Goal: Task Accomplishment & Management: Complete application form

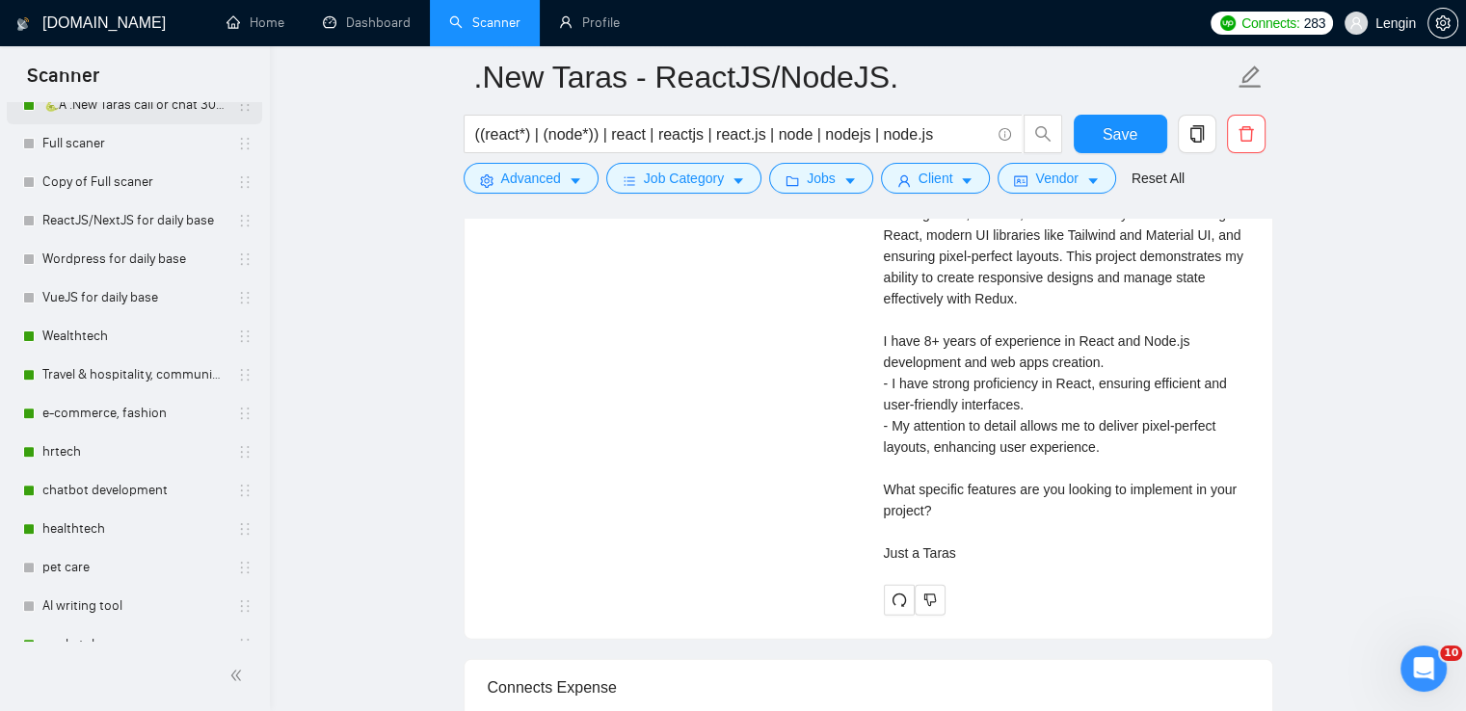
scroll to position [655, 0]
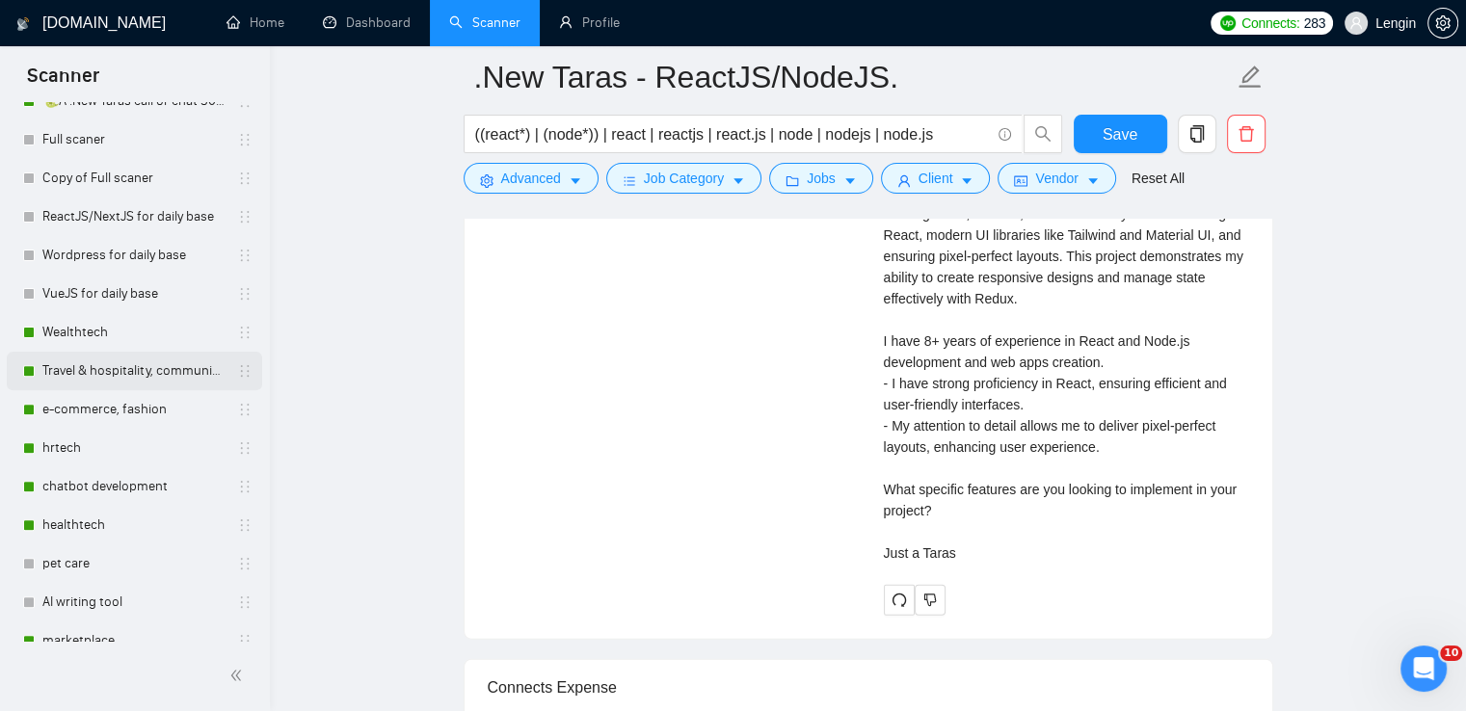
click at [94, 363] on link "Travel & hospitality, community & social networking, entertainment, event manag…" at bounding box center [133, 371] width 183 height 39
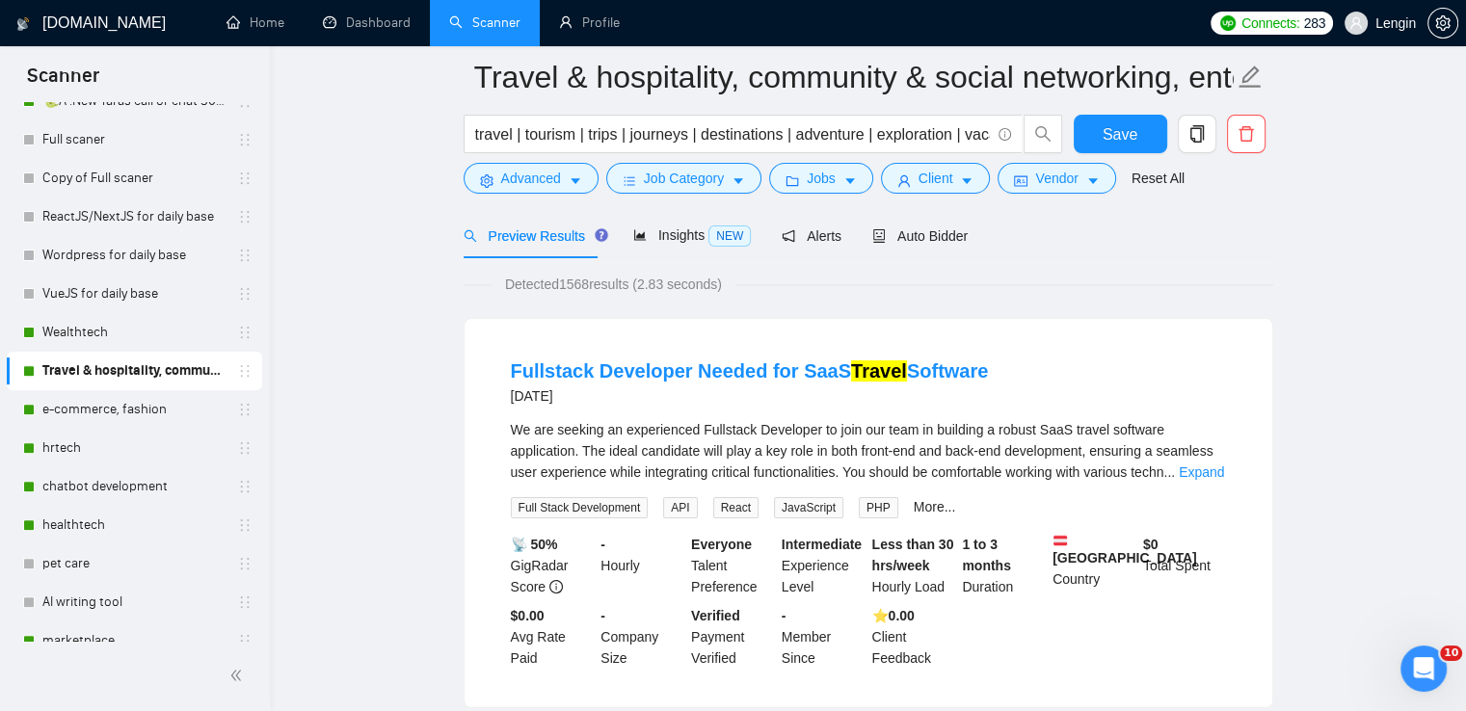
scroll to position [181, 0]
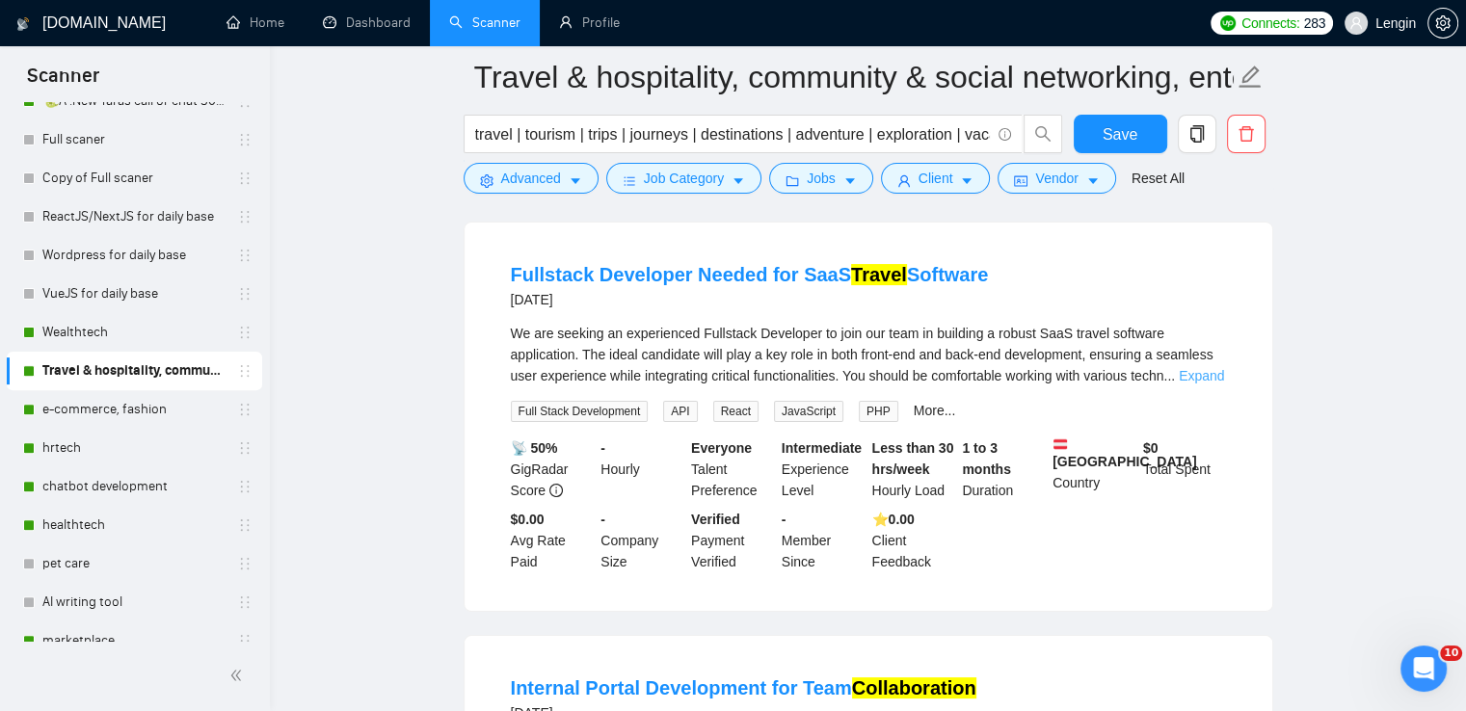
click at [1186, 382] on link "Expand" at bounding box center [1201, 375] width 45 height 15
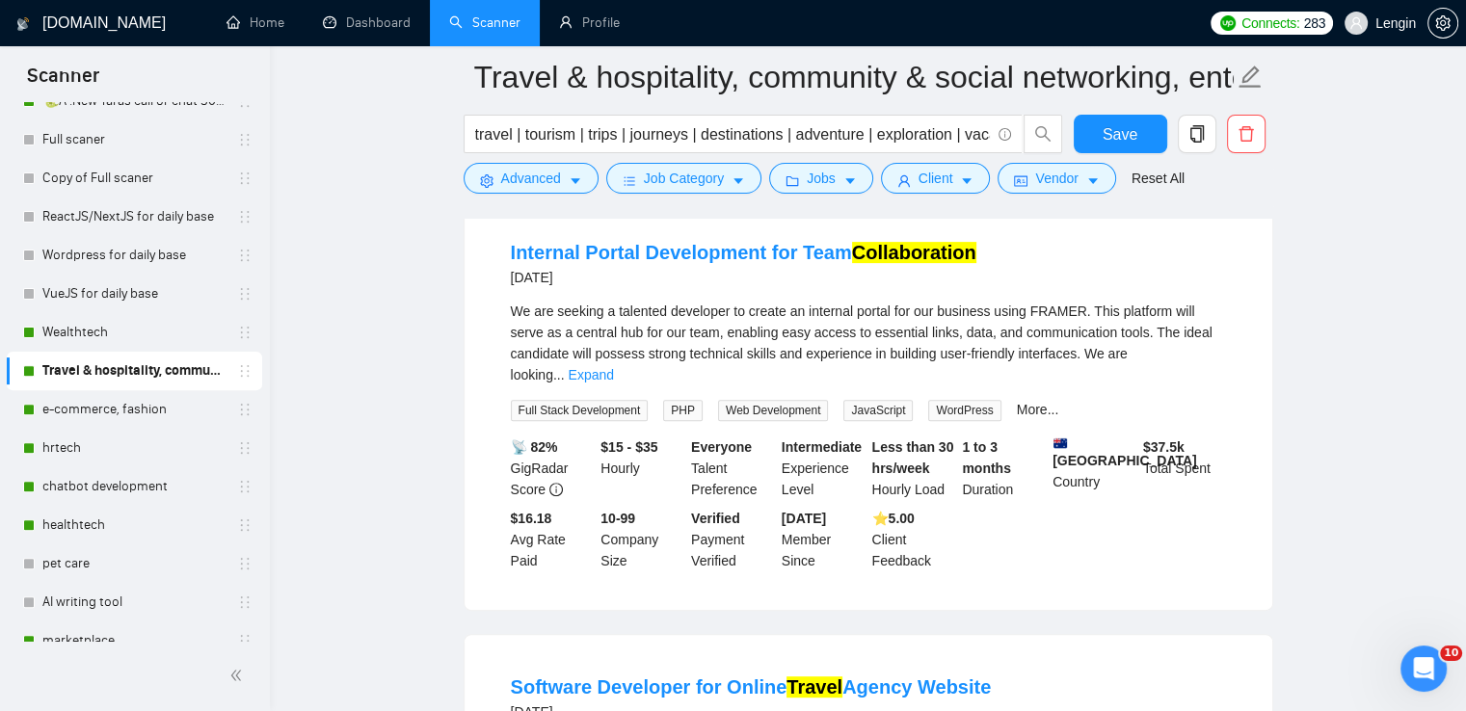
scroll to position [657, 0]
click at [614, 369] on link "Expand" at bounding box center [591, 376] width 45 height 15
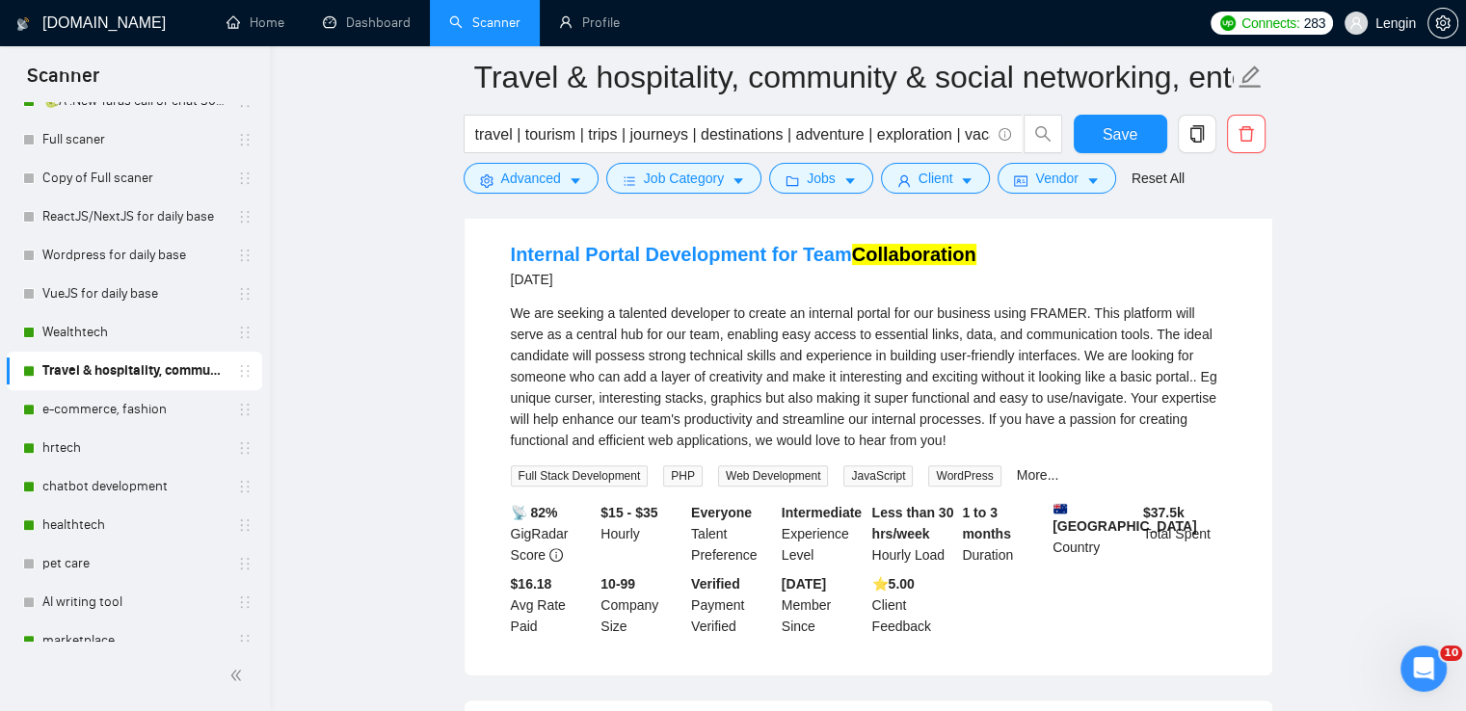
scroll to position [0, 0]
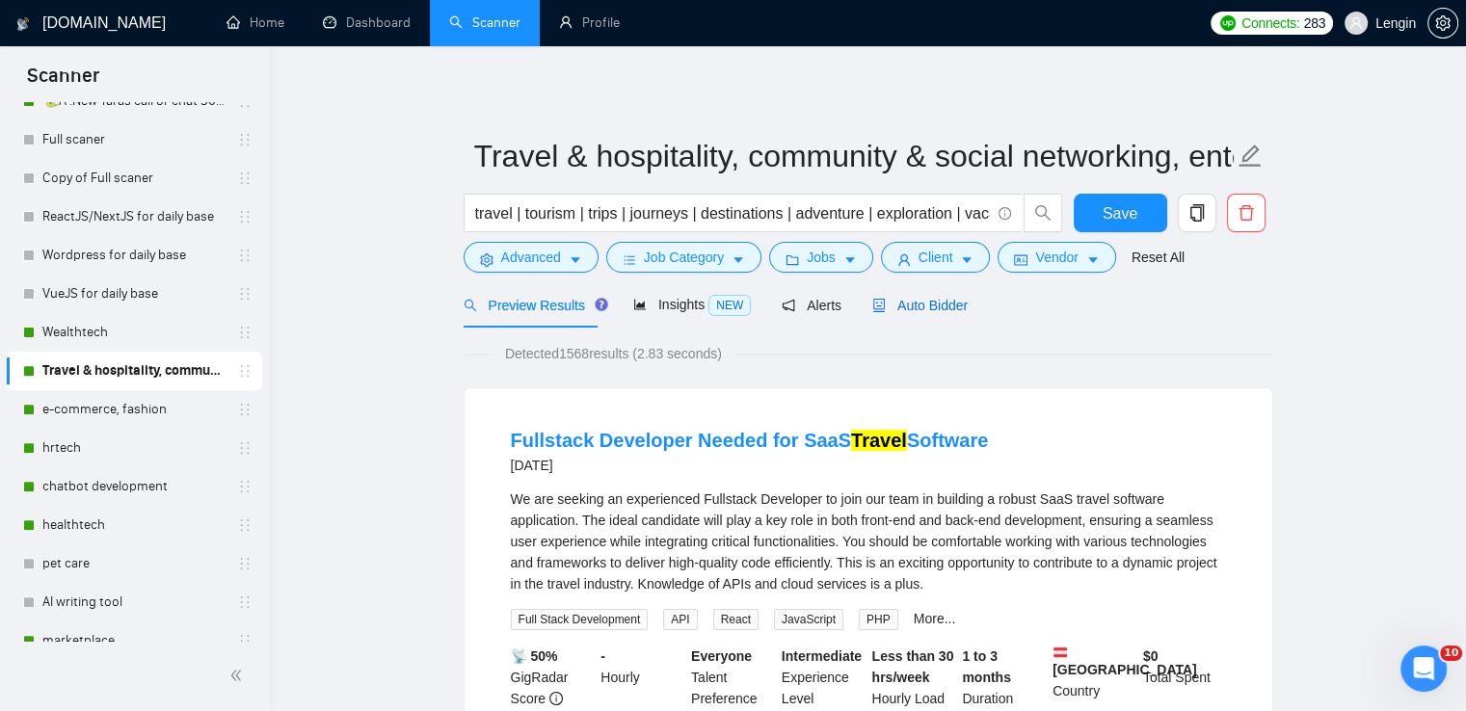
click at [944, 303] on span "Auto Bidder" at bounding box center [919, 305] width 95 height 15
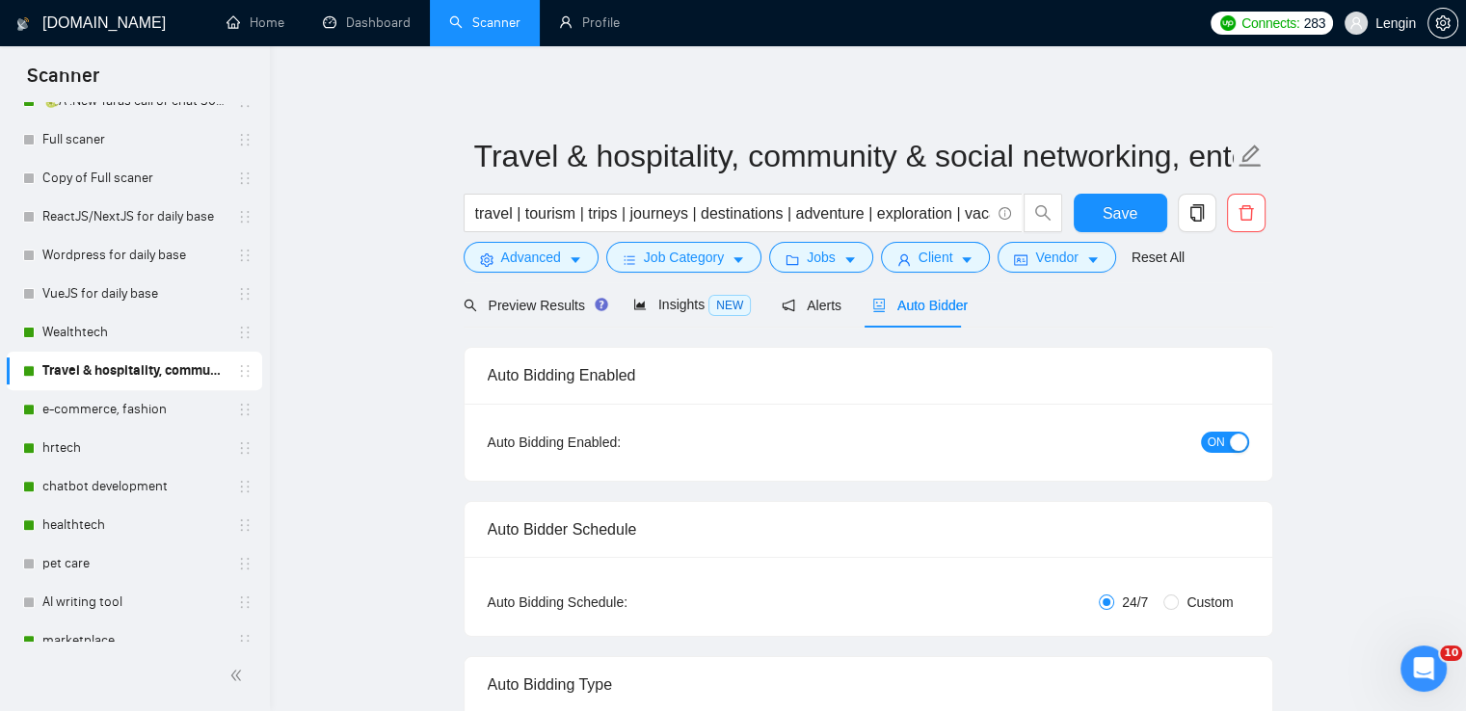
radio input "false"
radio input "true"
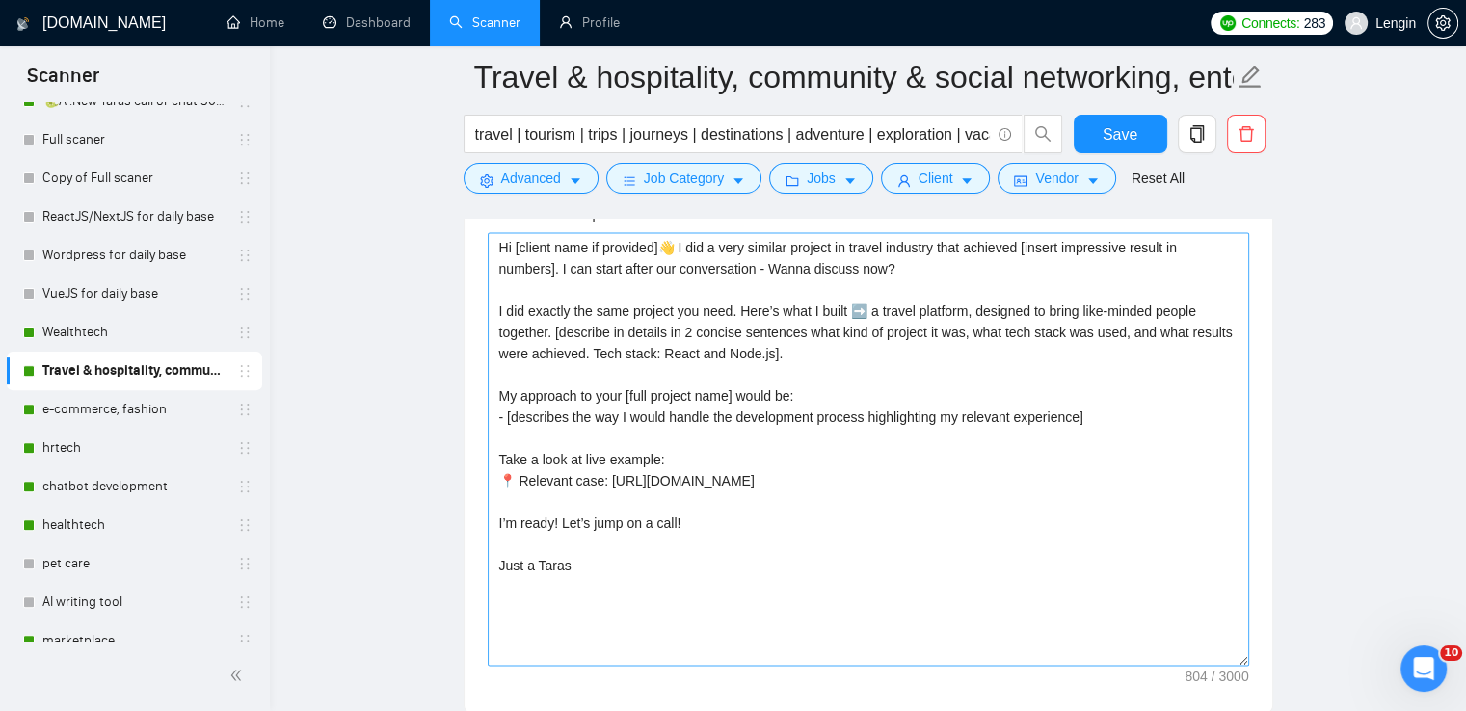
scroll to position [2560, 0]
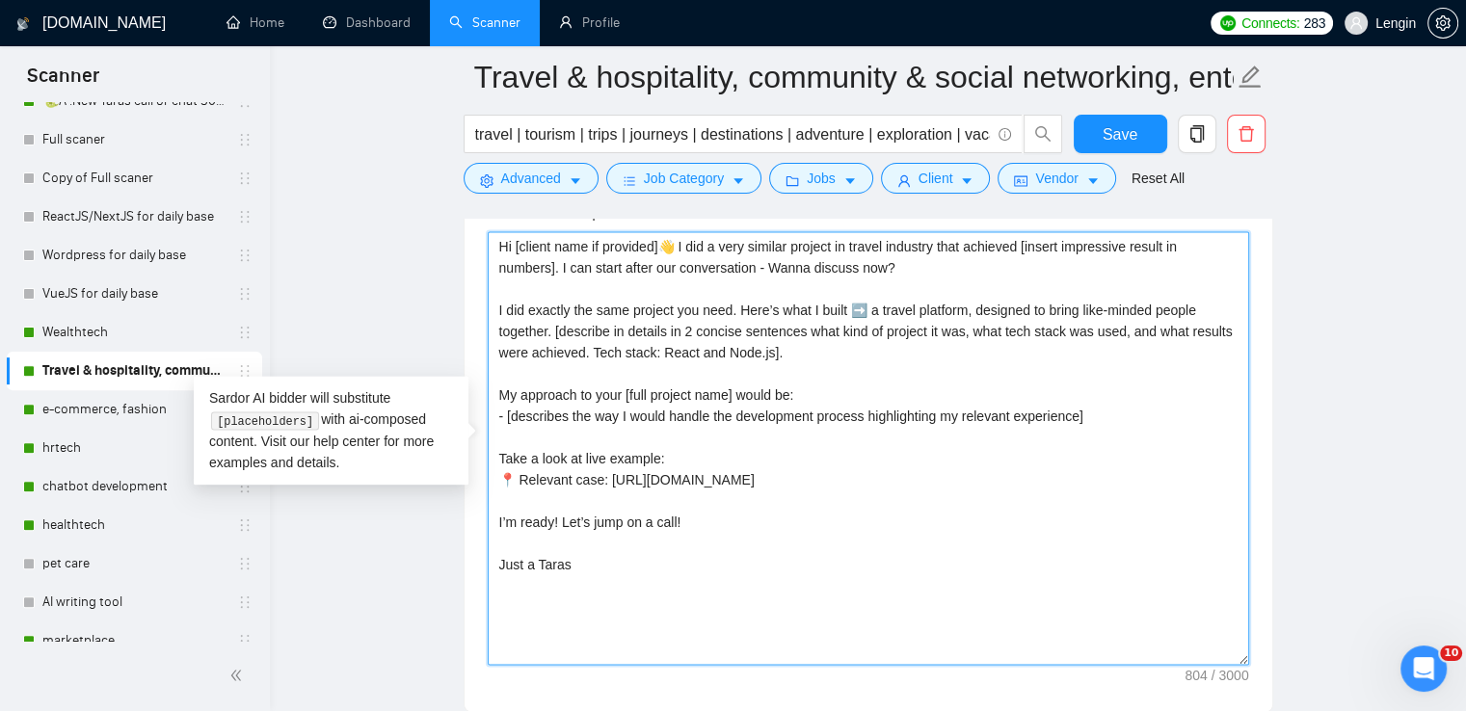
drag, startPoint x: 499, startPoint y: 245, endPoint x: 594, endPoint y: 588, distance: 355.9
click at [594, 588] on textarea "Hi [client name if provided]👋 I did a very similar project in travel industry t…" at bounding box center [868, 448] width 761 height 434
click at [853, 354] on textarea "Hi [client name if provided]👋 I did a very similar project in travel industry t…" at bounding box center [868, 448] width 761 height 434
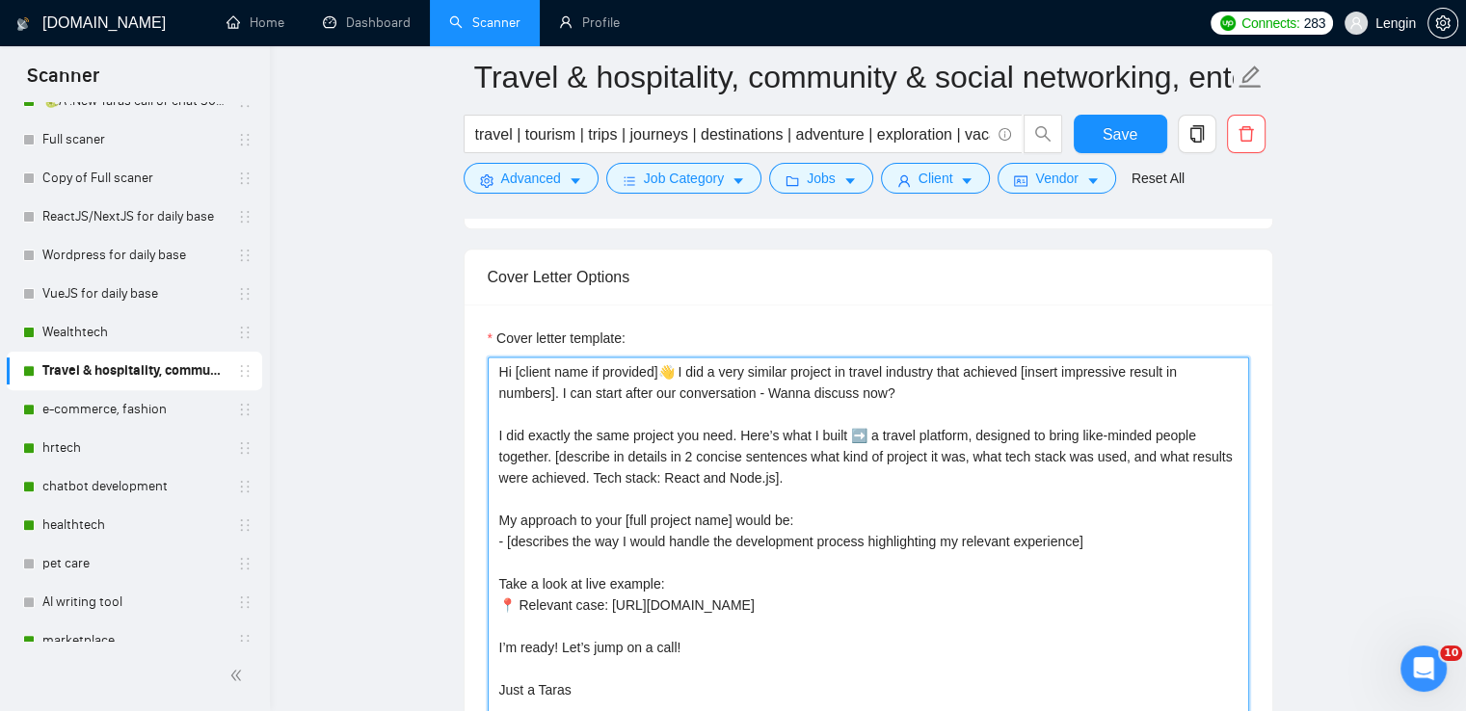
scroll to position [2393, 0]
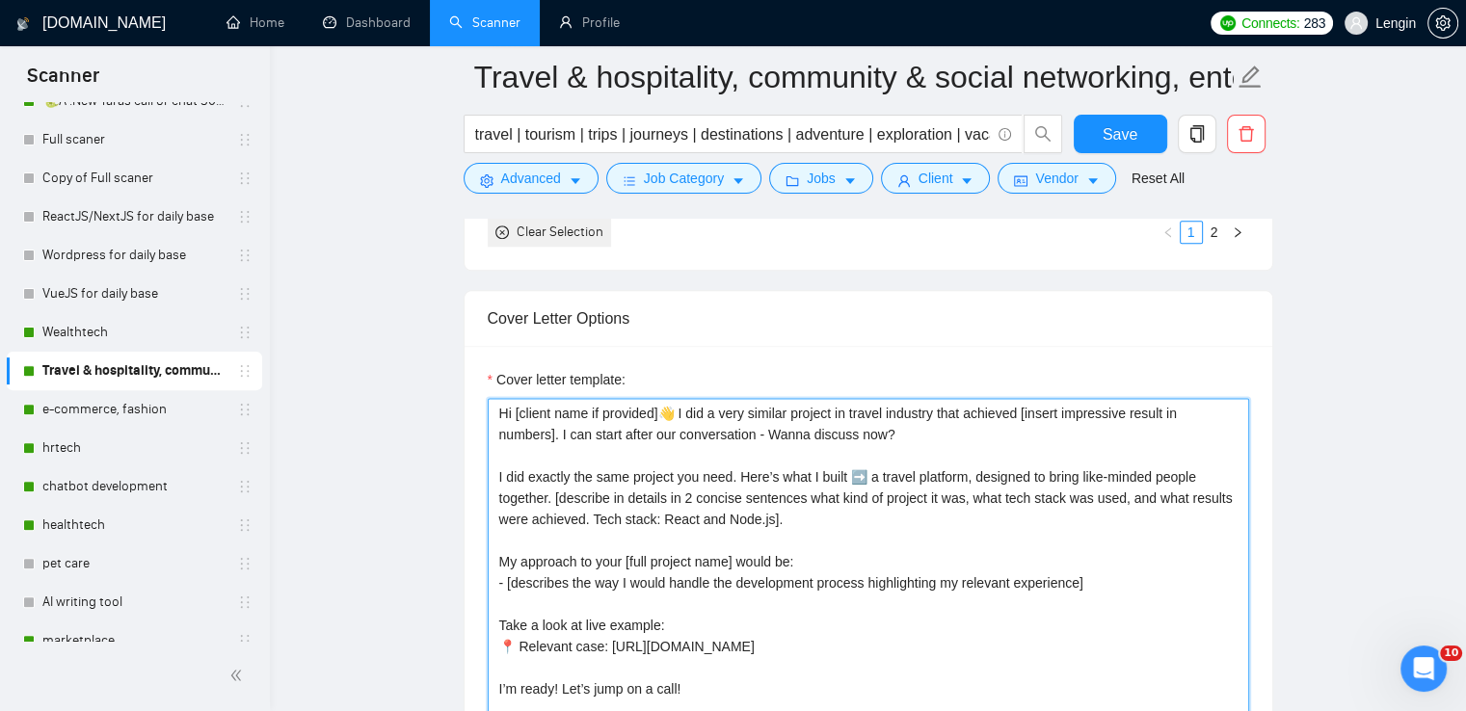
drag, startPoint x: 899, startPoint y: 437, endPoint x: 497, endPoint y: 406, distance: 403.1
click at [497, 406] on textarea "Hi [client name if provided]👋 I did a very similar project in travel industry t…" at bounding box center [868, 615] width 761 height 434
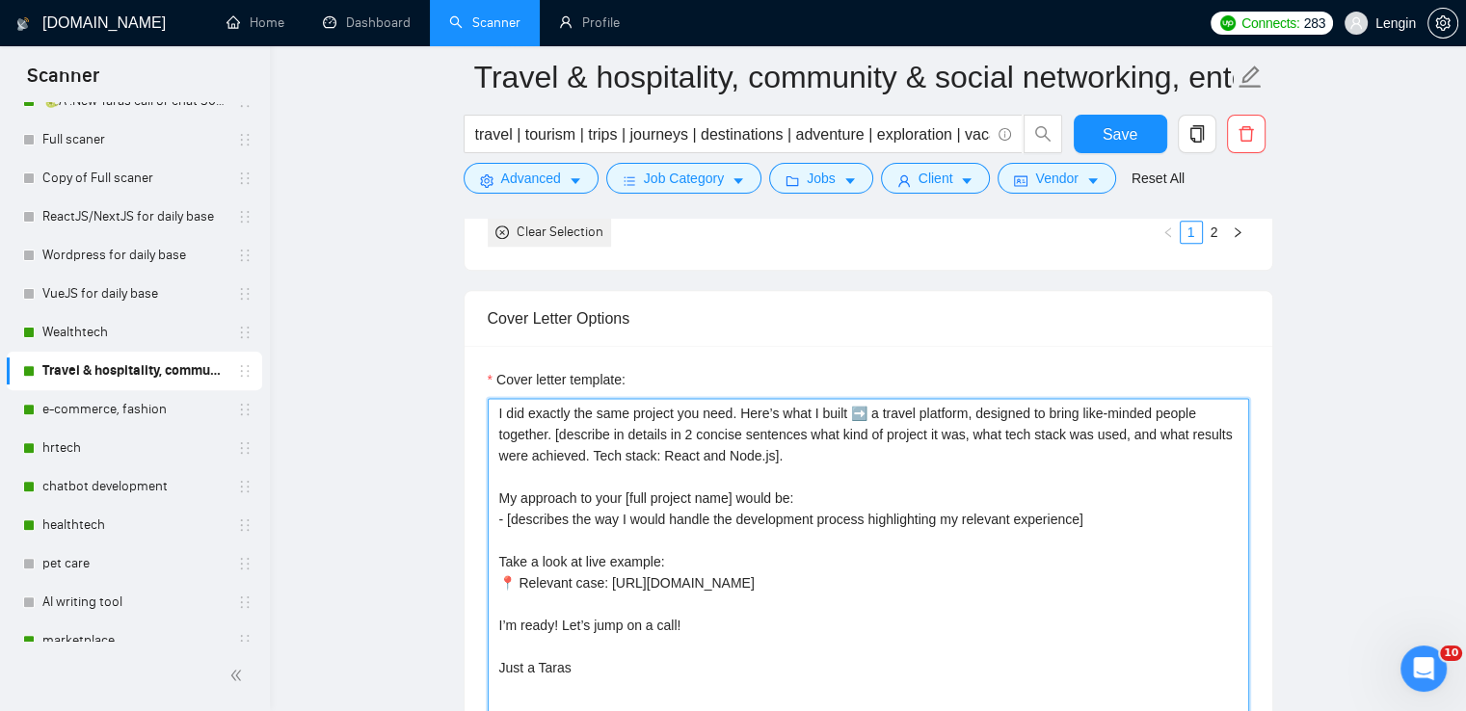
paste textarea "Hi [client name if provided]👋 I already built very similar [client's name proje…"
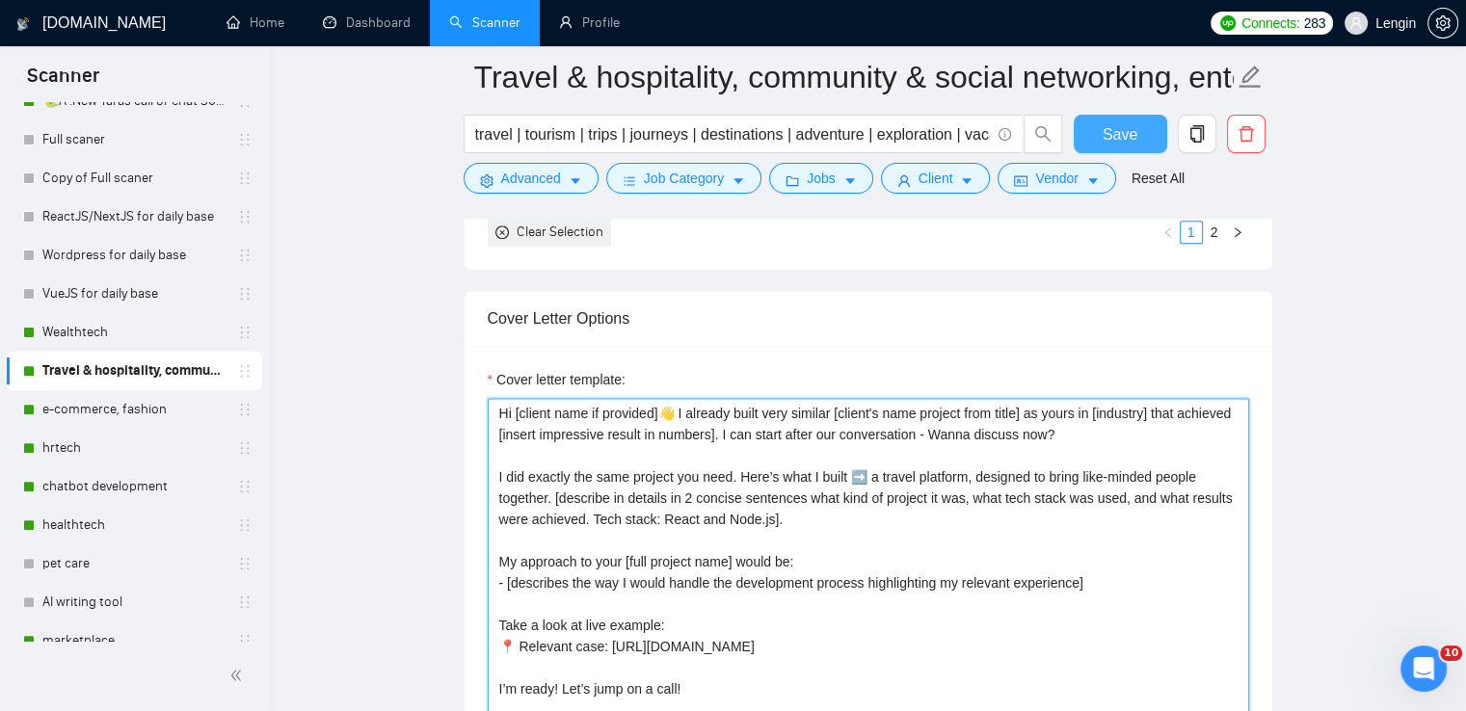
type textarea "Hi [client name if provided]👋 I already built very similar [client's name proje…"
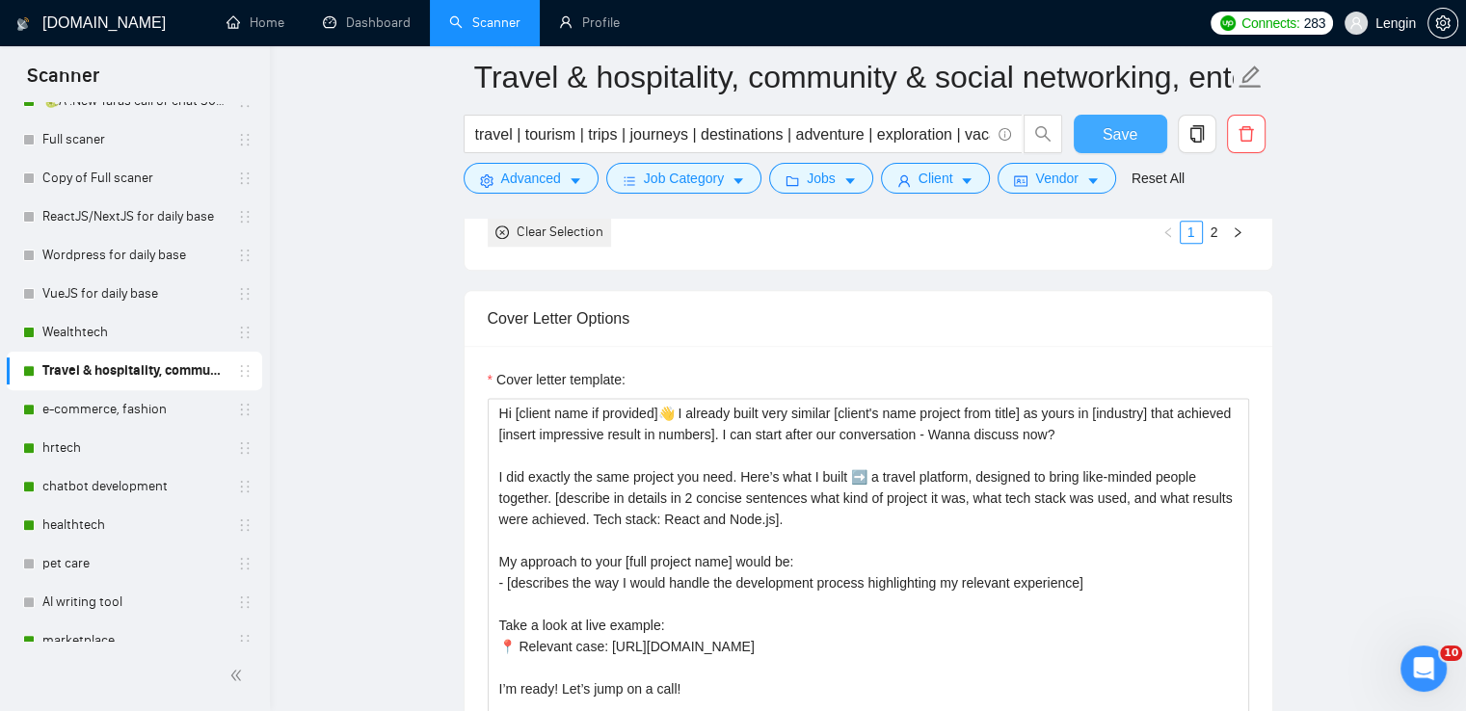
click at [1130, 136] on span "Save" at bounding box center [1120, 134] width 35 height 24
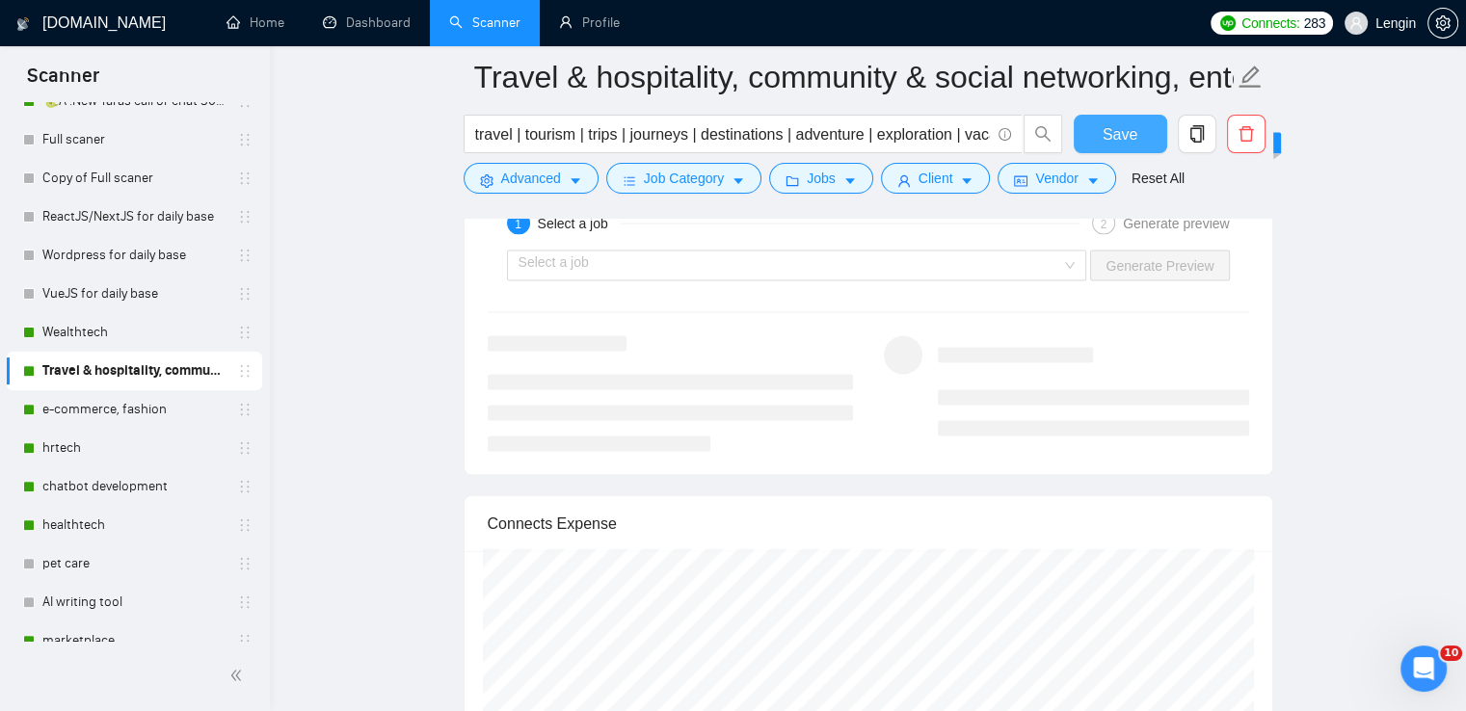
scroll to position [4086, 0]
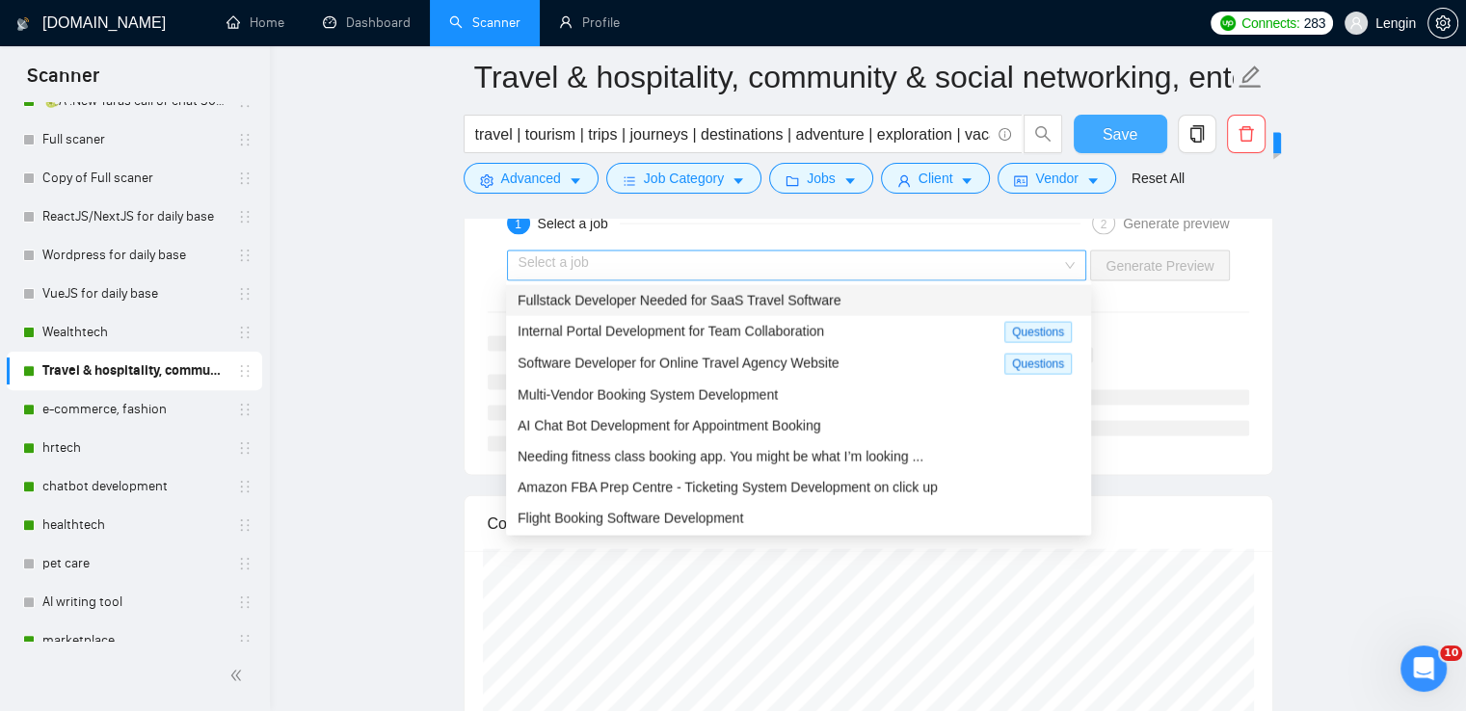
click at [1079, 262] on div "Select a job" at bounding box center [797, 266] width 580 height 31
click at [842, 298] on div "Fullstack Developer Needed for SaaS Travel Software" at bounding box center [799, 300] width 562 height 21
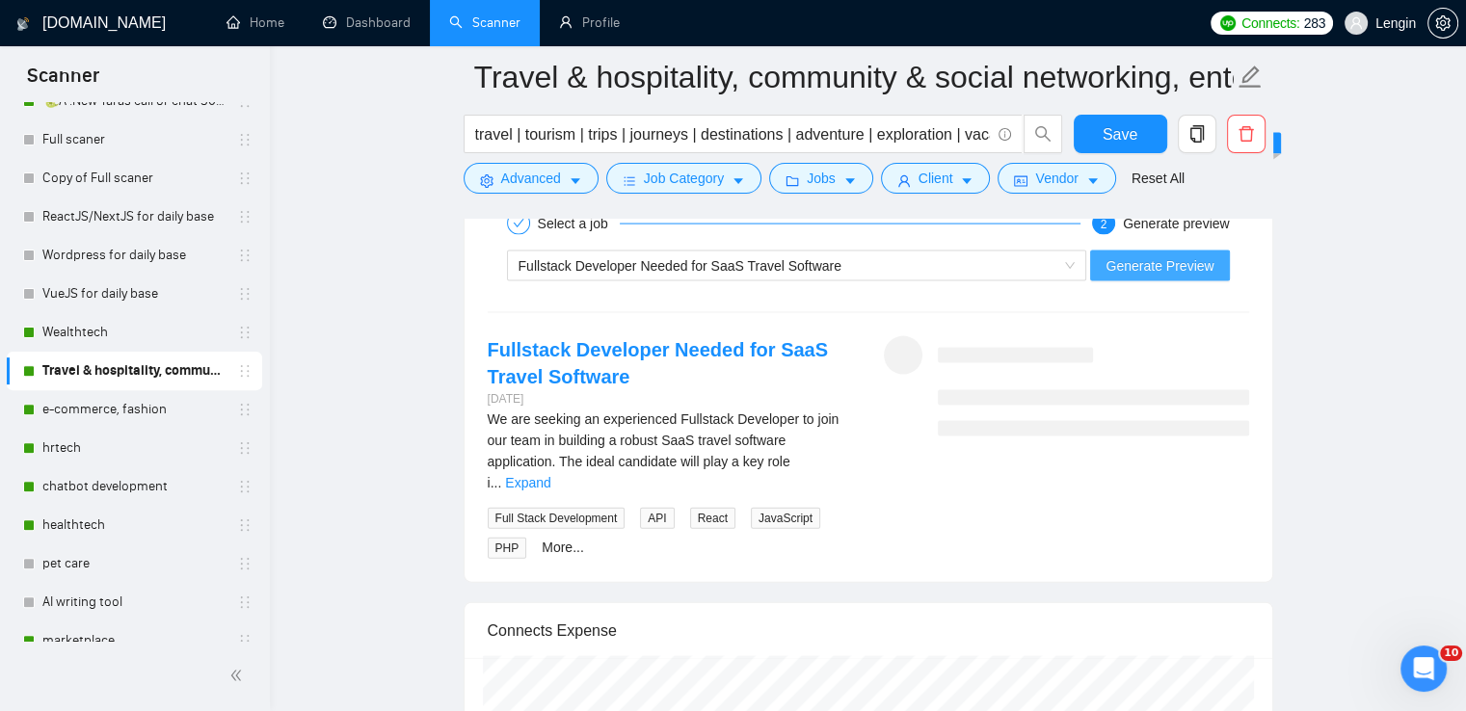
click at [1159, 260] on span "Generate Preview" at bounding box center [1159, 265] width 108 height 21
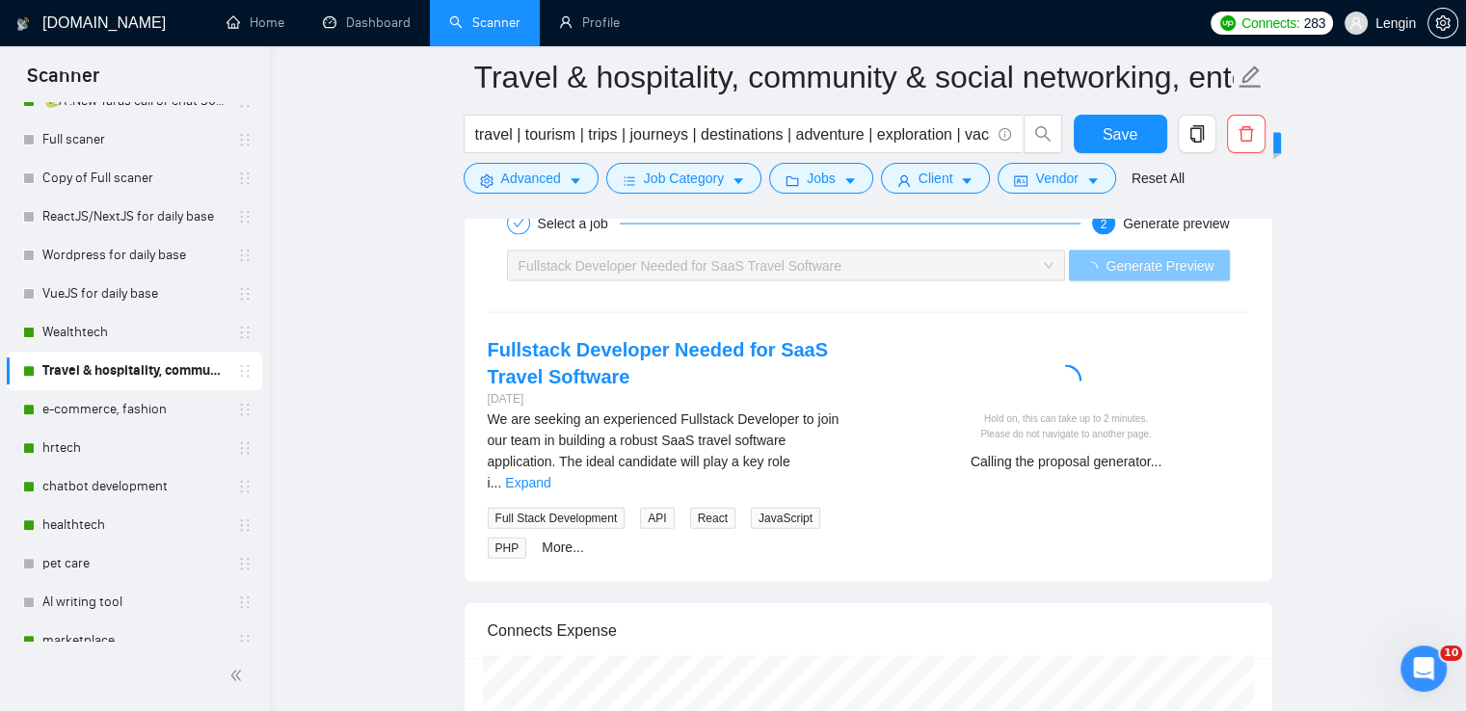
scroll to position [4112, 0]
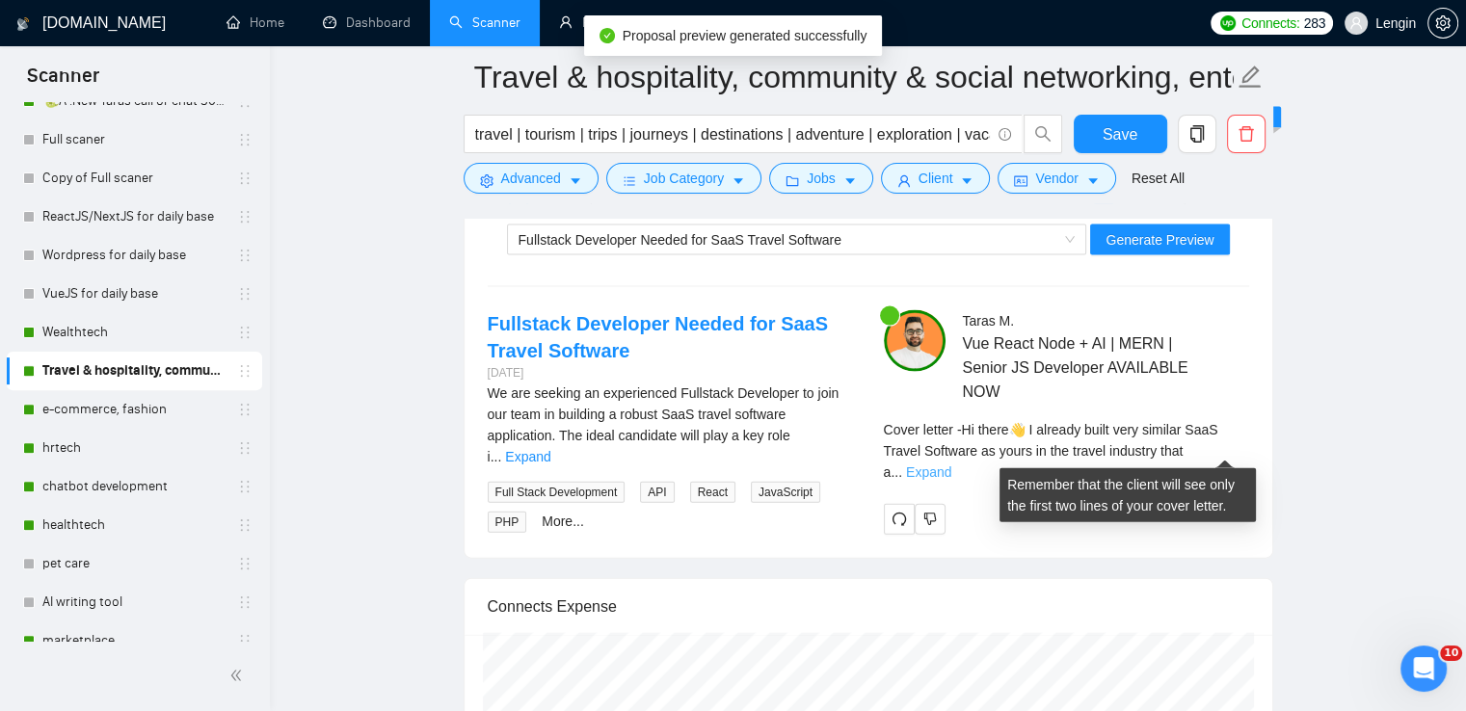
click at [1214, 456] on div "Cover letter - Hi there👋 I already built very similar SaaS Travel Software as y…" at bounding box center [1066, 451] width 365 height 64
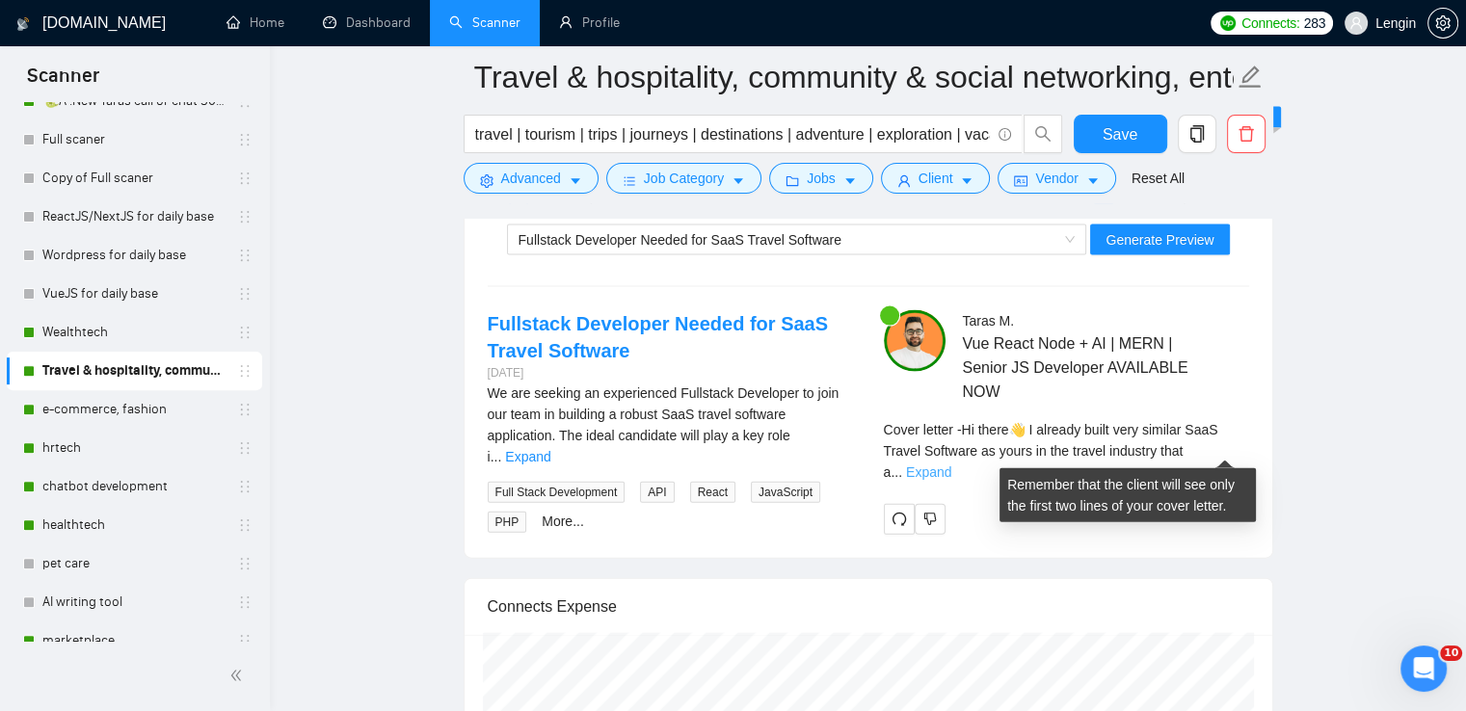
click at [951, 465] on link "Expand" at bounding box center [928, 472] width 45 height 15
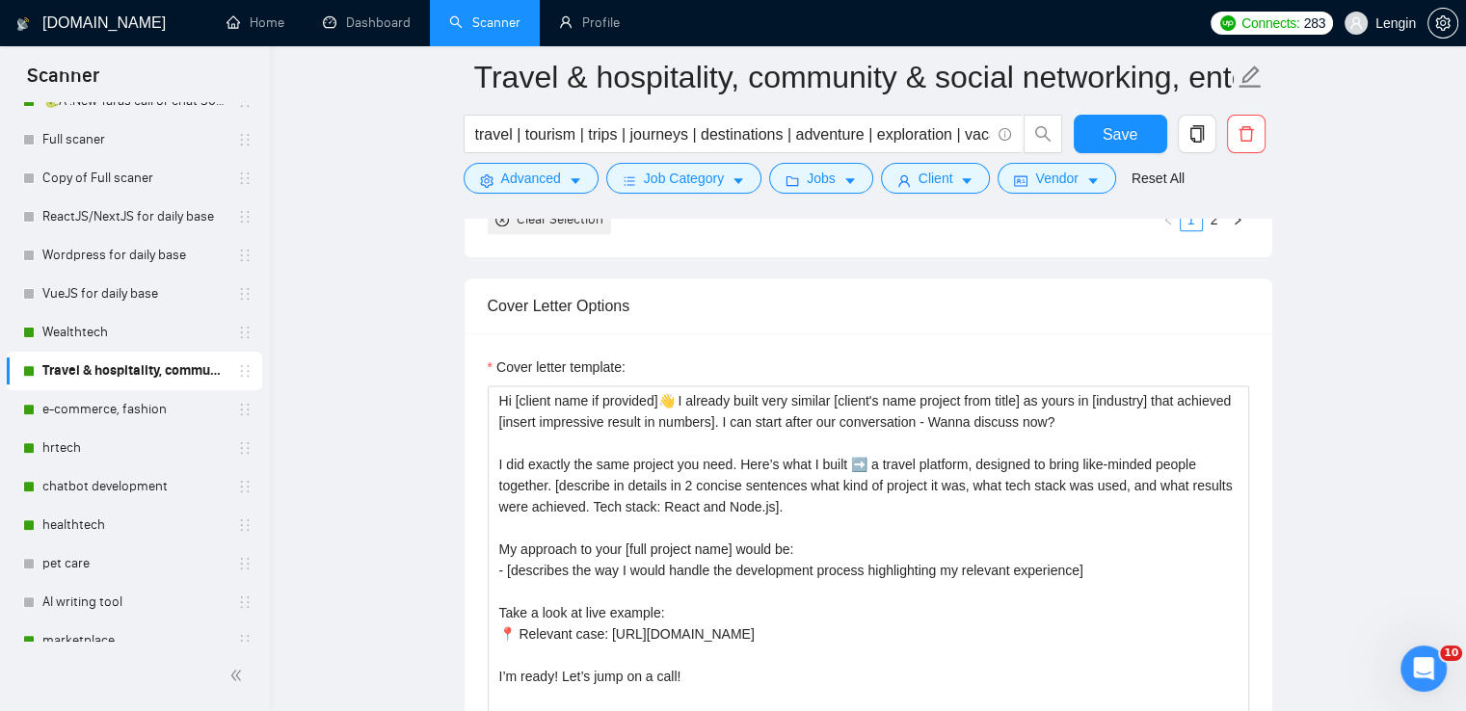
scroll to position [2402, 0]
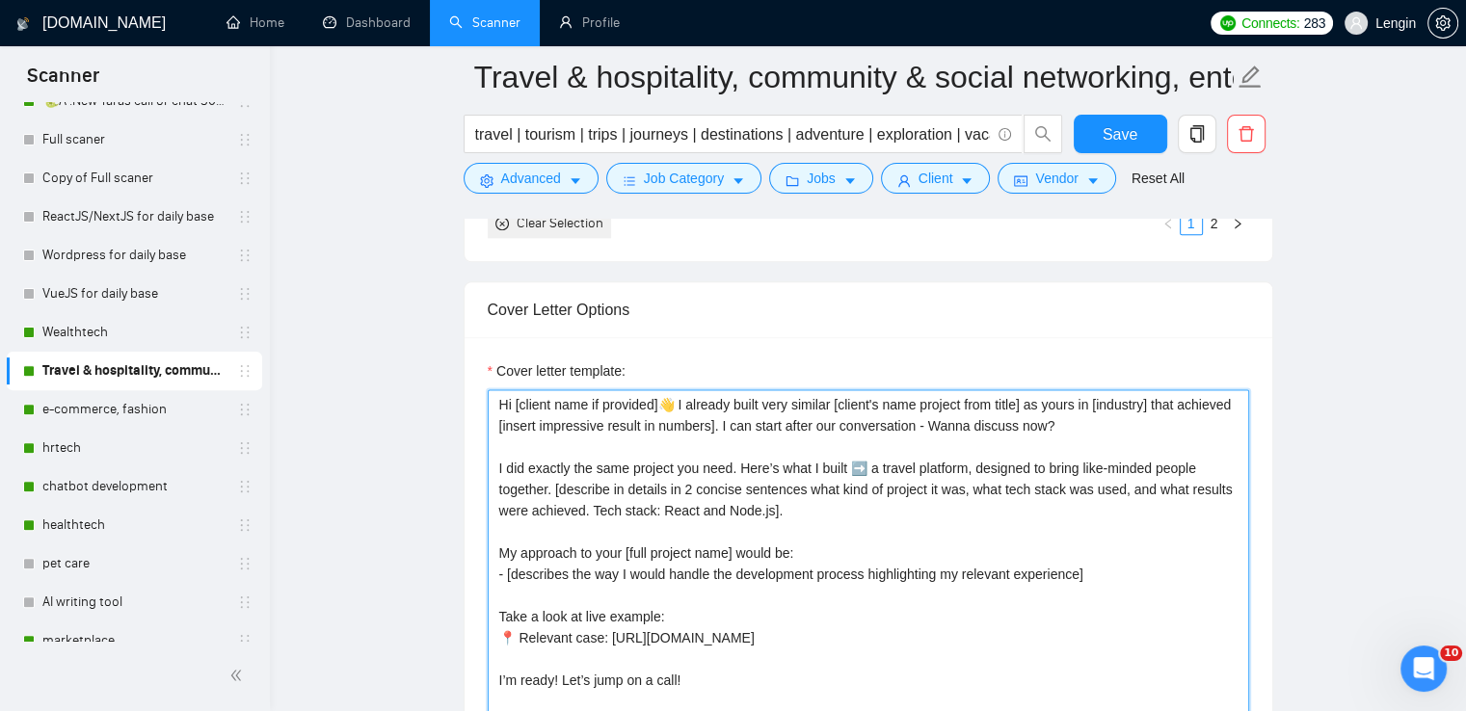
click at [1086, 402] on textarea "Hi [client name if provided]👋 I already built very similar [client's name proje…" at bounding box center [868, 606] width 761 height 434
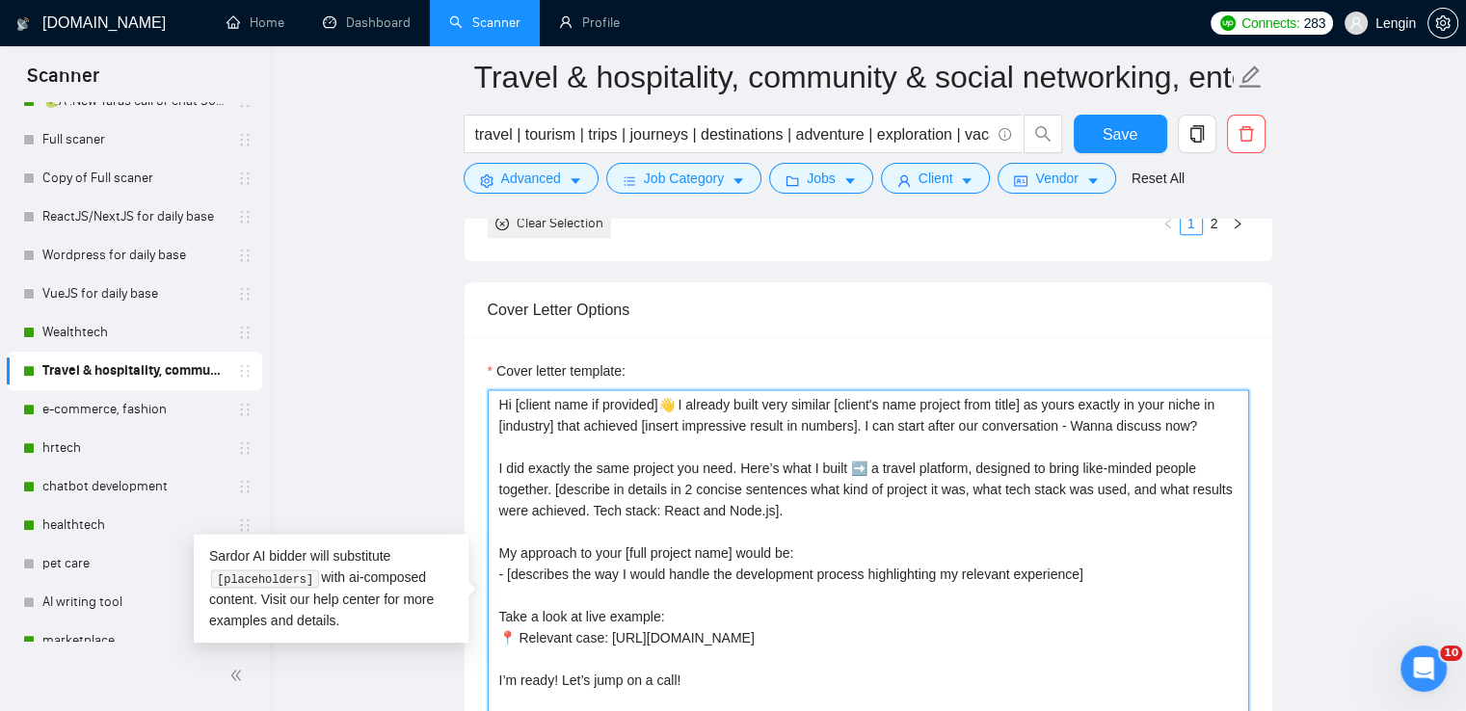
click at [557, 428] on textarea "Hi [client name if provided]👋 I already built very similar [client's name proje…" at bounding box center [868, 606] width 761 height 434
drag, startPoint x: 682, startPoint y: 400, endPoint x: 773, endPoint y: 425, distance: 94.0
click at [773, 425] on textarea "Hi [client name if provided]👋 I already built very similar [client's name proje…" at bounding box center [868, 606] width 761 height 434
click at [680, 405] on textarea "Hi [client name if provided]👋 I already built very similar [client's name proje…" at bounding box center [868, 606] width 761 height 434
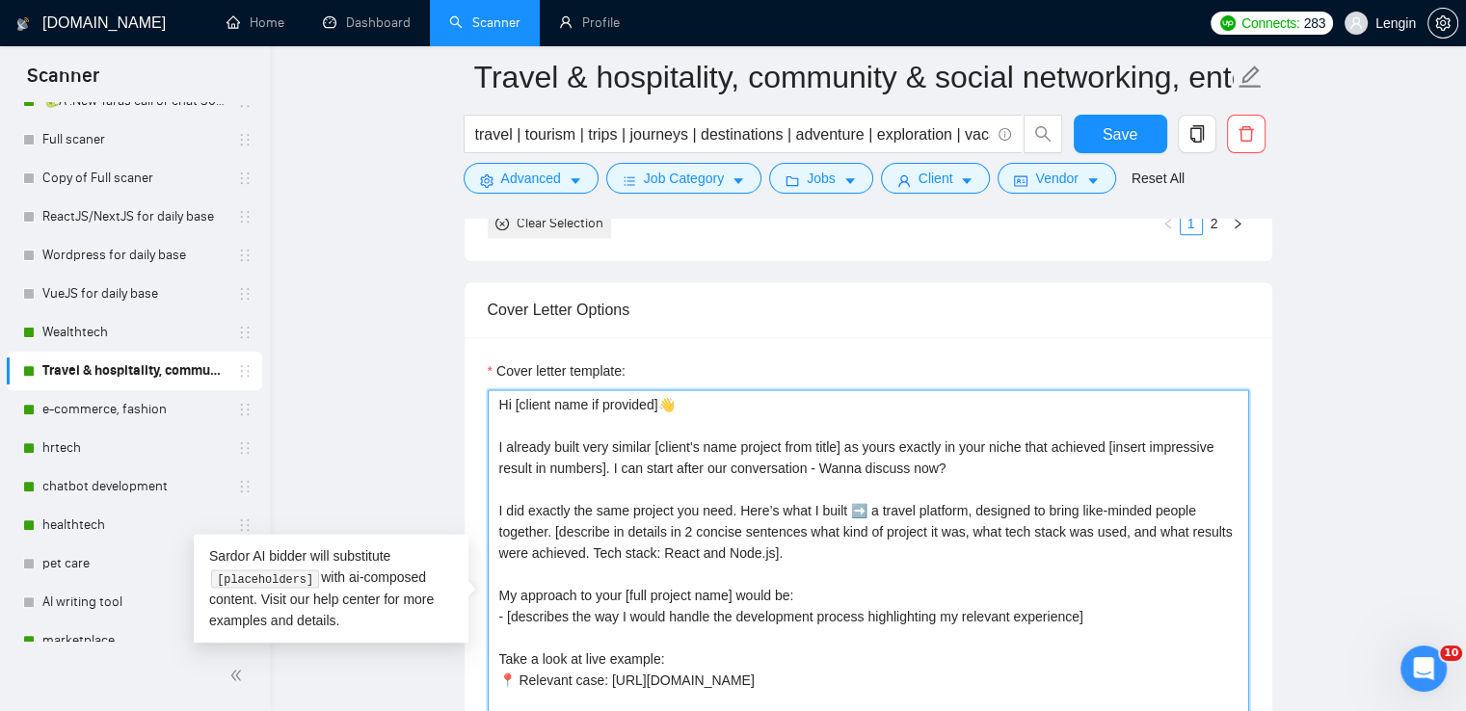
click at [680, 405] on textarea "Hi [client name if provided]👋 I already built very similar [client's name proje…" at bounding box center [868, 606] width 761 height 434
paste textarea "already built a very similar project as yours, exactly in your niche"
click at [678, 406] on textarea "Hi [client name if provided]👋 already built a very similar project as yours, ex…" at bounding box center [868, 606] width 761 height 434
click at [946, 404] on textarea "Hi [client name if provided]👋 I already built a very similar project as yours, …" at bounding box center [868, 606] width 761 height 434
drag, startPoint x: 1022, startPoint y: 447, endPoint x: 493, endPoint y: 439, distance: 528.2
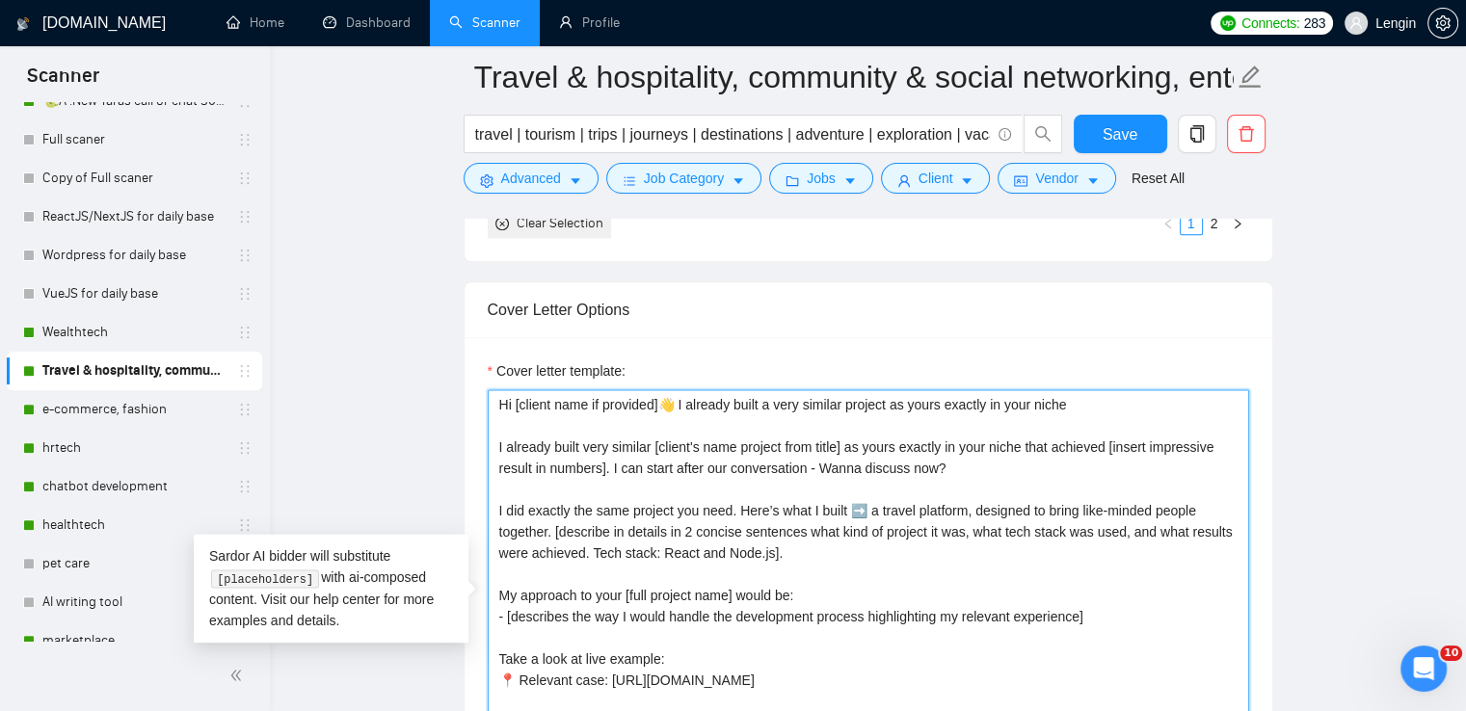
click at [493, 439] on textarea "Hi [client name if provided]👋 I already built a very similar project as yours e…" at bounding box center [868, 606] width 761 height 434
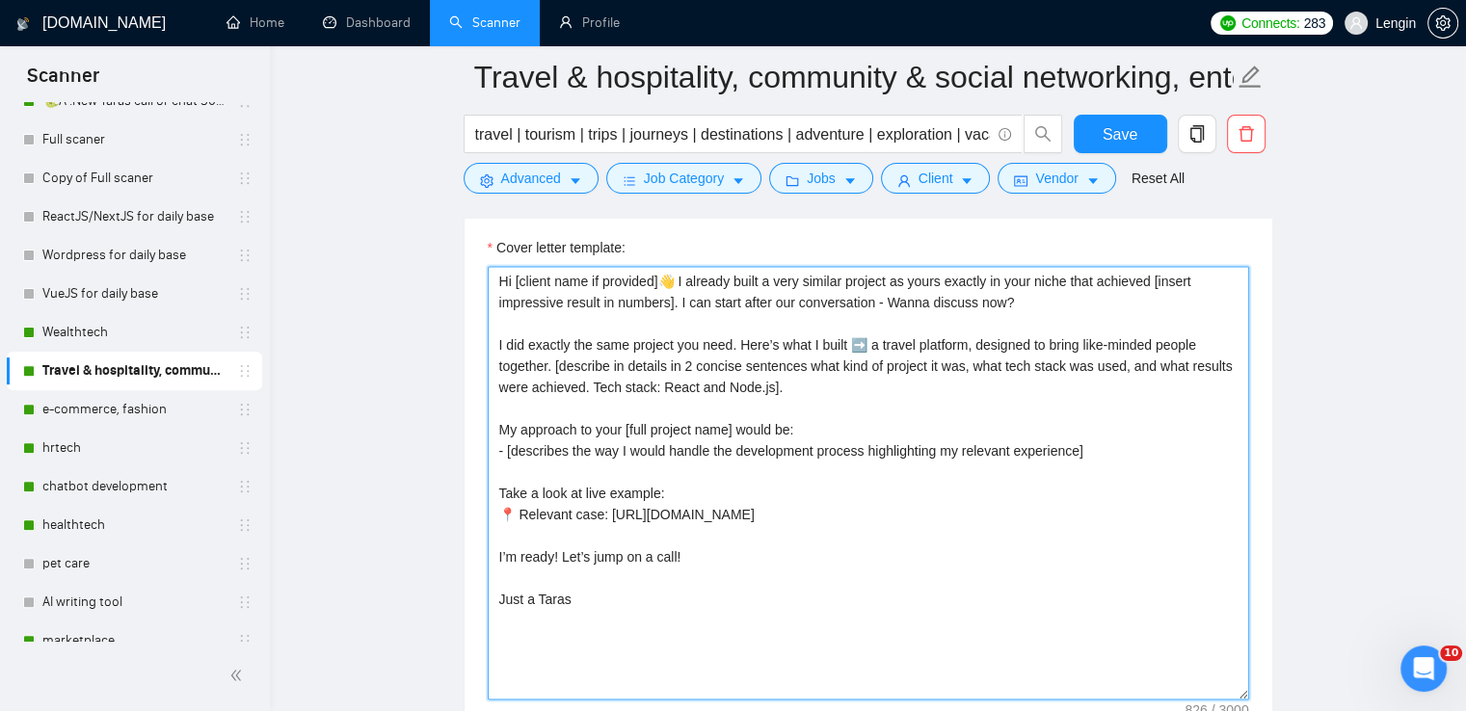
scroll to position [2527, 0]
click at [997, 275] on textarea "Hi [client name if provided]👋 I already built a very similar project as yours e…" at bounding box center [868, 481] width 761 height 434
type textarea "Hi [client name if provided]👋 I already built a very similar project as yours w…"
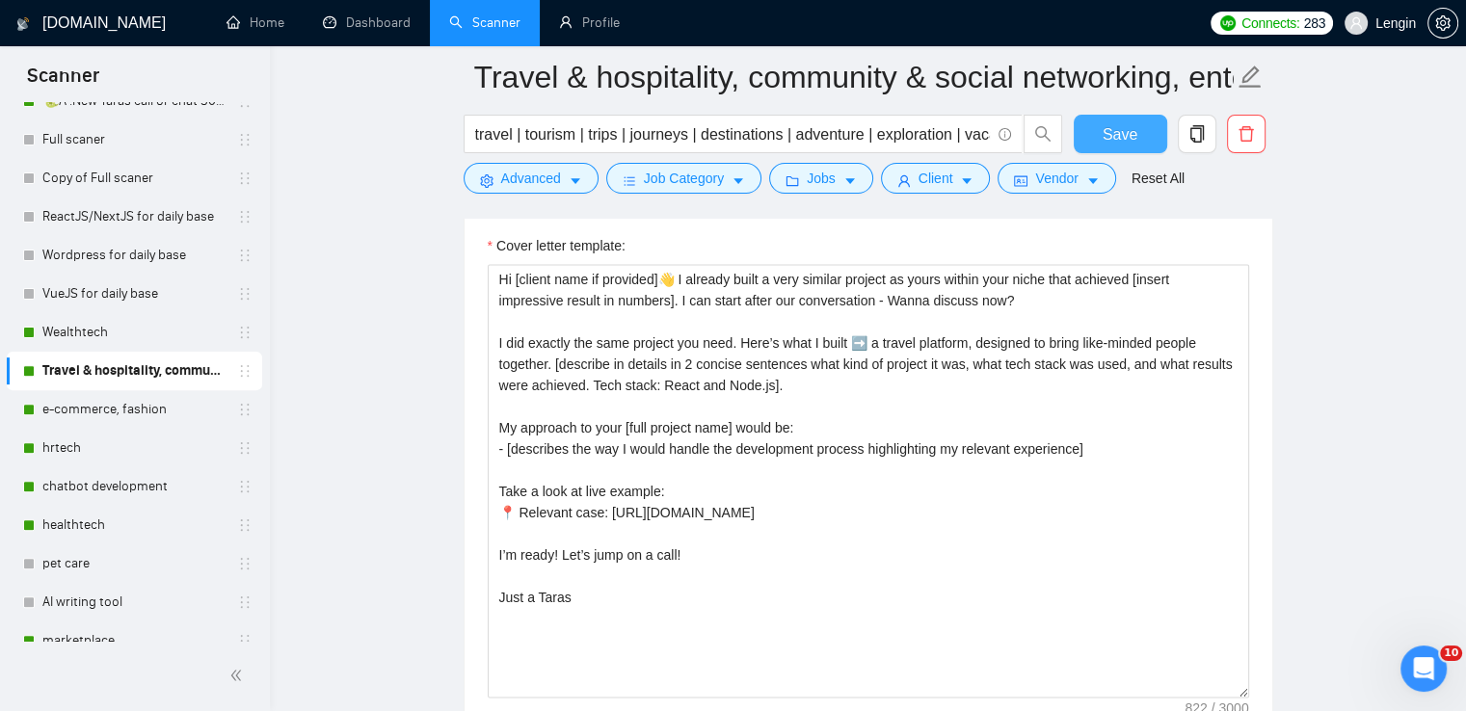
click at [1106, 129] on span "Save" at bounding box center [1120, 134] width 35 height 24
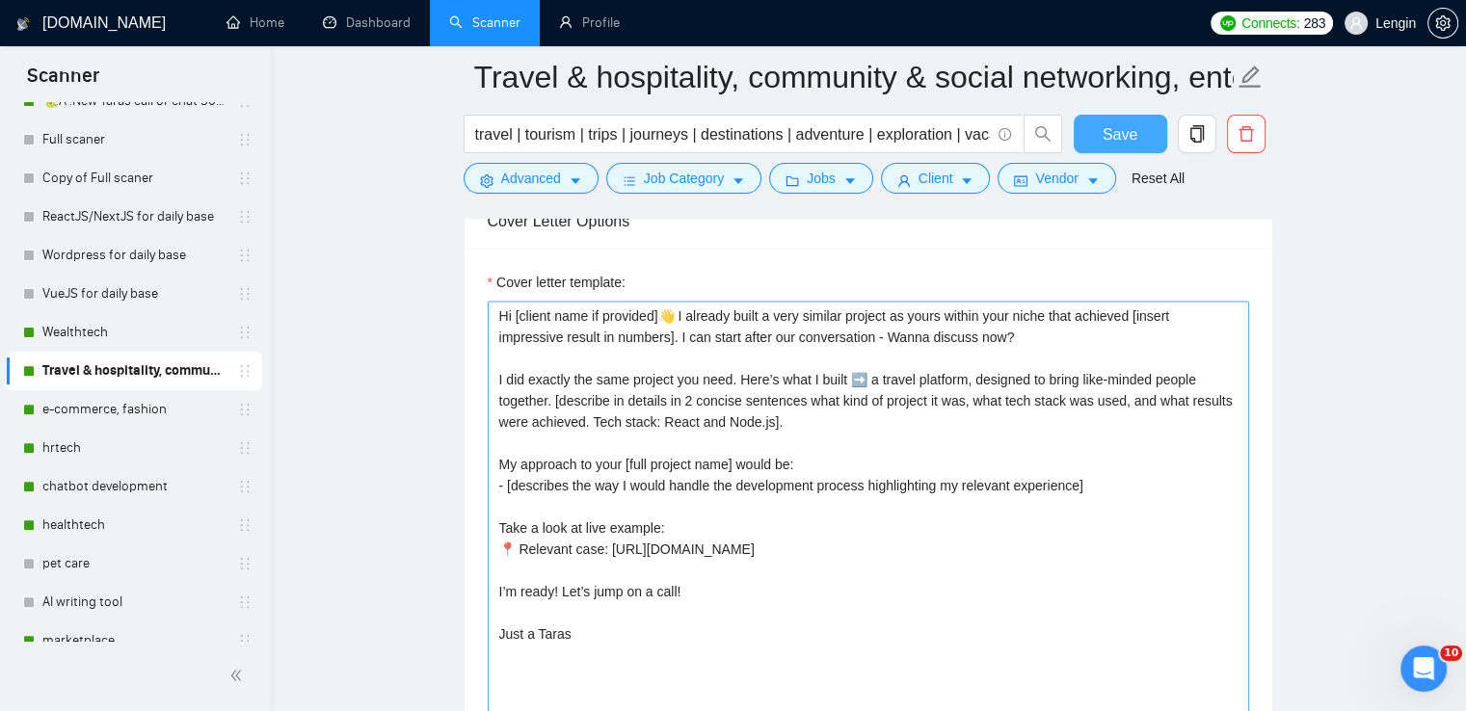
scroll to position [2487, 0]
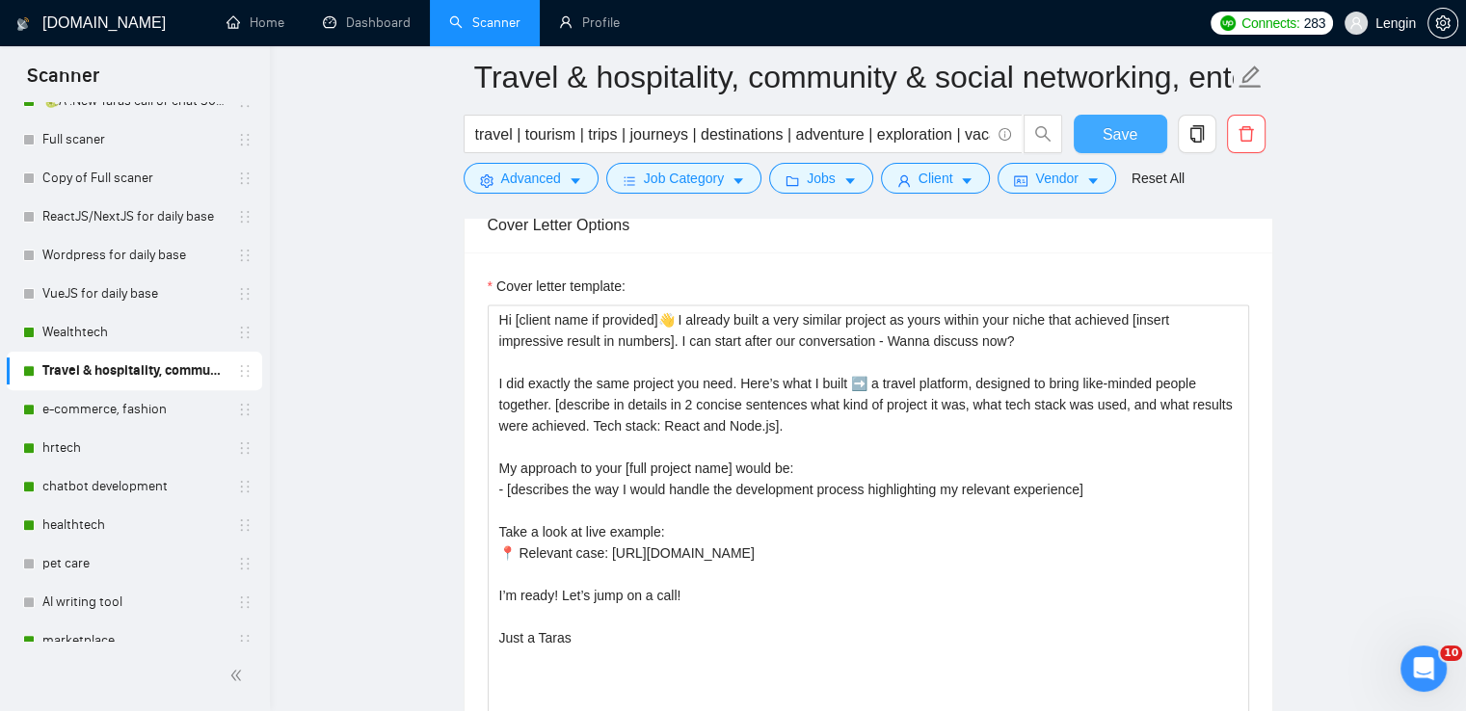
click at [1118, 147] on button "Save" at bounding box center [1120, 134] width 93 height 39
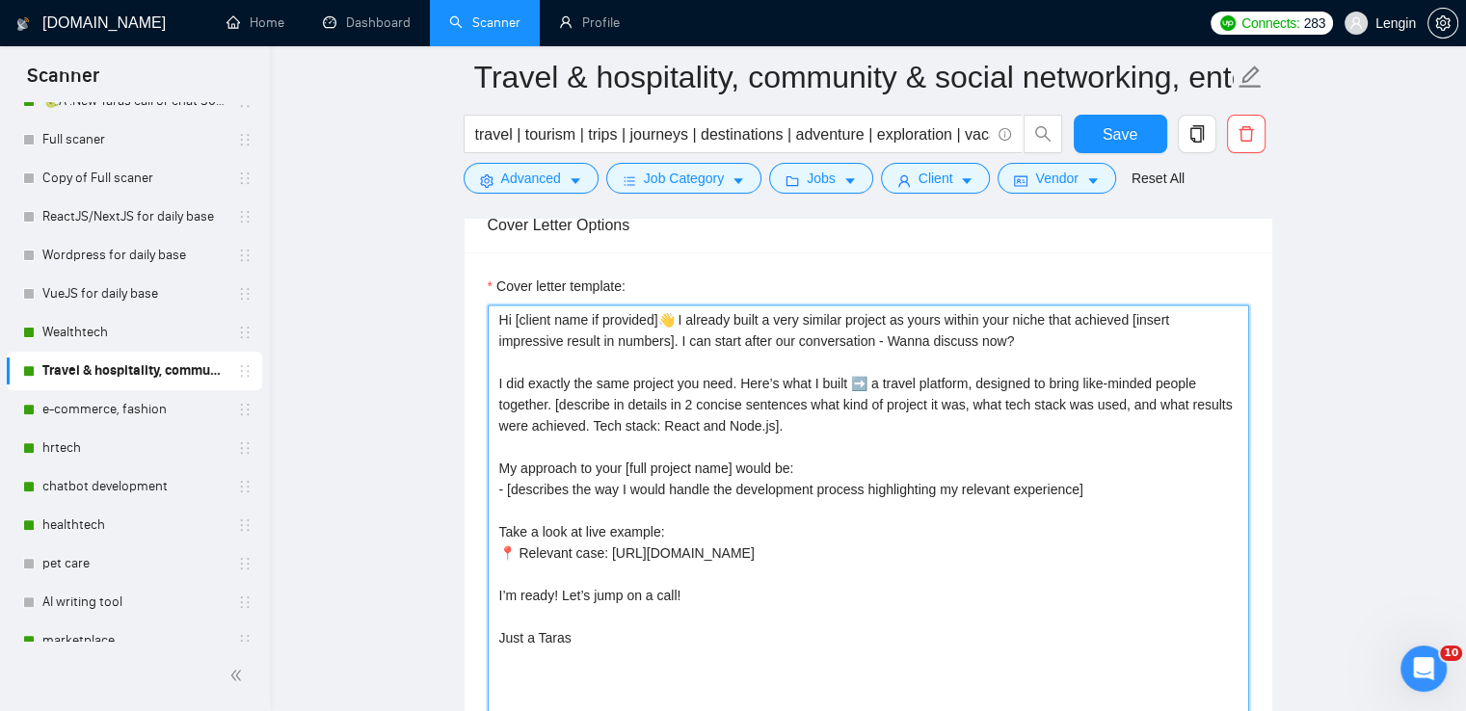
click at [887, 315] on textarea "Hi [client name if provided]👋 I already built a very similar project as yours w…" at bounding box center [868, 522] width 761 height 434
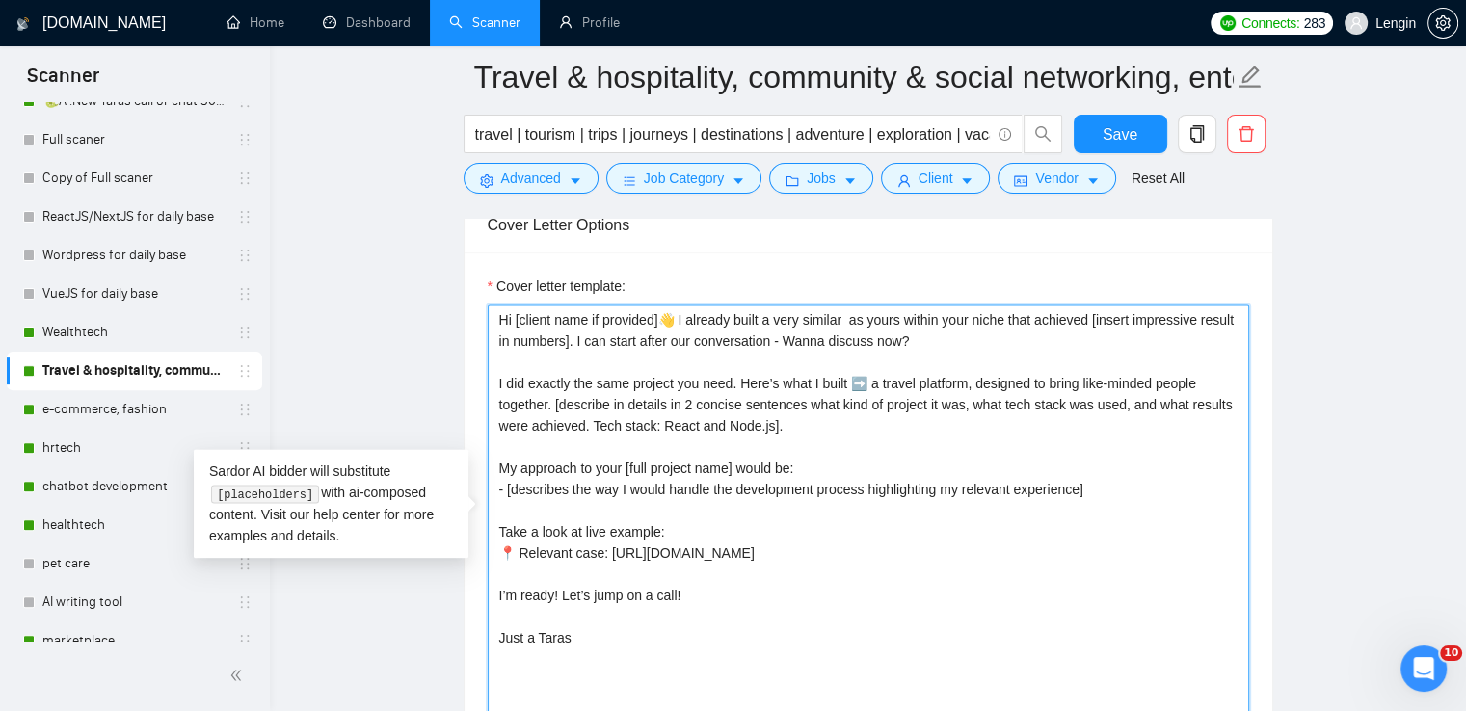
paste textarea "[client's name project from title]"
type textarea "Hi [client name if provided]👋 I already built a very similar [client's name pro…"
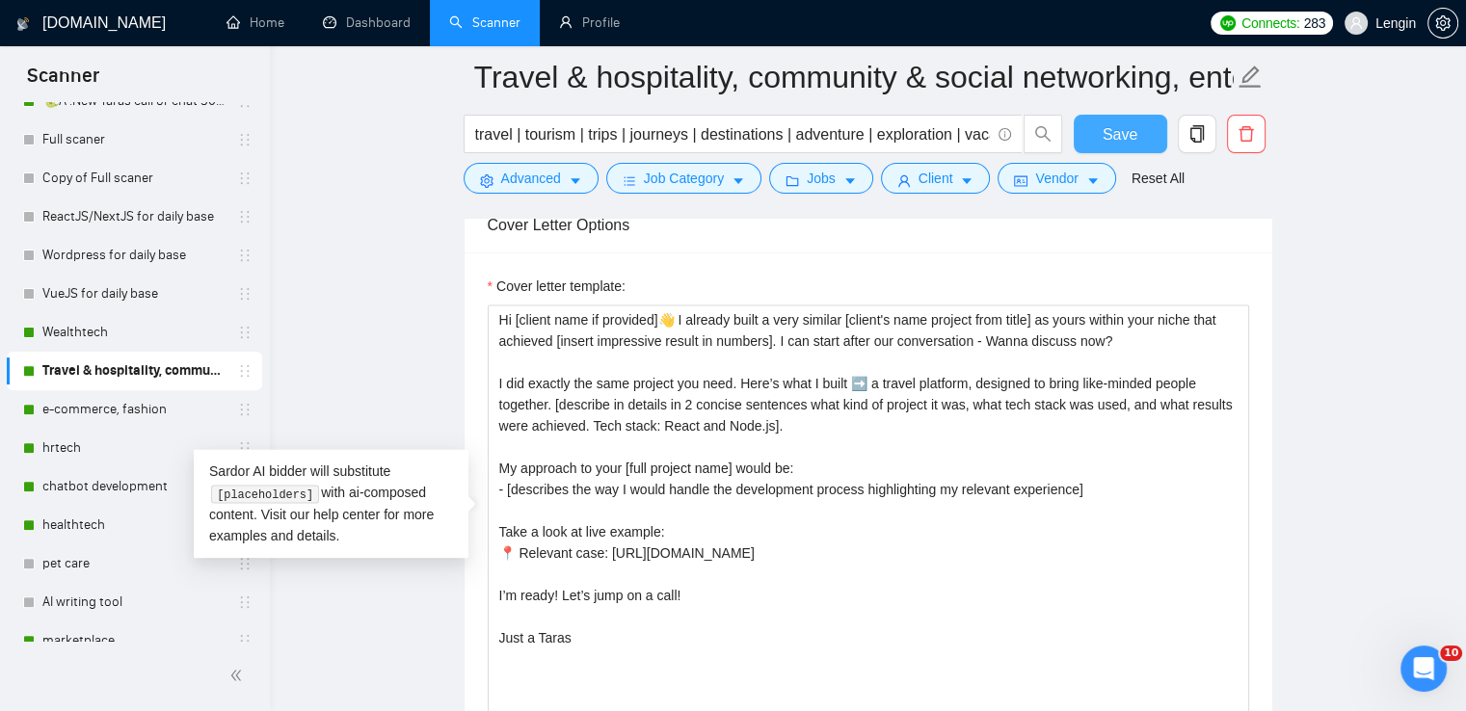
click at [1131, 122] on span "Save" at bounding box center [1120, 134] width 35 height 24
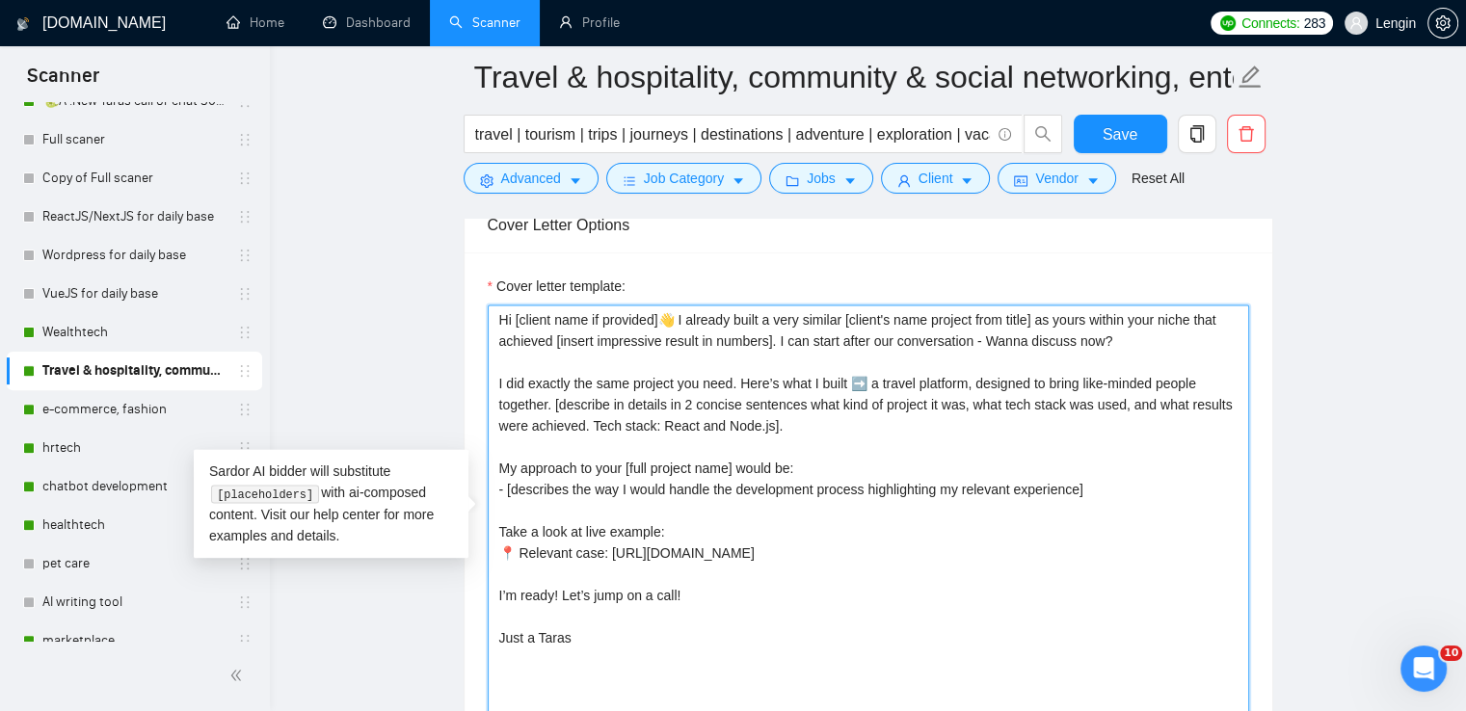
click at [921, 384] on textarea "Hi [client name if provided]👋 I already built a very similar [client's name pro…" at bounding box center [868, 522] width 761 height 434
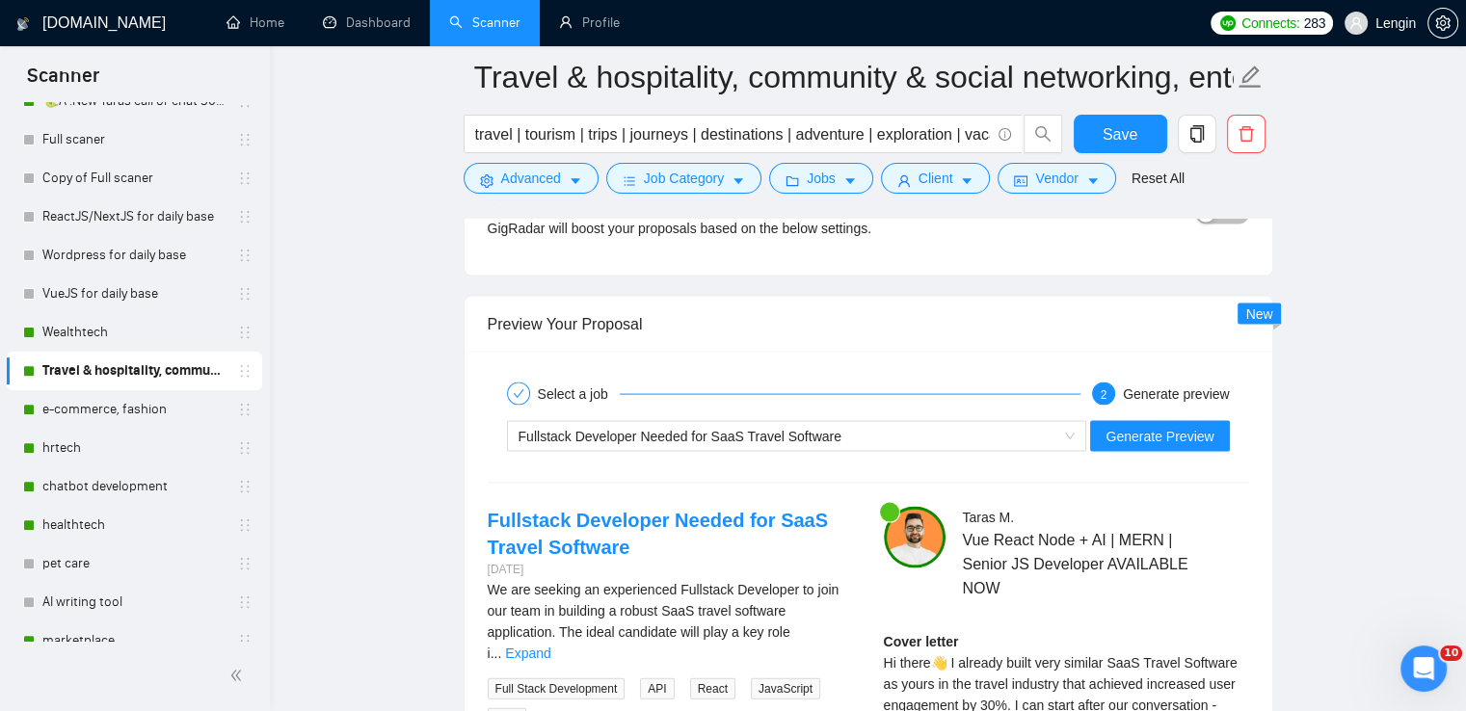
scroll to position [3917, 0]
click at [1172, 420] on button "Generate Preview" at bounding box center [1159, 435] width 139 height 31
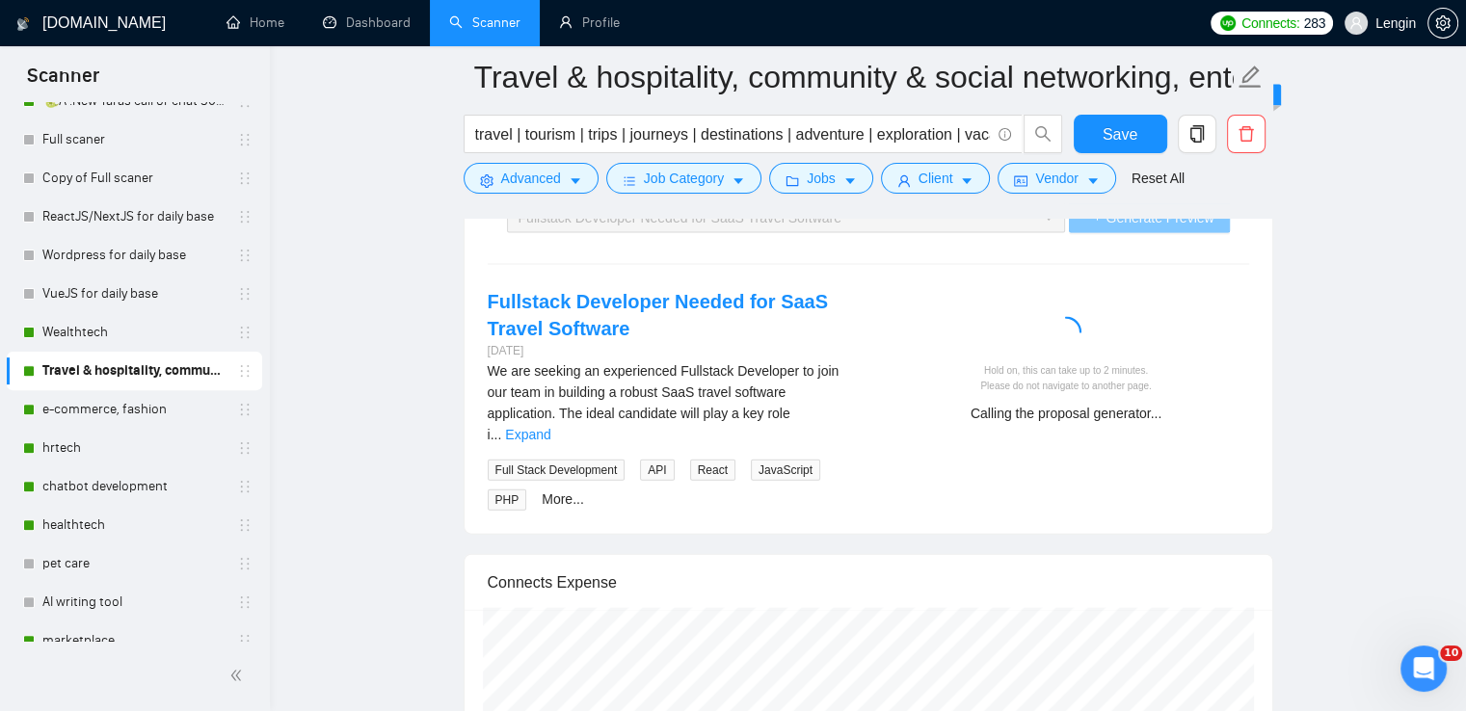
scroll to position [4140, 0]
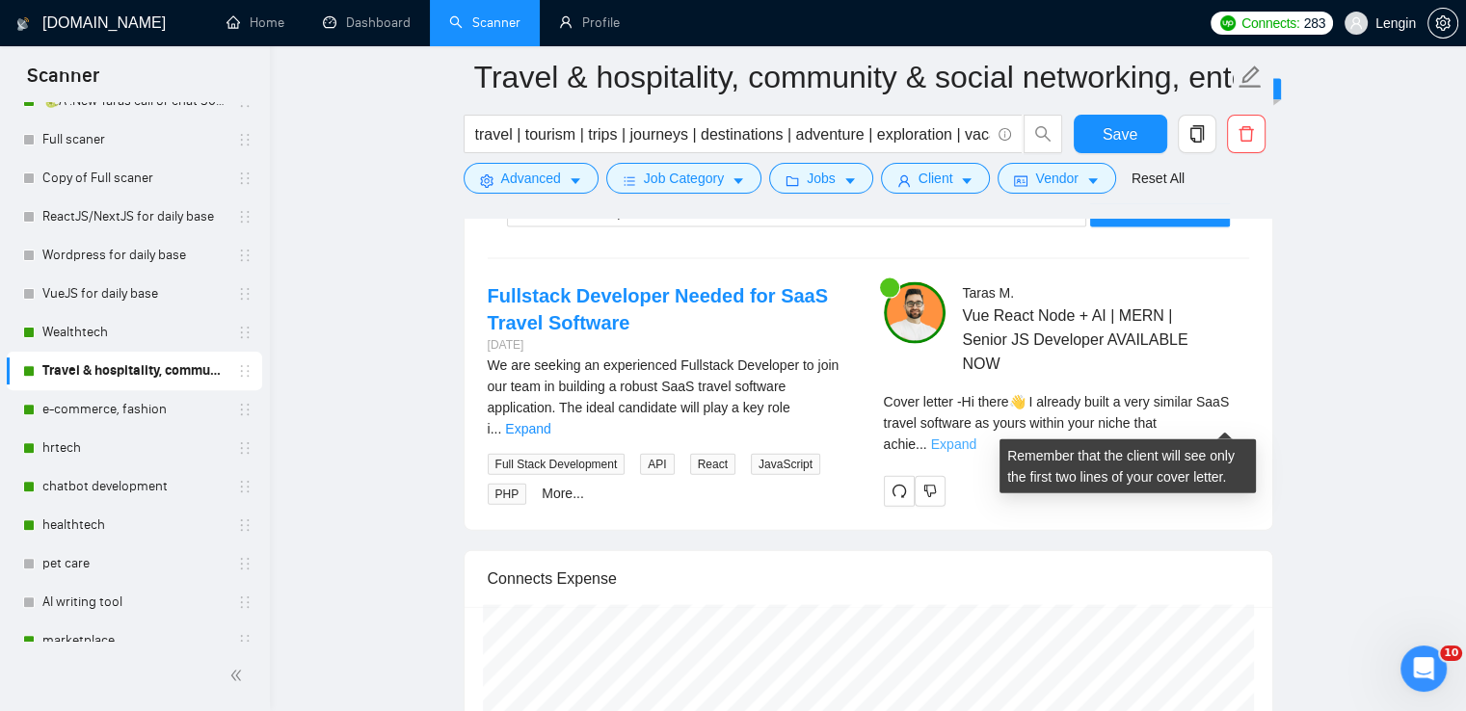
click at [976, 437] on link "Expand" at bounding box center [953, 444] width 45 height 15
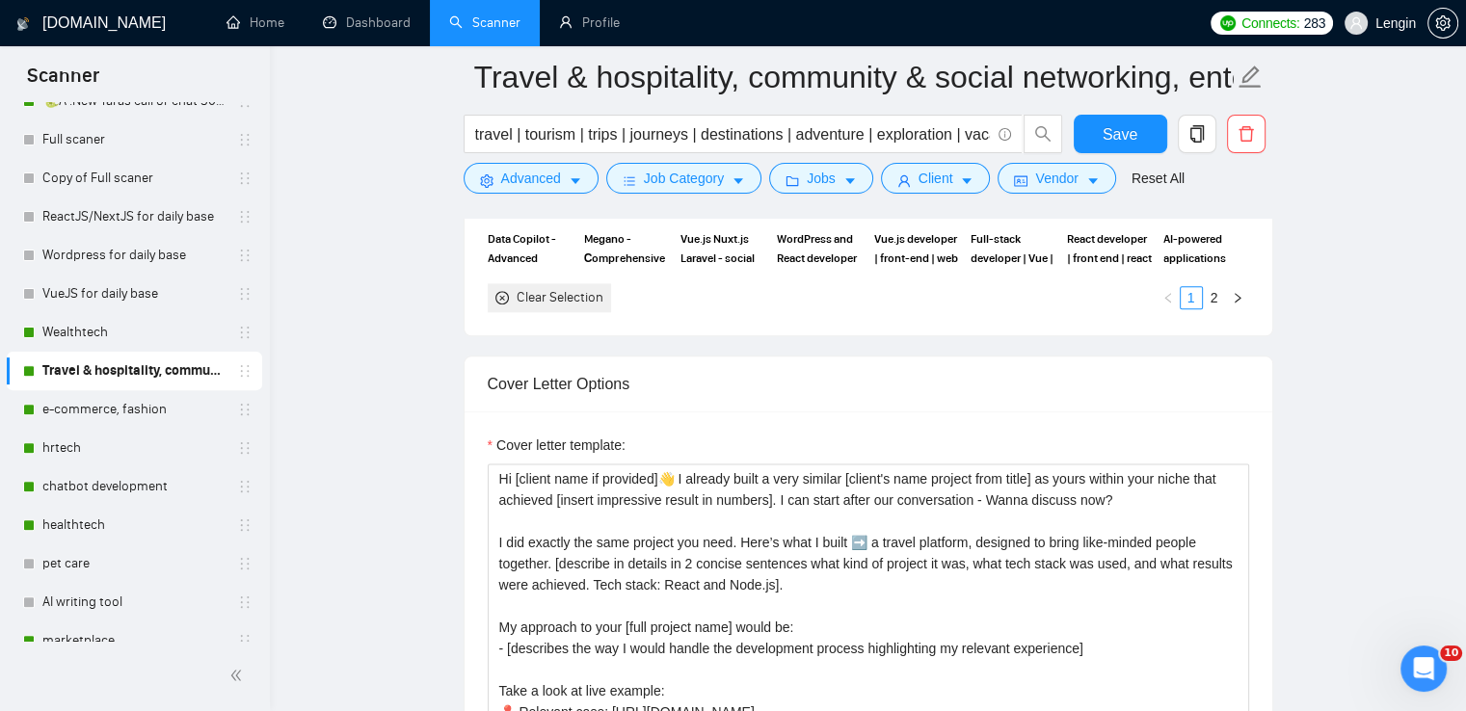
scroll to position [2407, 0]
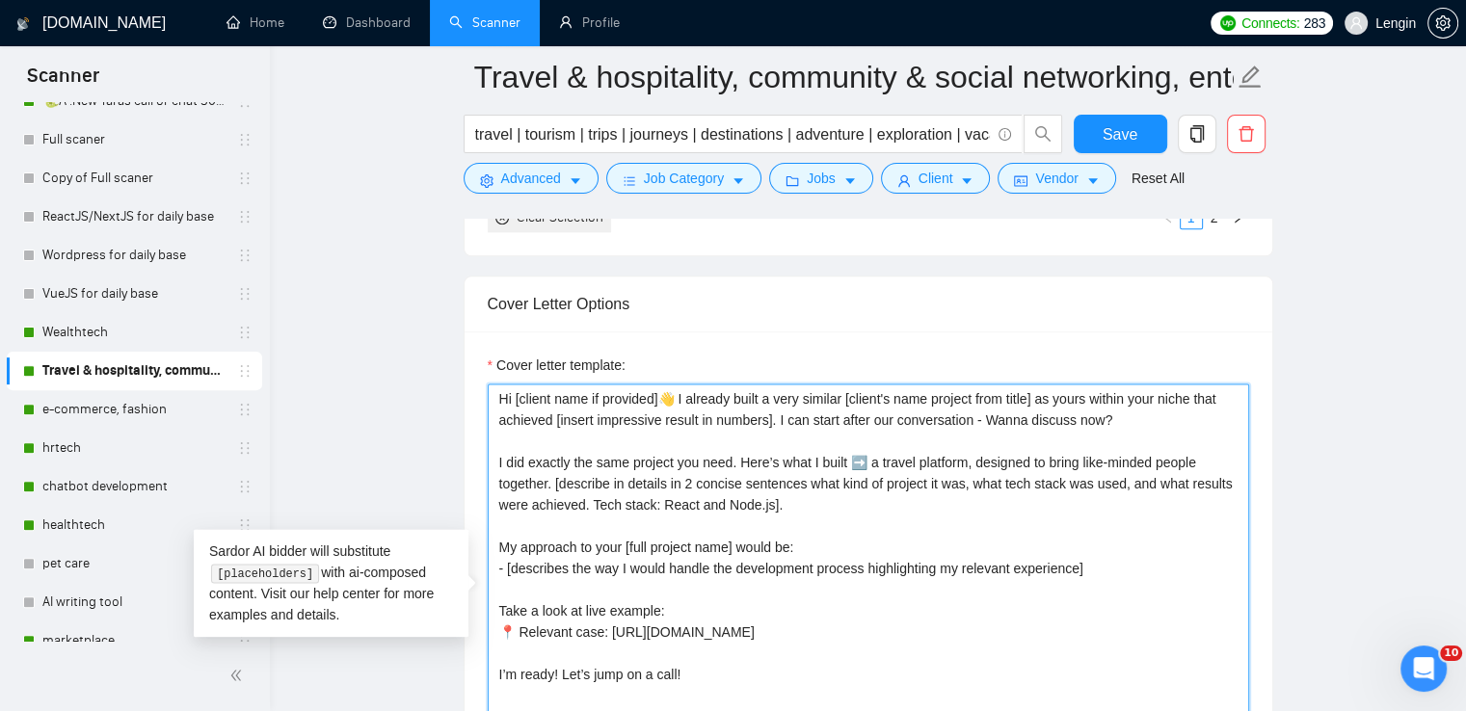
drag, startPoint x: 741, startPoint y: 454, endPoint x: 497, endPoint y: 458, distance: 243.9
click at [497, 458] on textarea "Hi [client name if provided]👋 I already built a very similar [client's name pro…" at bounding box center [868, 601] width 761 height 434
click at [680, 460] on textarea "Hi [client name if provided]👋 I already built a very similar [client's name pro…" at bounding box center [868, 601] width 761 height 434
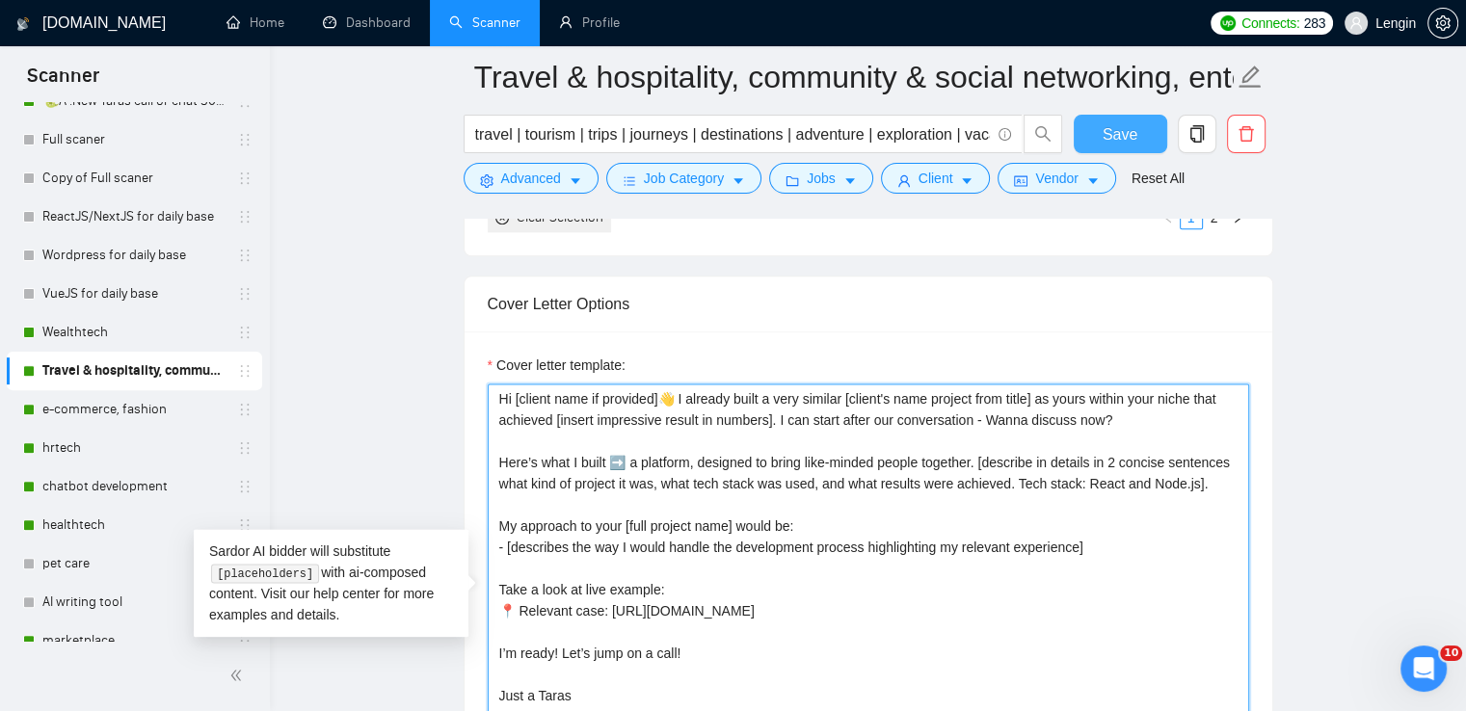
type textarea "Hi [client name if provided]👋 I already built a very similar [client's name pro…"
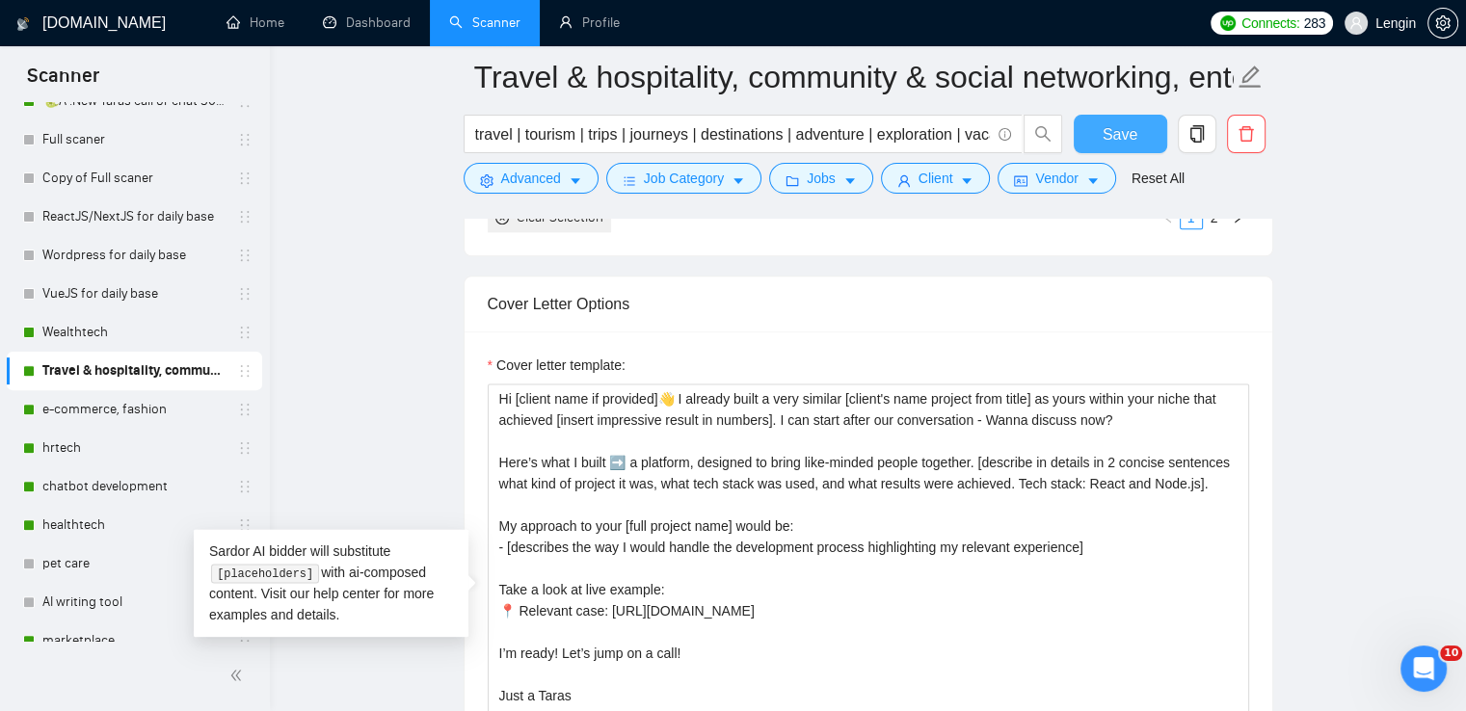
click at [1114, 140] on span "Save" at bounding box center [1120, 134] width 35 height 24
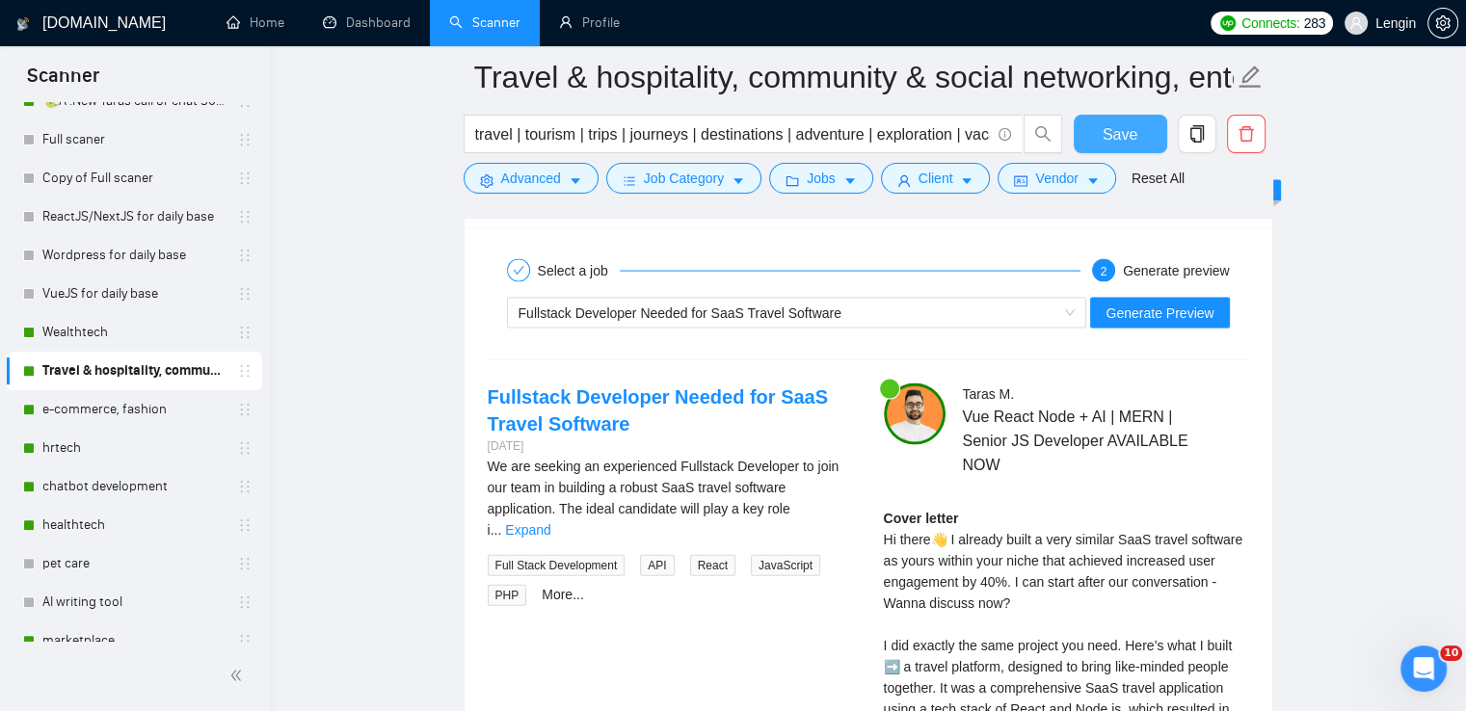
scroll to position [4050, 0]
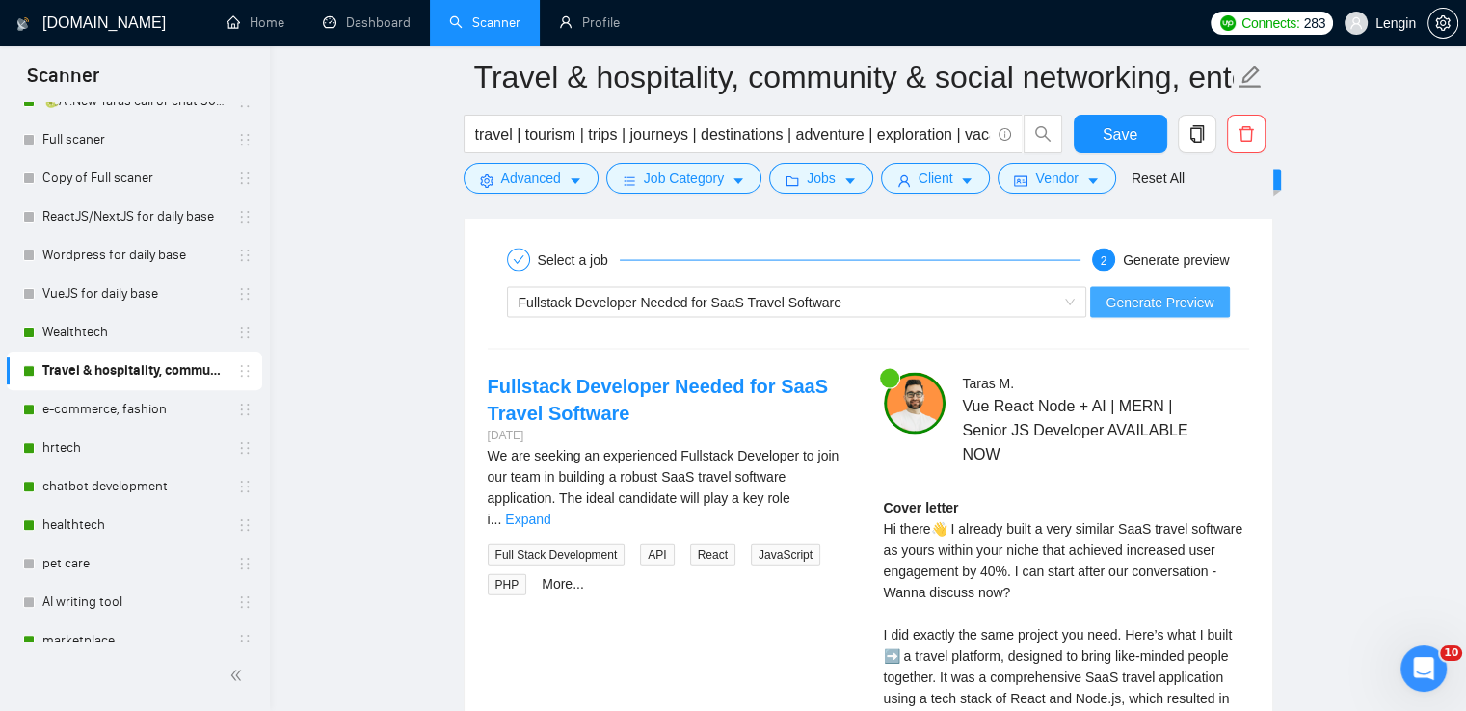
click at [1157, 308] on span "Generate Preview" at bounding box center [1159, 302] width 108 height 21
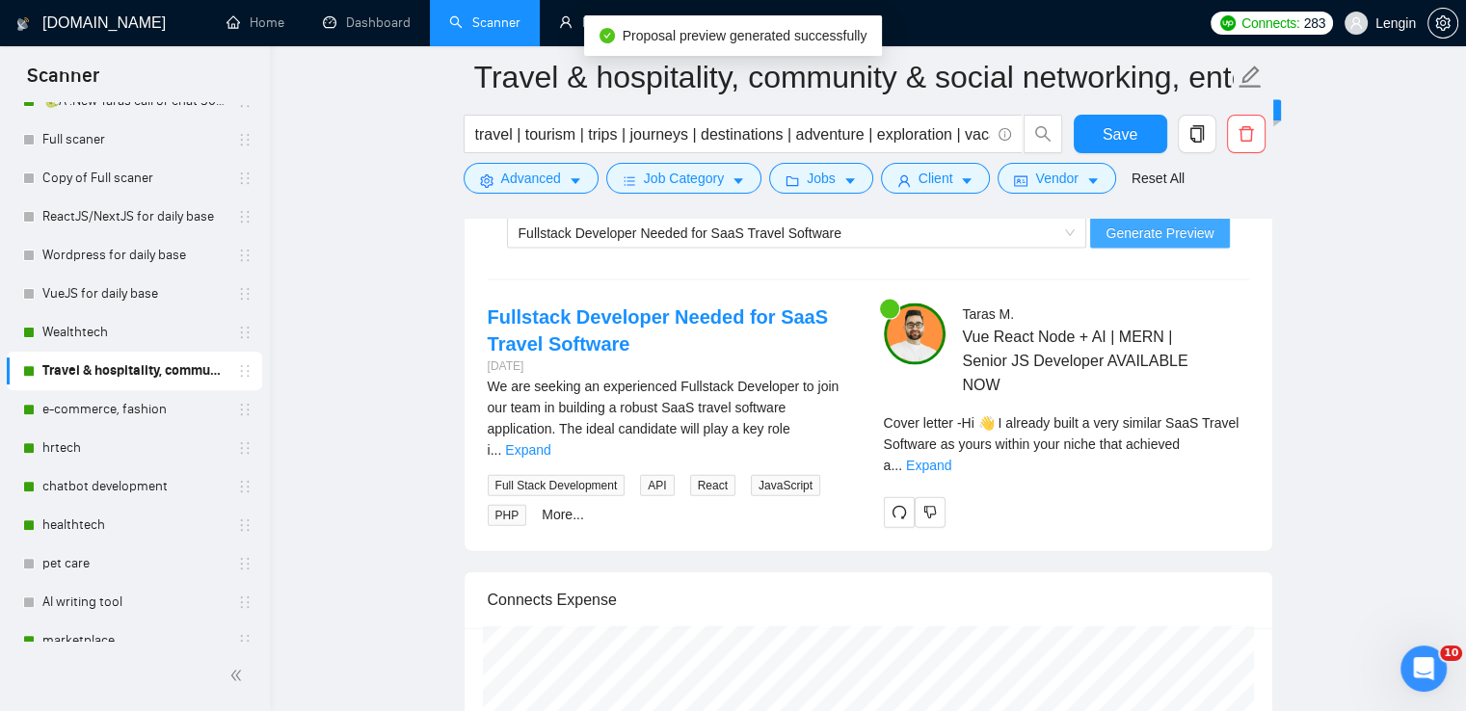
scroll to position [4204, 0]
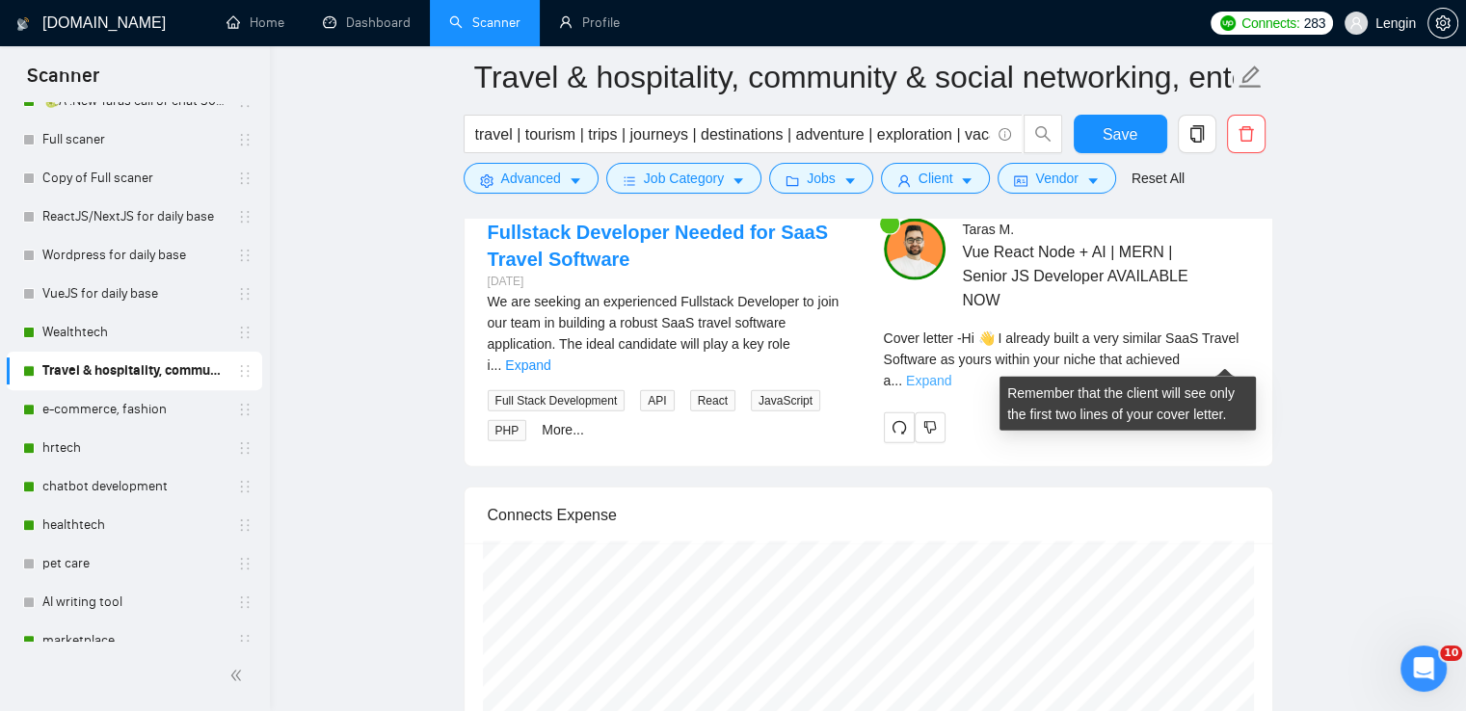
click at [951, 373] on link "Expand" at bounding box center [928, 380] width 45 height 15
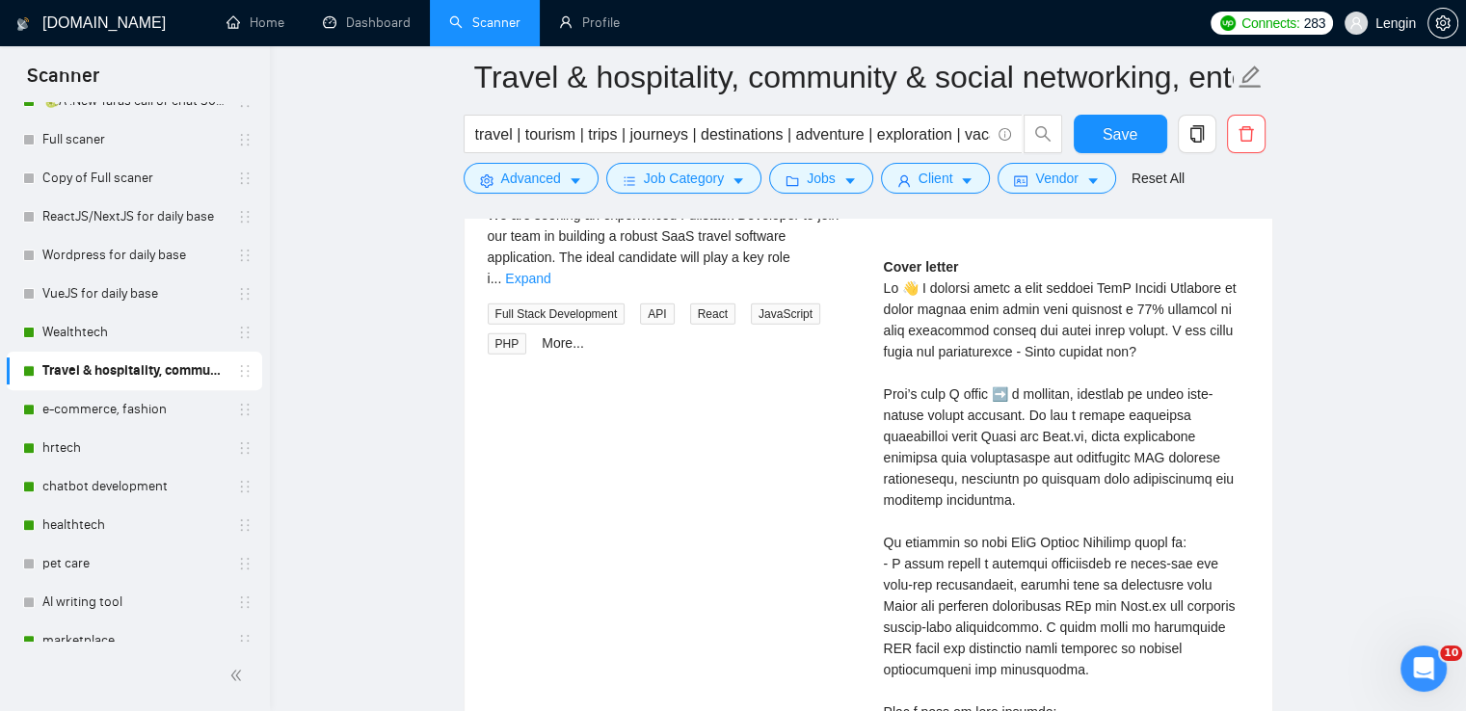
scroll to position [4254, 0]
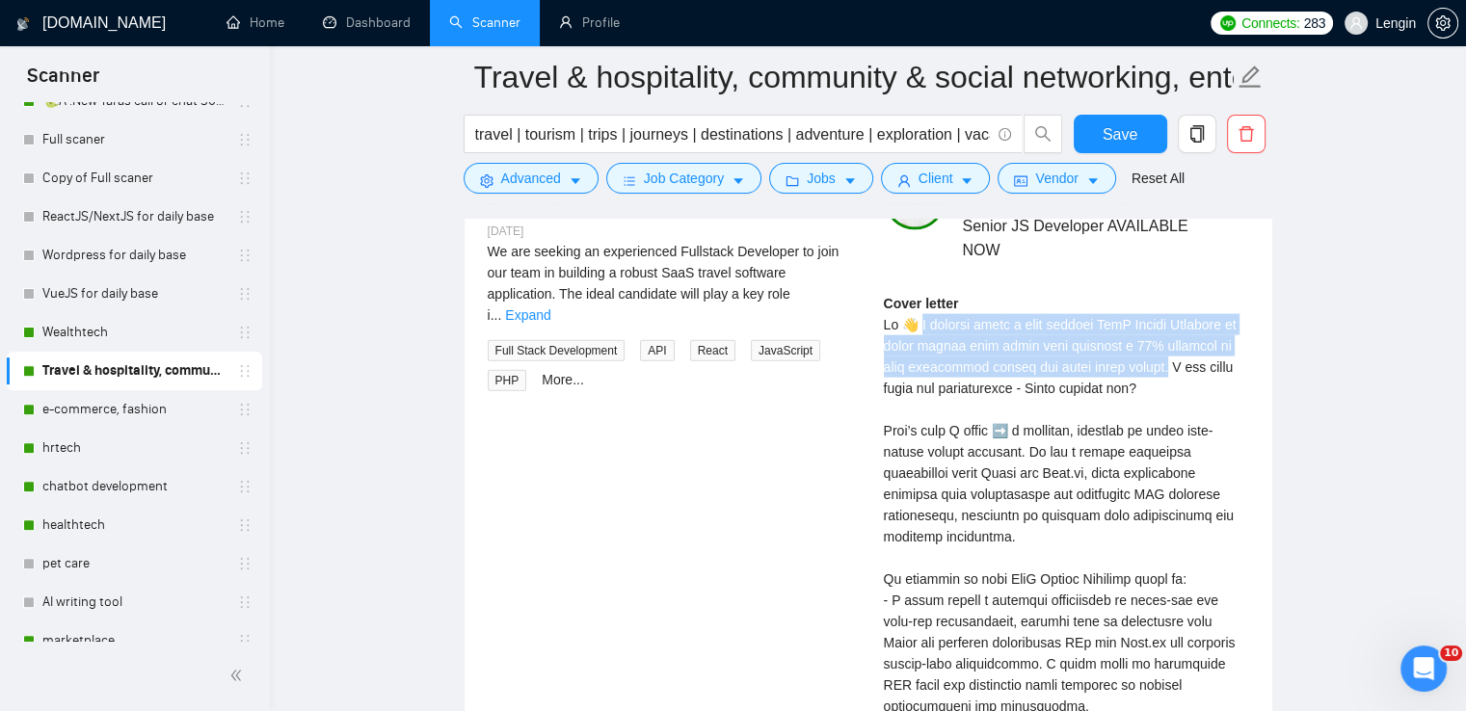
drag, startPoint x: 1133, startPoint y: 362, endPoint x: 921, endPoint y: 317, distance: 216.8
click at [921, 317] on div "Cover letter" at bounding box center [1066, 600] width 365 height 615
copy div "already built a very similar SaaS Travel Software as yours within your niche th…"
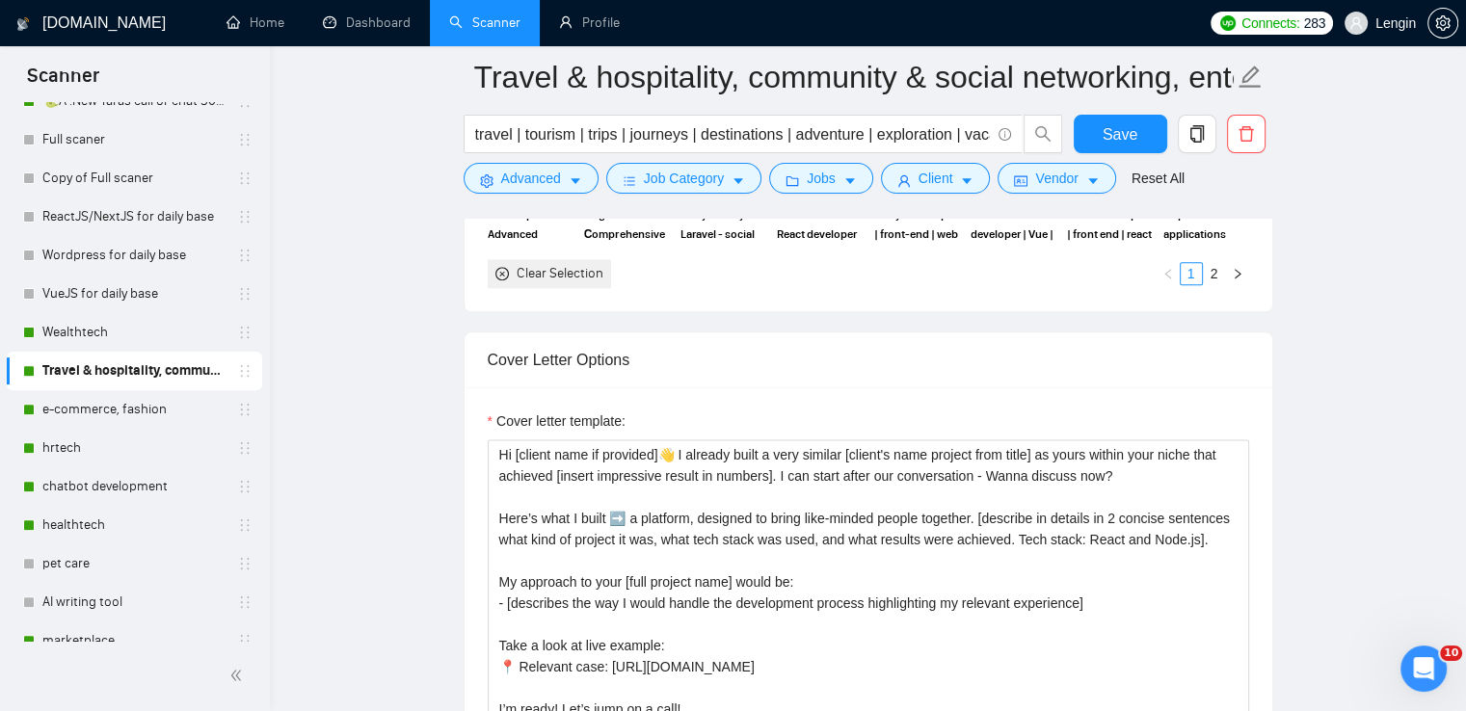
scroll to position [2354, 0]
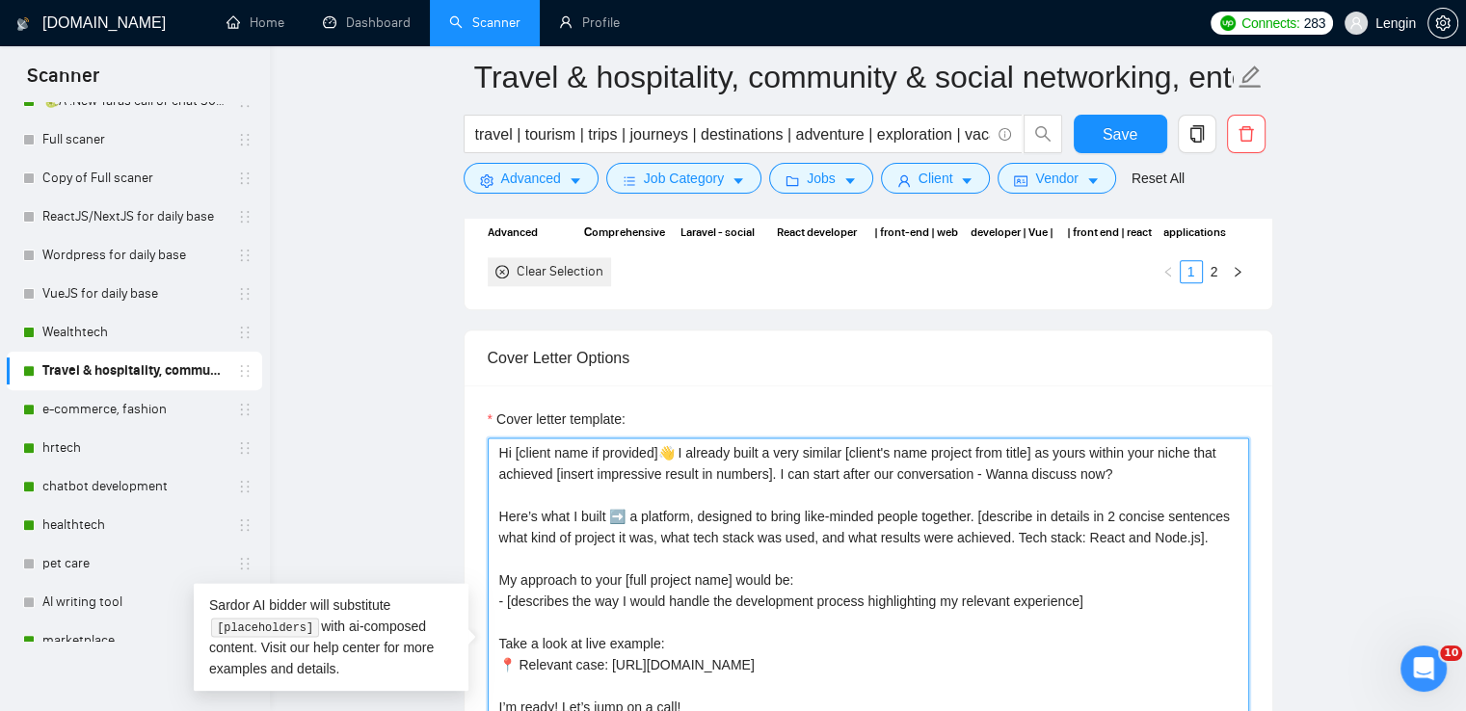
drag, startPoint x: 1114, startPoint y: 470, endPoint x: 495, endPoint y: 430, distance: 620.1
click at [495, 430] on div "Cover letter template: Hi [client name if provided]👋 I already built a very sim…" at bounding box center [868, 640] width 761 height 463
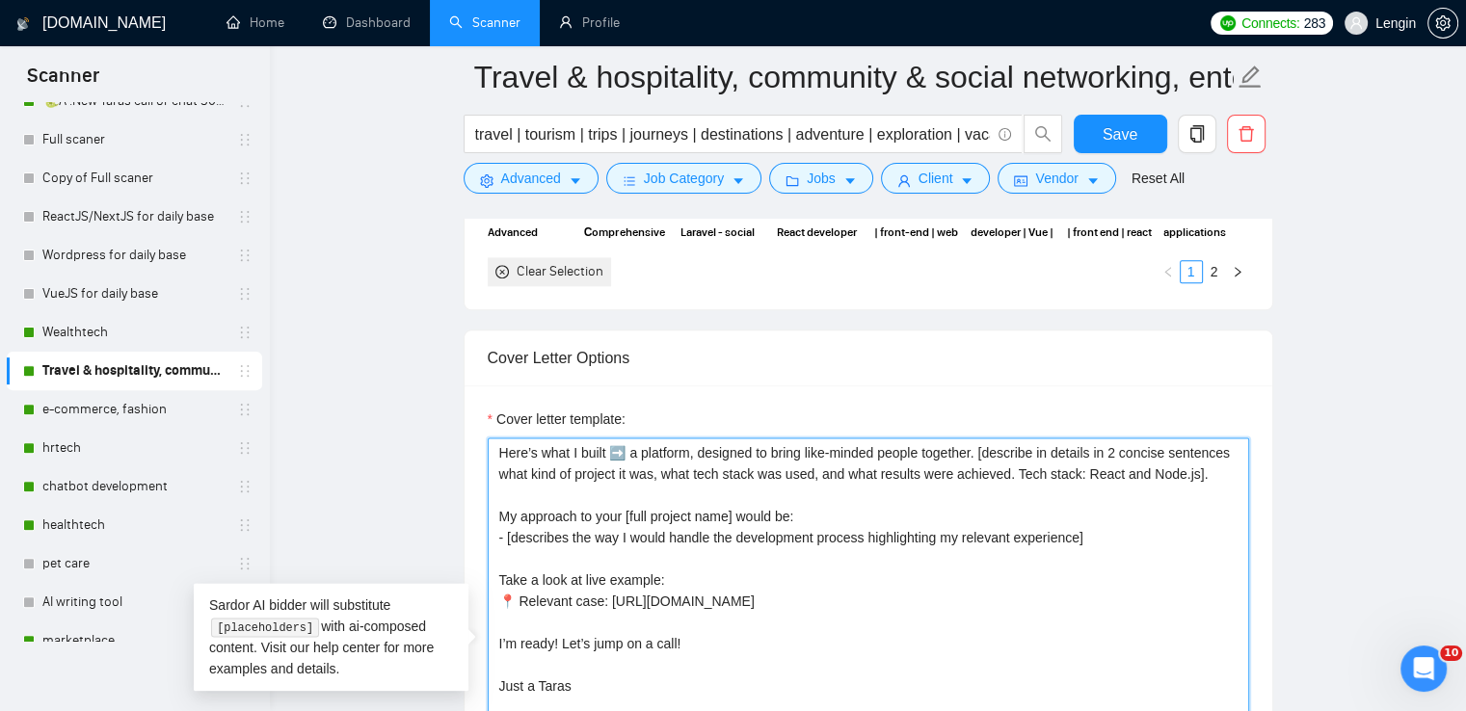
paste textarea "Hi [client name if provided]👋 I already worked a lot within your niche and even…"
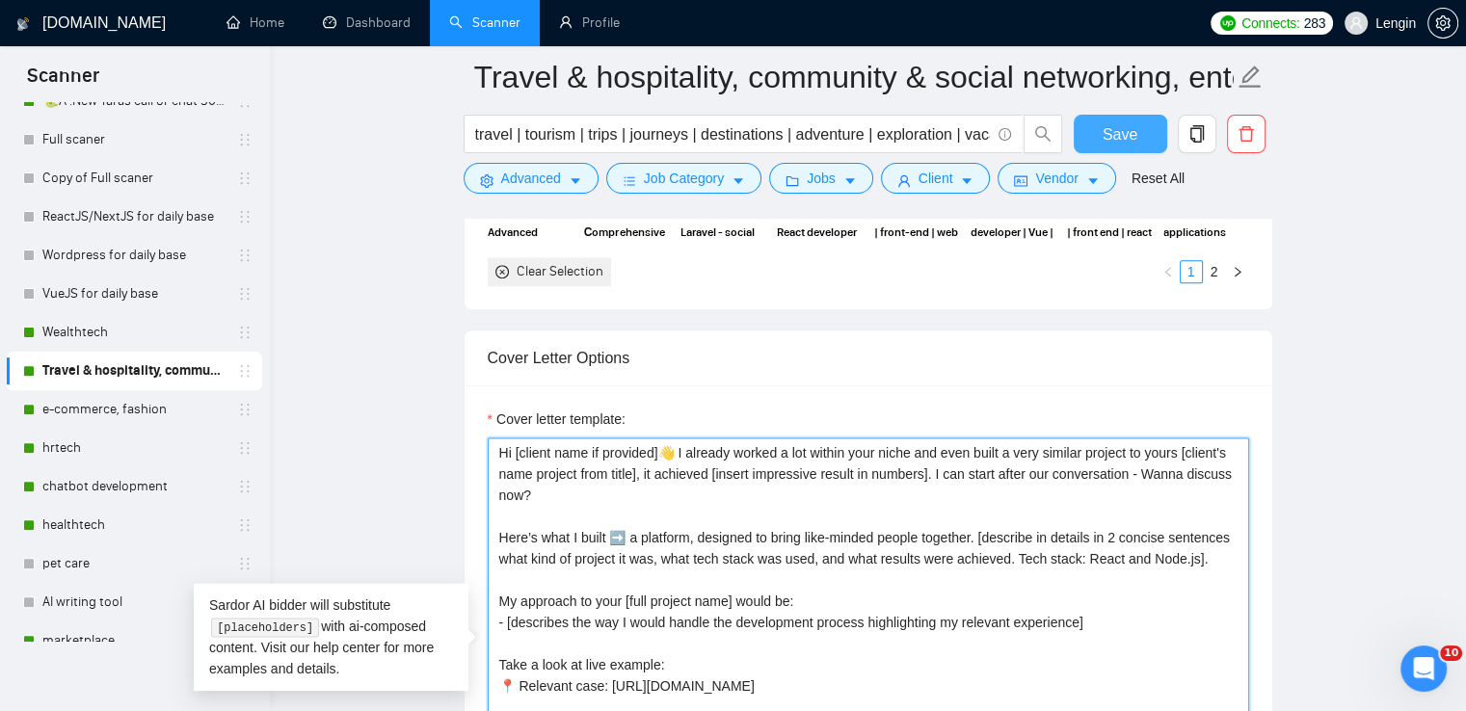
type textarea "Hi [client name if provided]👋 I already worked a lot within your niche and even…"
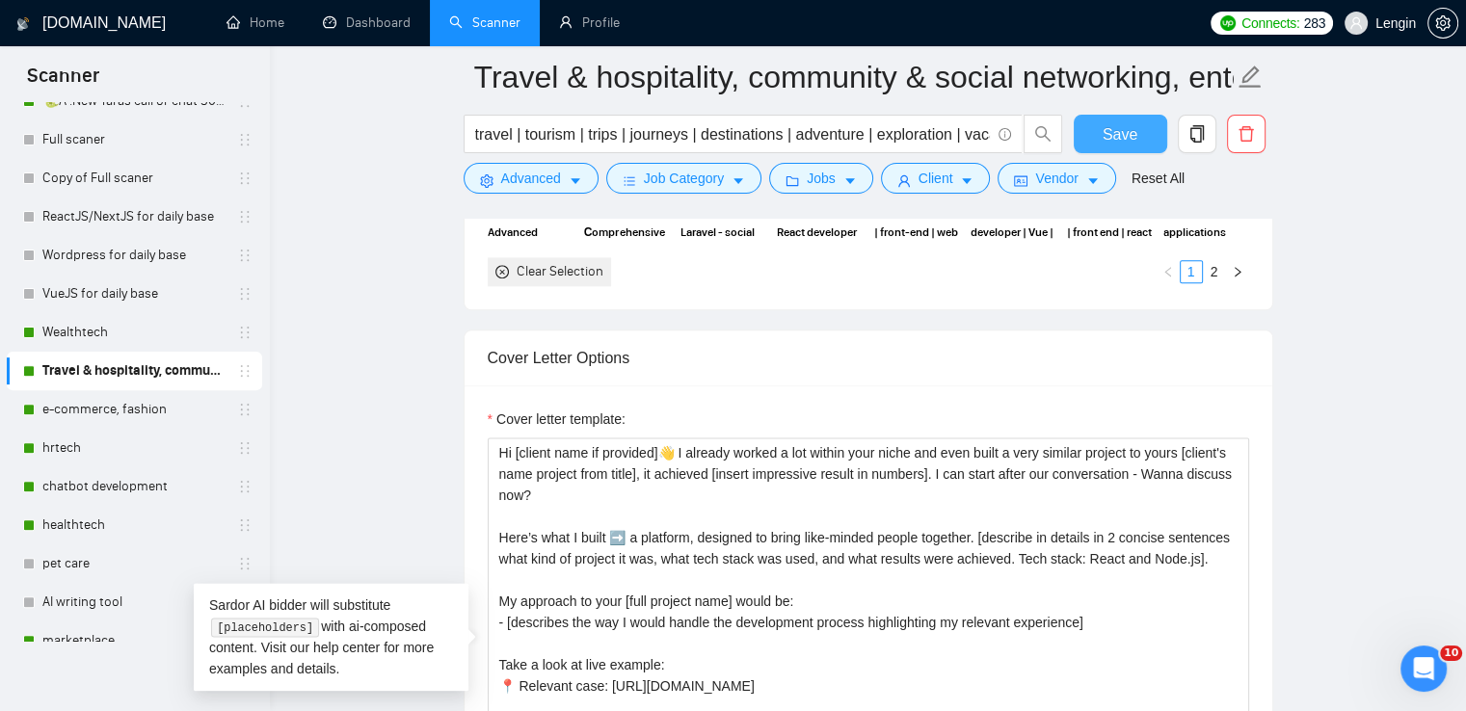
click at [1092, 128] on button "Save" at bounding box center [1120, 134] width 93 height 39
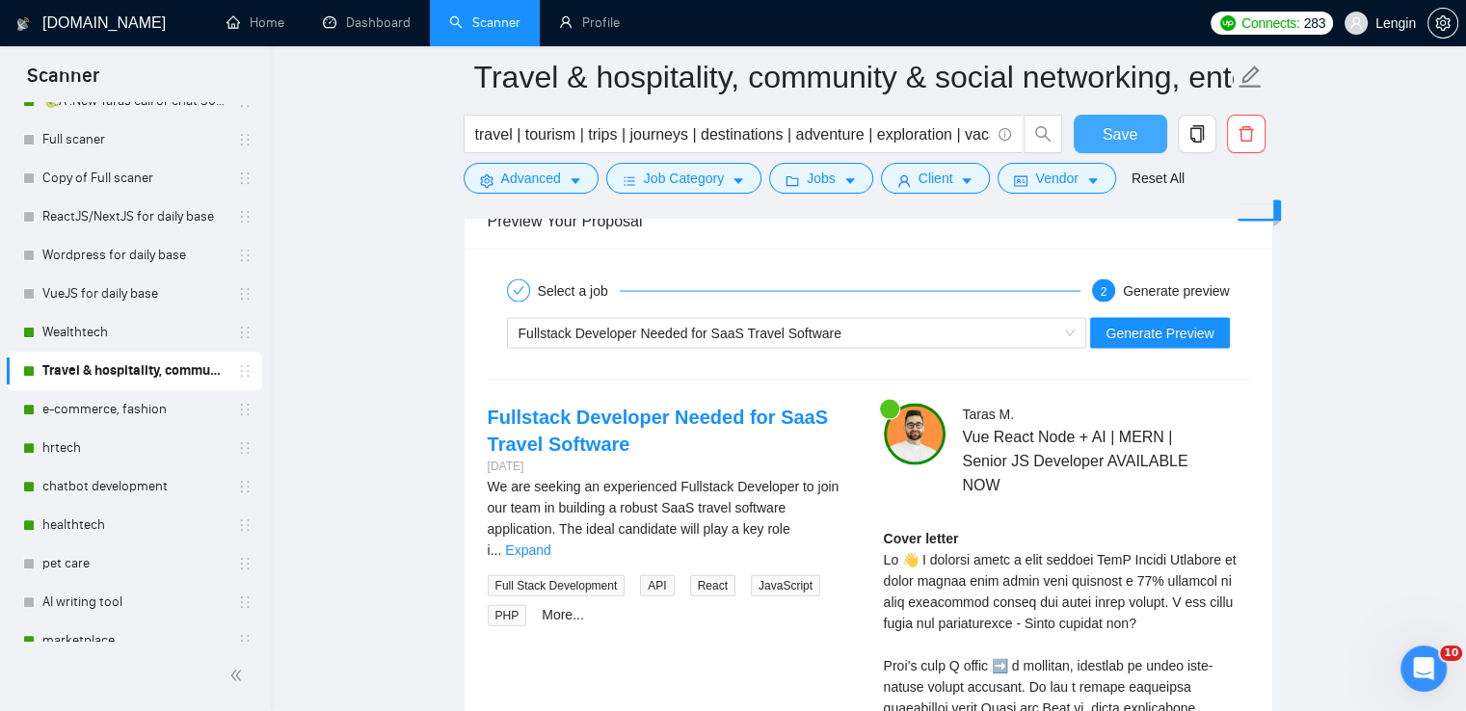
scroll to position [4100, 0]
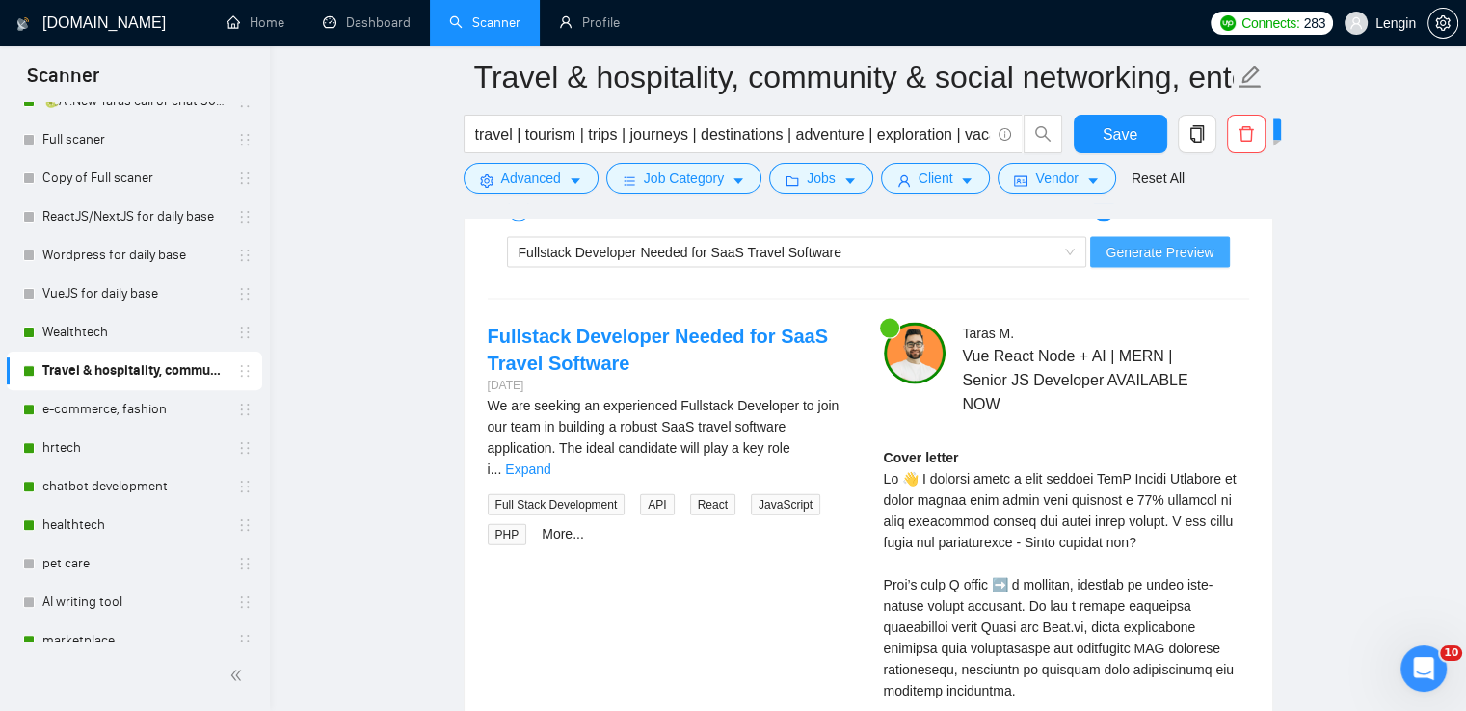
click at [1171, 237] on button "Generate Preview" at bounding box center [1159, 252] width 139 height 31
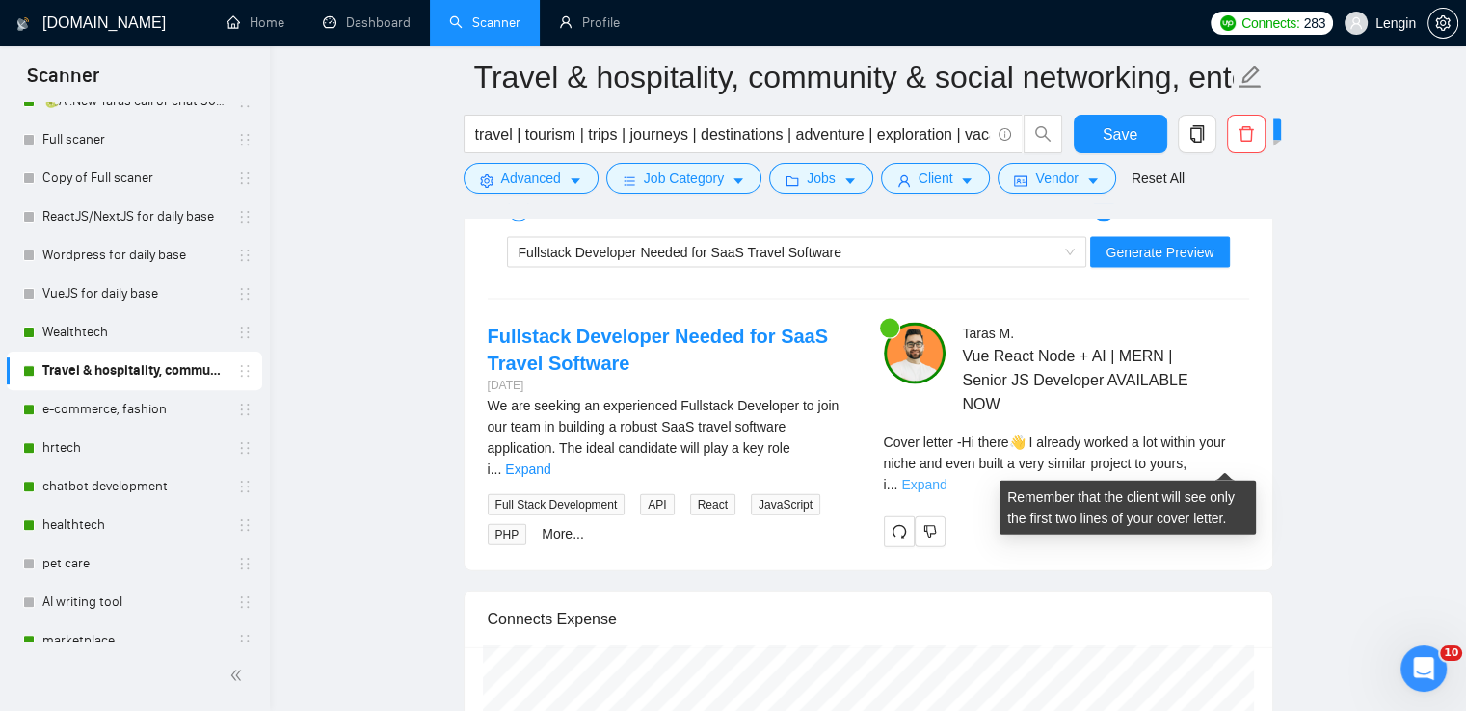
click at [946, 477] on link "Expand" at bounding box center [923, 484] width 45 height 15
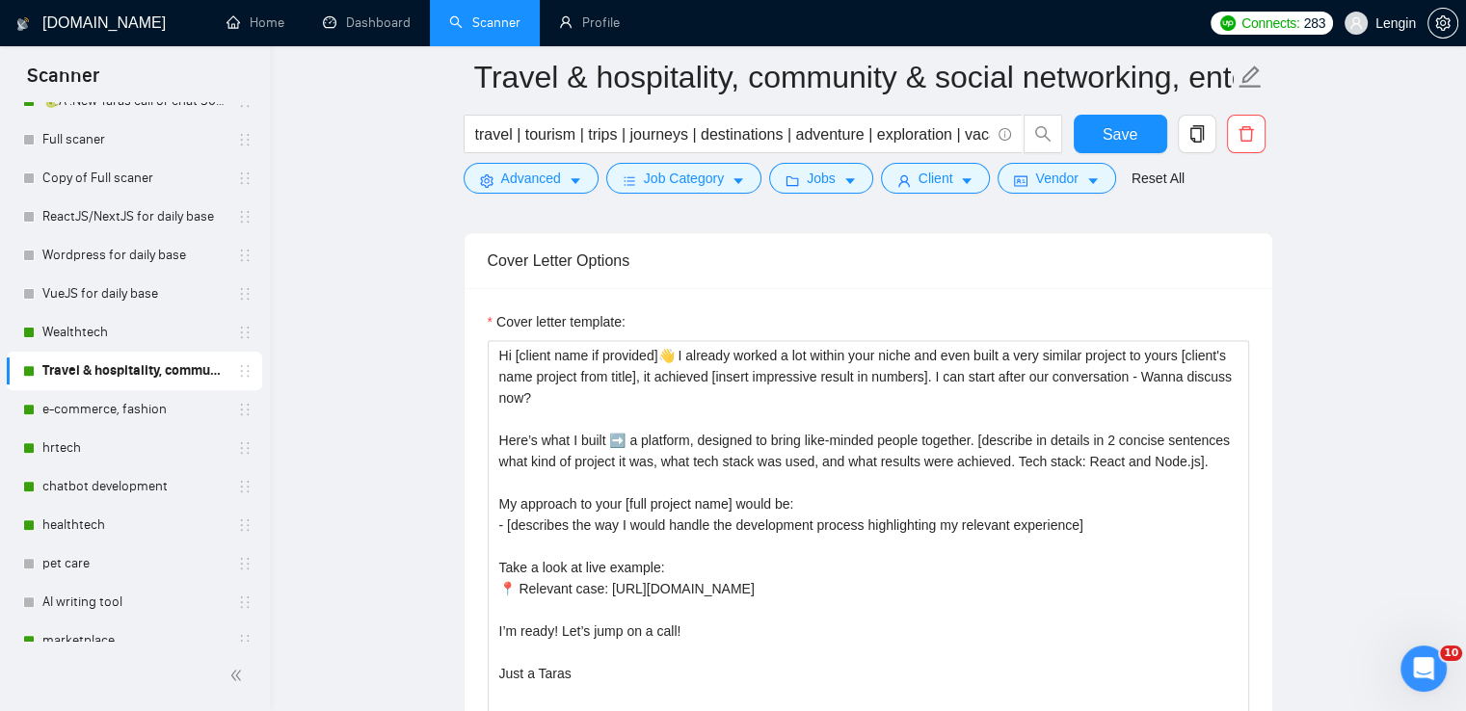
scroll to position [2440, 0]
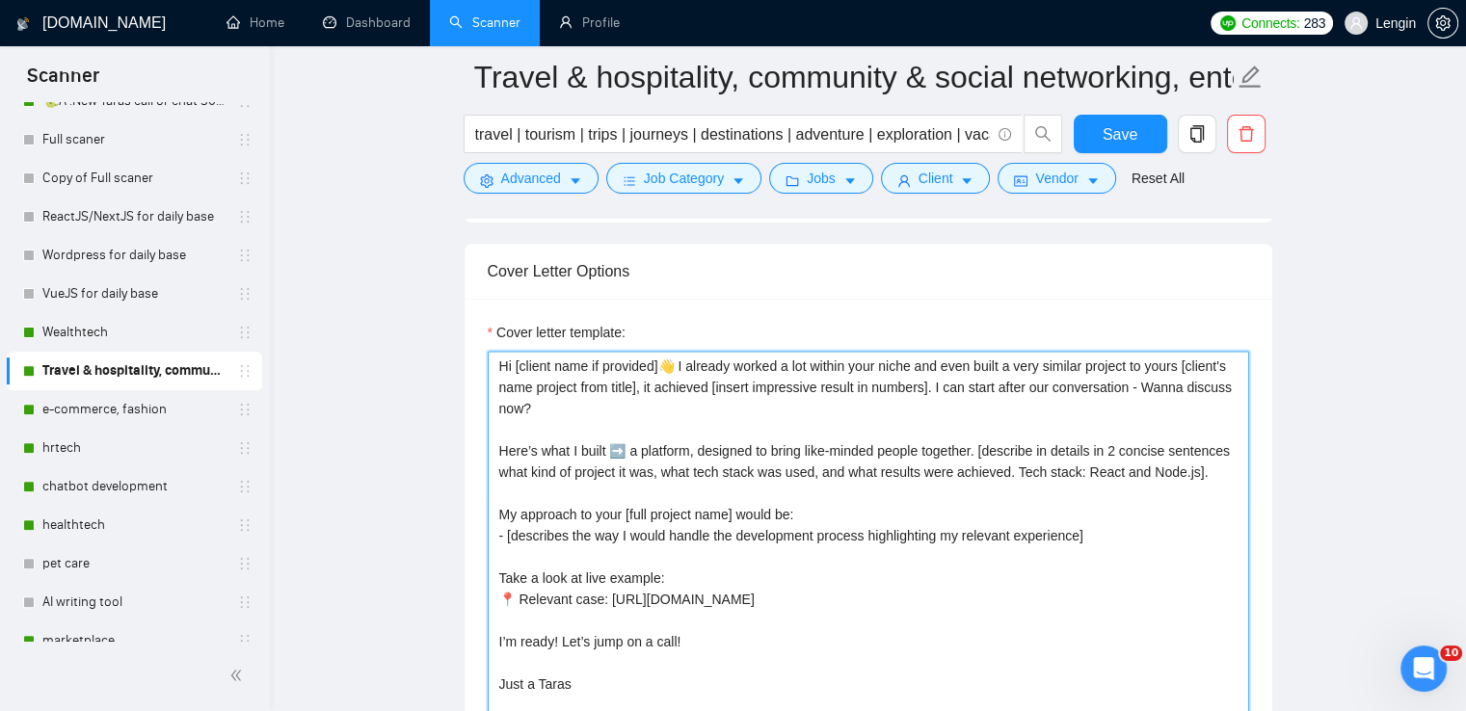
click at [921, 383] on textarea "Hi [client name if provided]👋 I already worked a lot within your niche and even…" at bounding box center [868, 568] width 761 height 434
click at [1184, 368] on textarea "Hi [client name if provided]👋 I already worked a lot within your niche and even…" at bounding box center [868, 570] width 761 height 434
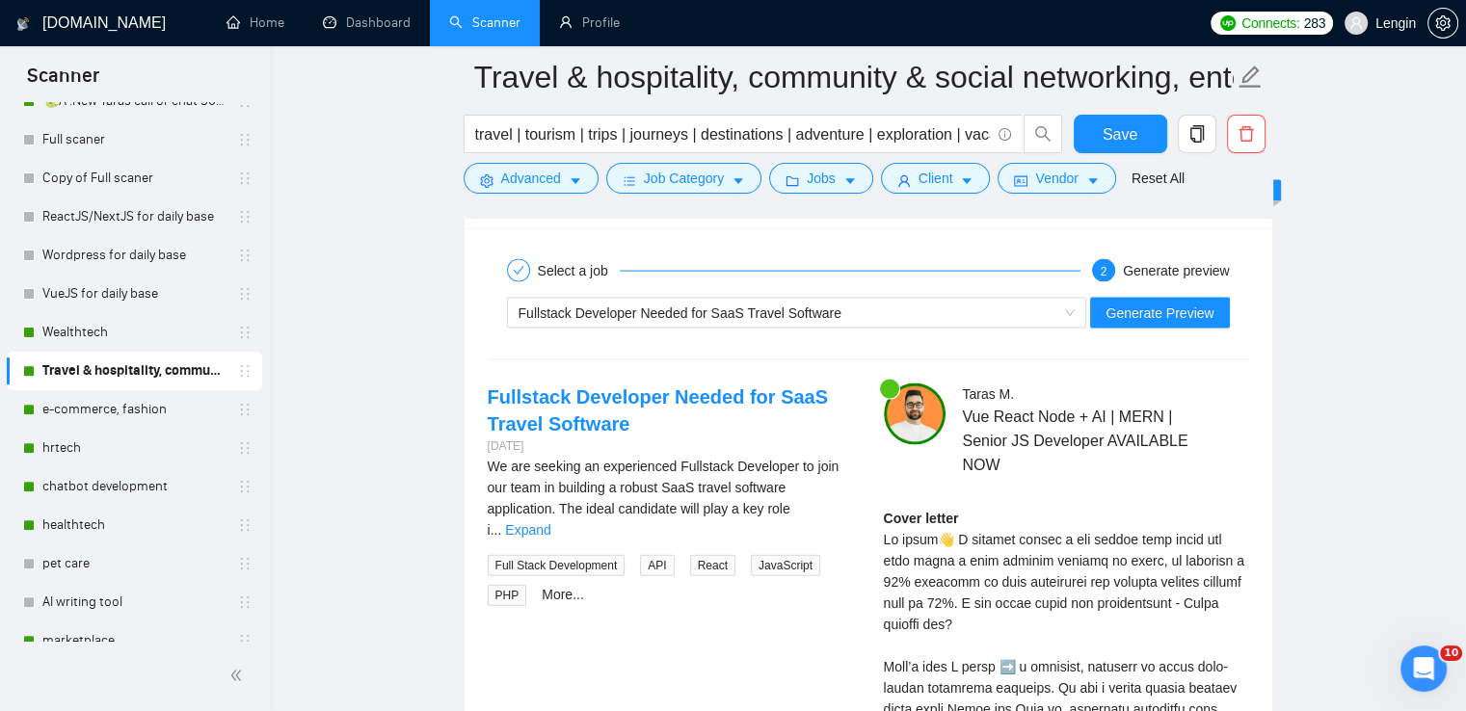
scroll to position [4040, 0]
click at [1185, 318] on span "Generate Preview" at bounding box center [1159, 312] width 108 height 21
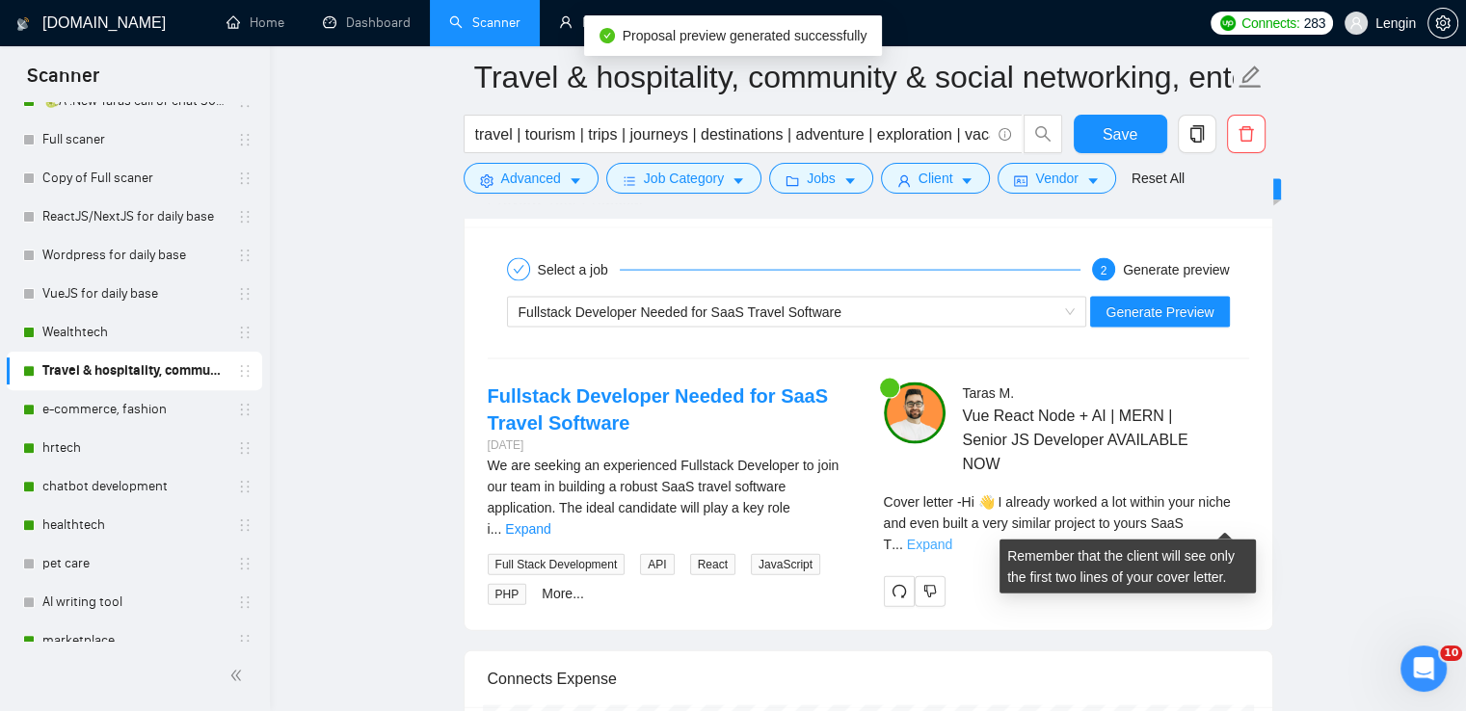
click at [952, 537] on link "Expand" at bounding box center [929, 544] width 45 height 15
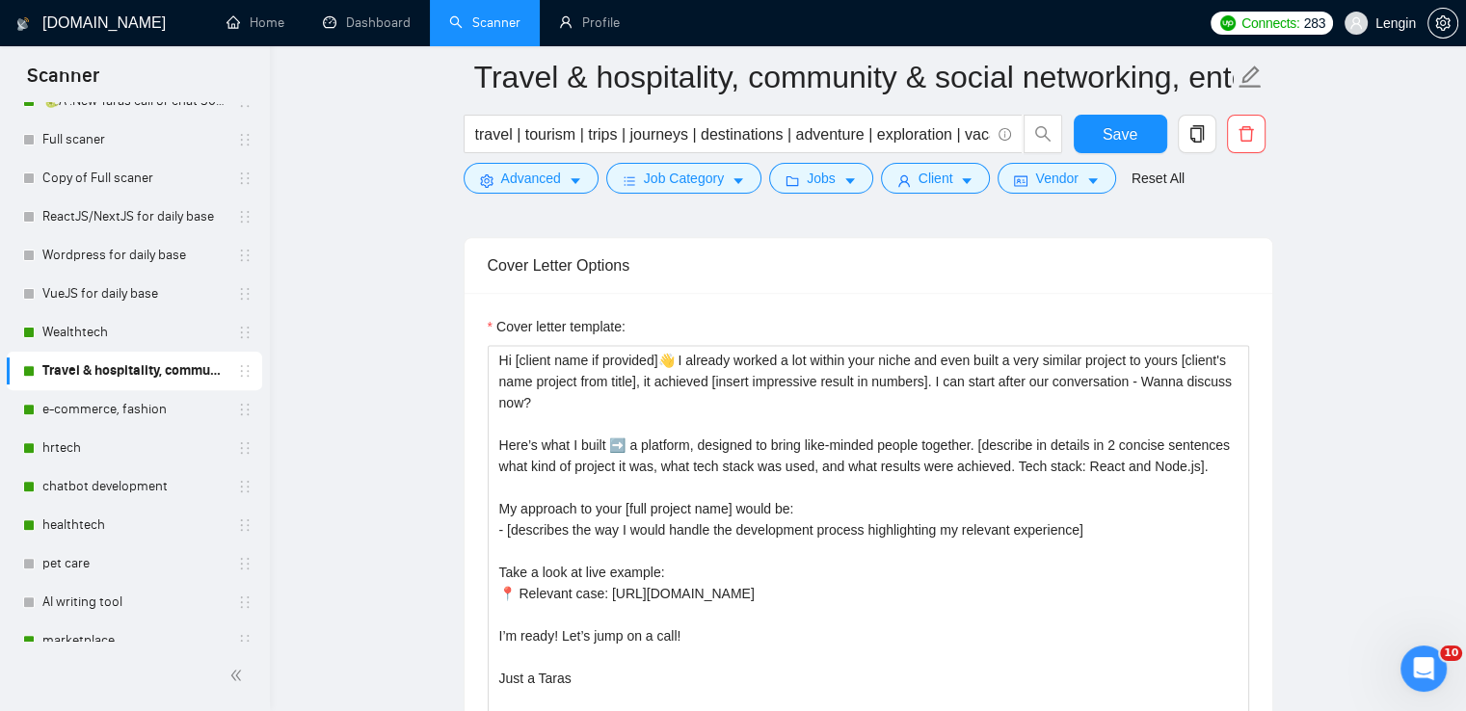
scroll to position [2444, 0]
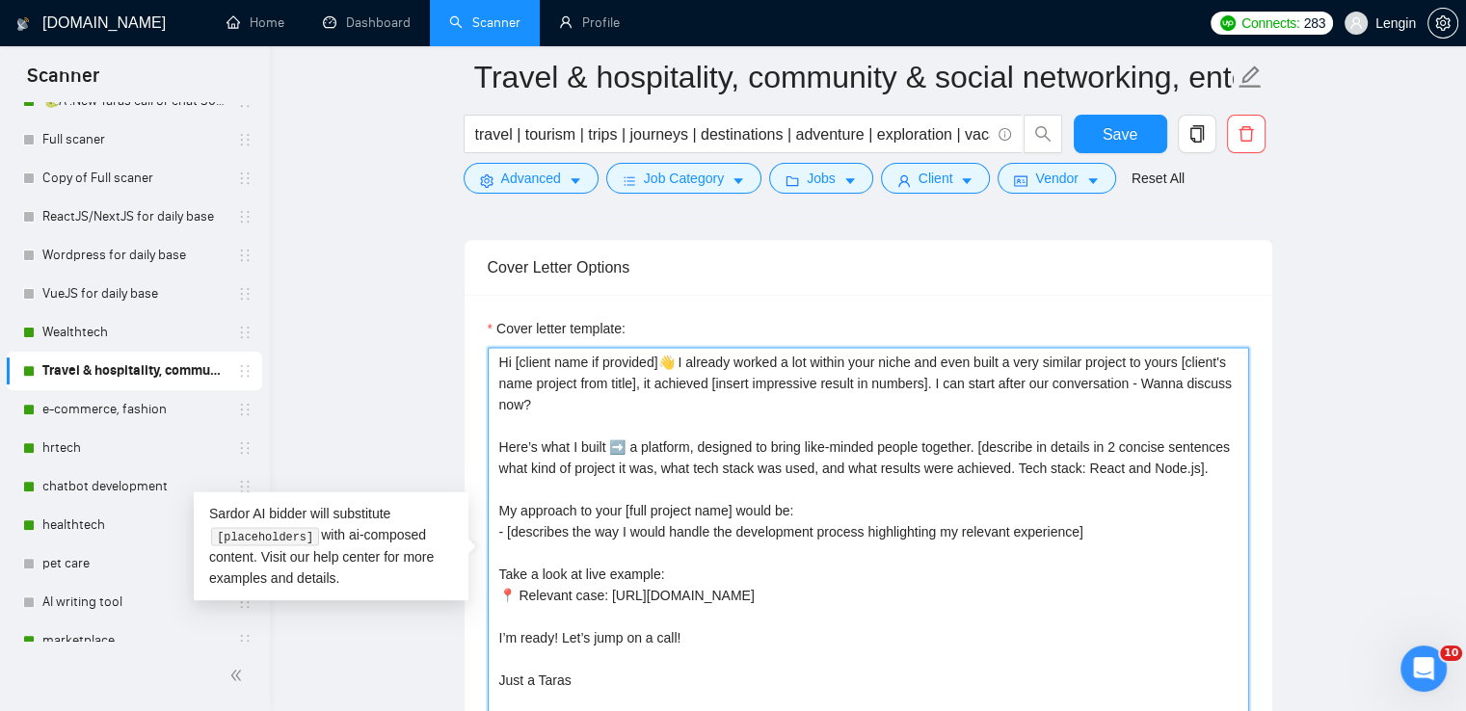
click at [928, 384] on textarea "Hi [client name if provided]👋 I already worked a lot within your niche and even…" at bounding box center [868, 564] width 761 height 434
type textarea "Hi [client name if provided]👋 I already worked a lot within your niche and even…"
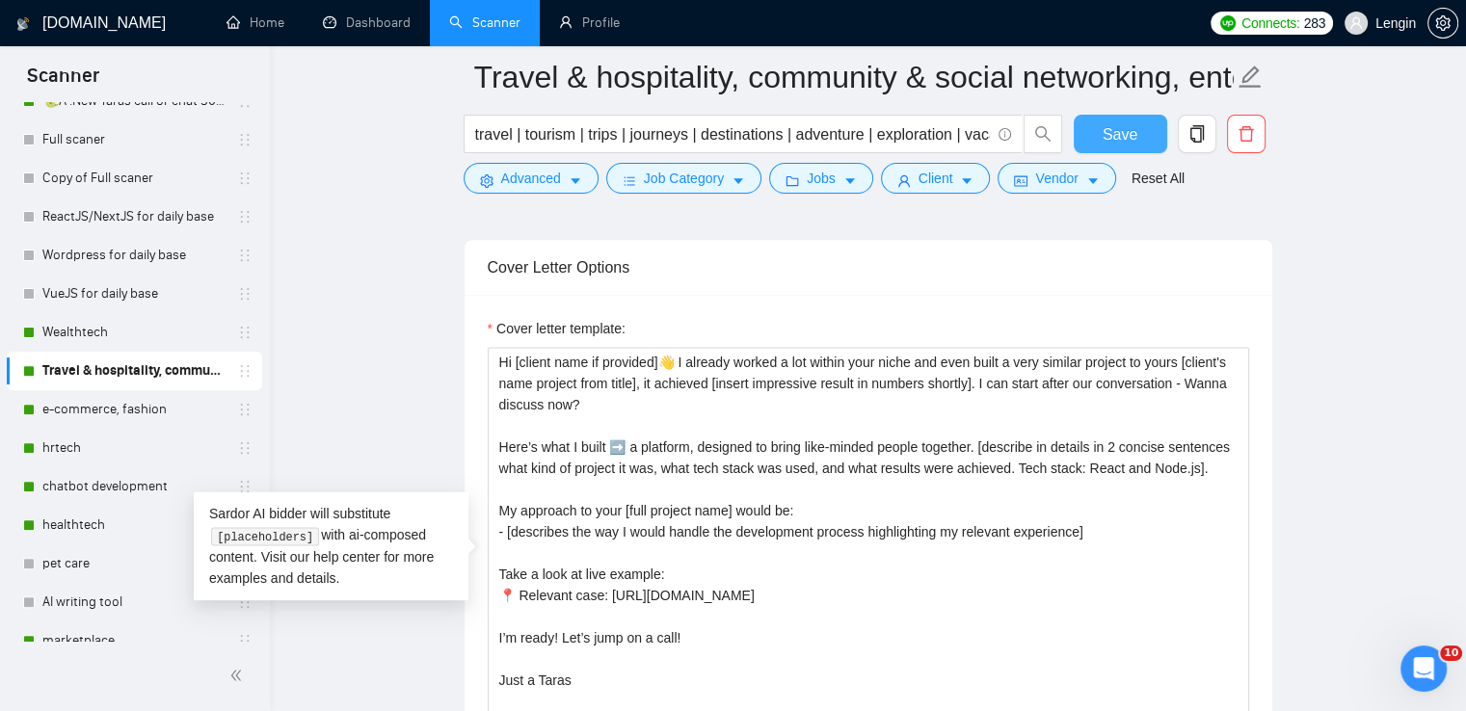
click at [1106, 126] on span "Save" at bounding box center [1120, 134] width 35 height 24
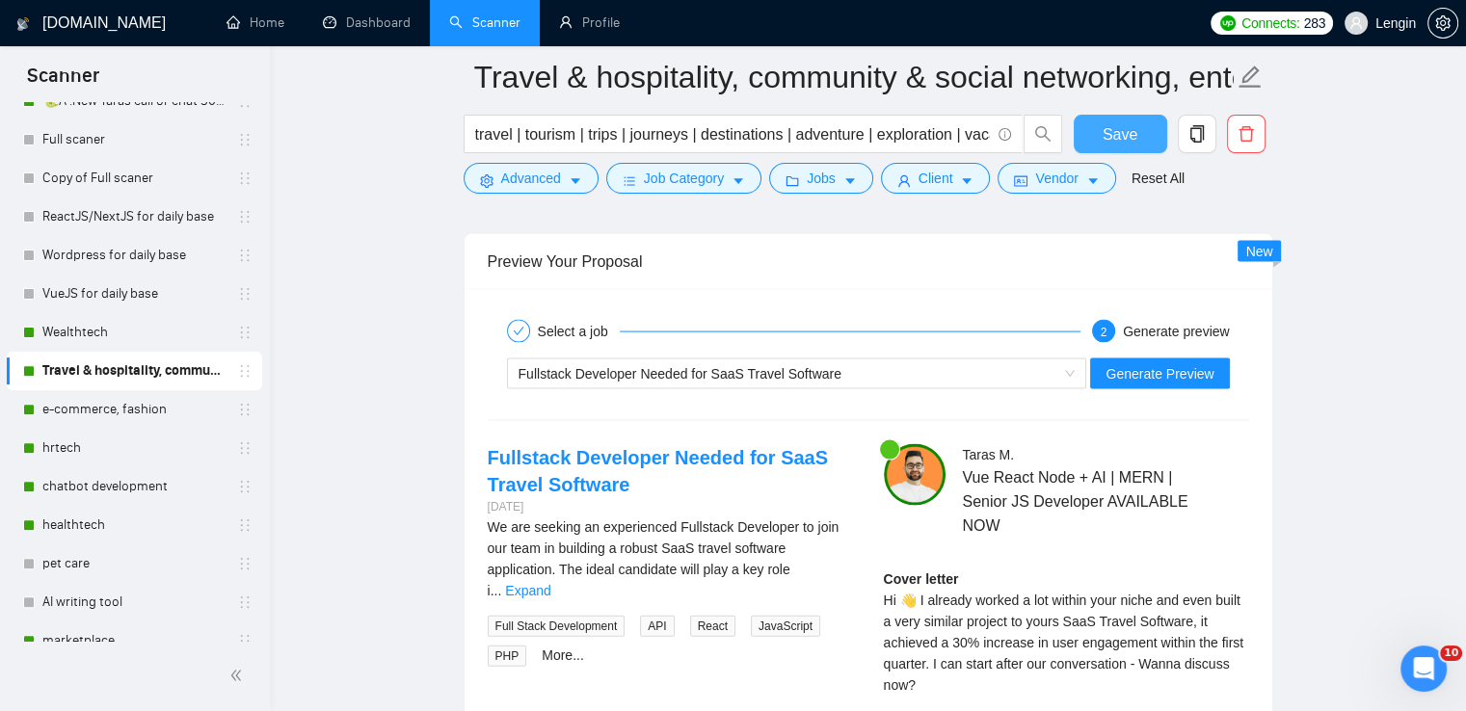
scroll to position [3823, 0]
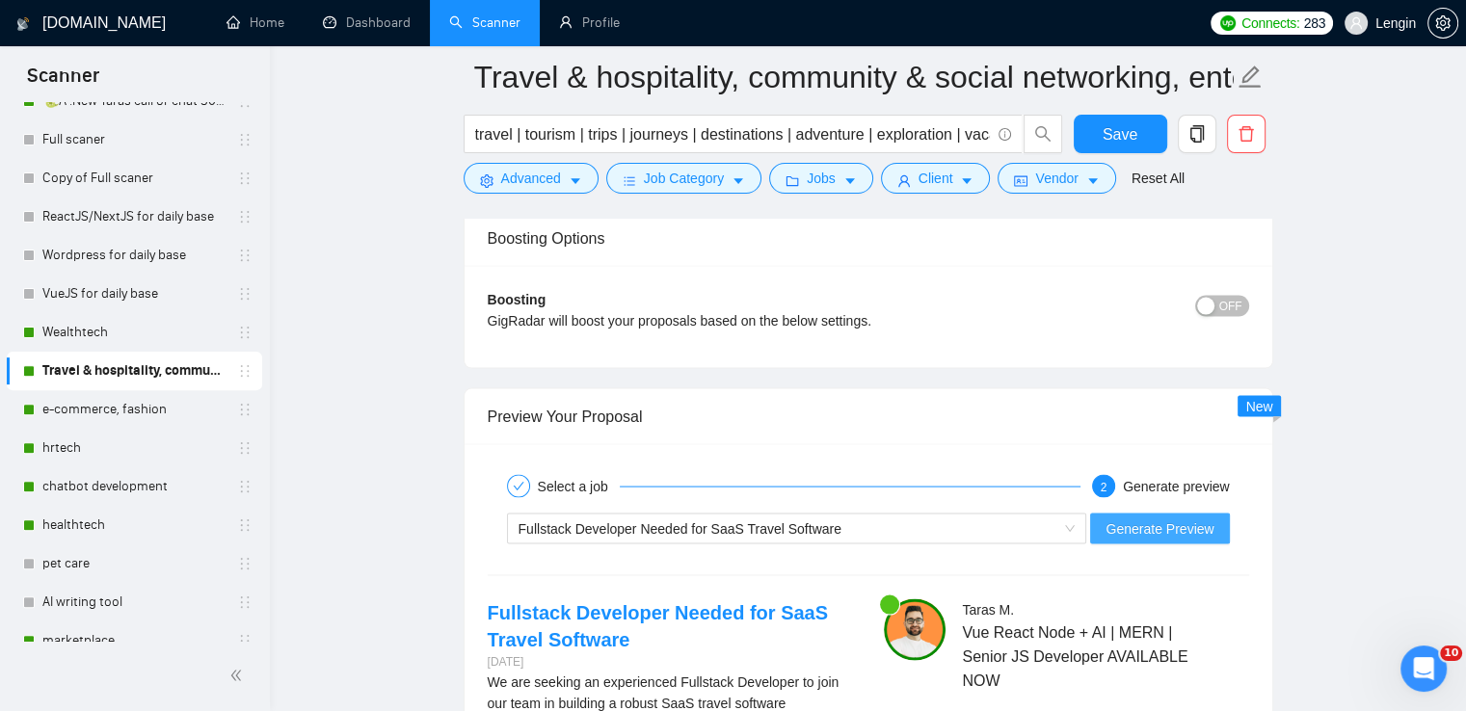
click at [1154, 531] on span "Generate Preview" at bounding box center [1159, 529] width 108 height 21
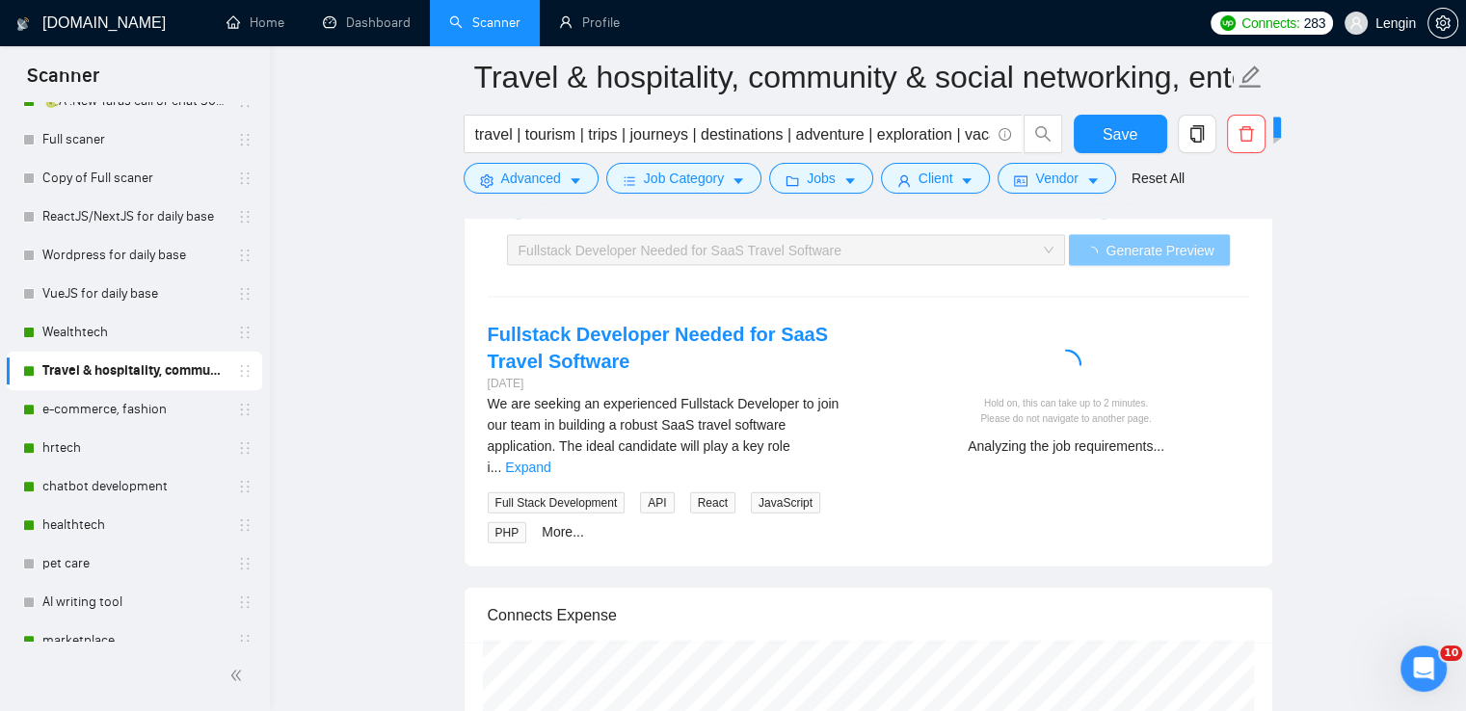
scroll to position [4102, 0]
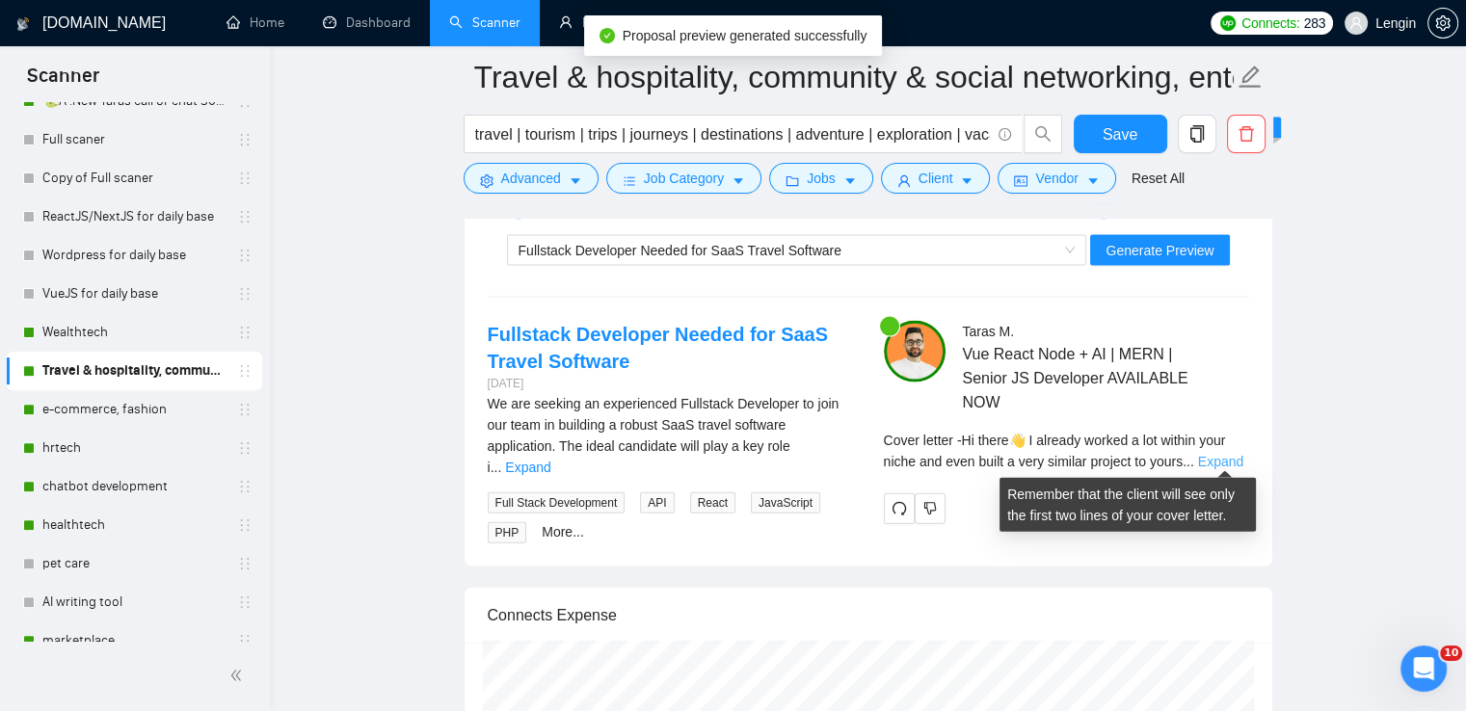
click at [1234, 457] on link "Expand" at bounding box center [1220, 461] width 45 height 15
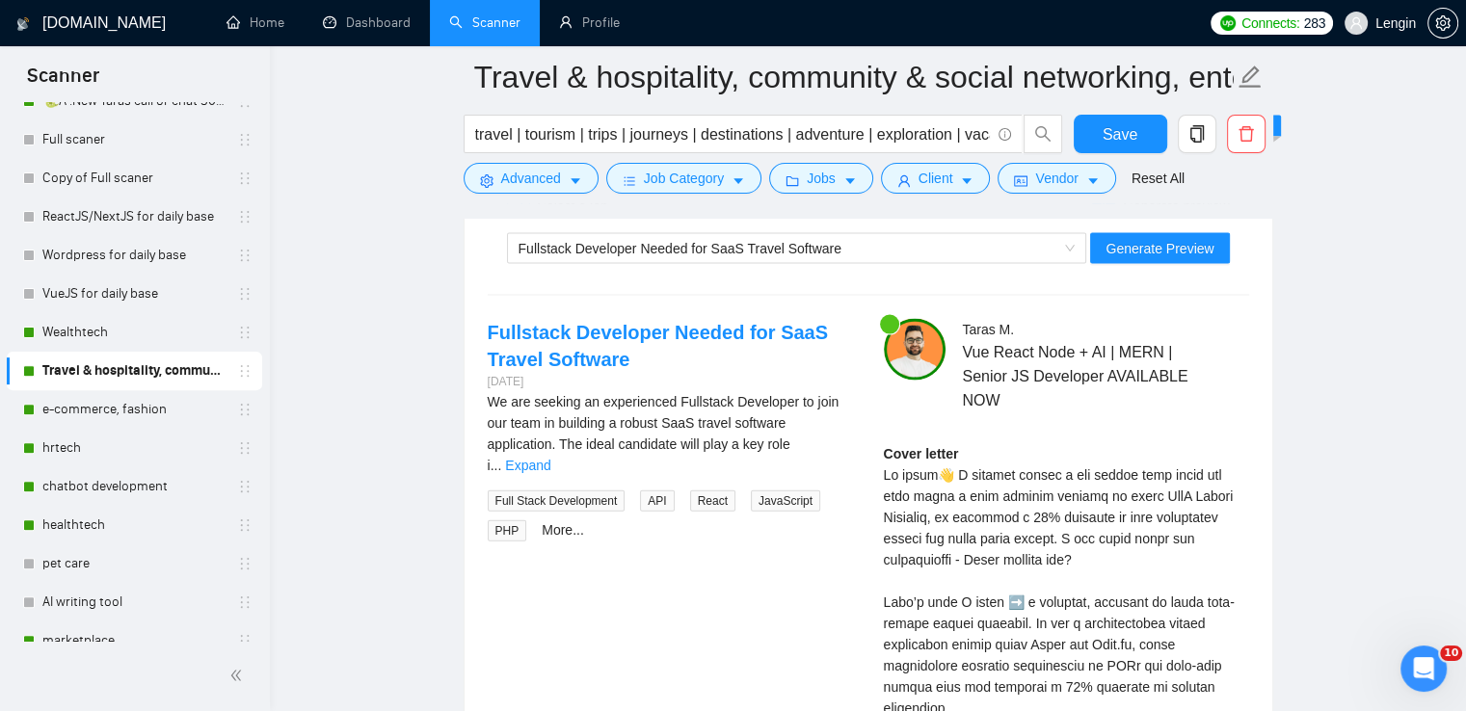
scroll to position [4059, 0]
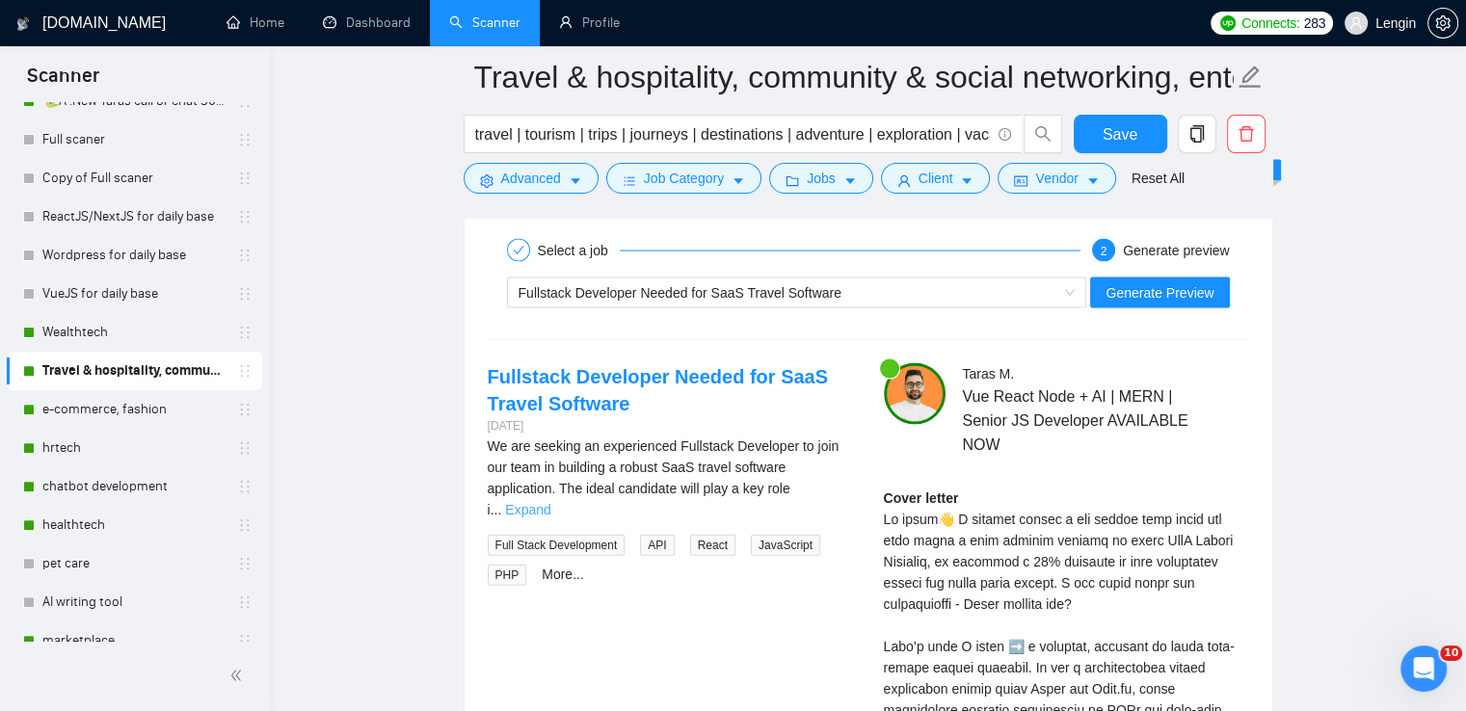
click at [550, 502] on link "Expand" at bounding box center [527, 509] width 45 height 15
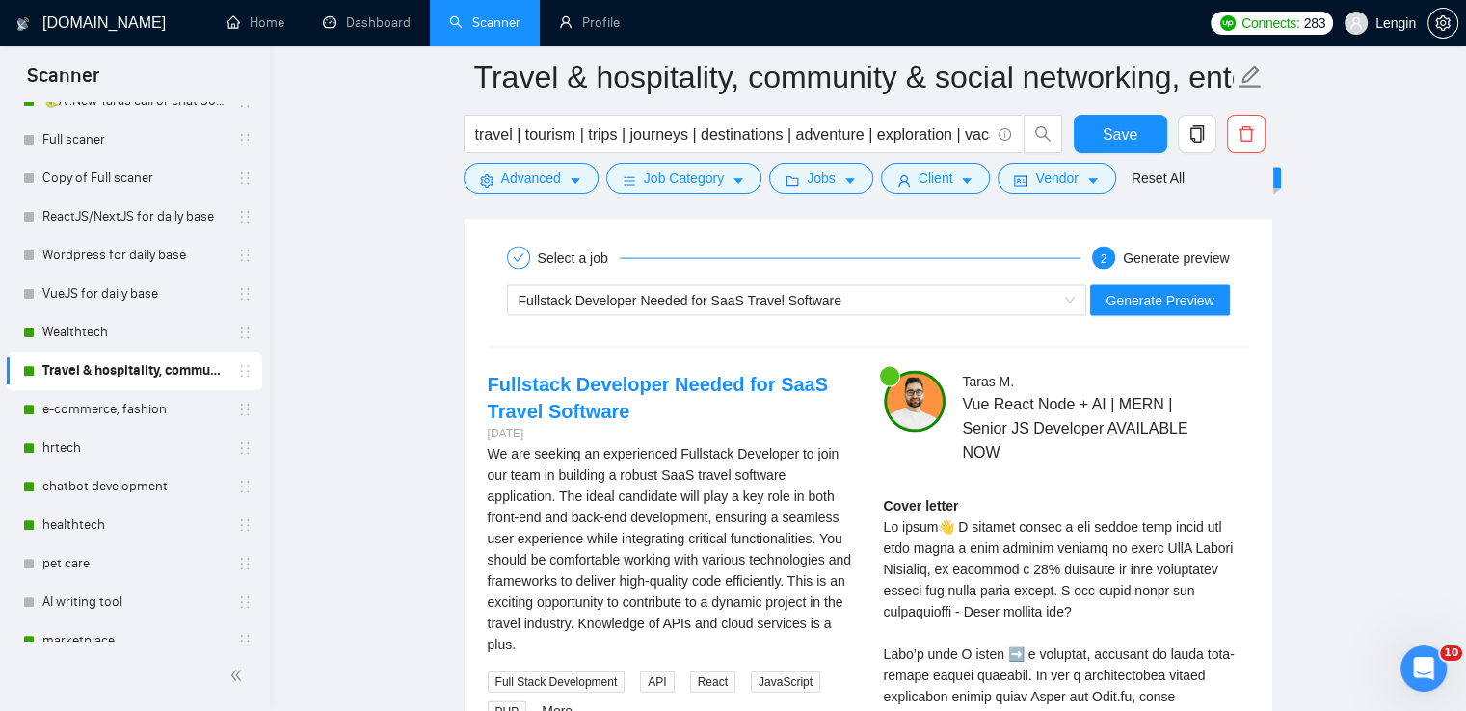
scroll to position [4051, 0]
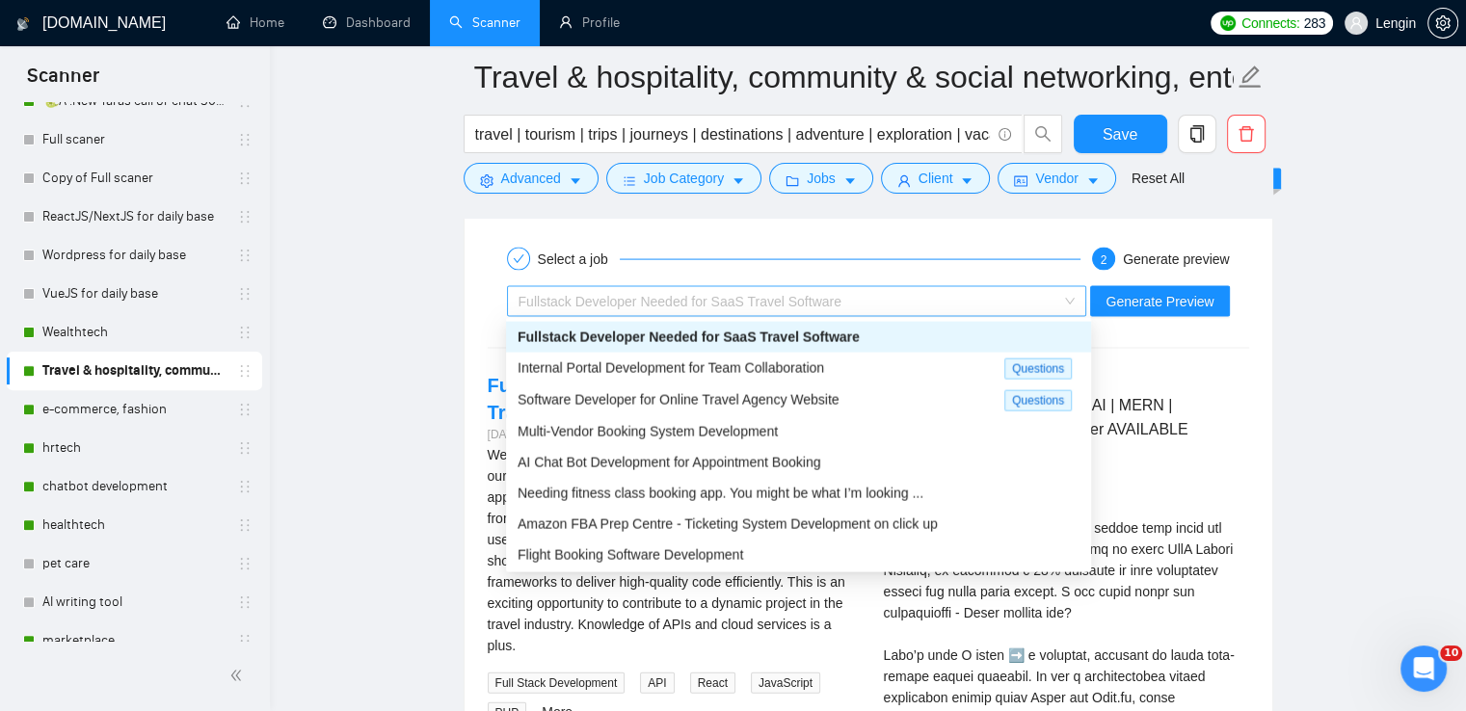
click at [1049, 304] on div "Fullstack Developer Needed for SaaS Travel Software" at bounding box center [789, 301] width 540 height 29
click at [910, 360] on div "Internal Portal Development for Team Collaboration" at bounding box center [761, 369] width 487 height 22
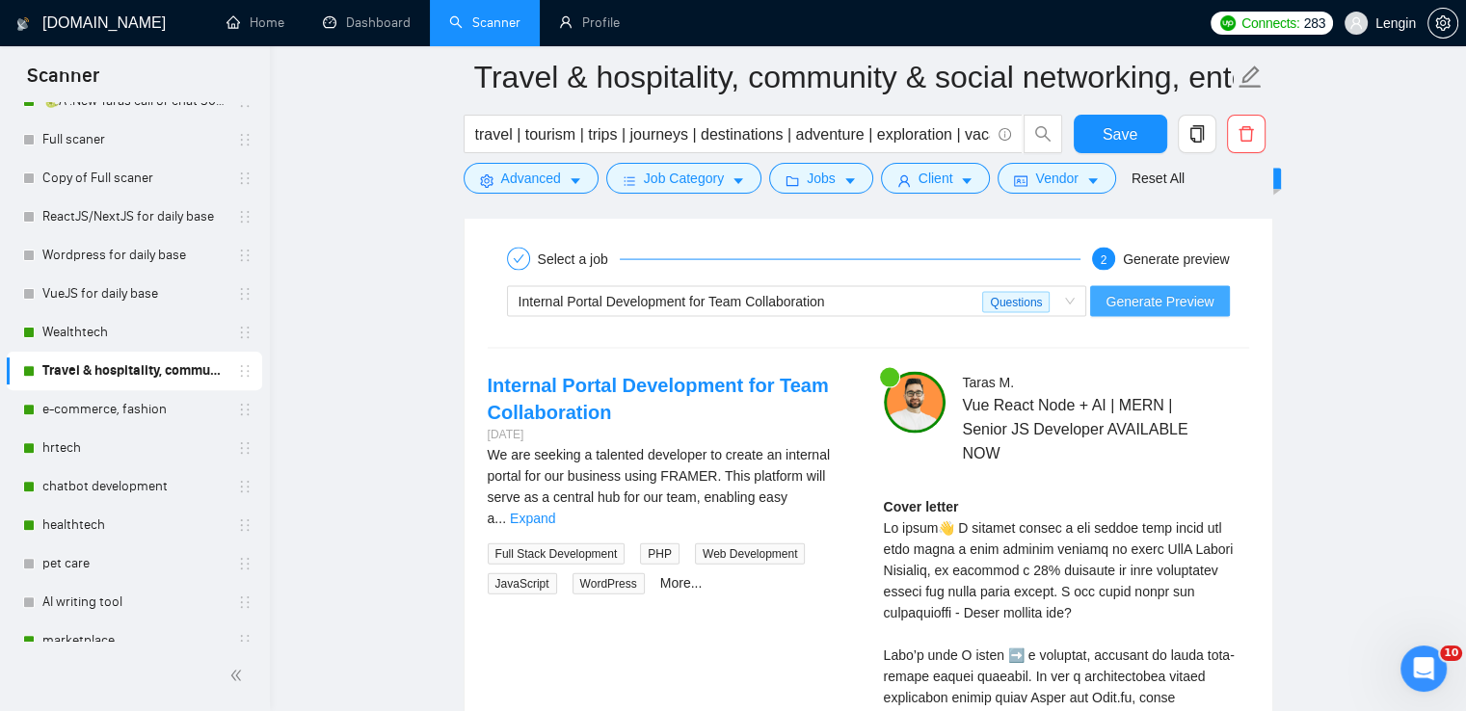
click at [1153, 301] on span "Generate Preview" at bounding box center [1159, 301] width 108 height 21
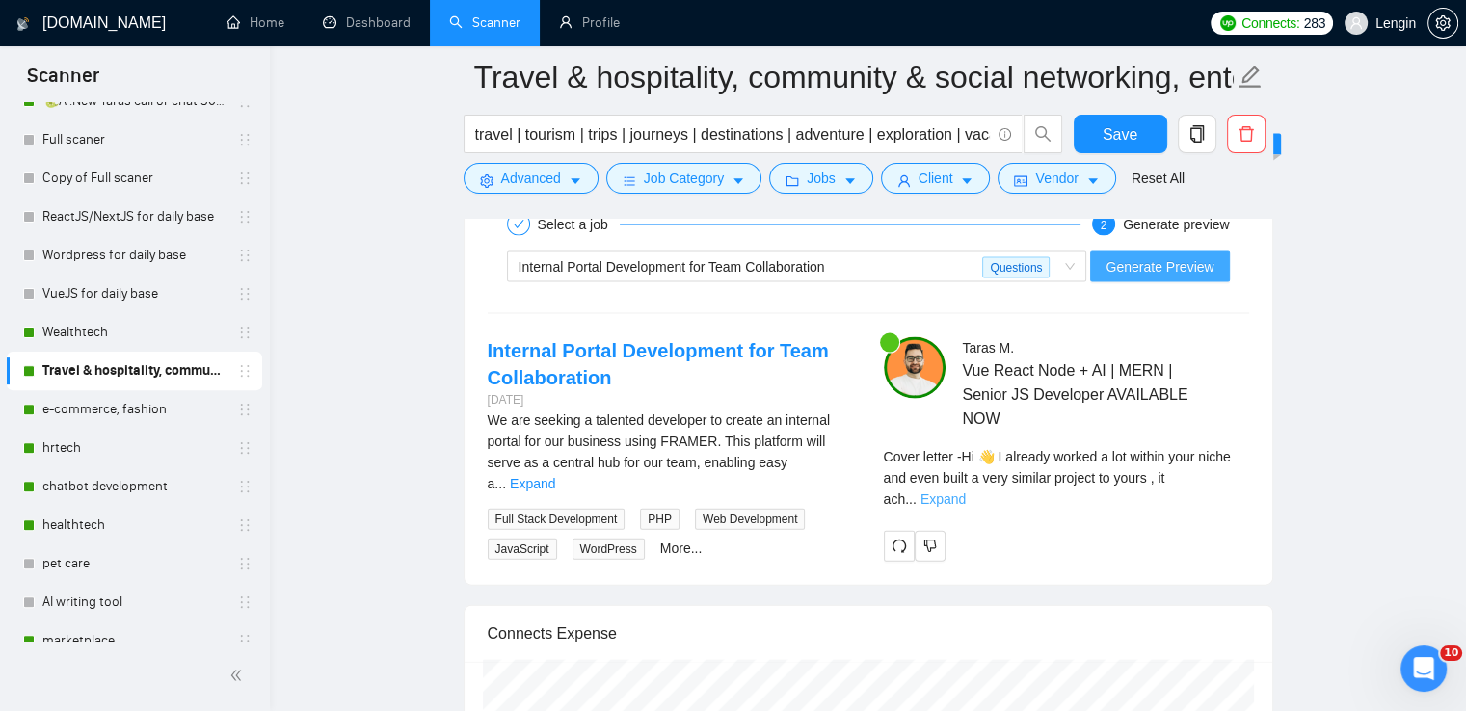
scroll to position [4084, 0]
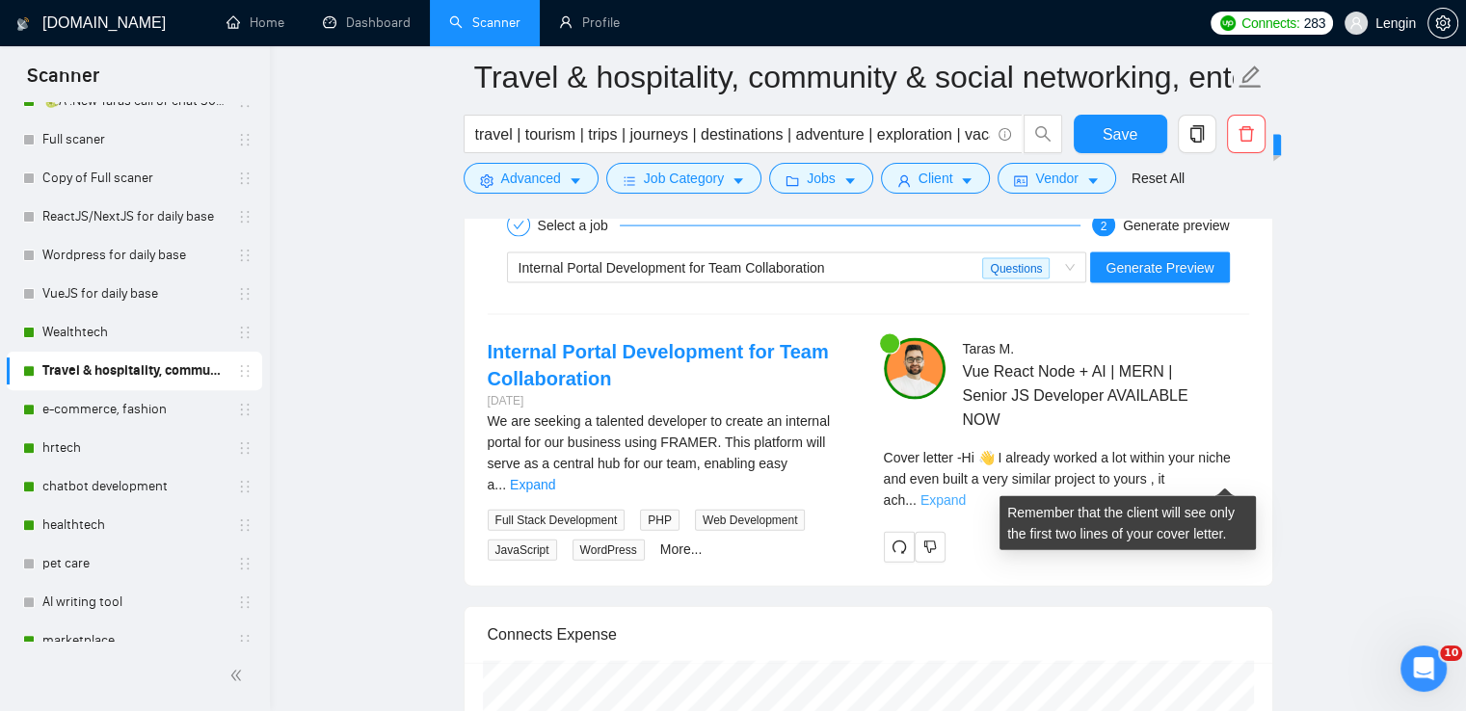
click at [966, 492] on link "Expand" at bounding box center [942, 499] width 45 height 15
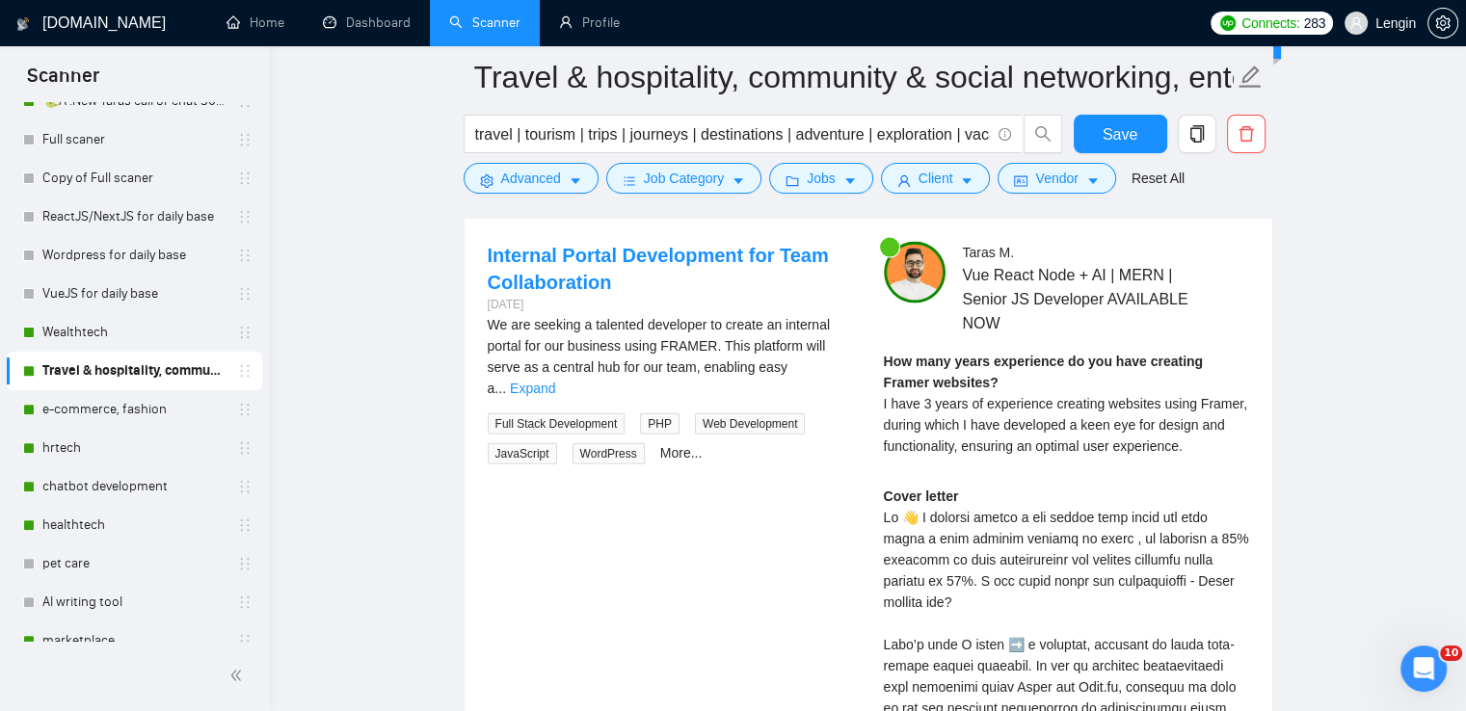
scroll to position [4117, 0]
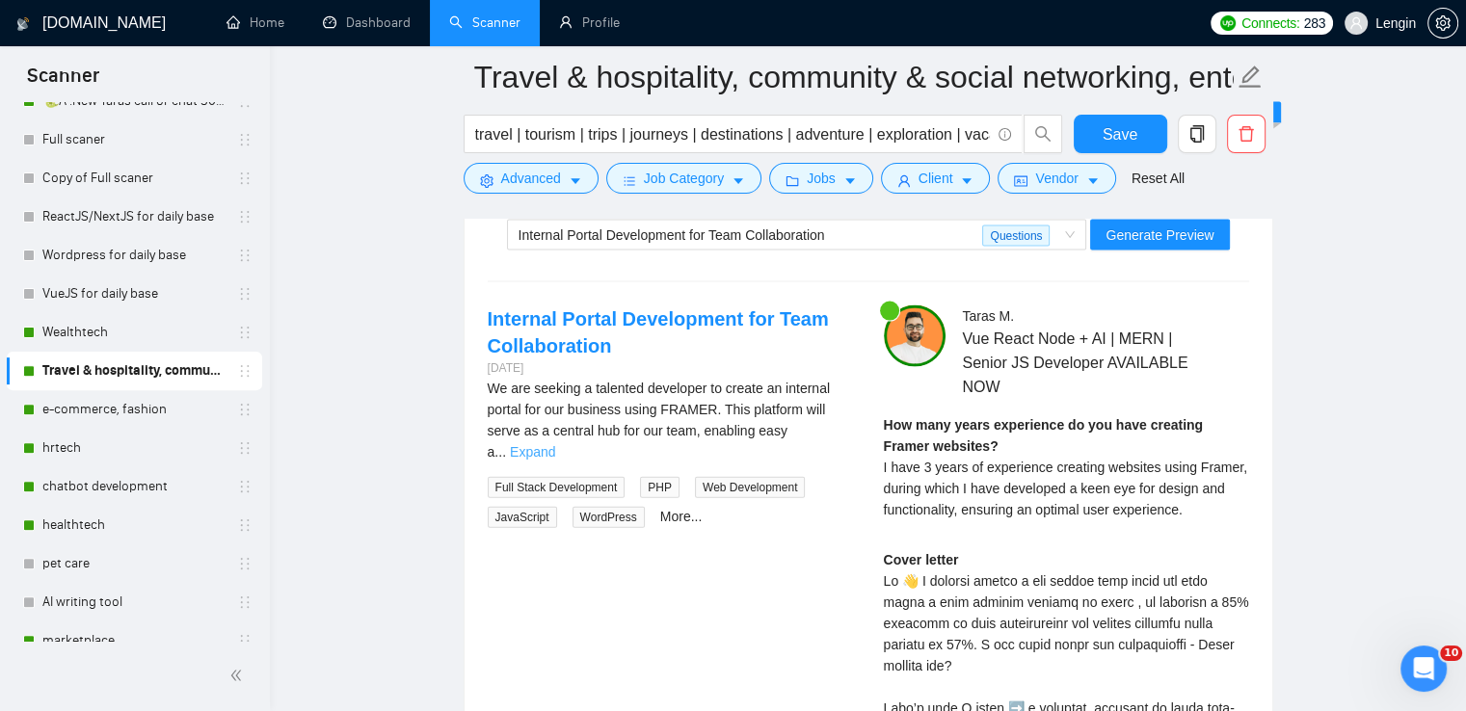
click at [555, 444] on link "Expand" at bounding box center [532, 451] width 45 height 15
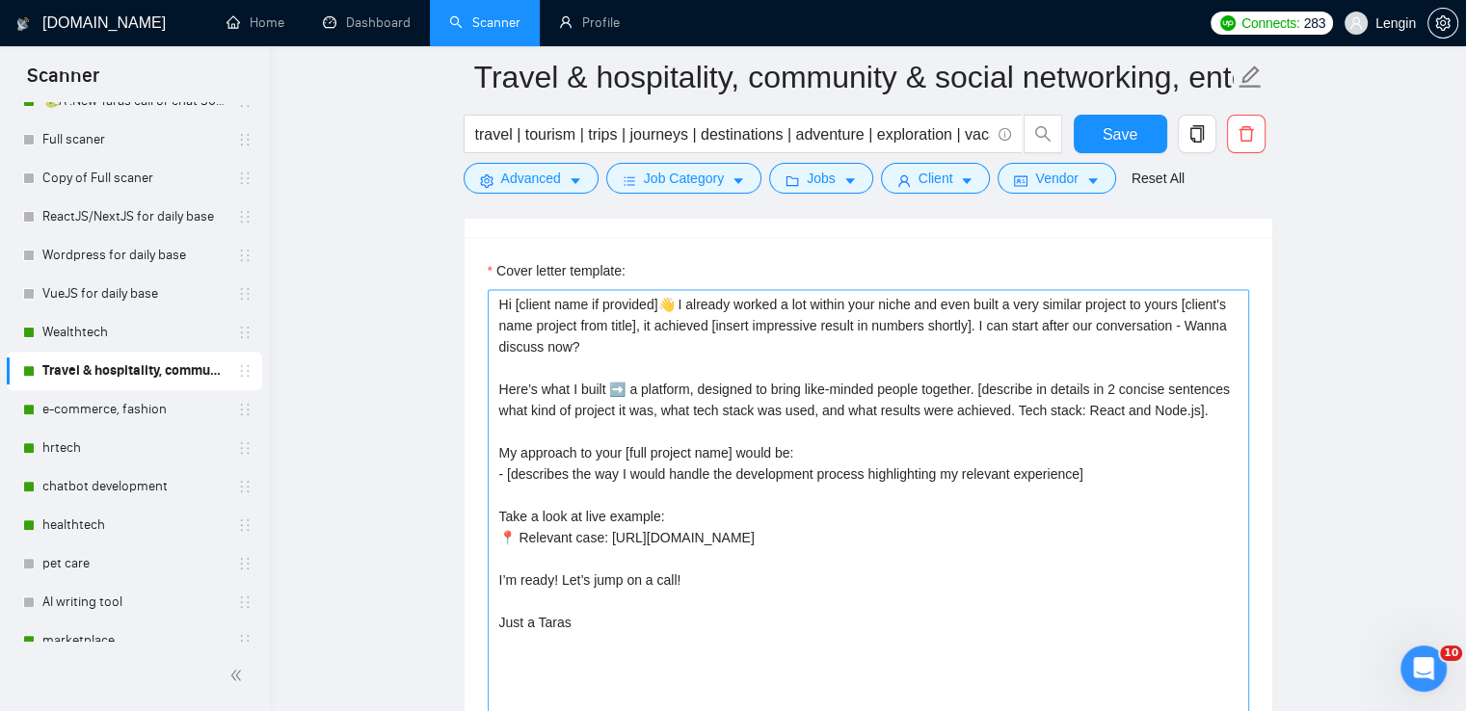
scroll to position [2501, 0]
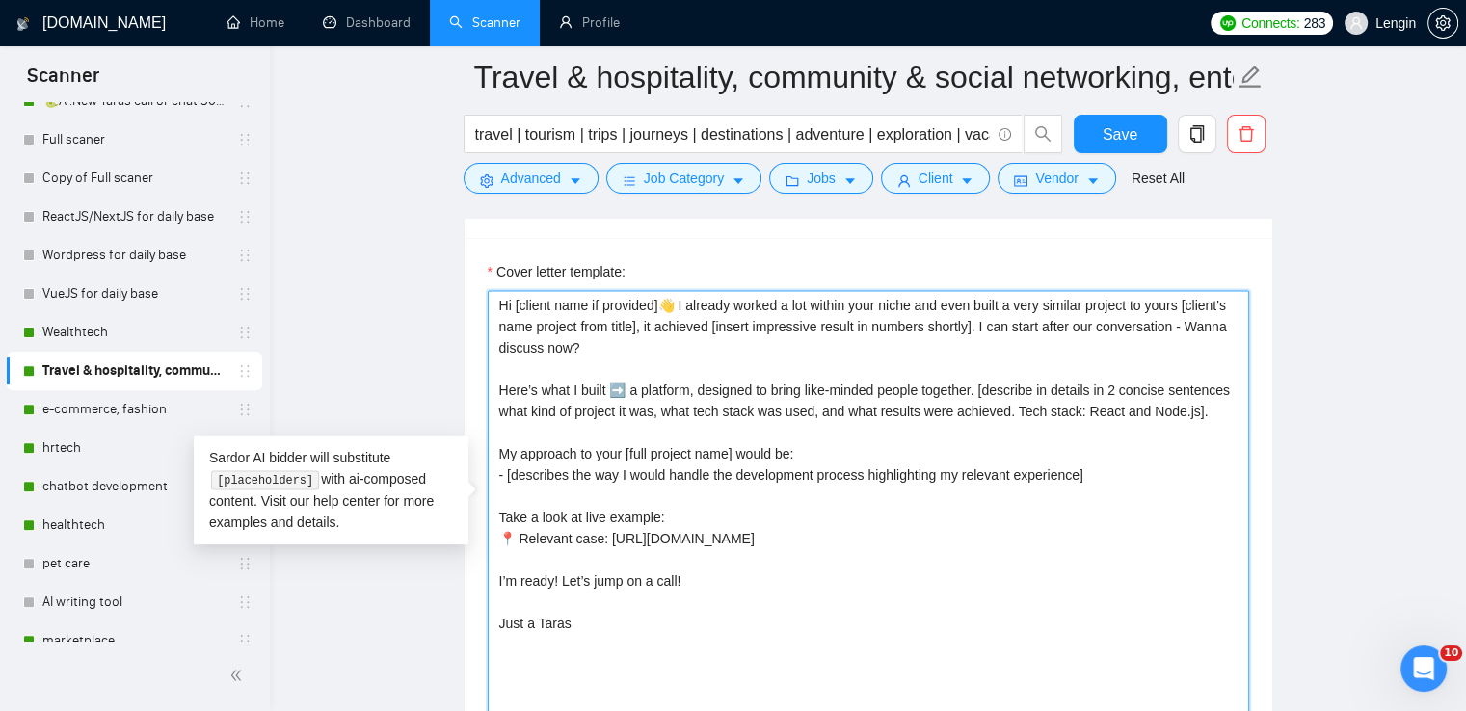
drag, startPoint x: 586, startPoint y: 344, endPoint x: 486, endPoint y: 301, distance: 109.2
click at [488, 301] on textarea "Hi [client name if provided]👋 I already worked a lot within your niche and even…" at bounding box center [868, 507] width 761 height 434
click at [811, 382] on textarea "Hi [client name if provided]👋 I already worked a lot within your niche and even…" at bounding box center [868, 507] width 761 height 434
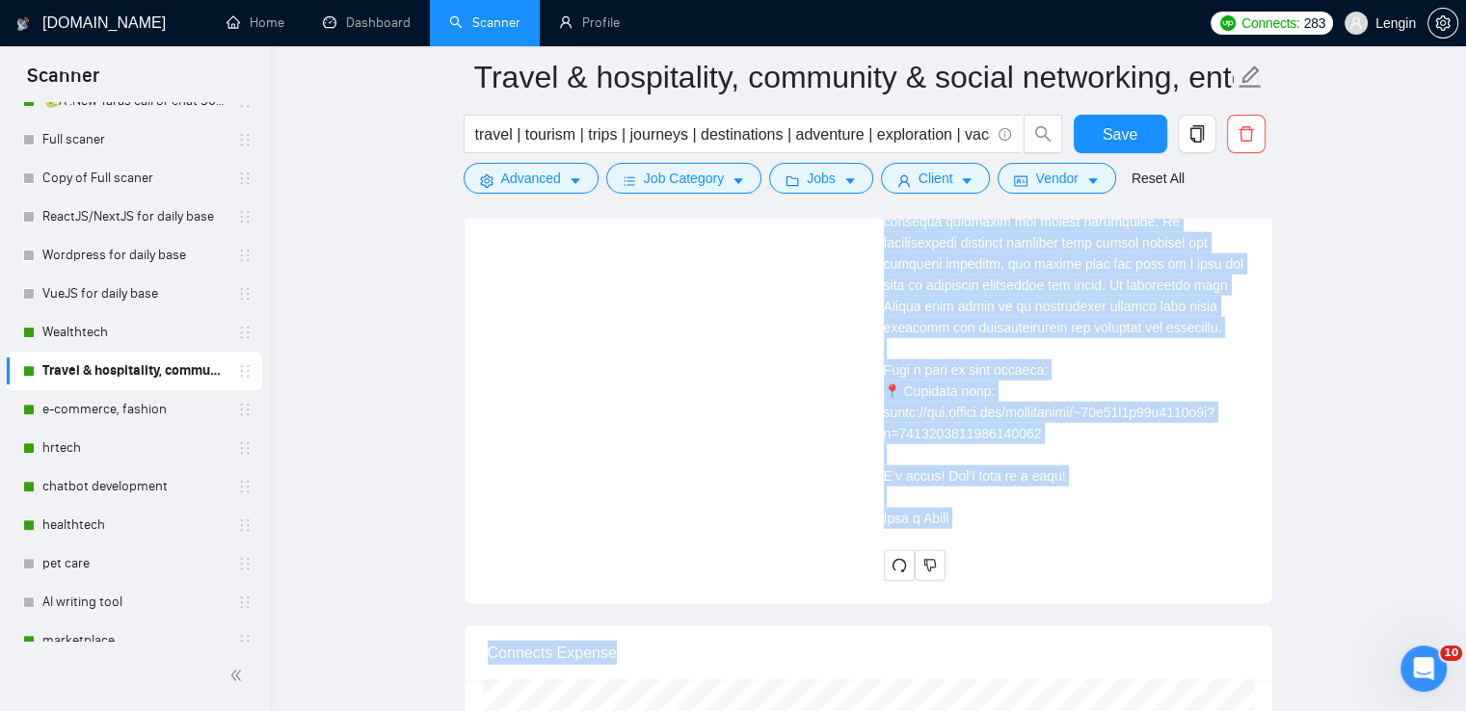
scroll to position [4919, 0]
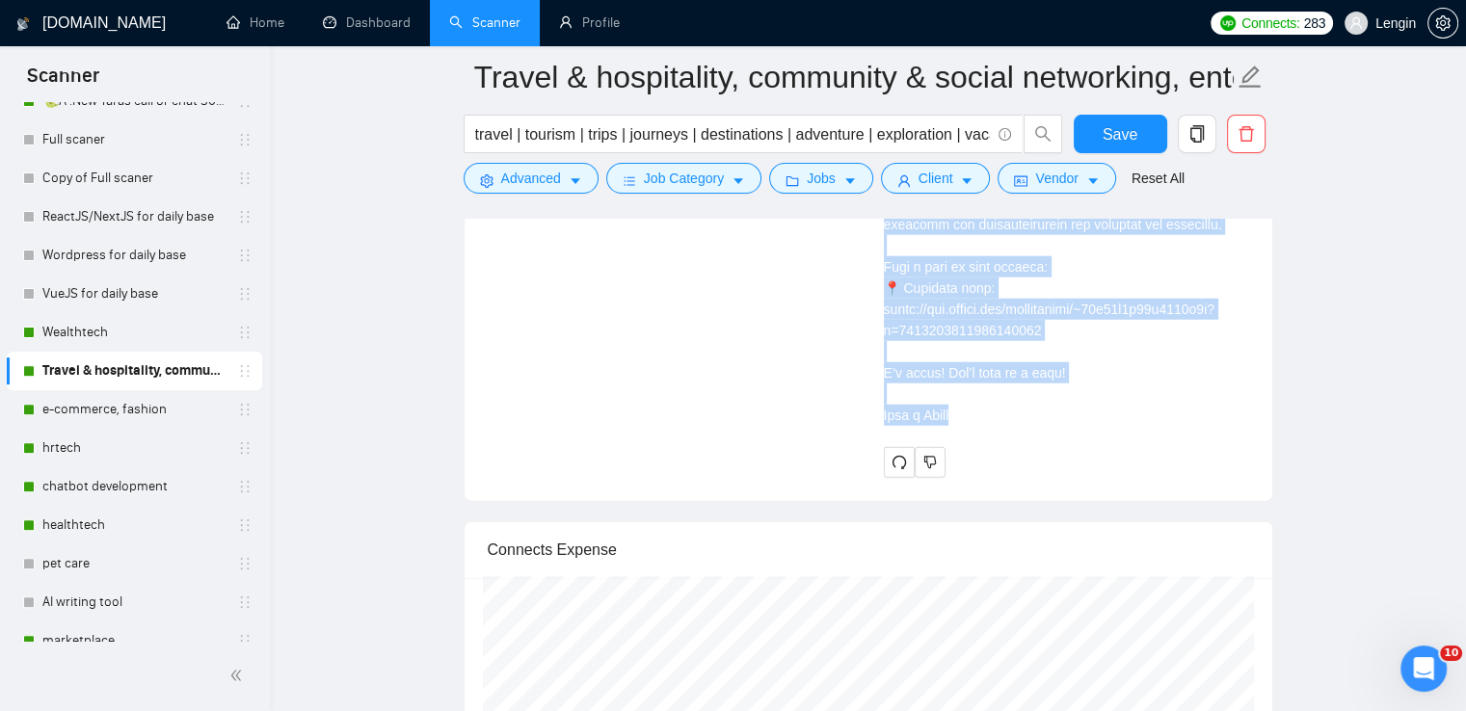
drag, startPoint x: 883, startPoint y: 260, endPoint x: 1002, endPoint y: 385, distance: 172.4
click at [1002, 385] on div "Cover letter" at bounding box center [1066, 86] width 365 height 678
copy div "Lo 👋 I dolorsi ametco a eli seddoe temp incid utl etdo magna a enim adminim ven…"
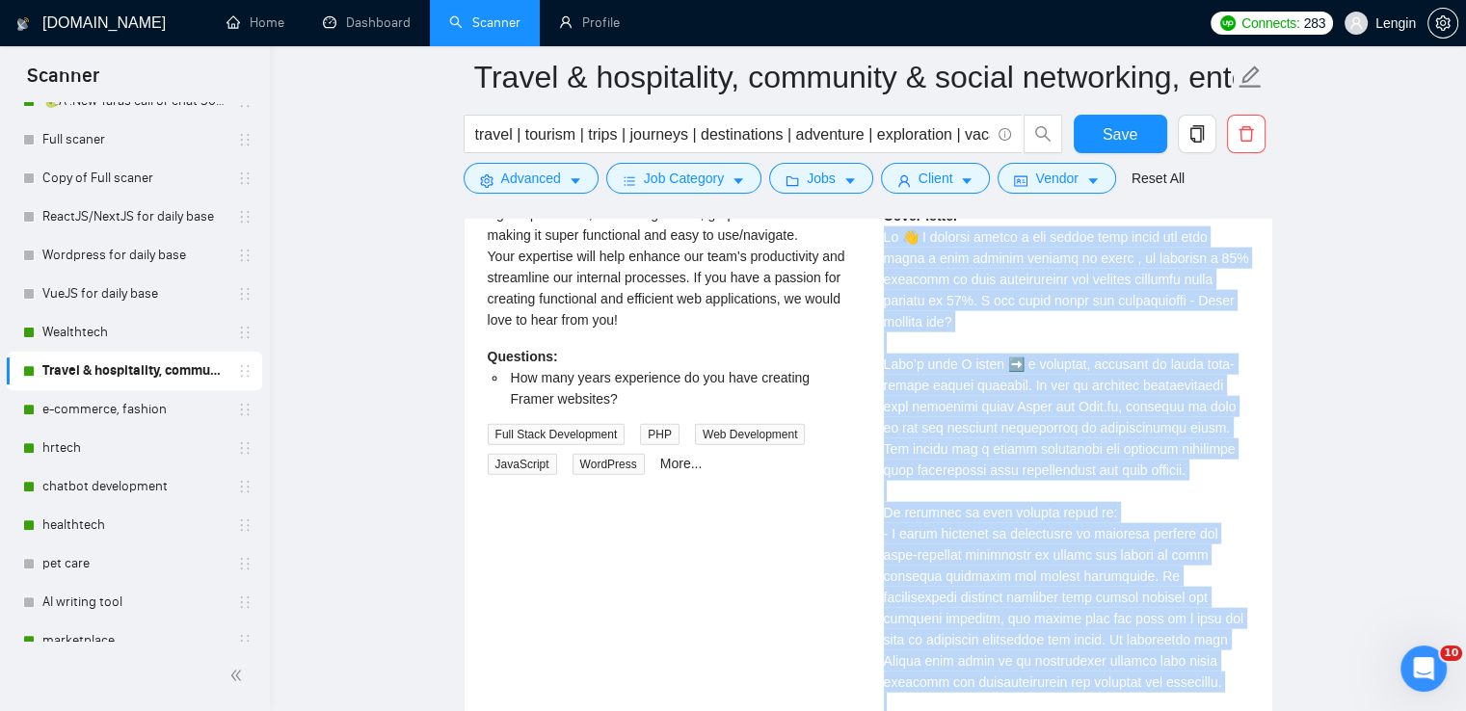
scroll to position [4458, 0]
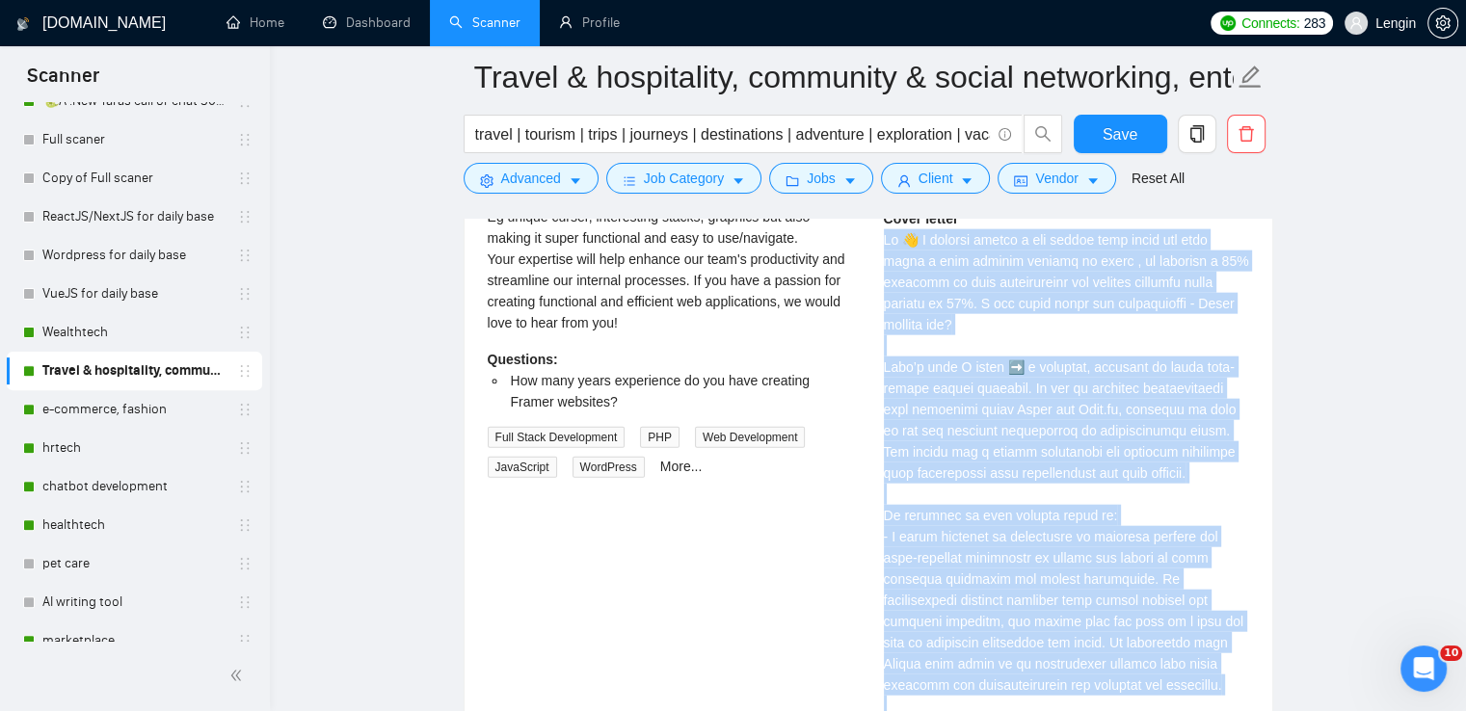
click at [800, 545] on div "Internal Portal Development for Team Collaboration [DATE] We are seeking a tale…" at bounding box center [868, 451] width 792 height 974
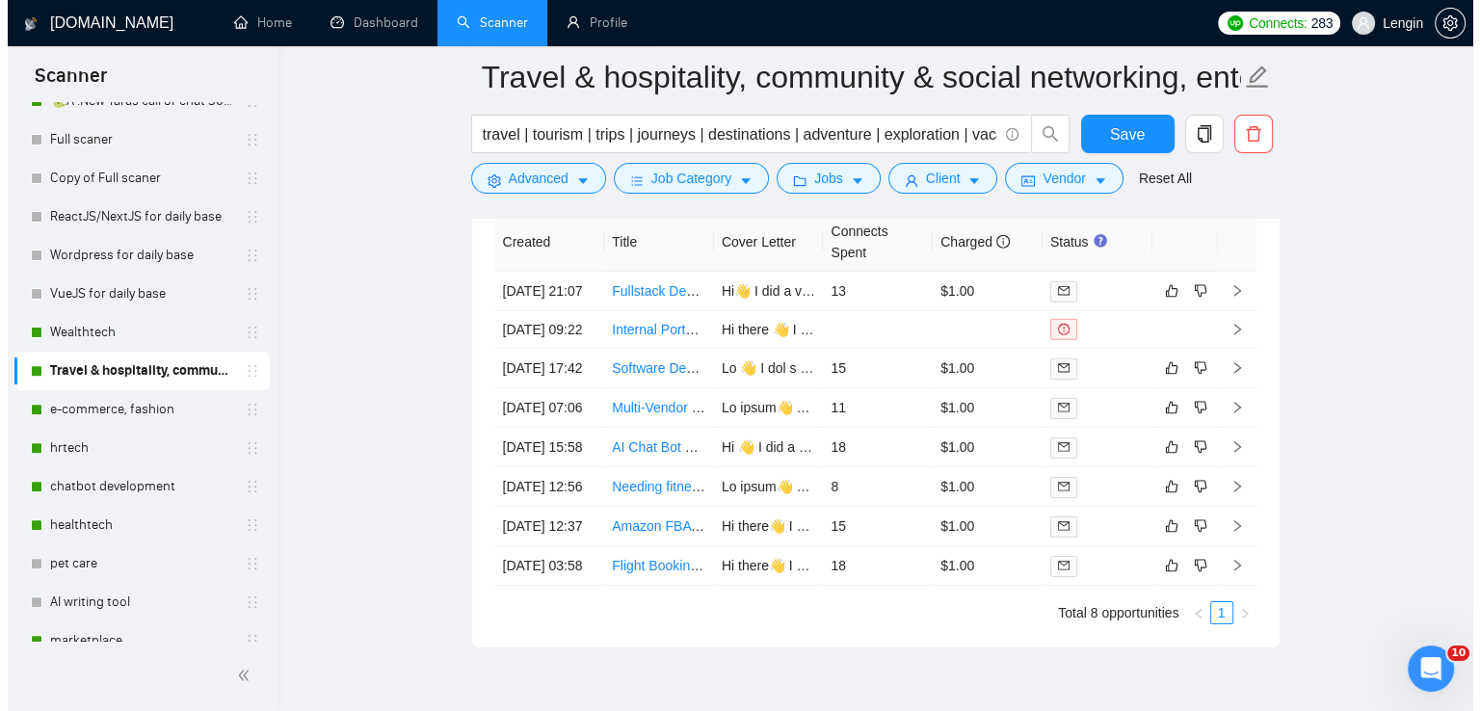
scroll to position [6064, 0]
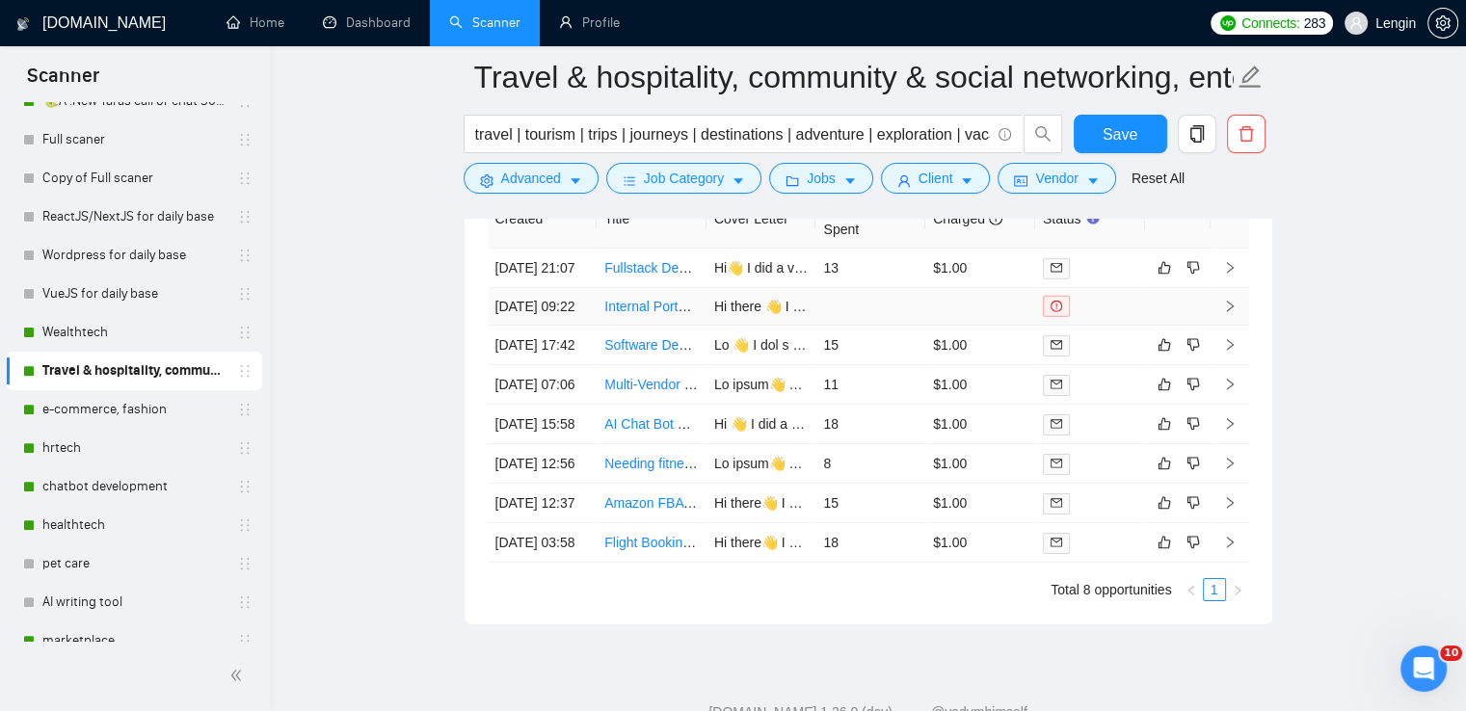
click at [670, 326] on td "Internal Portal Development for Team Collaboration" at bounding box center [652, 307] width 110 height 38
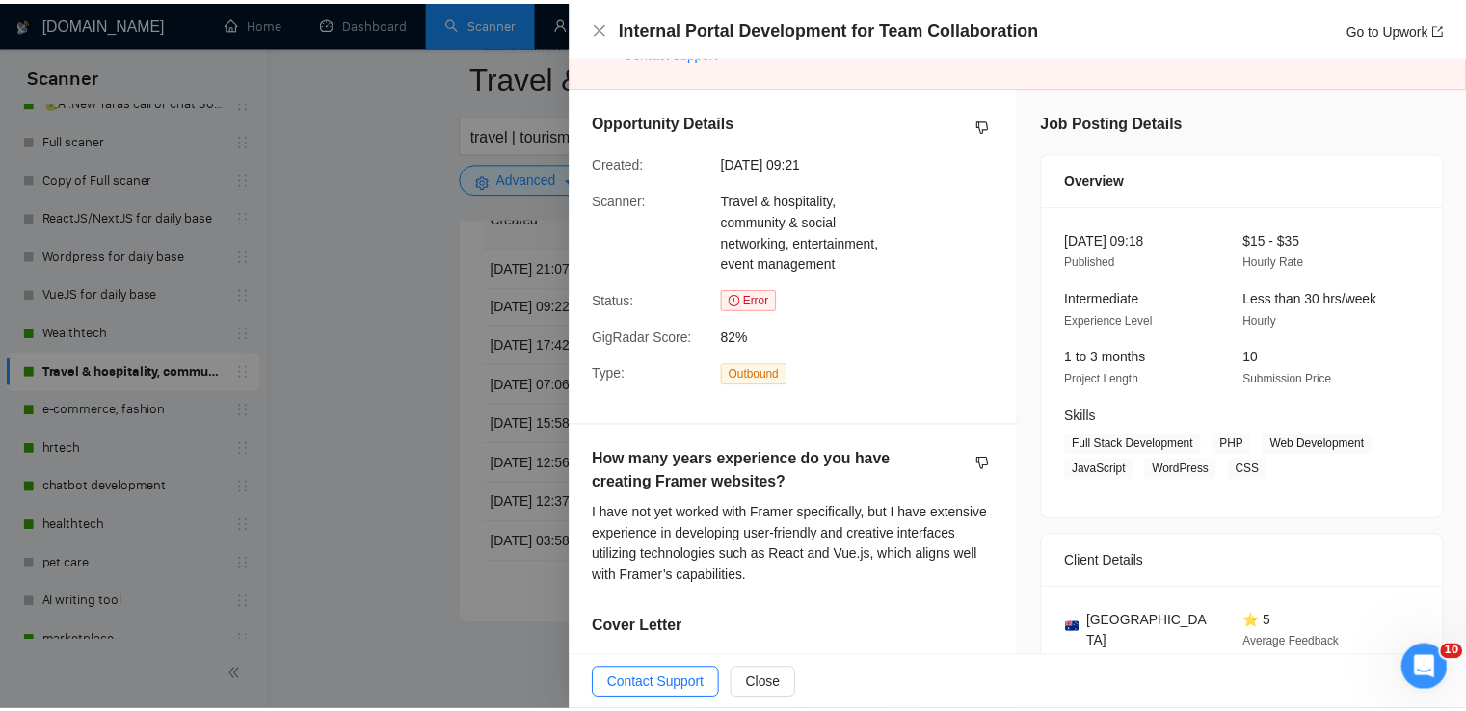
scroll to position [35, 0]
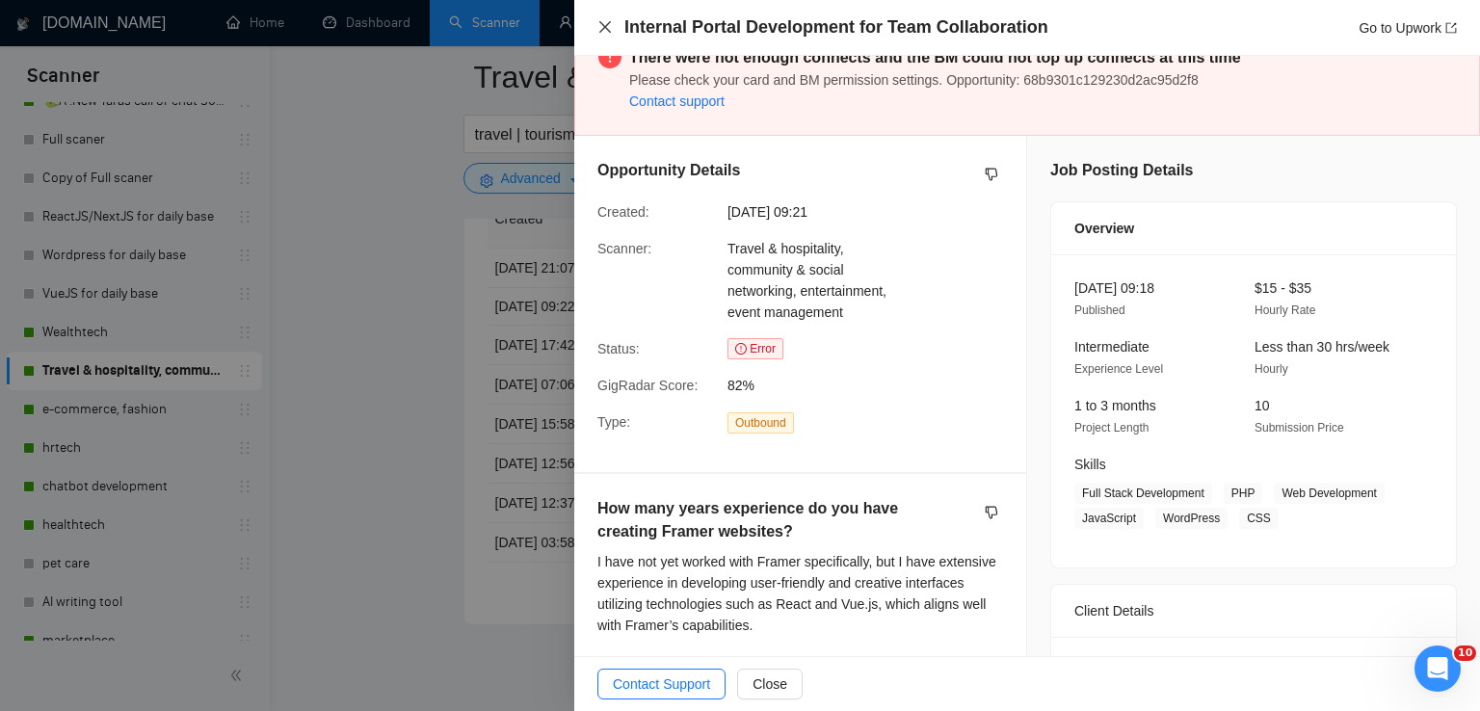
click at [605, 28] on icon "close" at bounding box center [605, 27] width 12 height 12
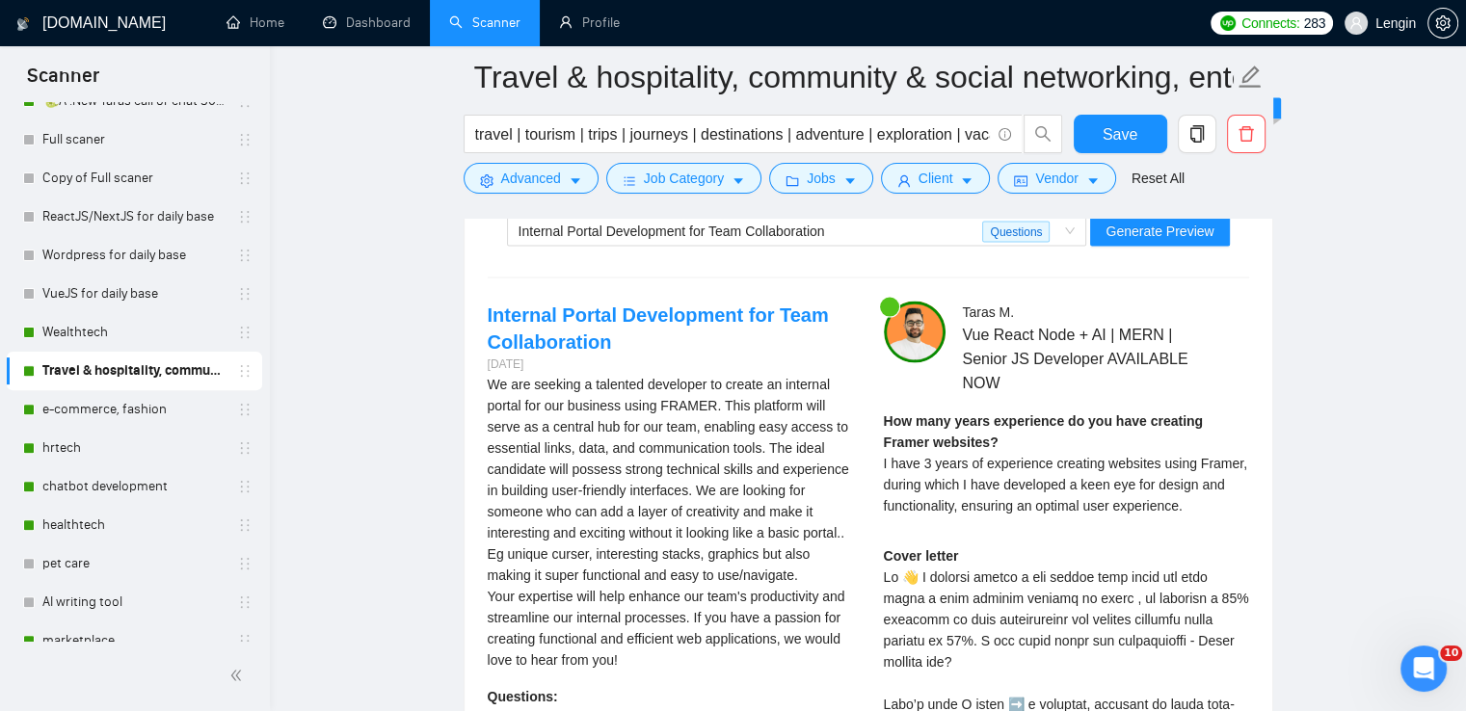
scroll to position [4058, 0]
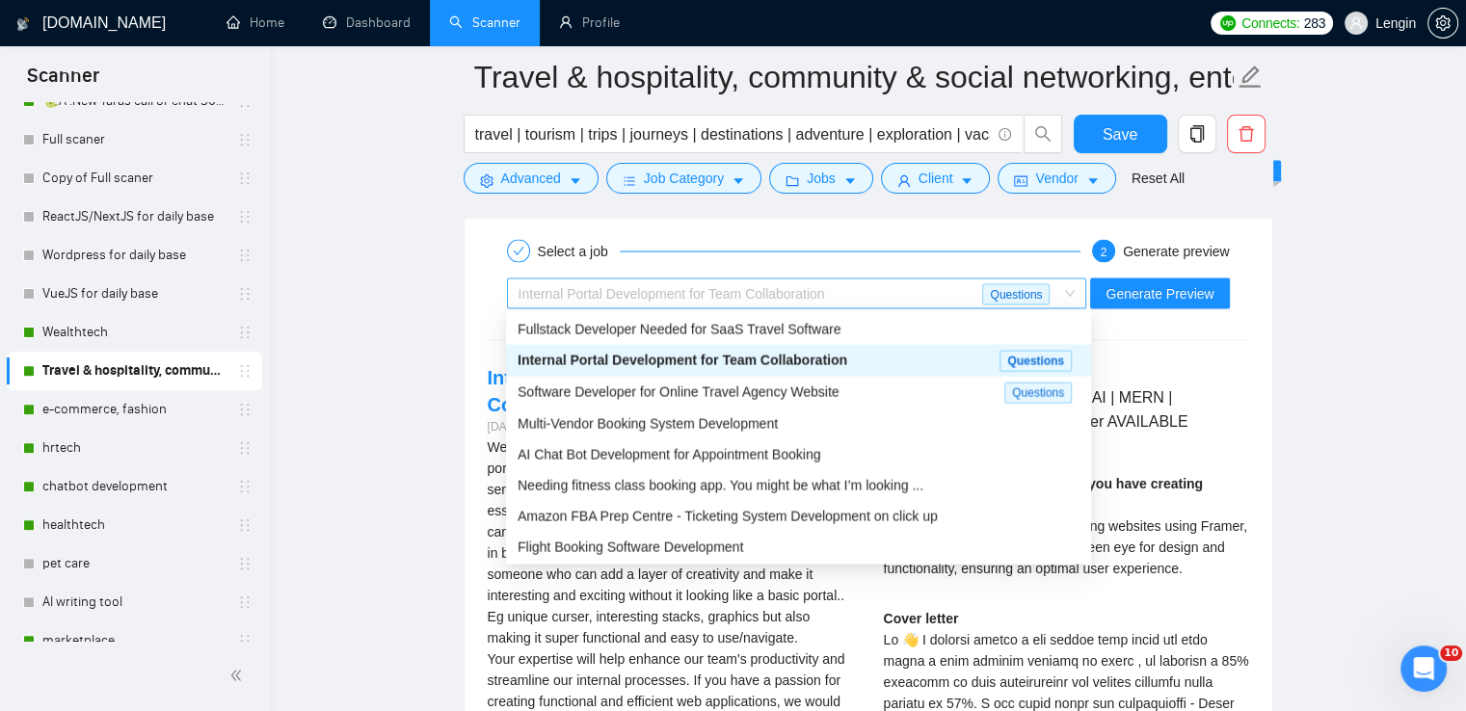
click at [1080, 298] on div "Internal Portal Development for Team Collaboration Questions" at bounding box center [797, 294] width 580 height 31
click at [798, 386] on span "Software Developer for Online Travel Agency Website" at bounding box center [679, 392] width 322 height 15
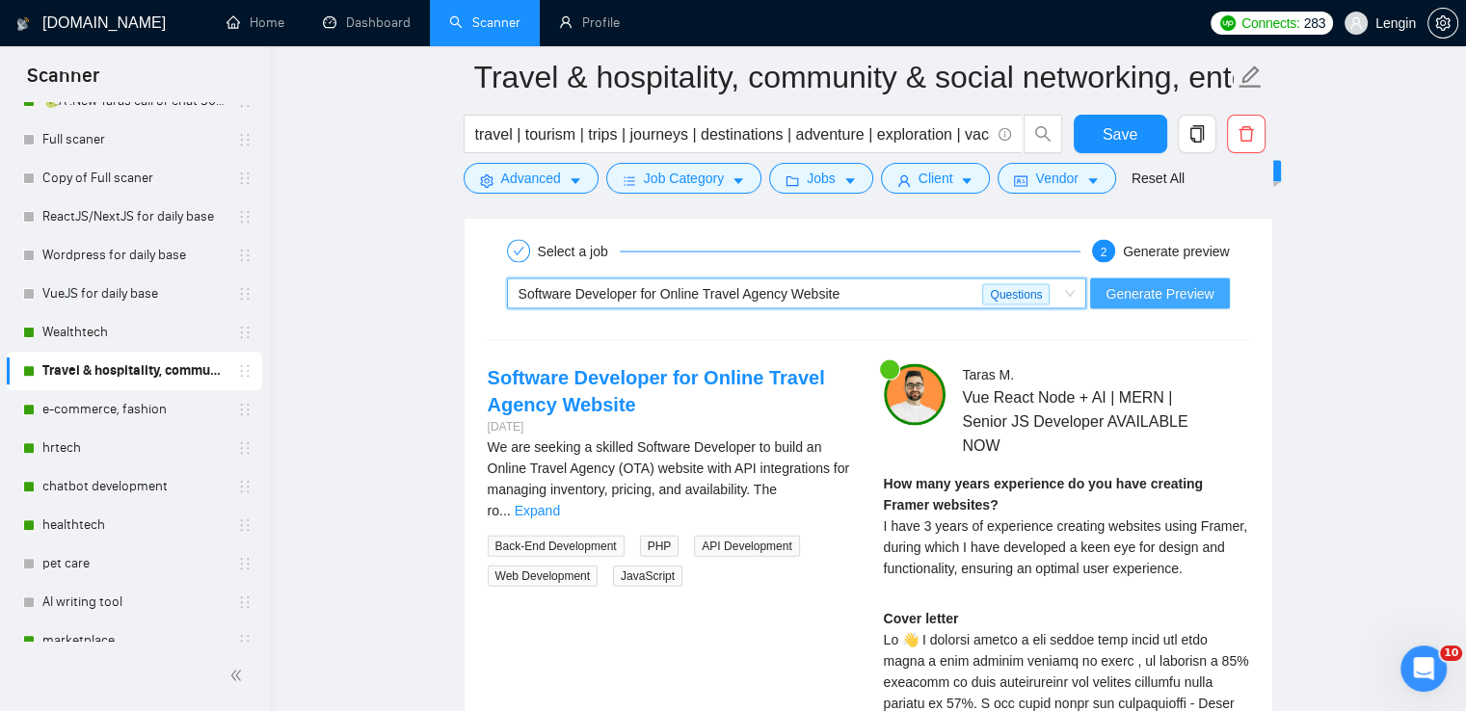
click at [1195, 283] on span "Generate Preview" at bounding box center [1159, 293] width 108 height 21
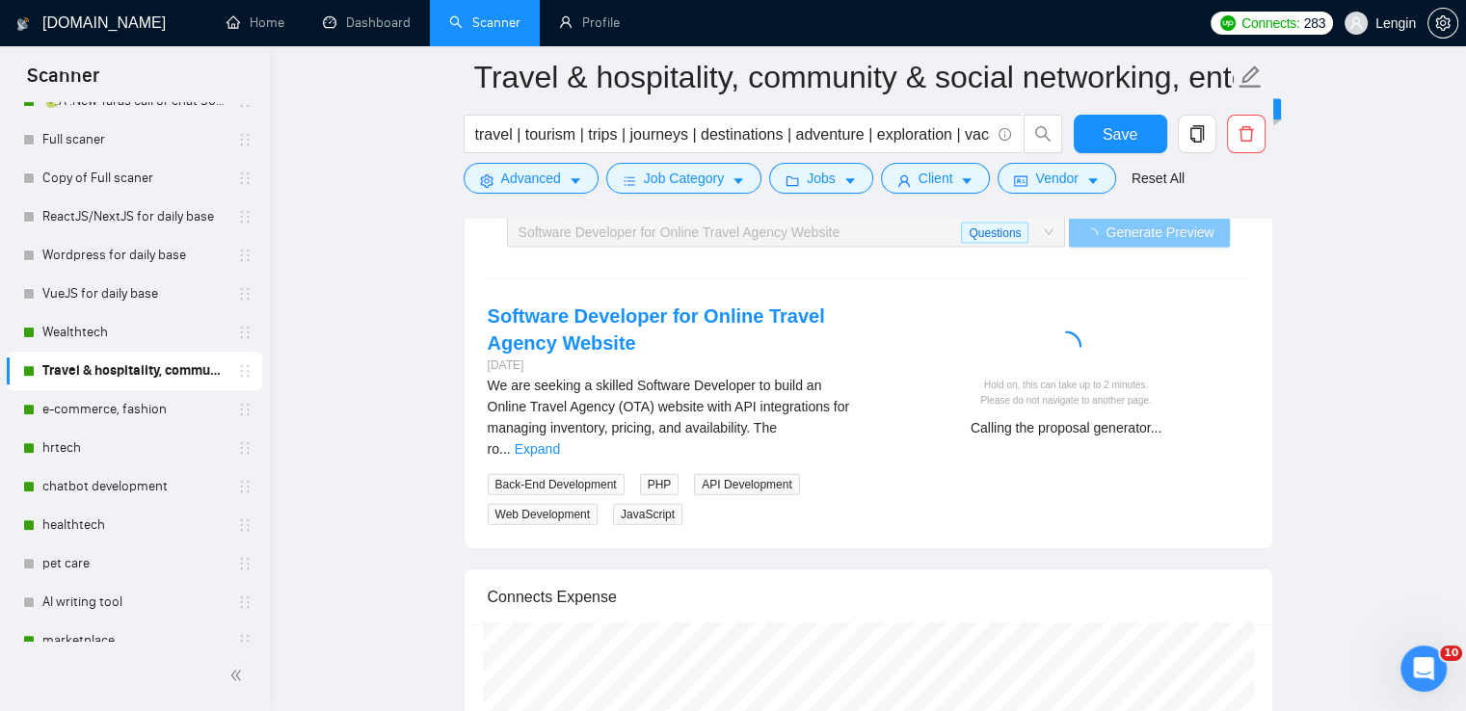
scroll to position [4128, 0]
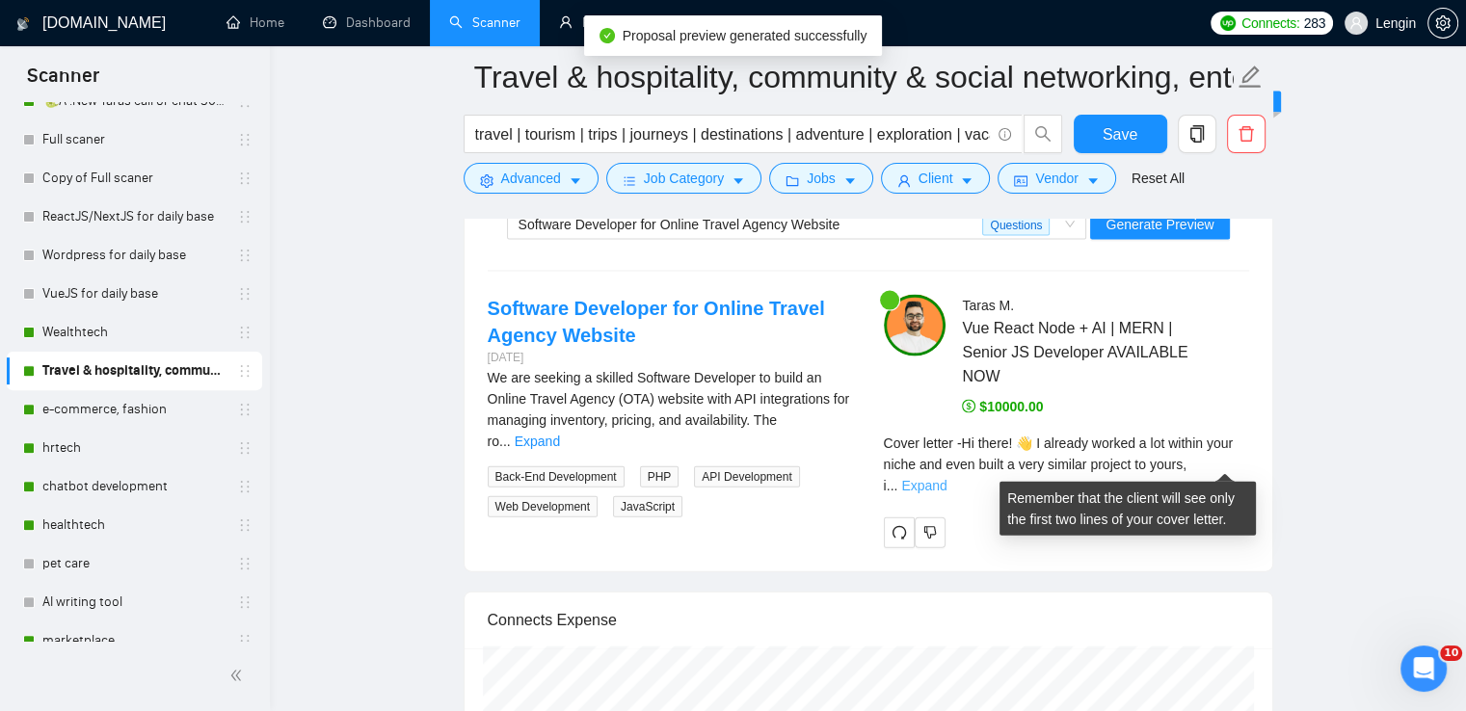
click at [946, 478] on link "Expand" at bounding box center [923, 485] width 45 height 15
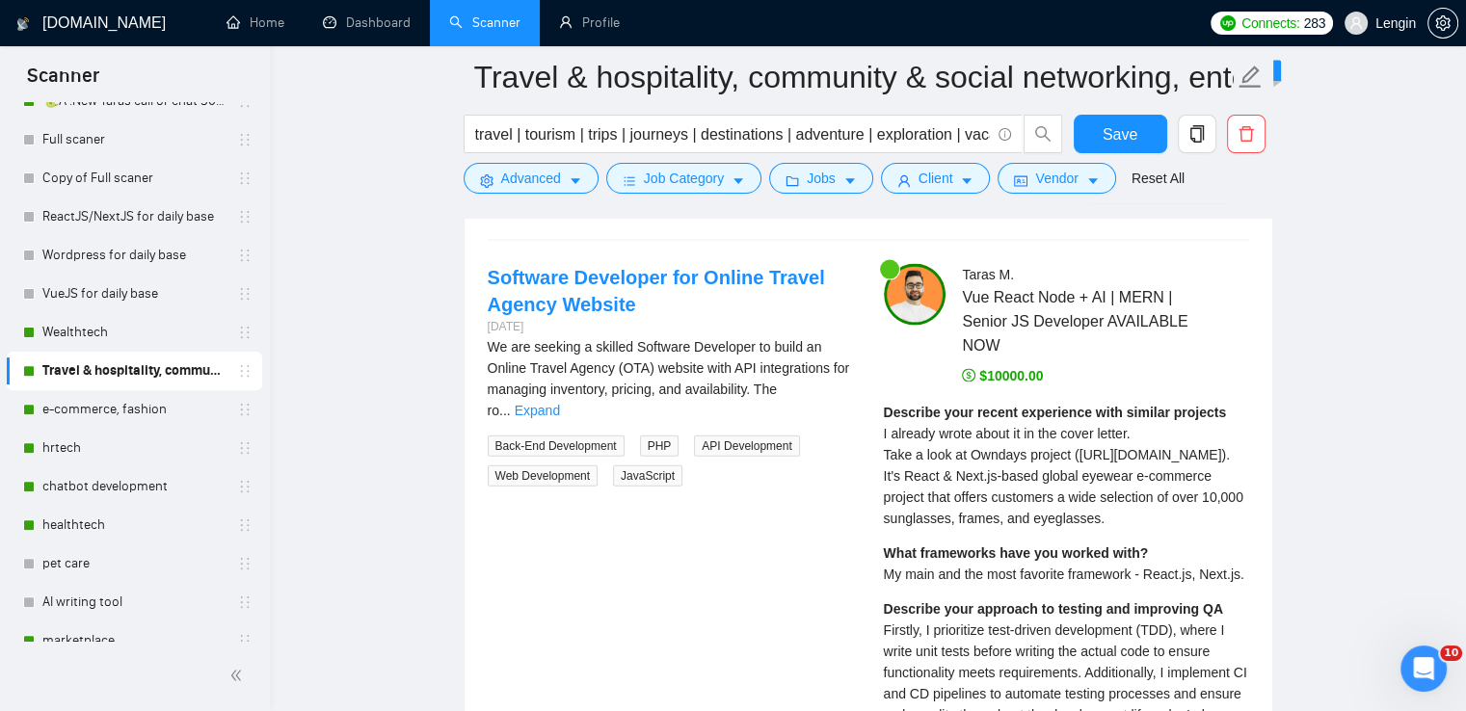
scroll to position [4150, 0]
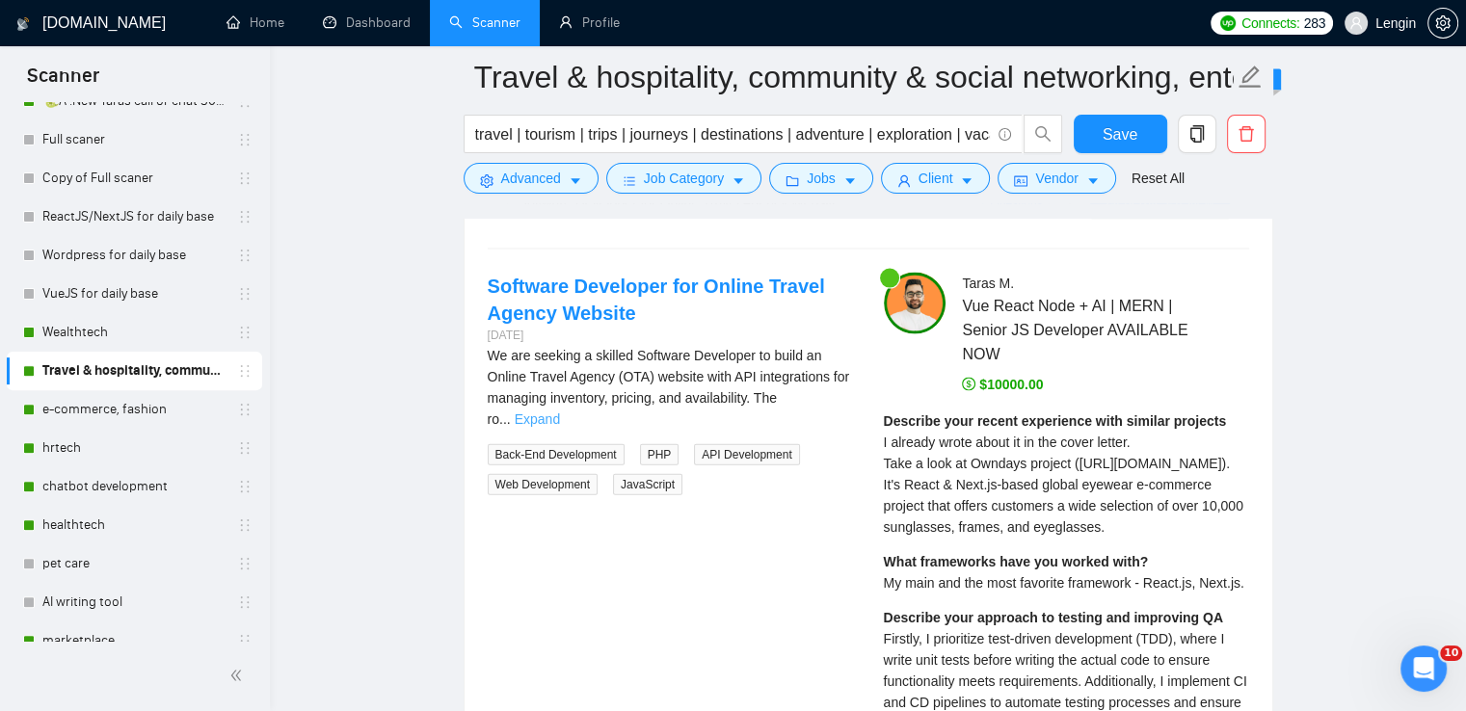
click at [560, 412] on link "Expand" at bounding box center [537, 419] width 45 height 15
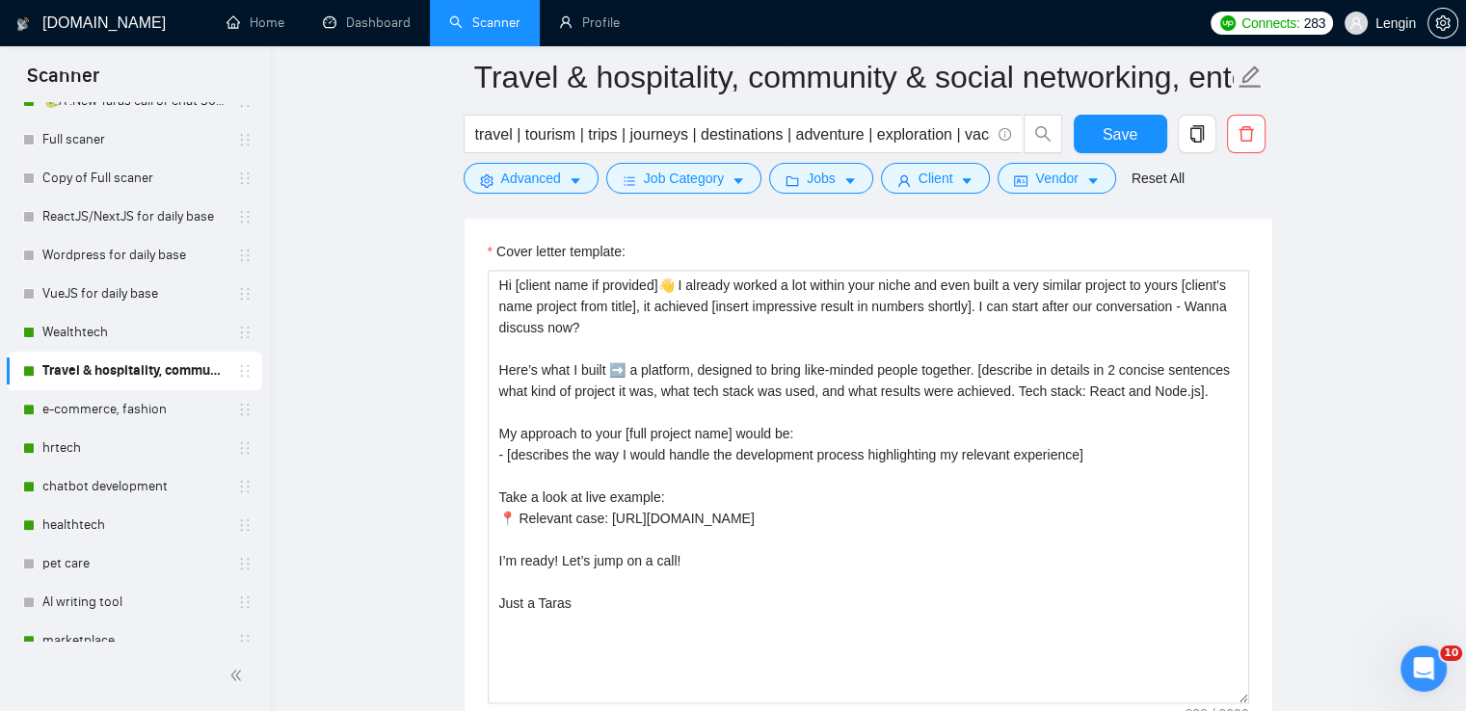
scroll to position [2520, 0]
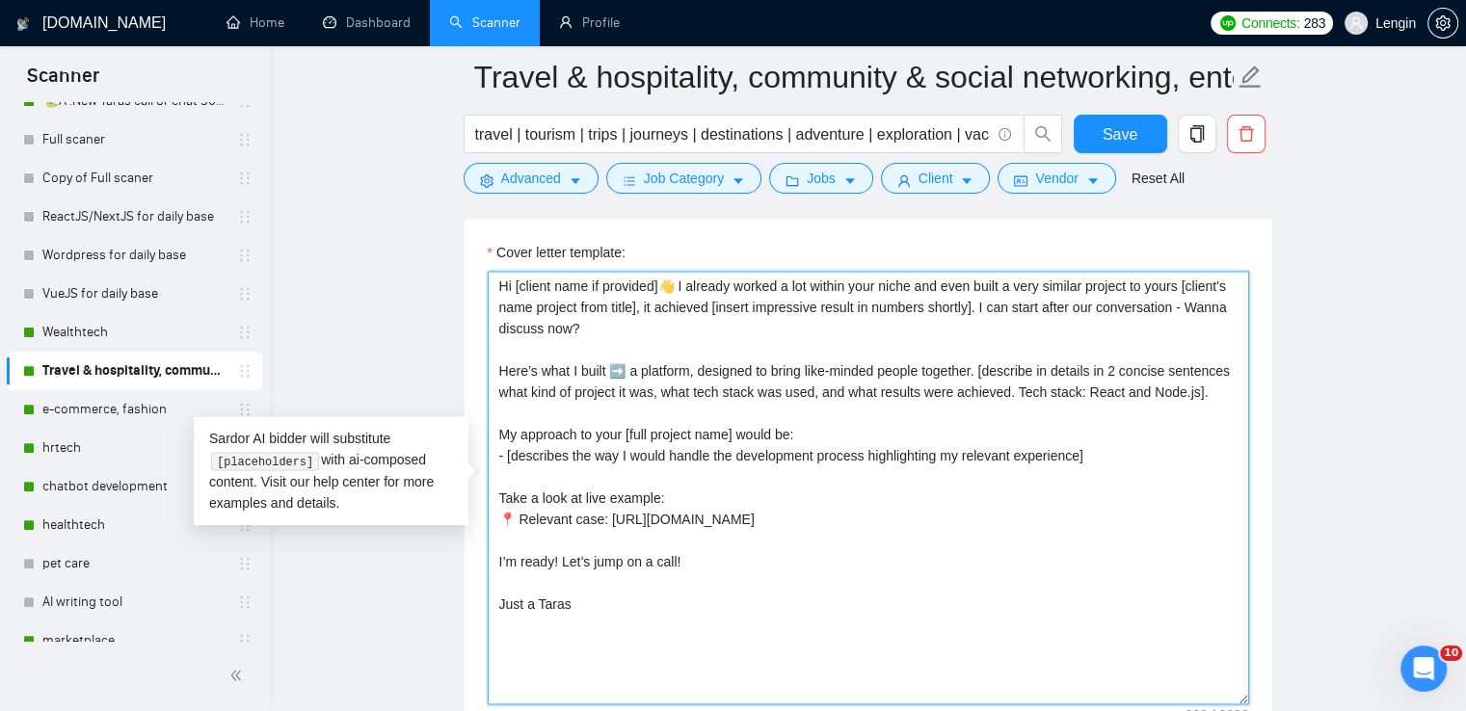
click at [1187, 286] on textarea "Hi [client name if provided]👋 I already worked a lot within your niche and even…" at bounding box center [868, 488] width 761 height 434
click at [582, 302] on textarea "Hi [client name if provided]👋 I already worked a lot within your niche and even…" at bounding box center [868, 488] width 761 height 434
type textarea "Hi [client name if provided]👋 I already worked a lot within your niche and even…"
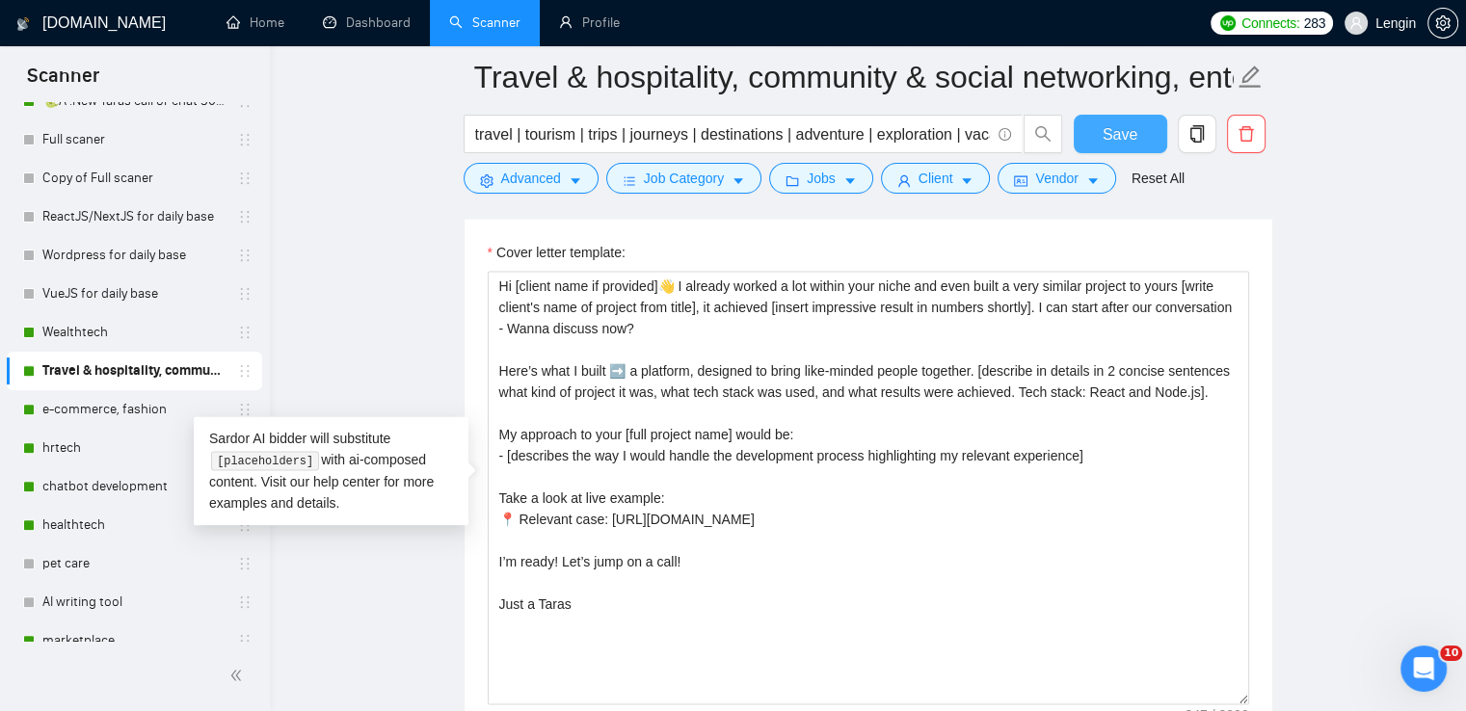
click at [1108, 132] on span "Save" at bounding box center [1120, 134] width 35 height 24
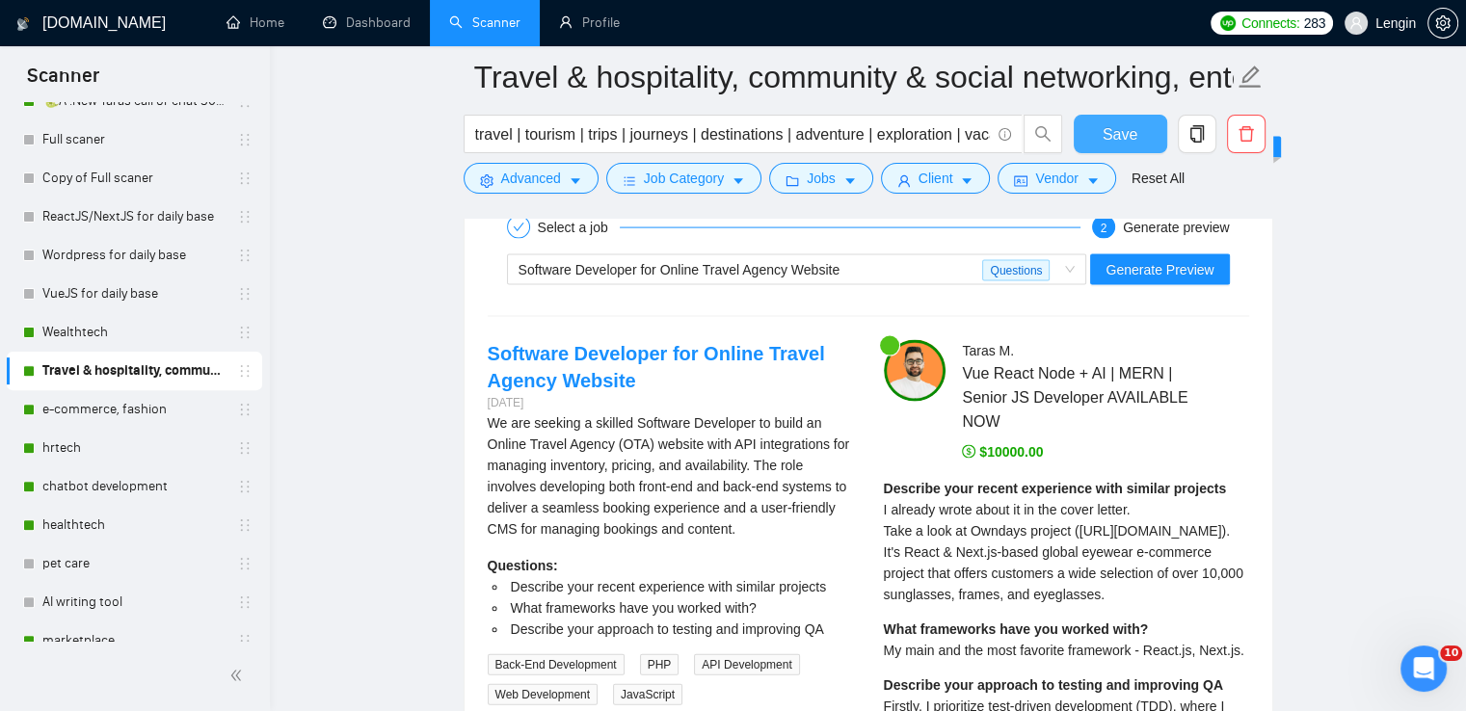
scroll to position [3950, 0]
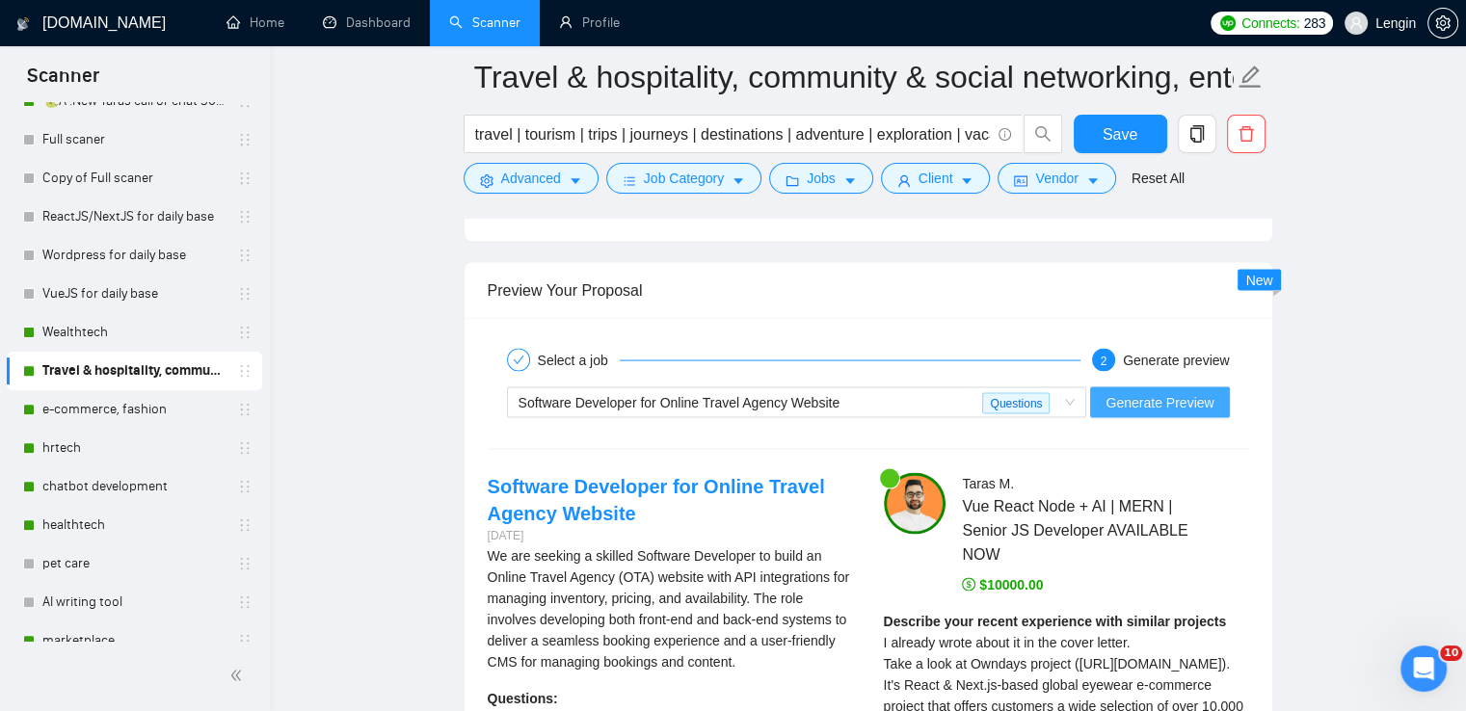
click at [1183, 405] on span "Generate Preview" at bounding box center [1159, 402] width 108 height 21
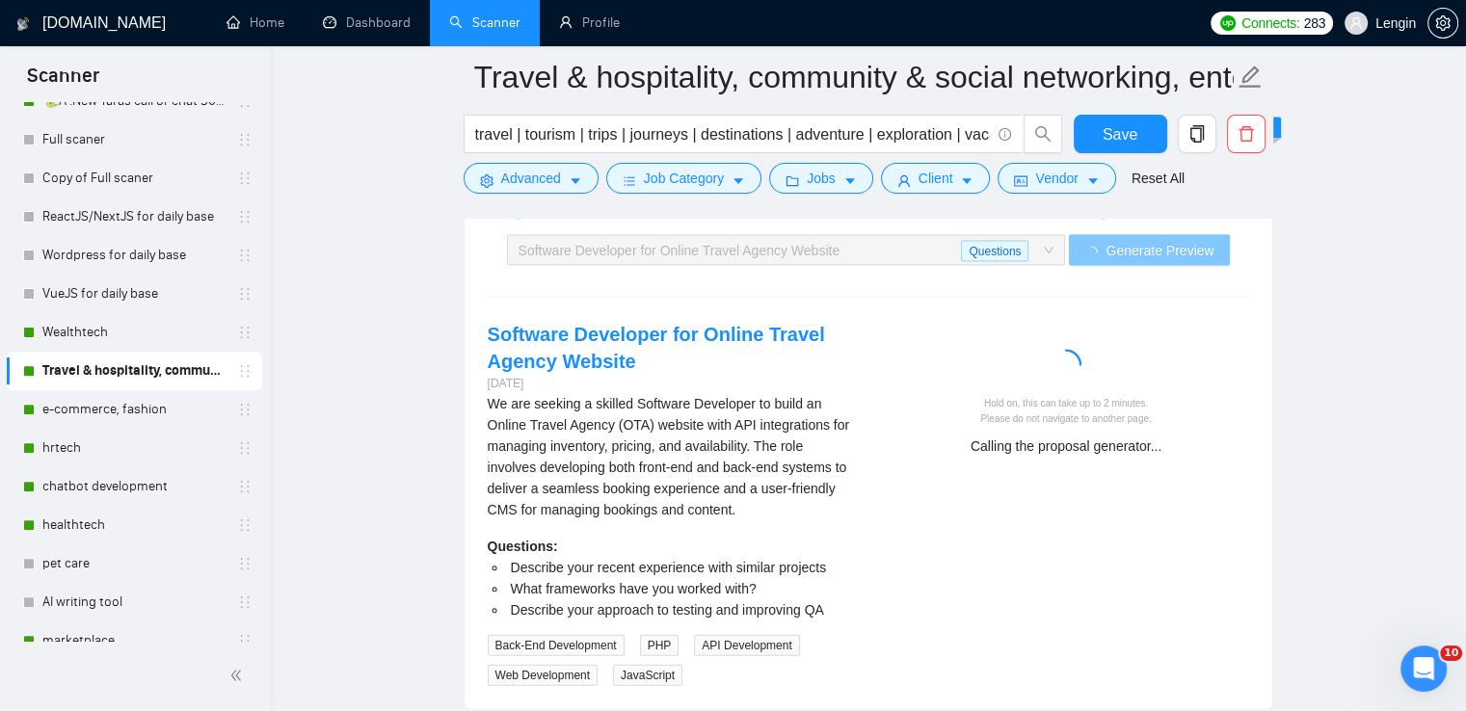
scroll to position [4115, 0]
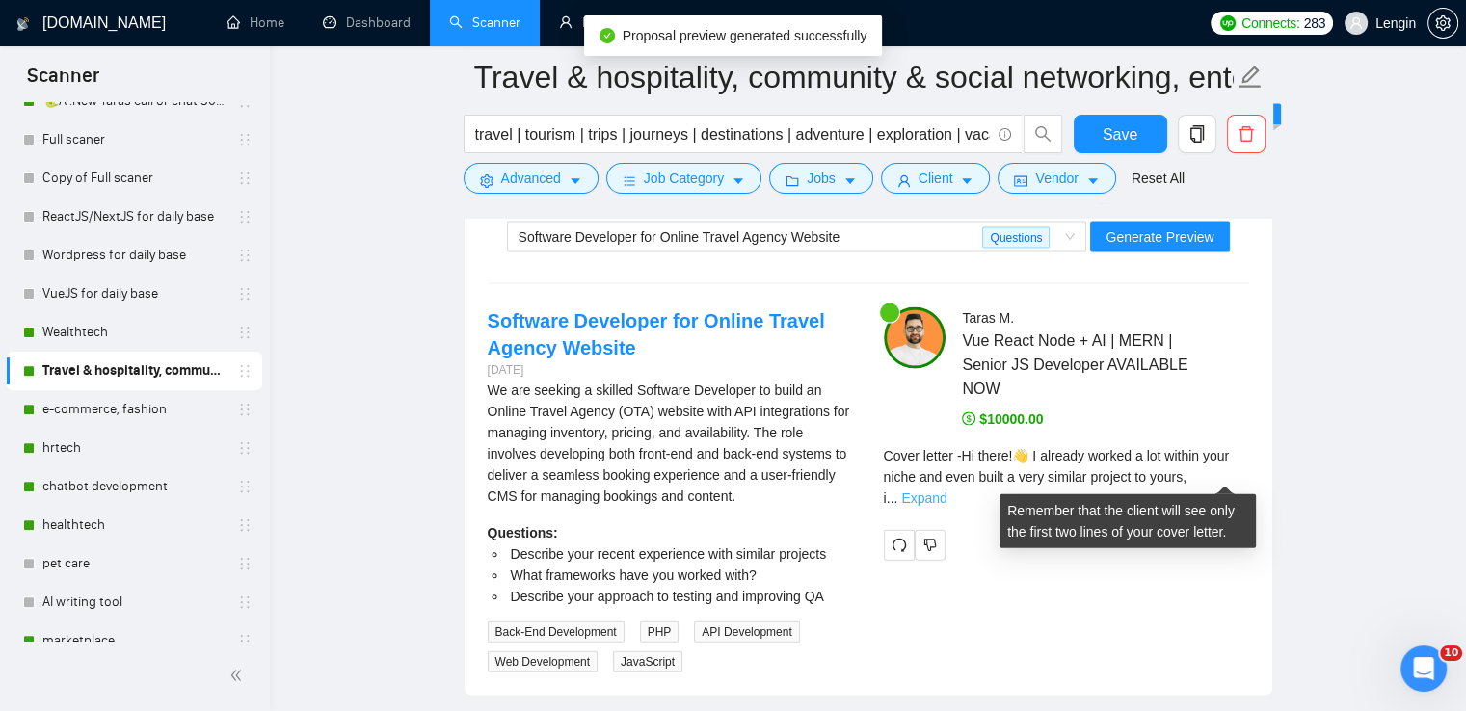
click at [946, 491] on link "Expand" at bounding box center [923, 498] width 45 height 15
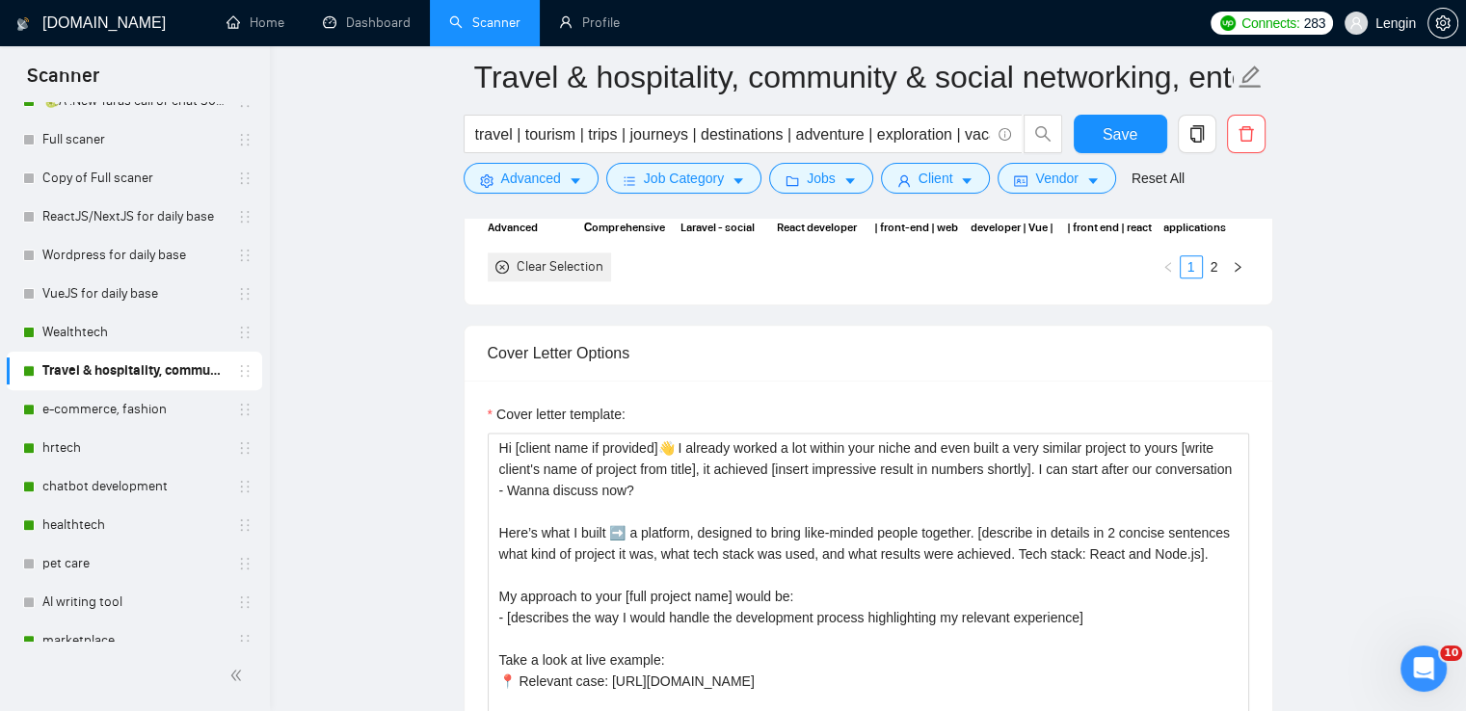
scroll to position [2357, 0]
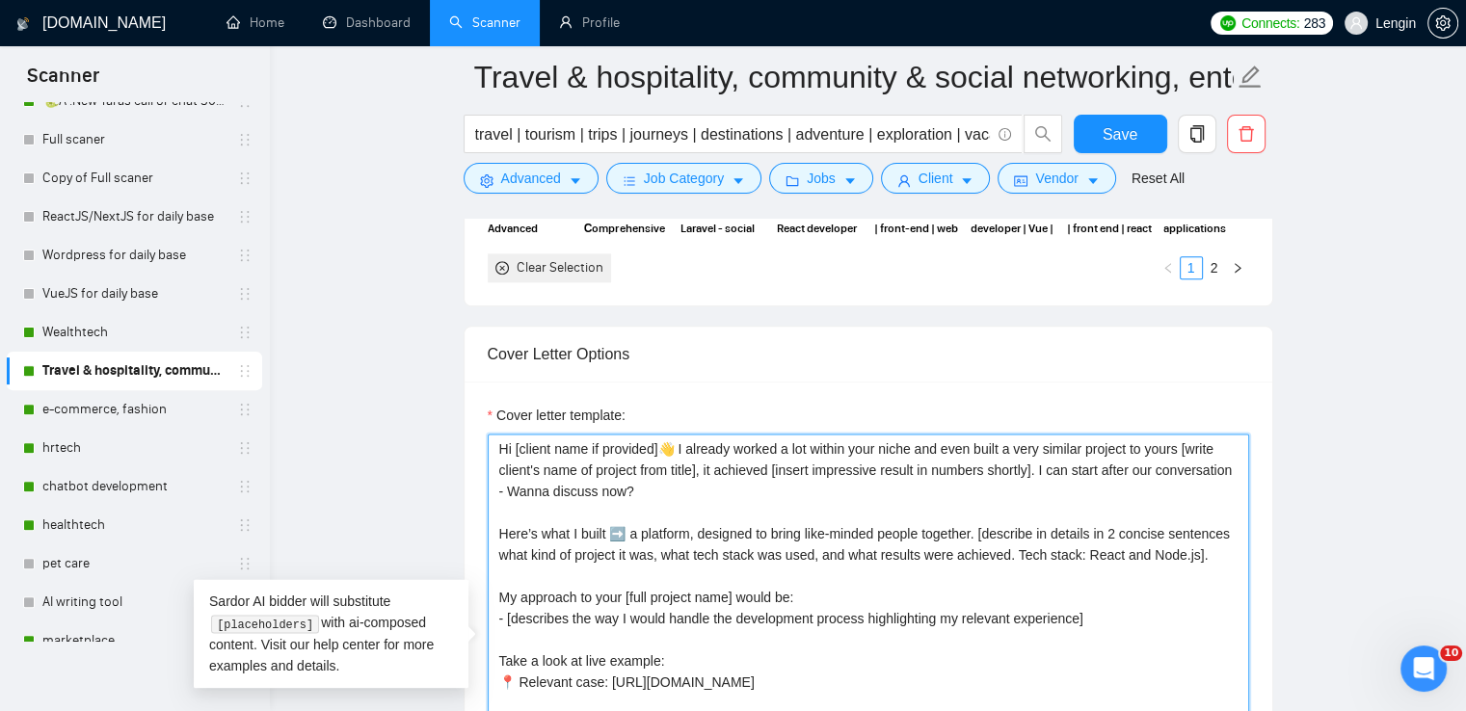
click at [1193, 445] on textarea "Hi [client name if provided]👋 I already worked a lot within your niche and even…" at bounding box center [868, 651] width 761 height 434
click at [840, 508] on textarea "Hi [client name if provided]👋 I already worked a lot within your niche and even…" at bounding box center [868, 651] width 761 height 434
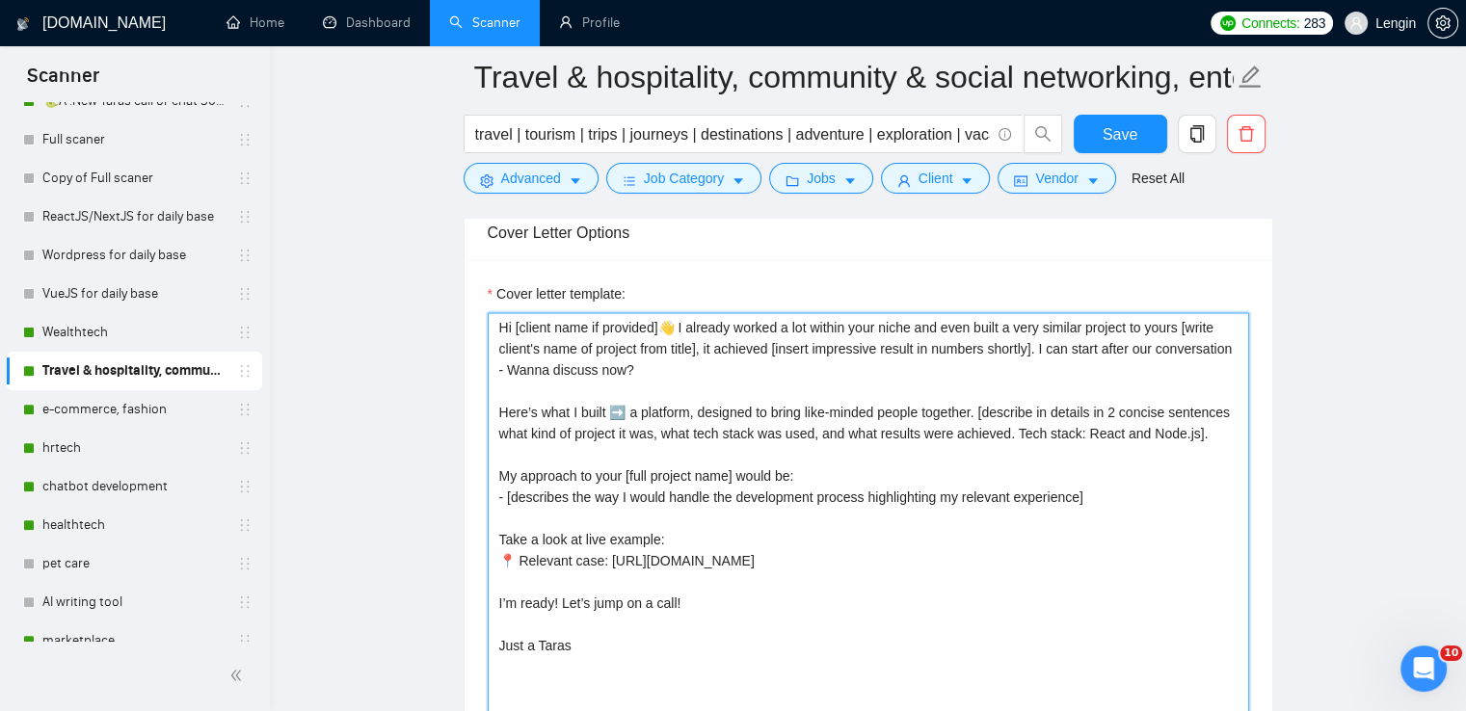
scroll to position [2478, 0]
click at [698, 341] on textarea "Hi [client name if provided]👋 I already worked a lot within your niche and even…" at bounding box center [868, 530] width 761 height 434
type textarea "Hi [client name if provided]👋 I already worked a lot within your niche and even…"
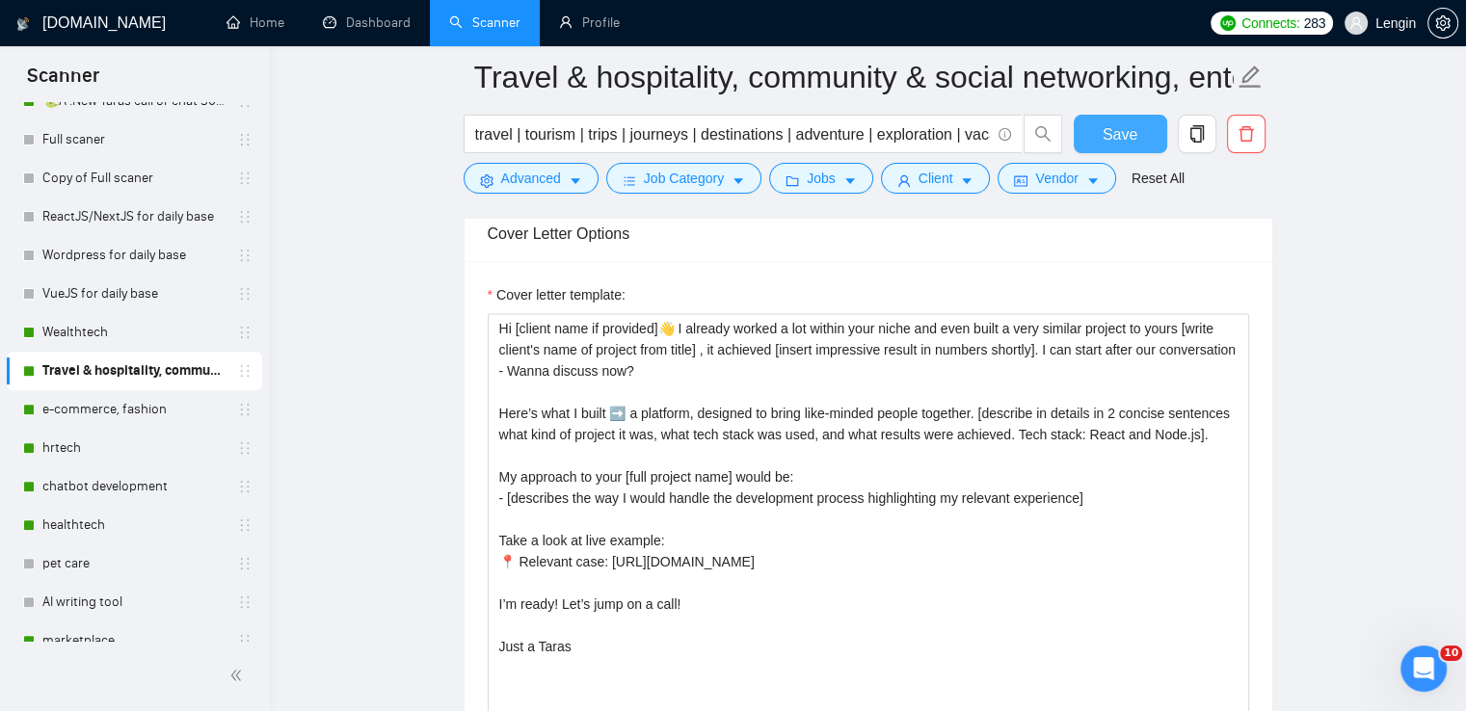
click at [1151, 140] on button "Save" at bounding box center [1120, 134] width 93 height 39
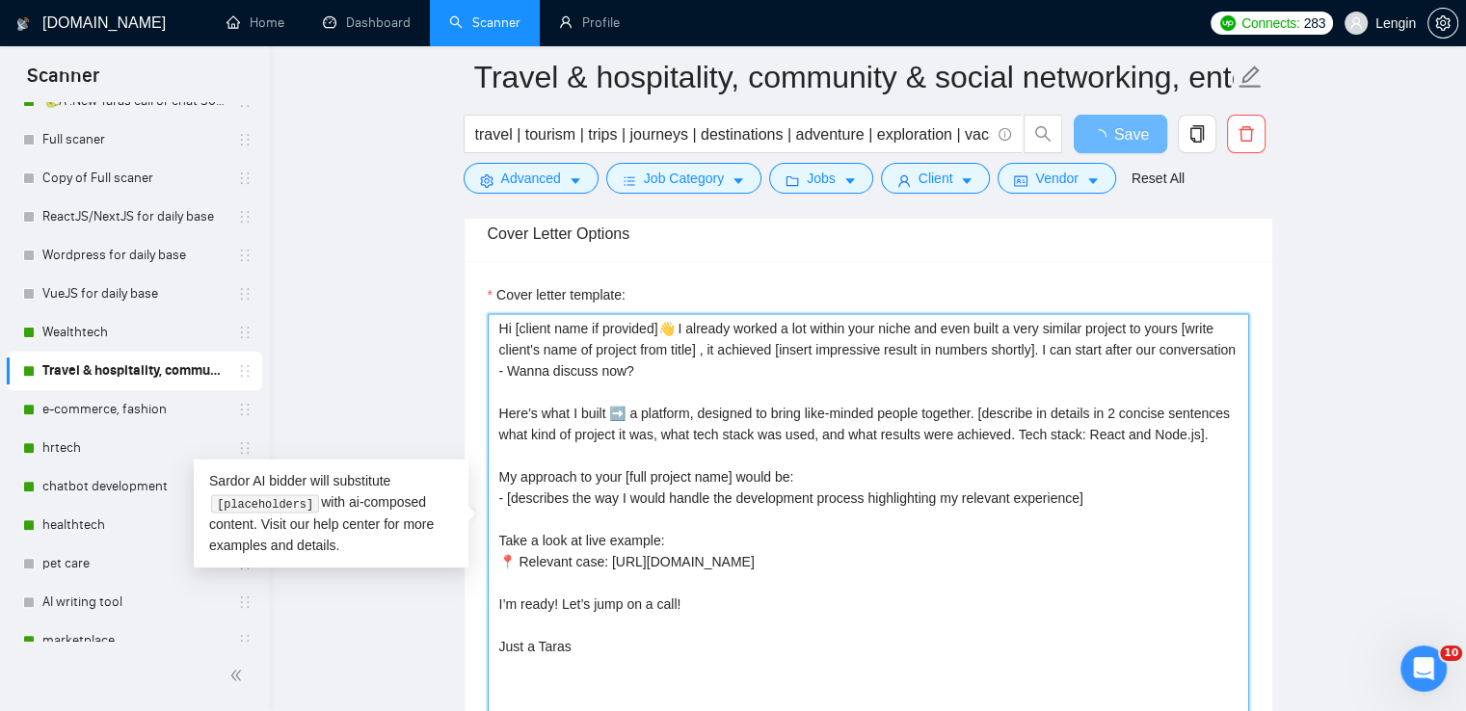
click at [817, 352] on textarea "Hi [client name if provided]👋 I already worked a lot within your niche and even…" at bounding box center [868, 530] width 761 height 434
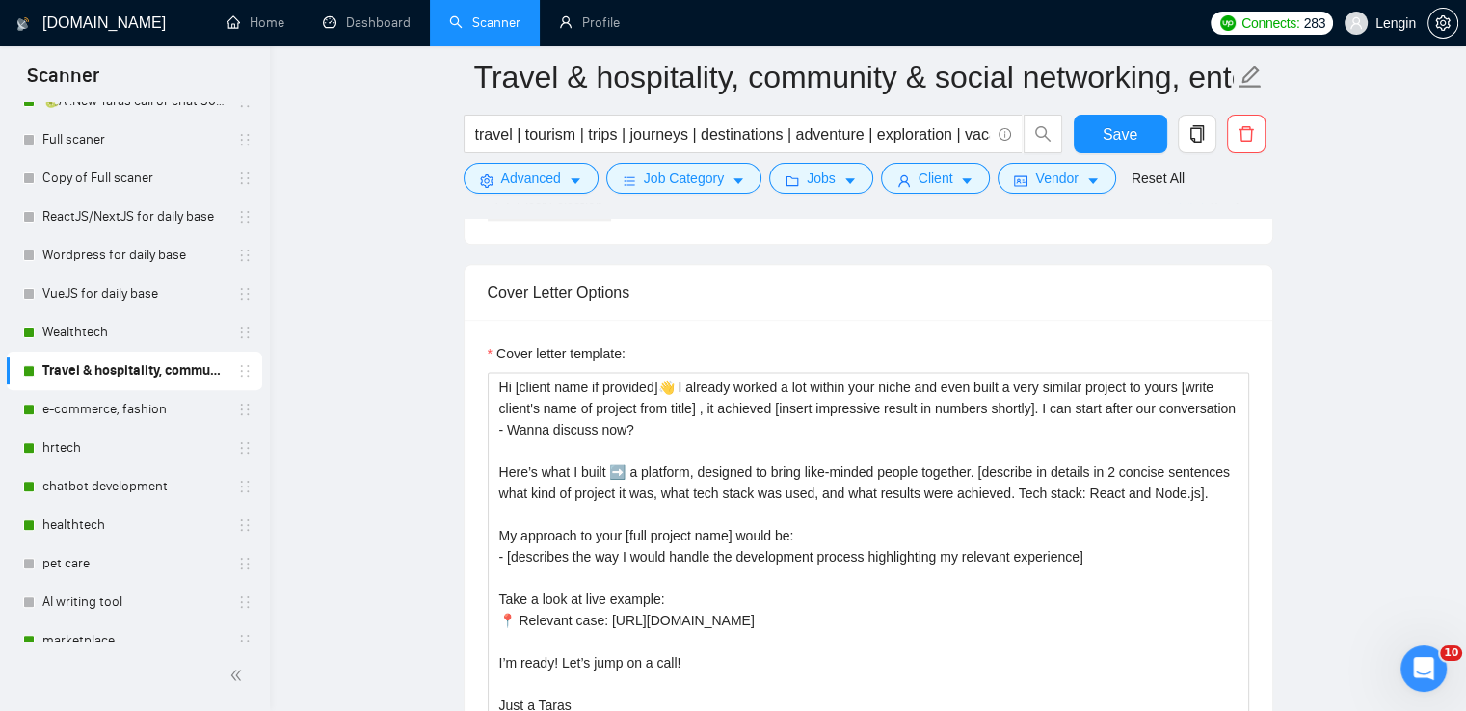
scroll to position [2417, 0]
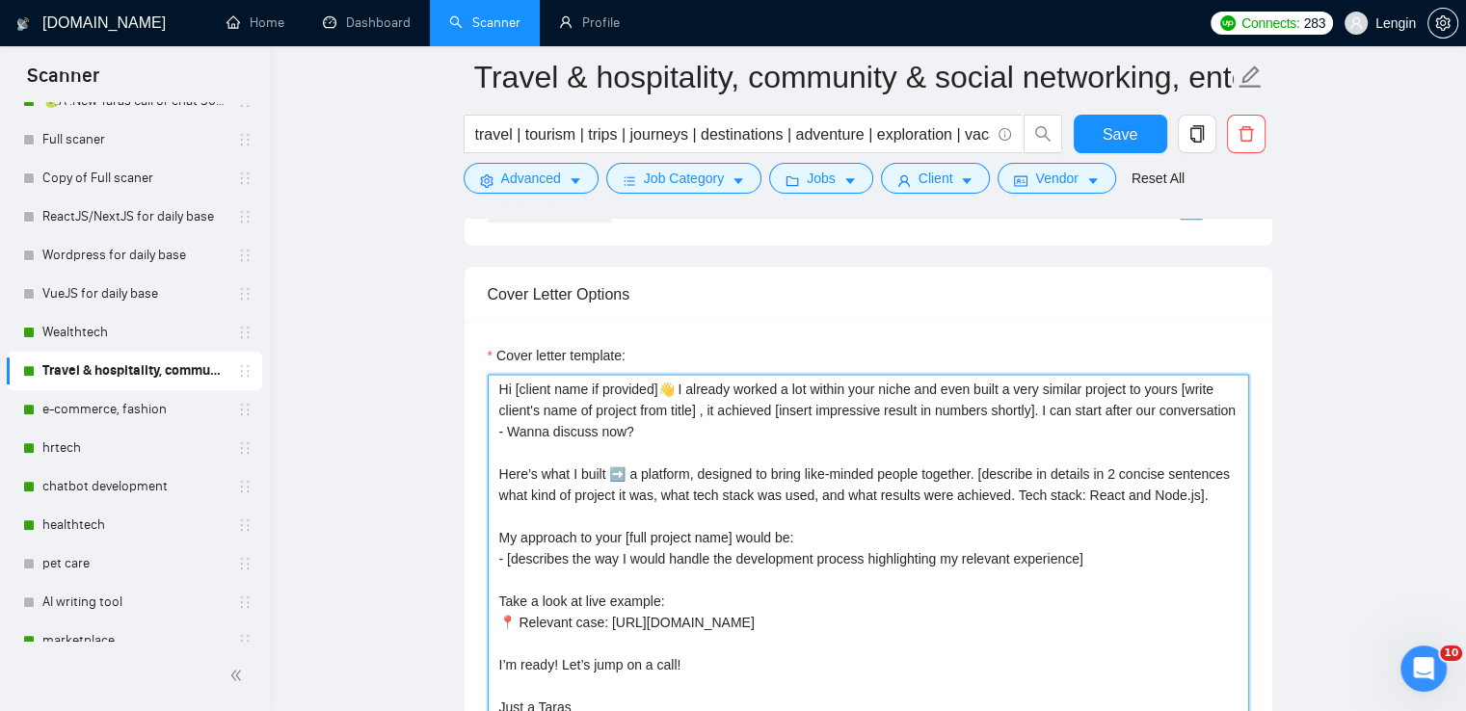
click at [788, 412] on textarea "Hi [client name if provided]👋 I already worked a lot within your niche and even…" at bounding box center [868, 591] width 761 height 434
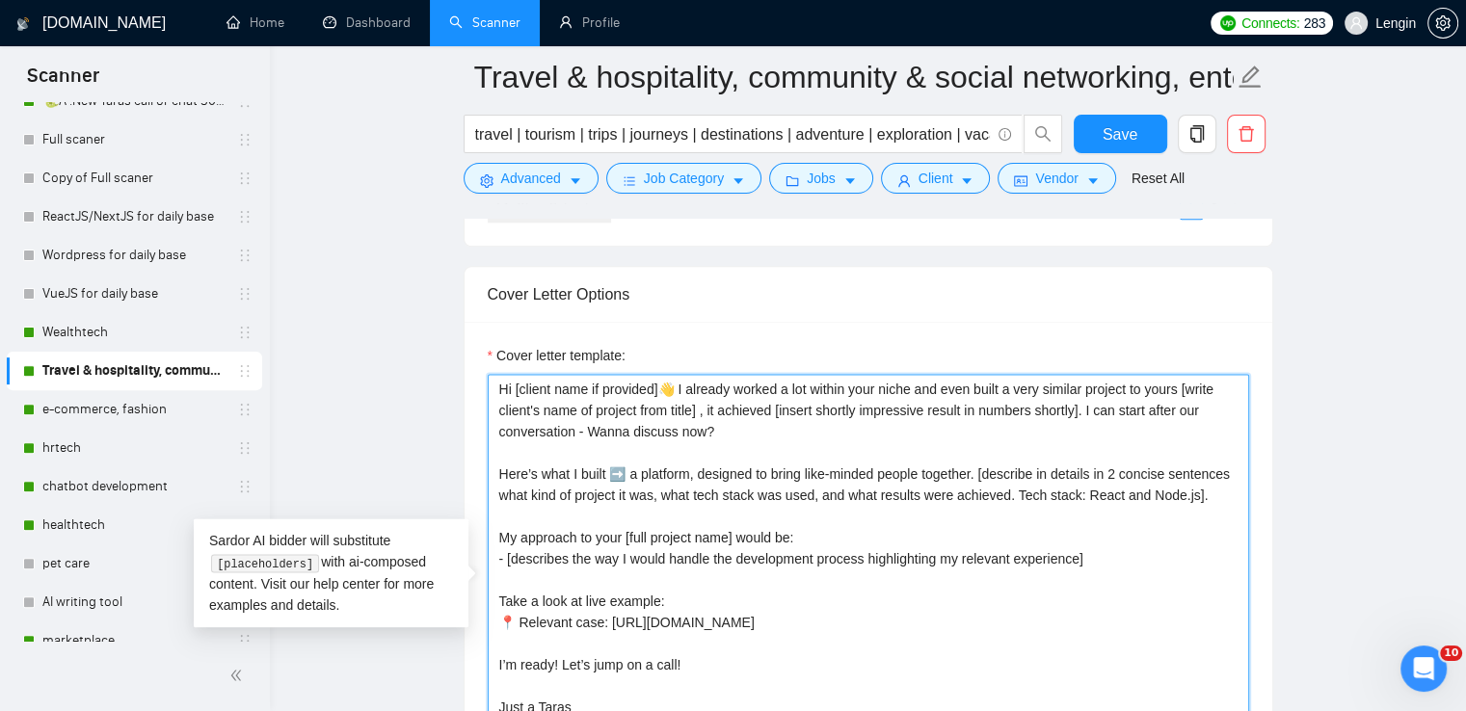
click at [1079, 406] on textarea "Hi [client name if provided]👋 I already worked a lot within your niche and even…" at bounding box center [868, 591] width 761 height 434
type textarea "Hi [client name if provided]👋 I already worked a lot within your niche and even…"
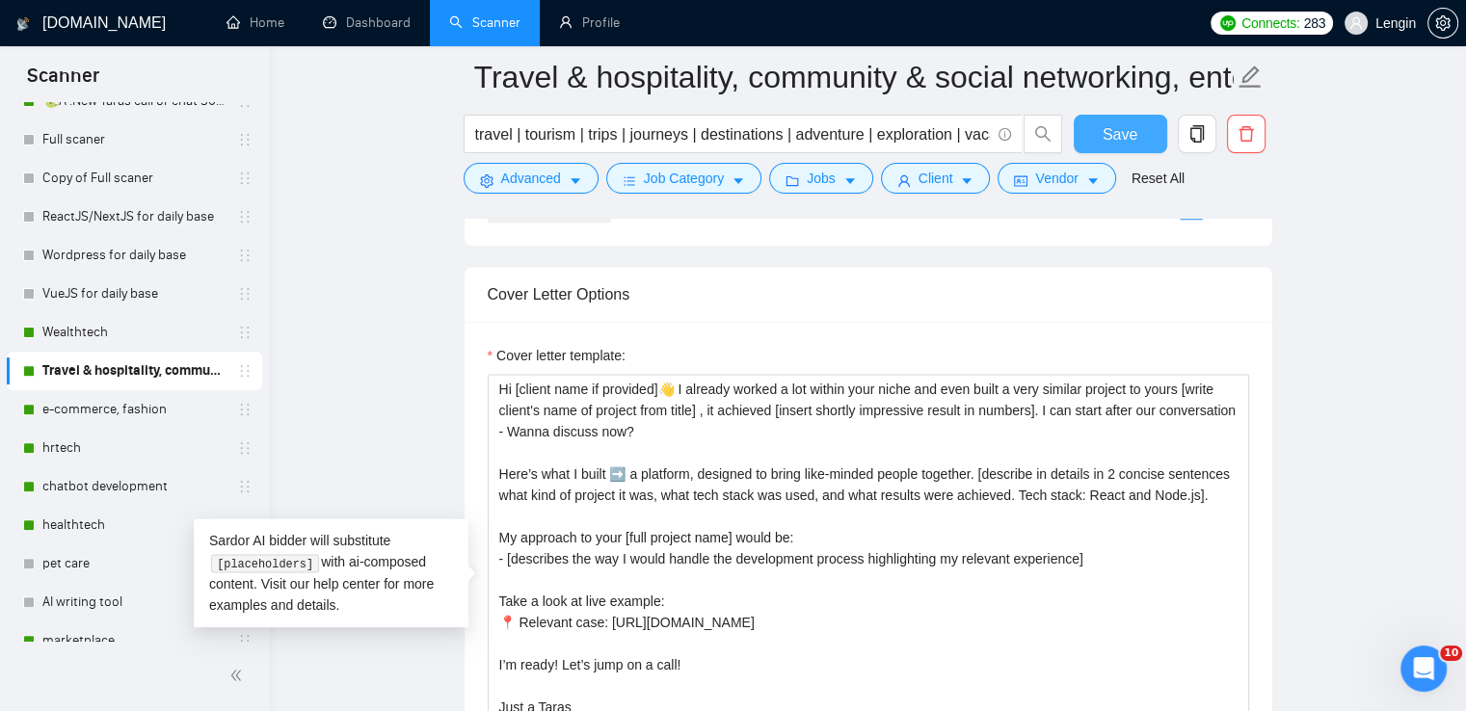
click at [1079, 139] on button "Save" at bounding box center [1120, 134] width 93 height 39
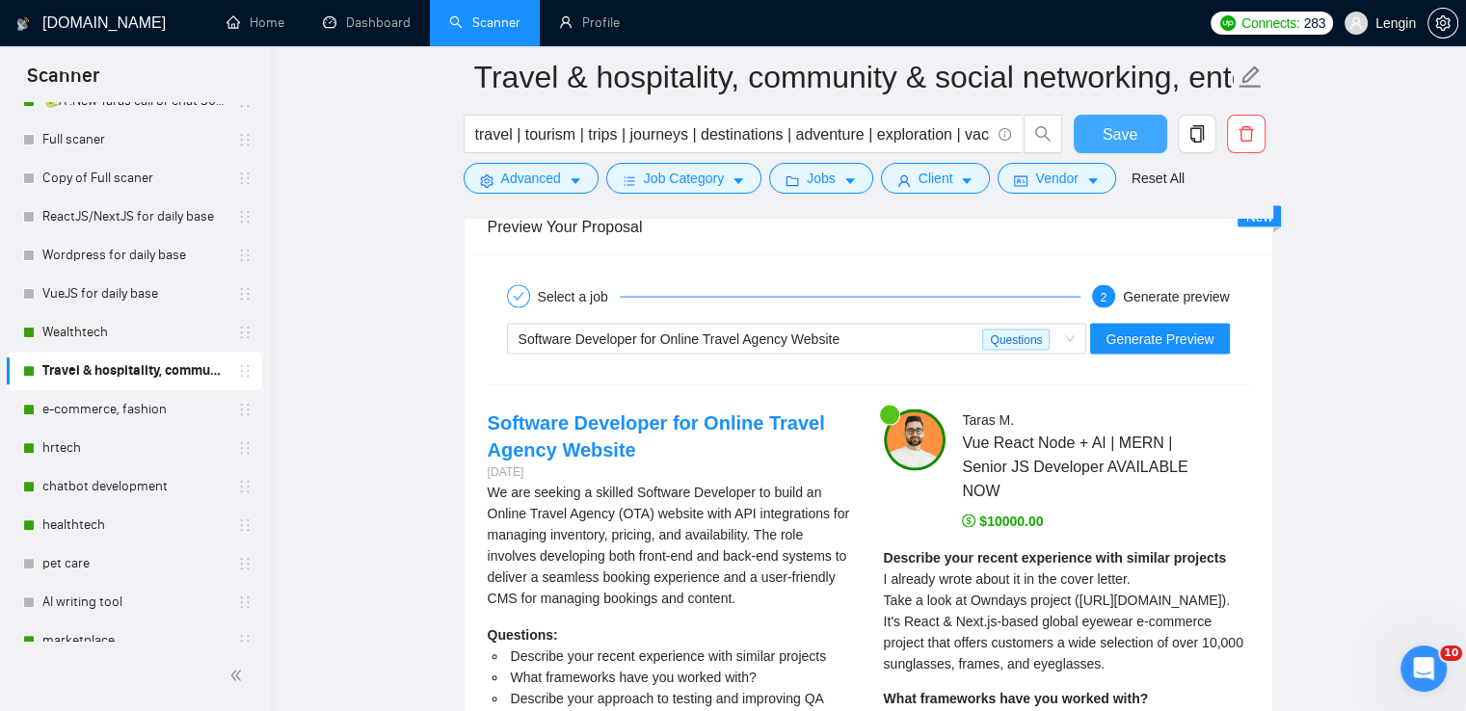
scroll to position [4013, 0]
click at [1198, 324] on button "Generate Preview" at bounding box center [1159, 339] width 139 height 31
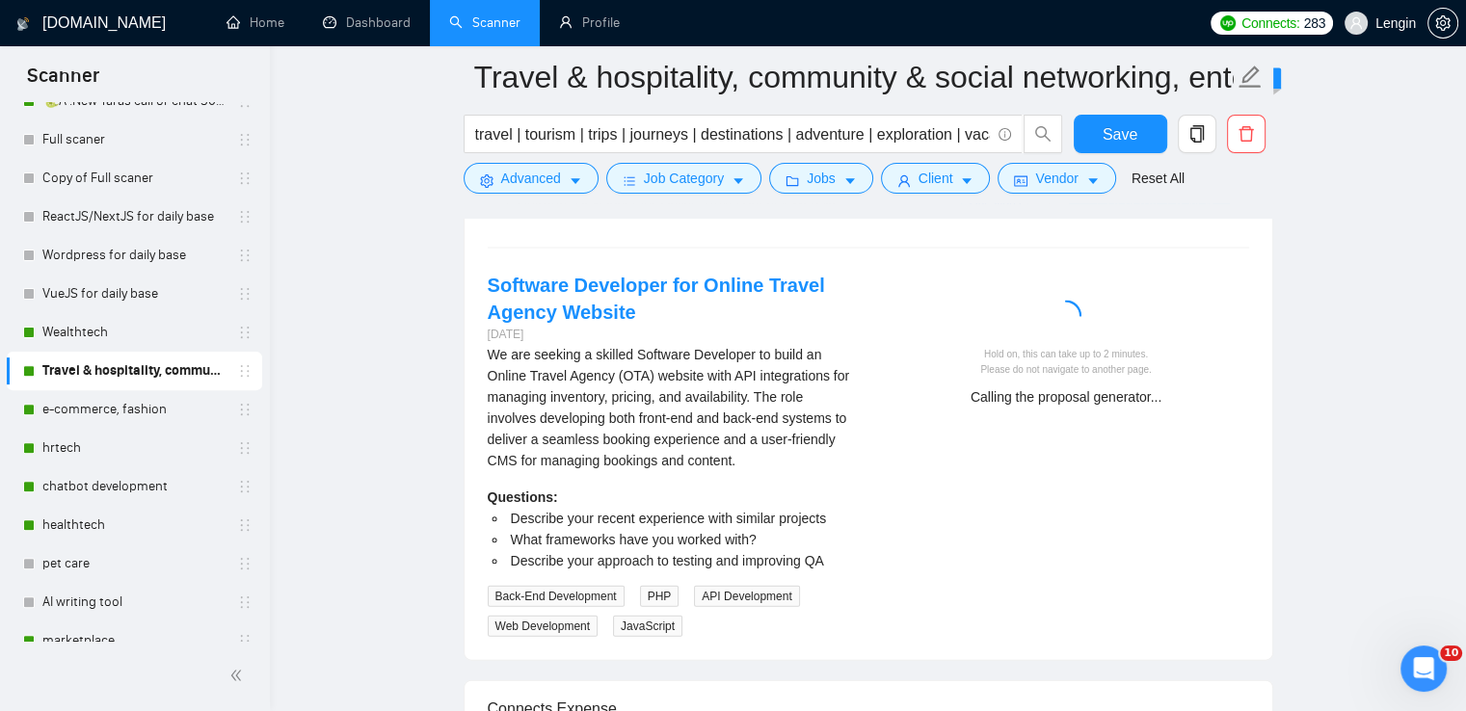
scroll to position [4160, 0]
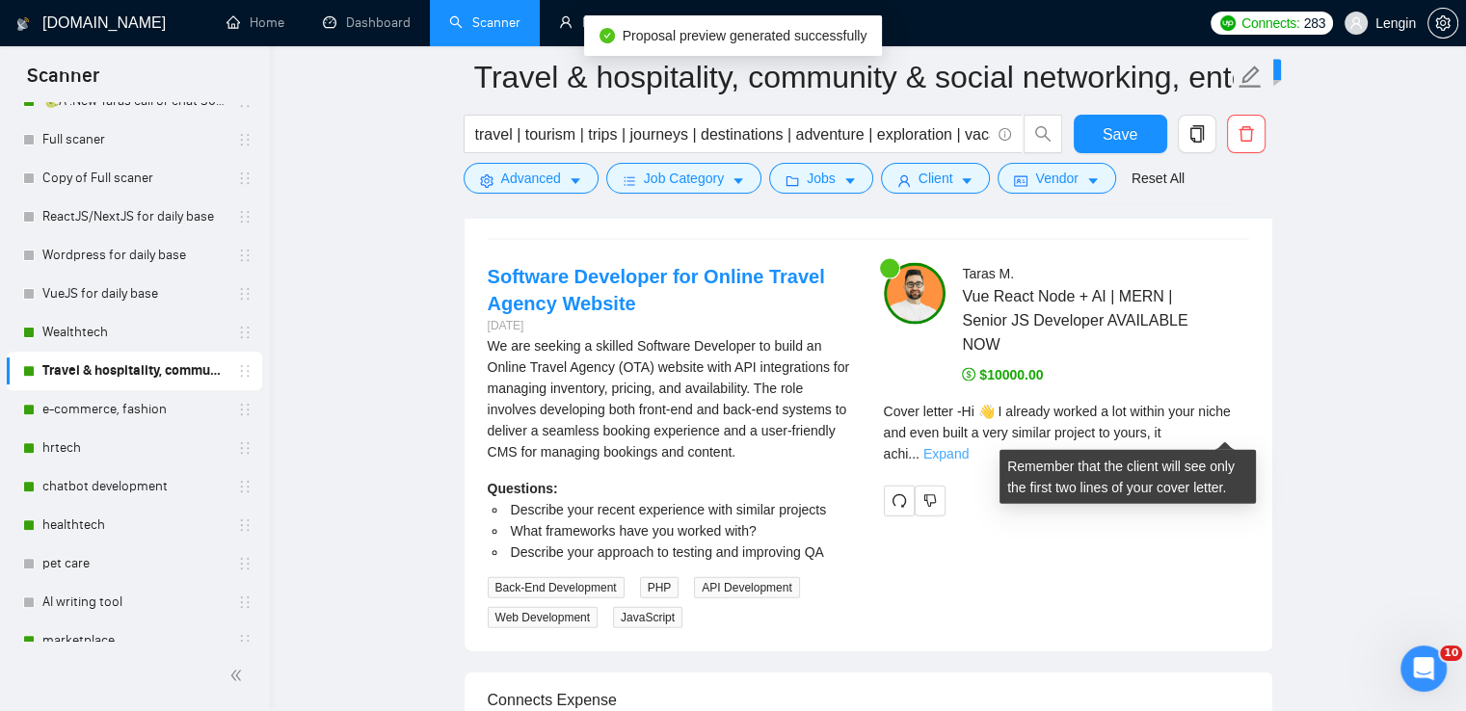
click at [969, 446] on link "Expand" at bounding box center [945, 453] width 45 height 15
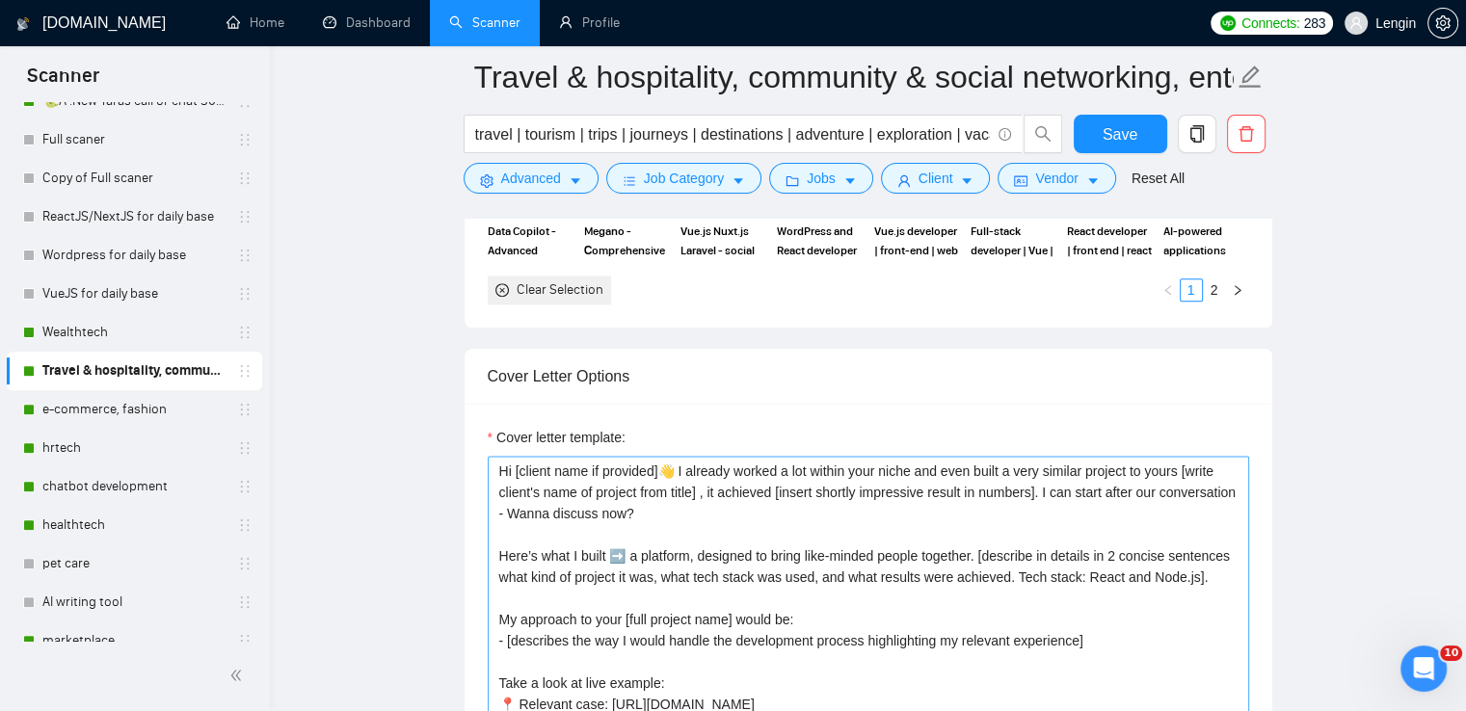
scroll to position [2440, 0]
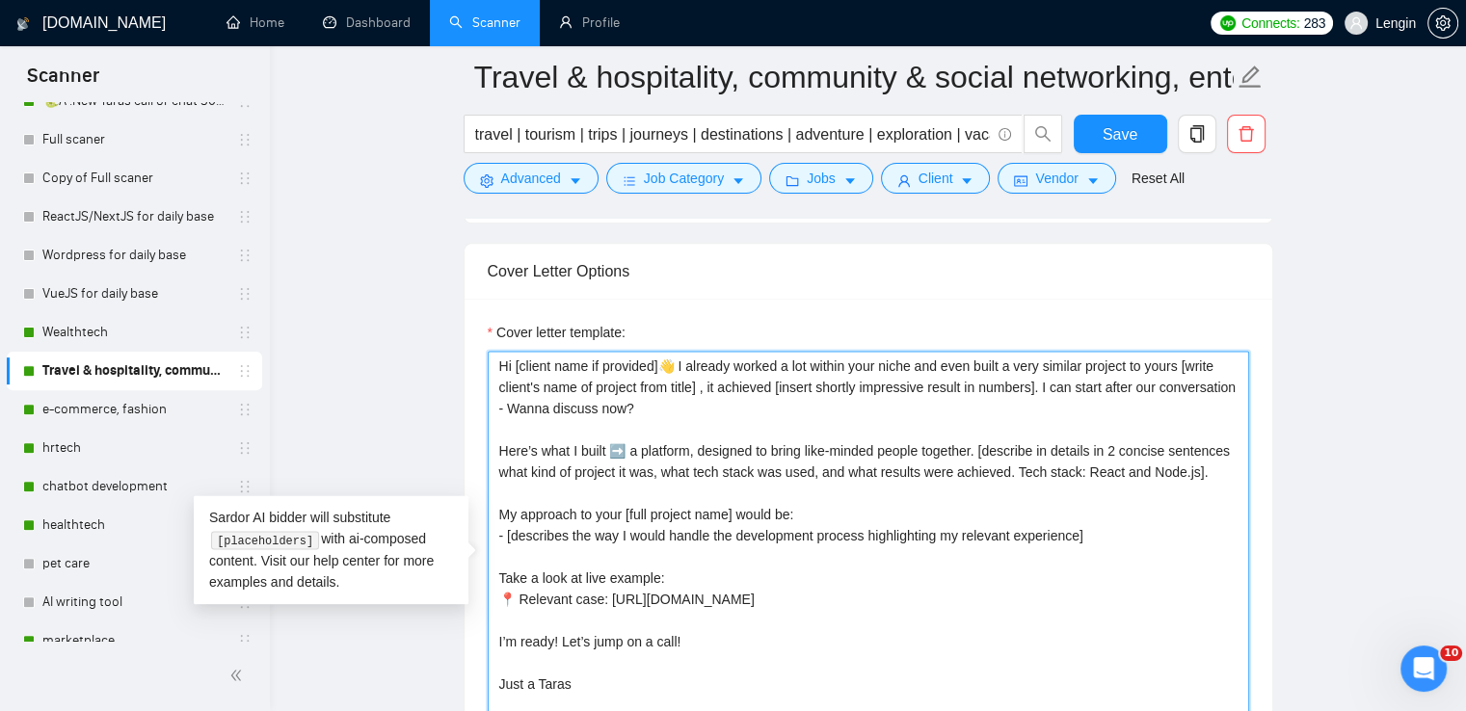
click at [545, 387] on textarea "Hi [client name if provided]👋 I already worked a lot within your niche and even…" at bounding box center [868, 568] width 761 height 434
type textarea "Hi [client name if provided]👋 I already worked a lot within your niche and even…"
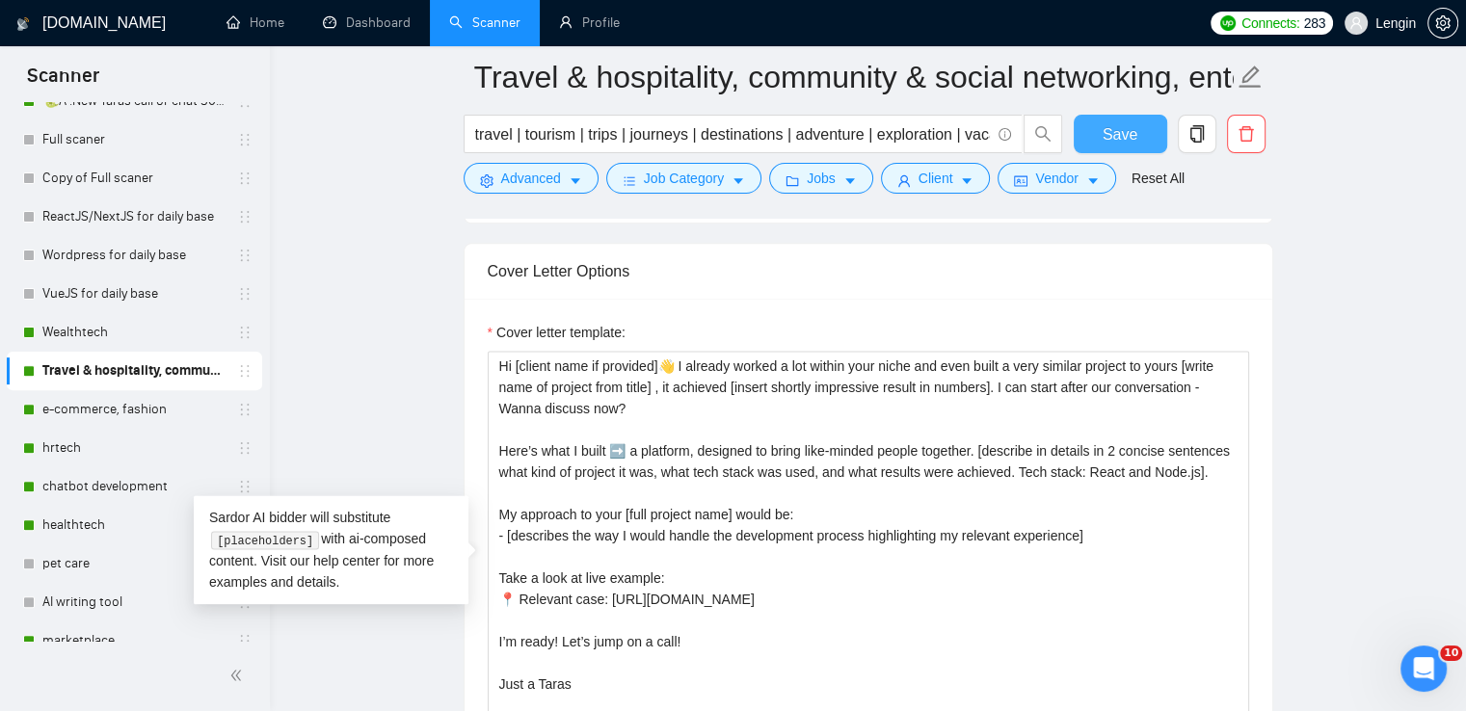
click at [1113, 123] on span "Save" at bounding box center [1120, 134] width 35 height 24
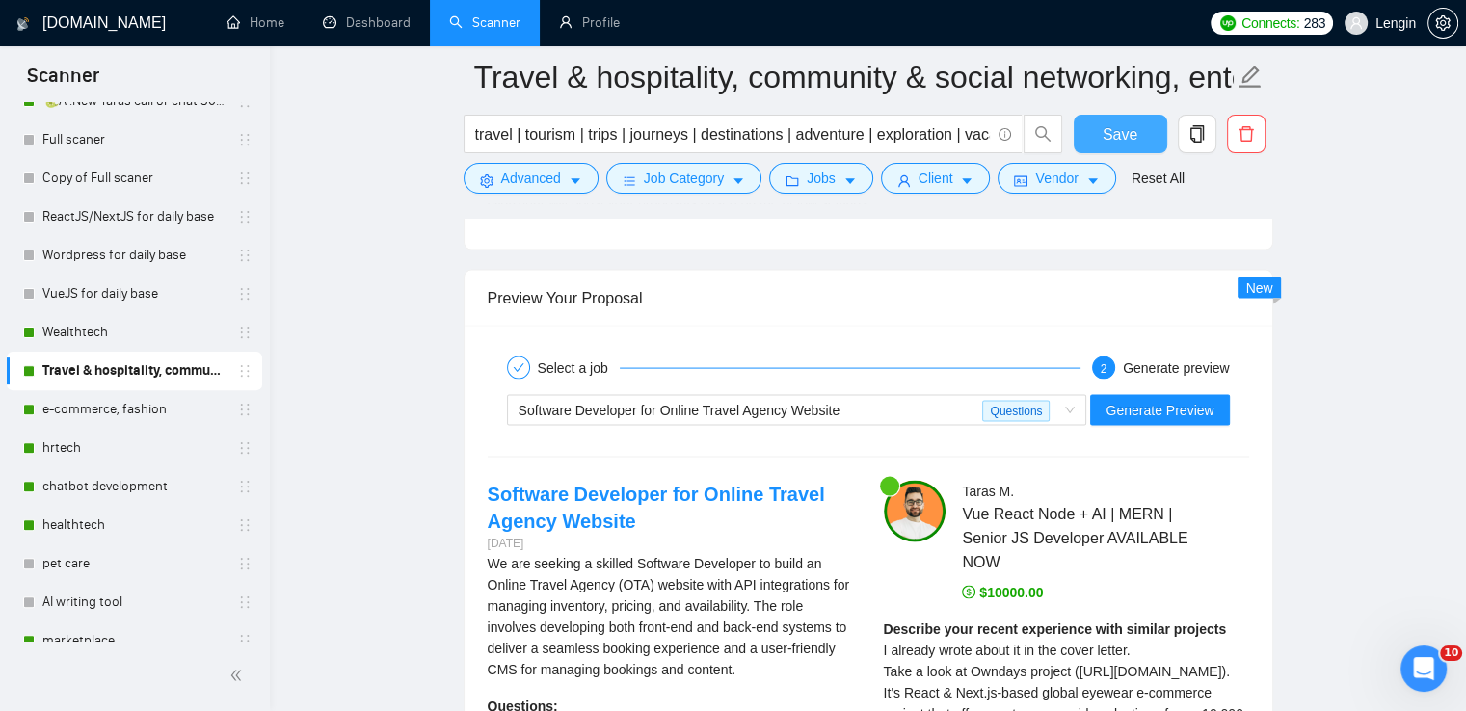
scroll to position [3897, 0]
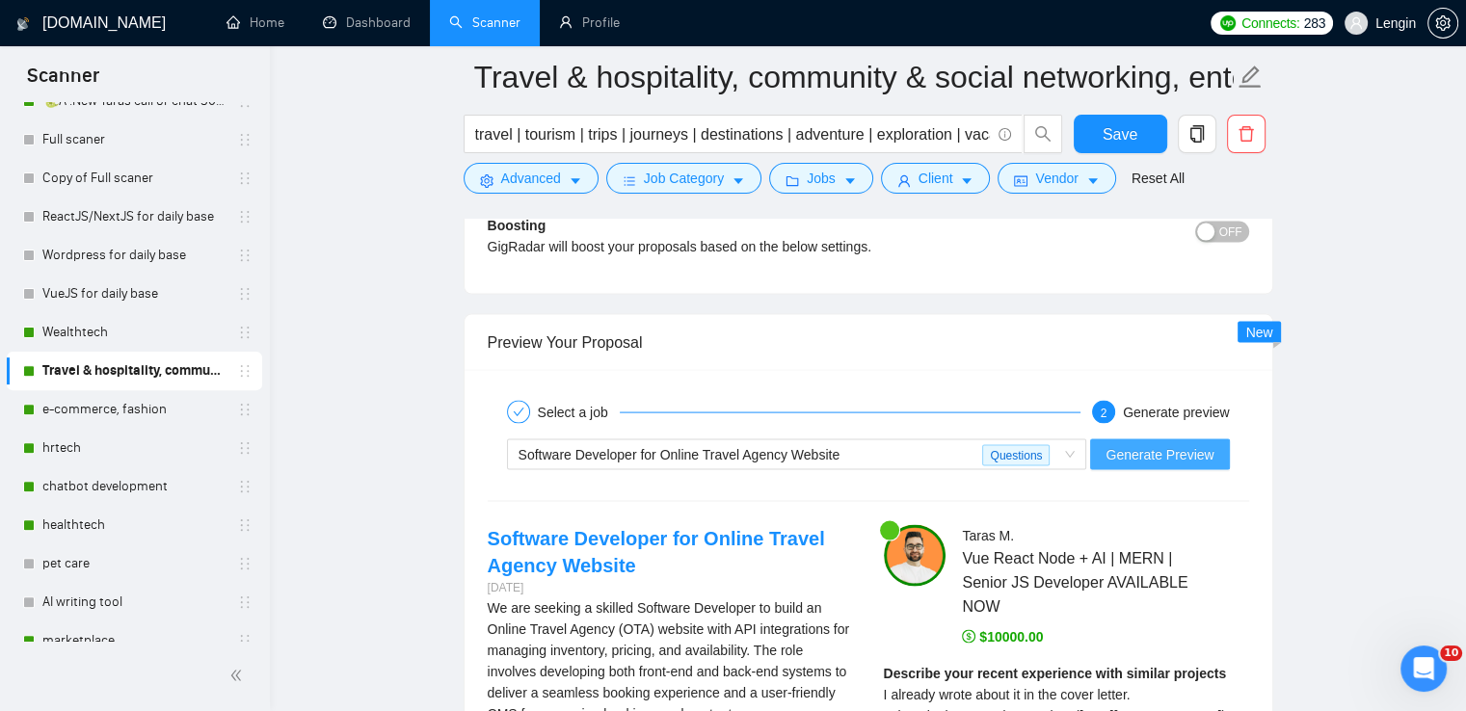
click at [1173, 444] on span "Generate Preview" at bounding box center [1159, 454] width 108 height 21
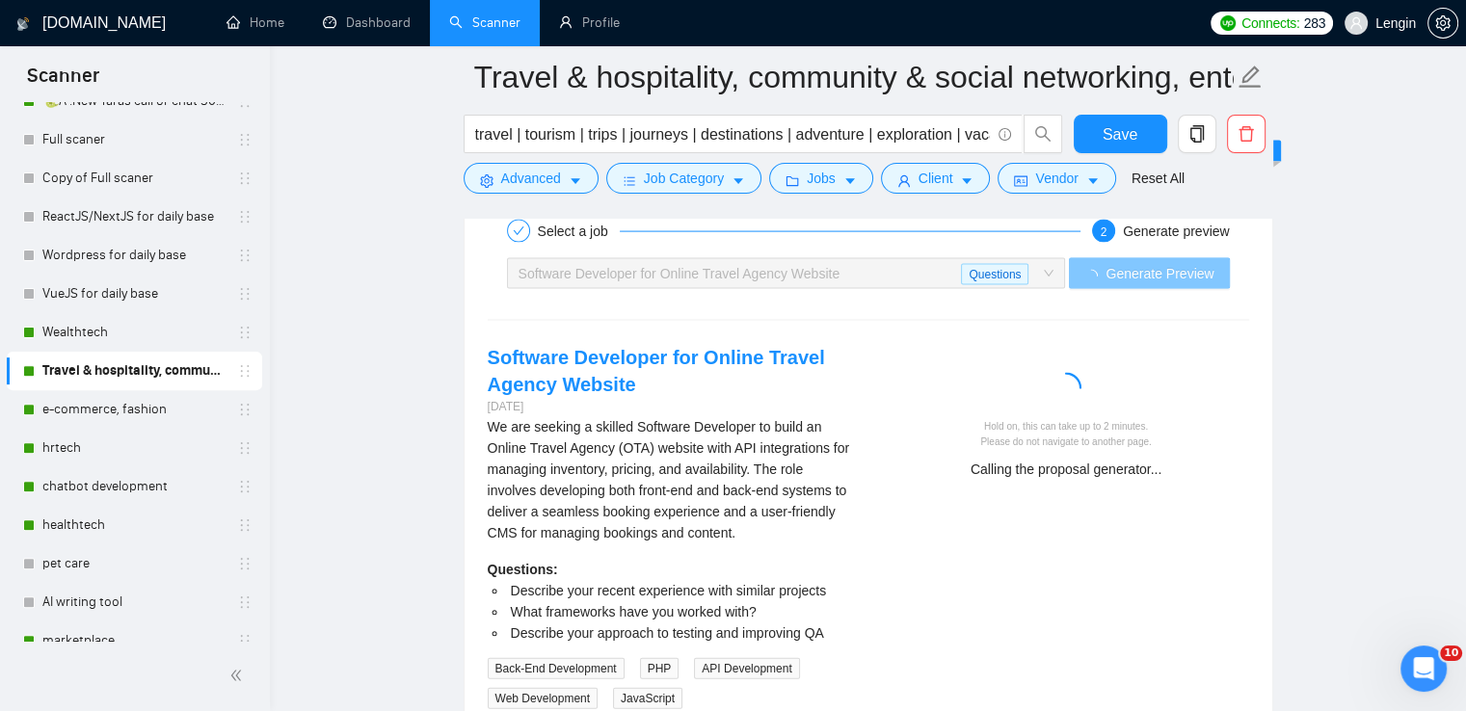
scroll to position [4094, 0]
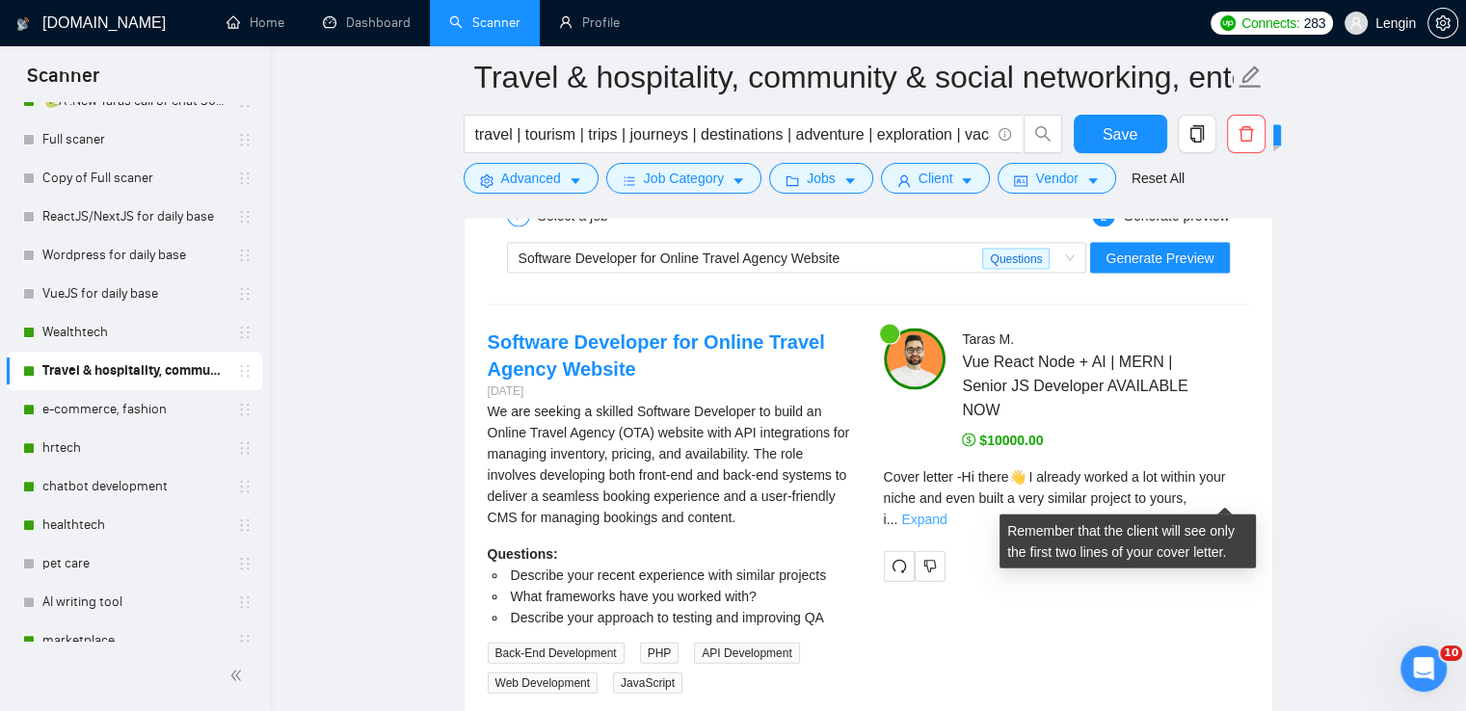
click at [946, 512] on link "Expand" at bounding box center [923, 519] width 45 height 15
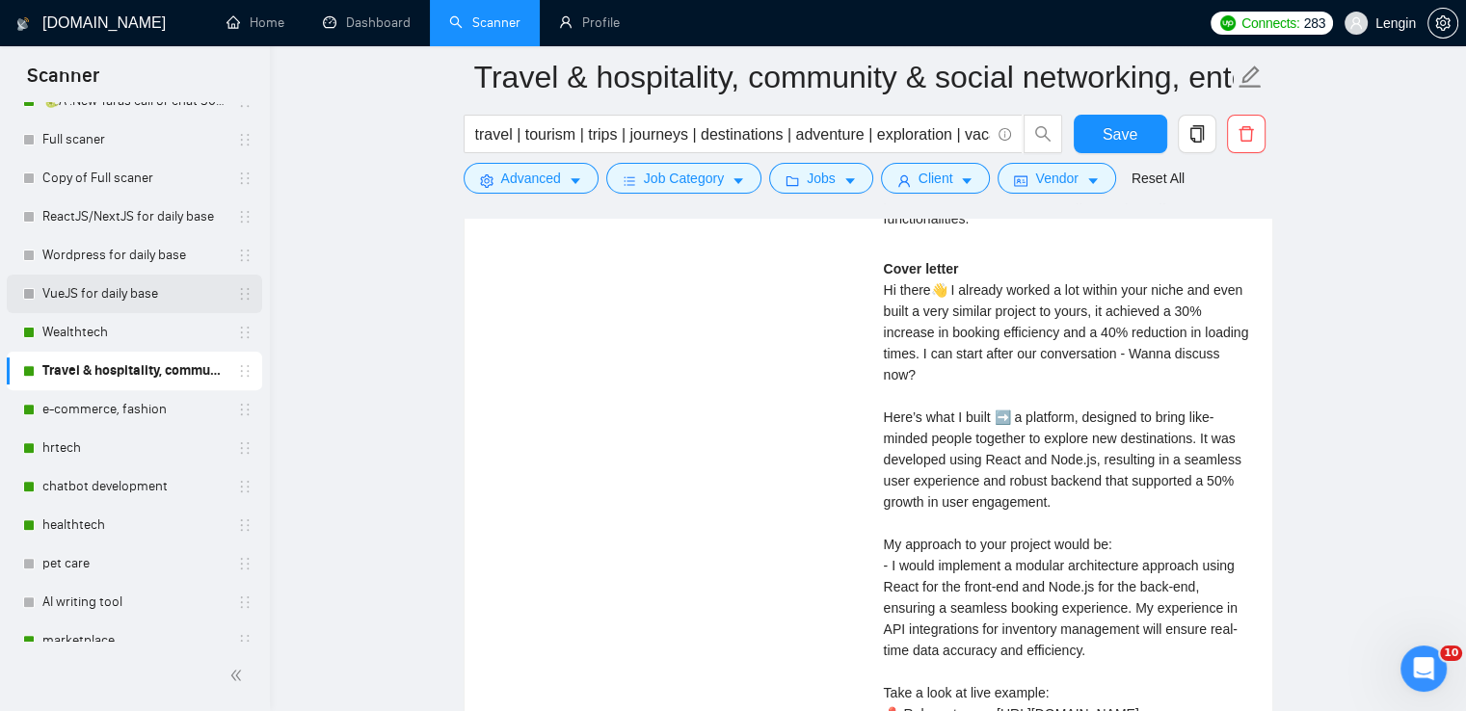
scroll to position [0, 0]
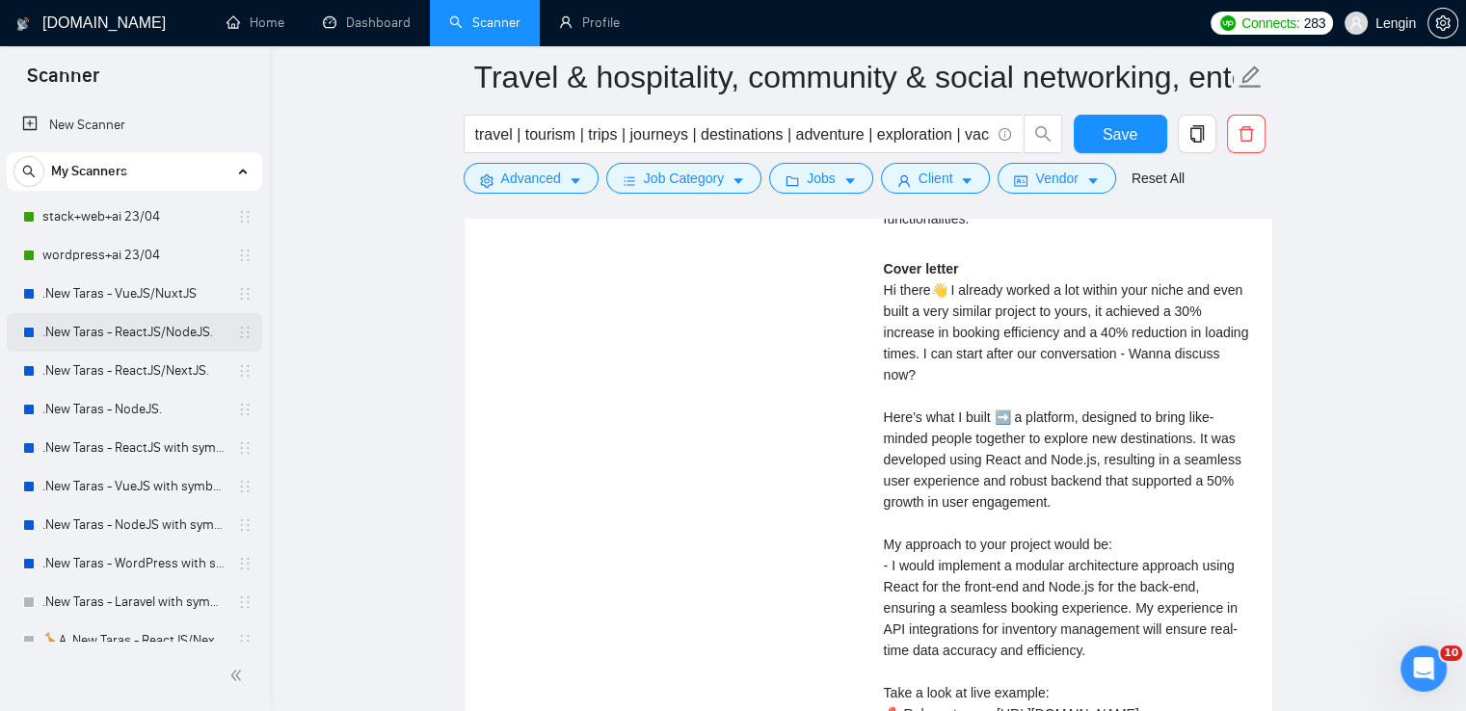
click at [131, 325] on link ".New Taras - ReactJS/NodeJS." at bounding box center [133, 332] width 183 height 39
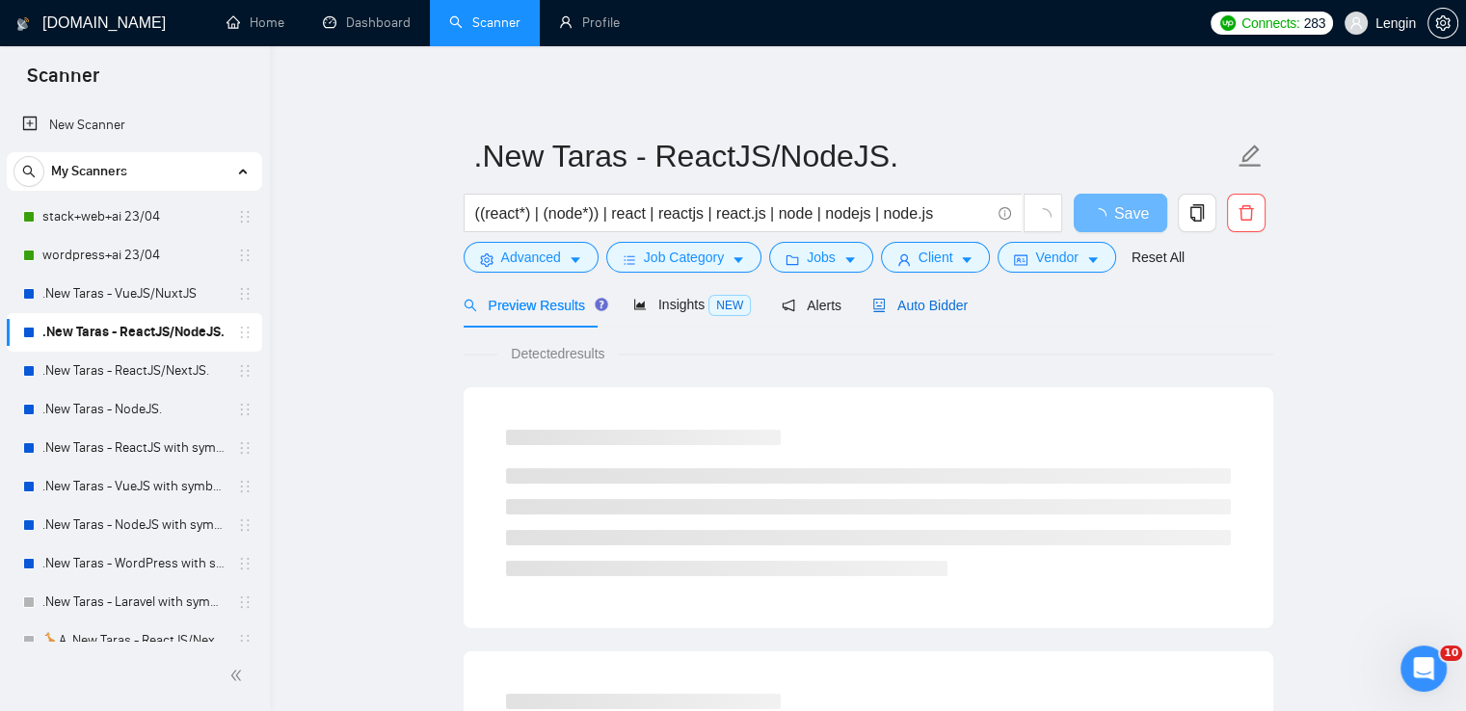
click at [903, 308] on span "Auto Bidder" at bounding box center [919, 305] width 95 height 15
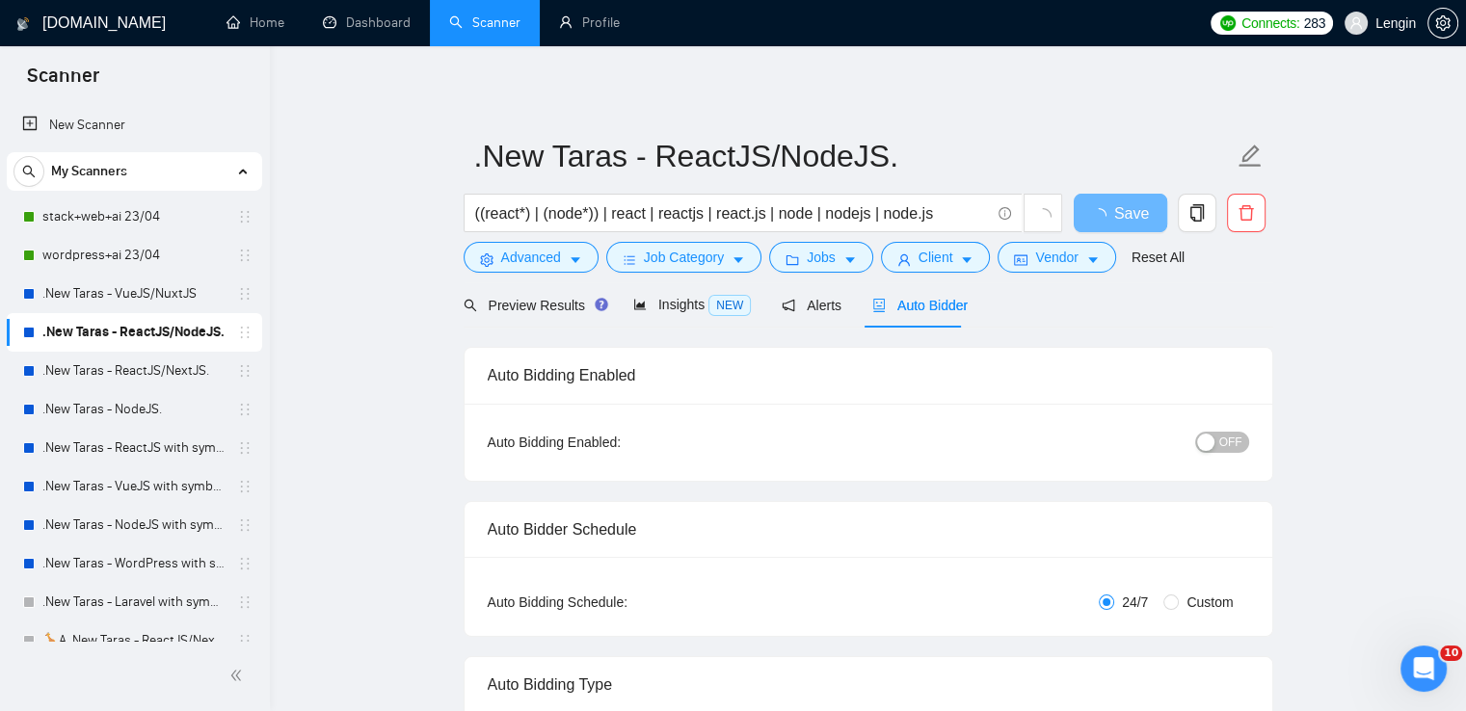
radio input "false"
radio input "true"
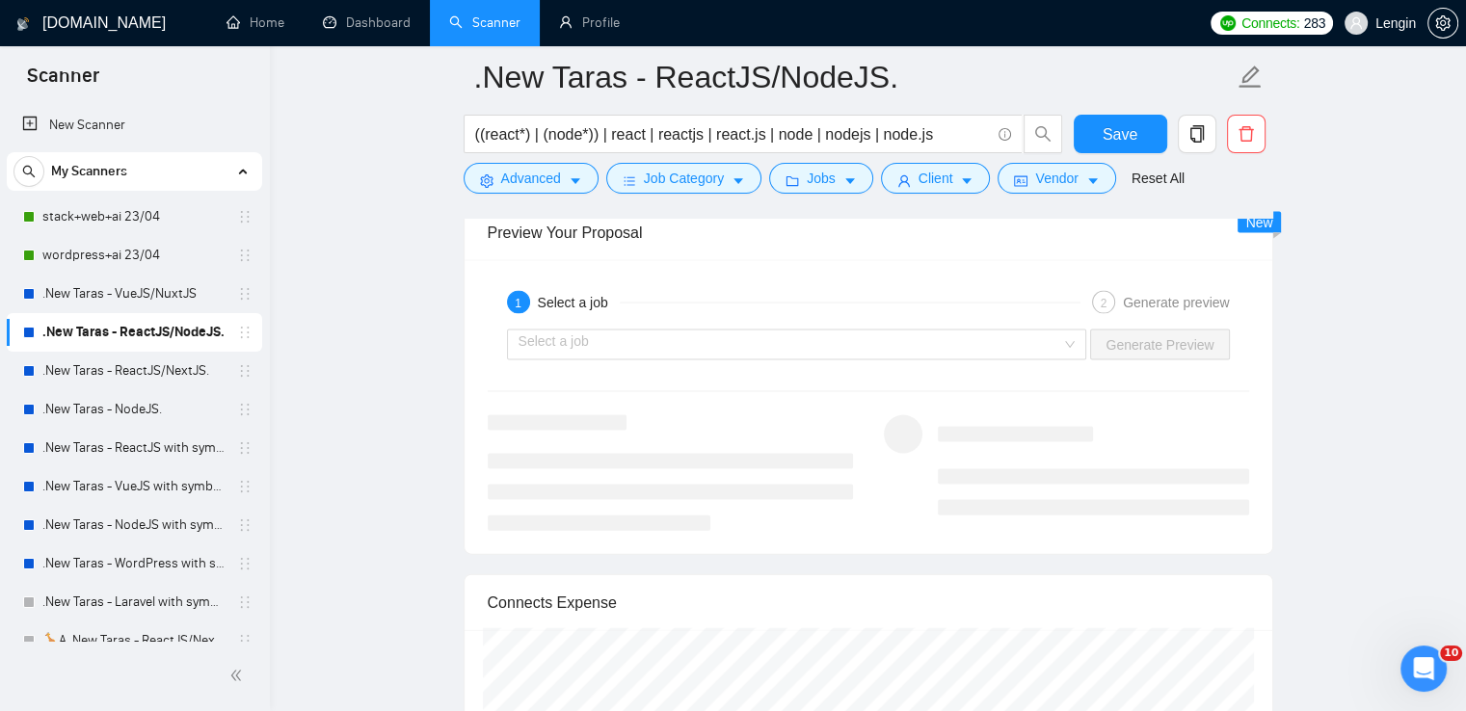
scroll to position [4076, 0]
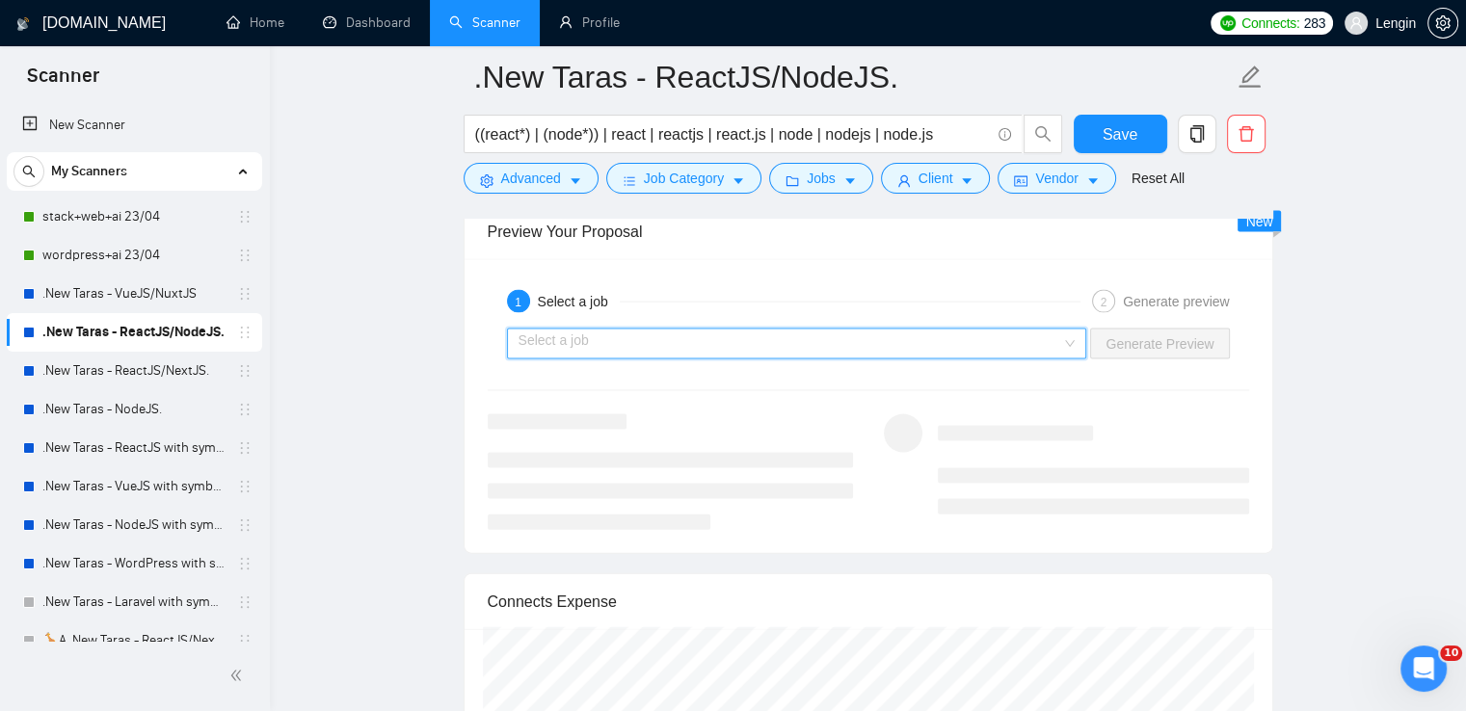
click at [1062, 331] on input "search" at bounding box center [791, 344] width 544 height 29
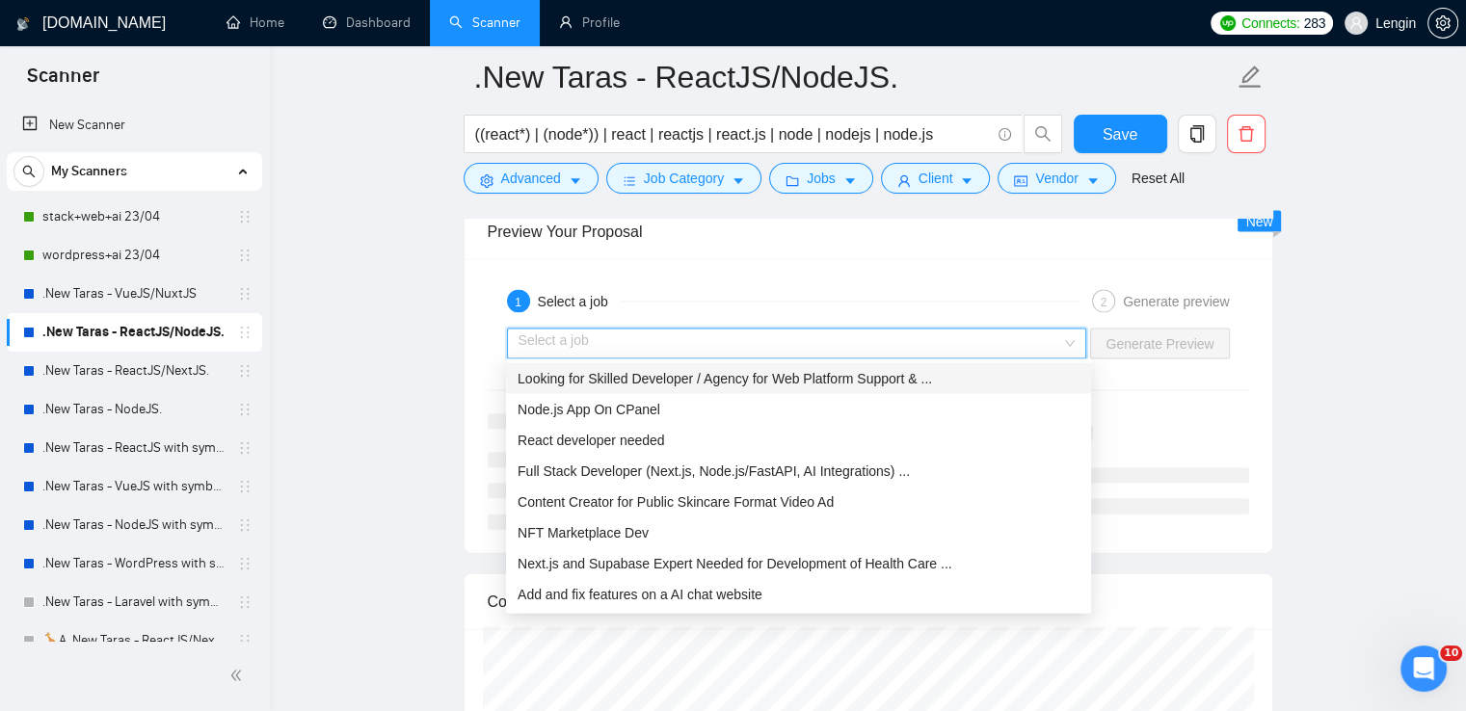
click at [864, 386] on div "Looking for Skilled Developer / Agency for Web Platform Support & ..." at bounding box center [799, 378] width 562 height 21
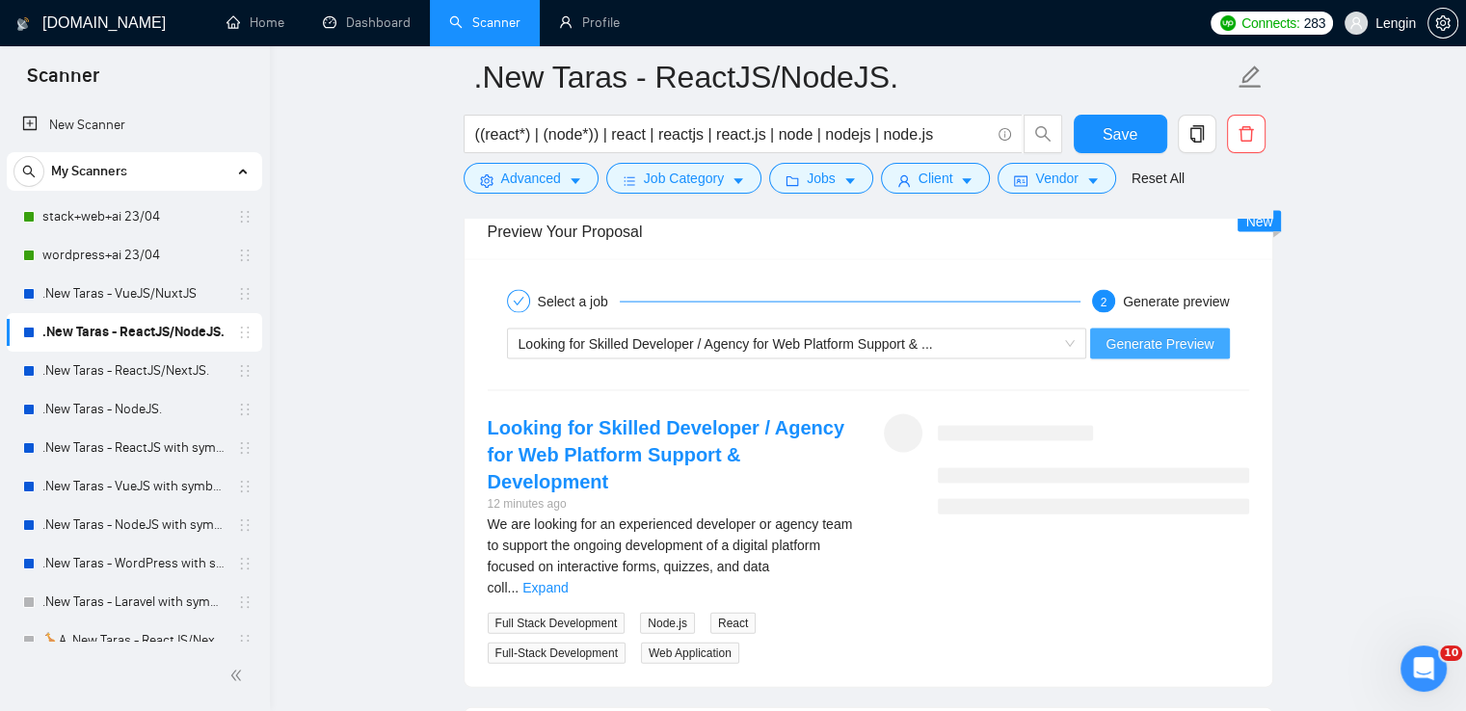
click at [1176, 336] on span "Generate Preview" at bounding box center [1159, 343] width 108 height 21
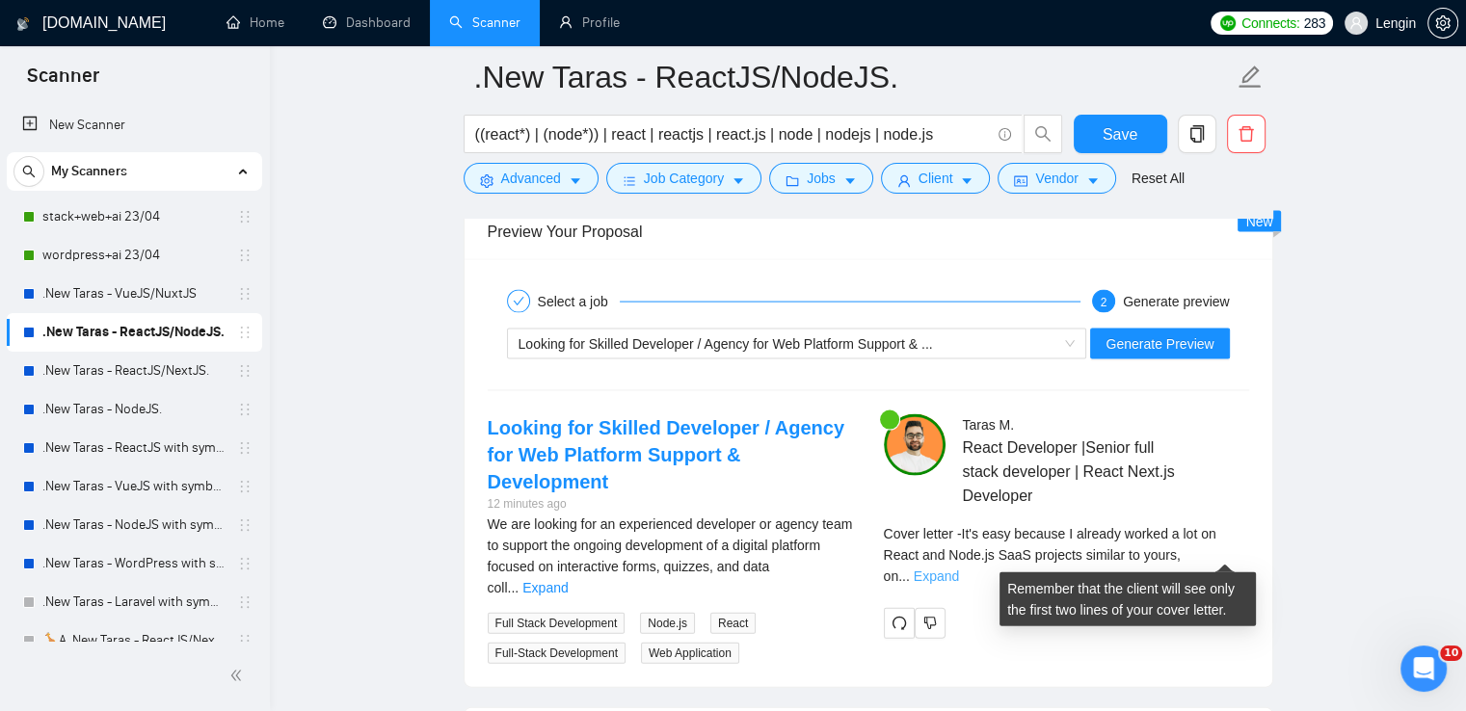
click at [959, 569] on link "Expand" at bounding box center [936, 576] width 45 height 15
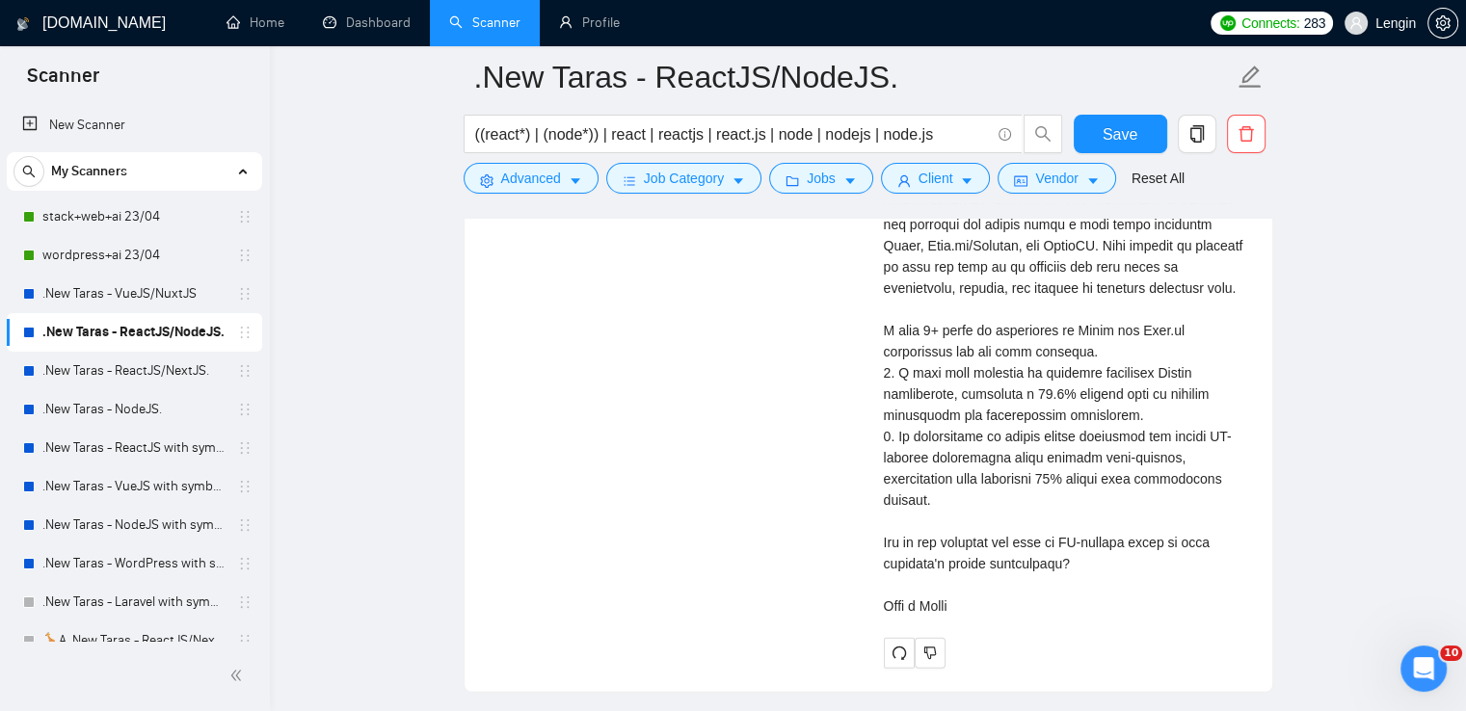
scroll to position [4656, 0]
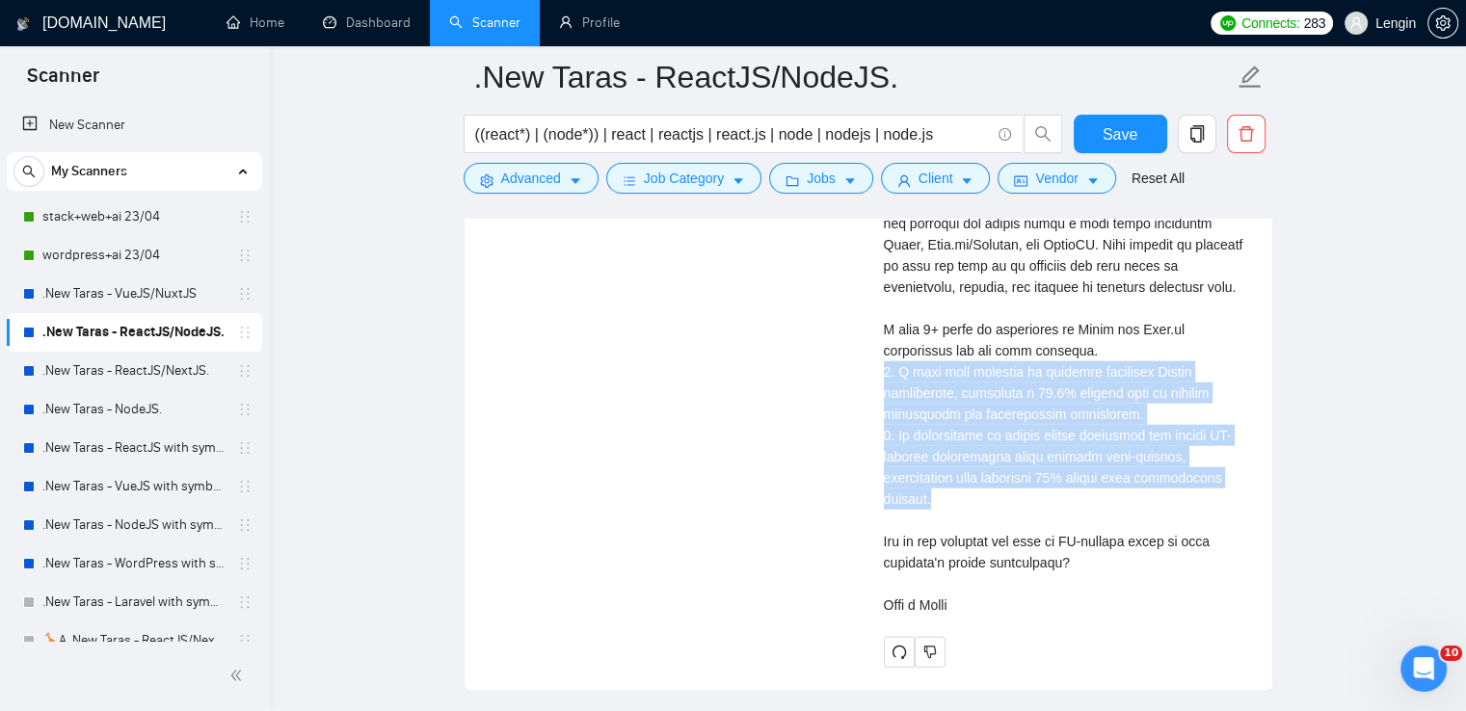
drag, startPoint x: 876, startPoint y: 368, endPoint x: 975, endPoint y: 492, distance: 159.1
click at [975, 492] on div "[PERSON_NAME] React Developer |Senior full stack developer | React Next.js Deve…" at bounding box center [1066, 251] width 396 height 834
drag, startPoint x: 958, startPoint y: 598, endPoint x: 870, endPoint y: 379, distance: 236.6
click at [870, 379] on div "[PERSON_NAME] React Developer |Senior full stack developer | React Next.js Deve…" at bounding box center [1066, 251] width 396 height 834
copy div ". I have been involved in projects requiring Stripe integration, achieving a 99…"
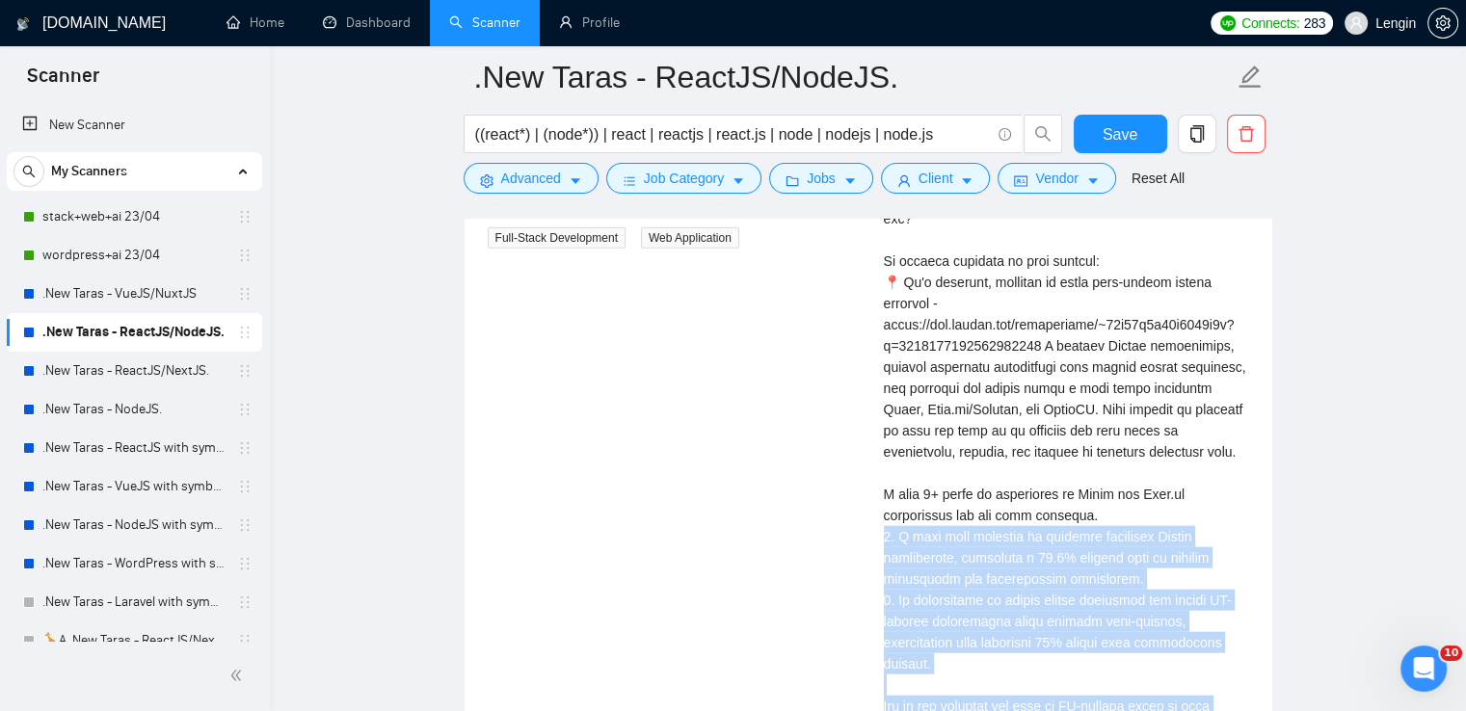
scroll to position [4477, 0]
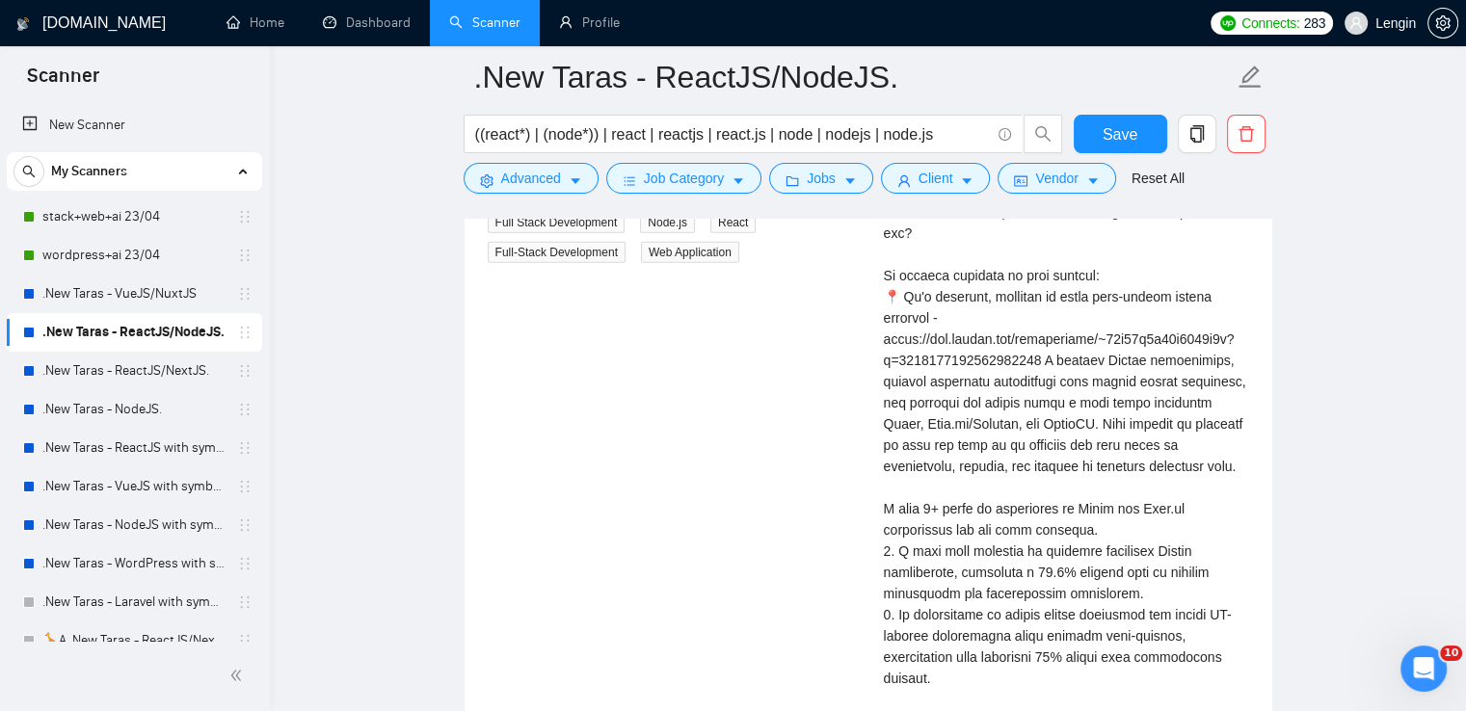
click at [1122, 431] on div "Cover letter" at bounding box center [1066, 466] width 365 height 657
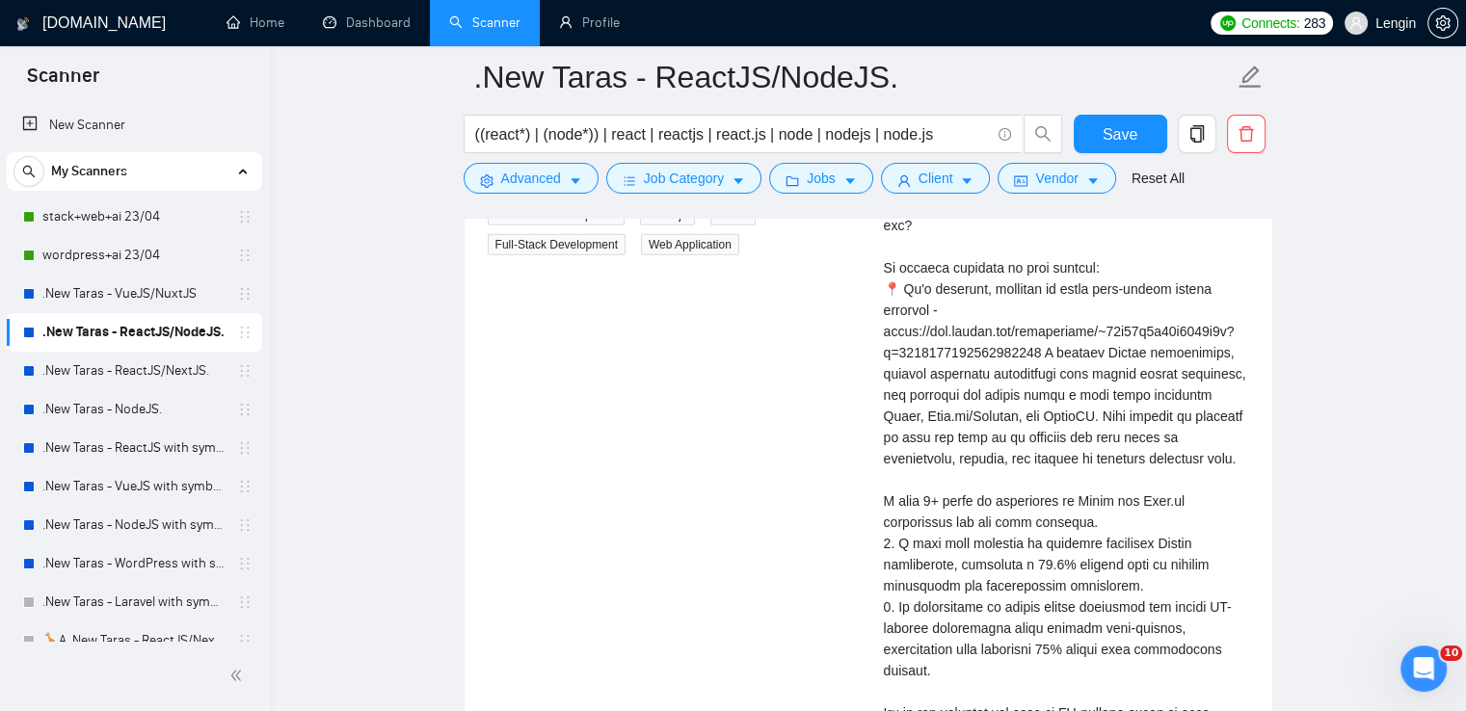
scroll to position [4483, 0]
